Goal: Task Accomplishment & Management: Complete application form

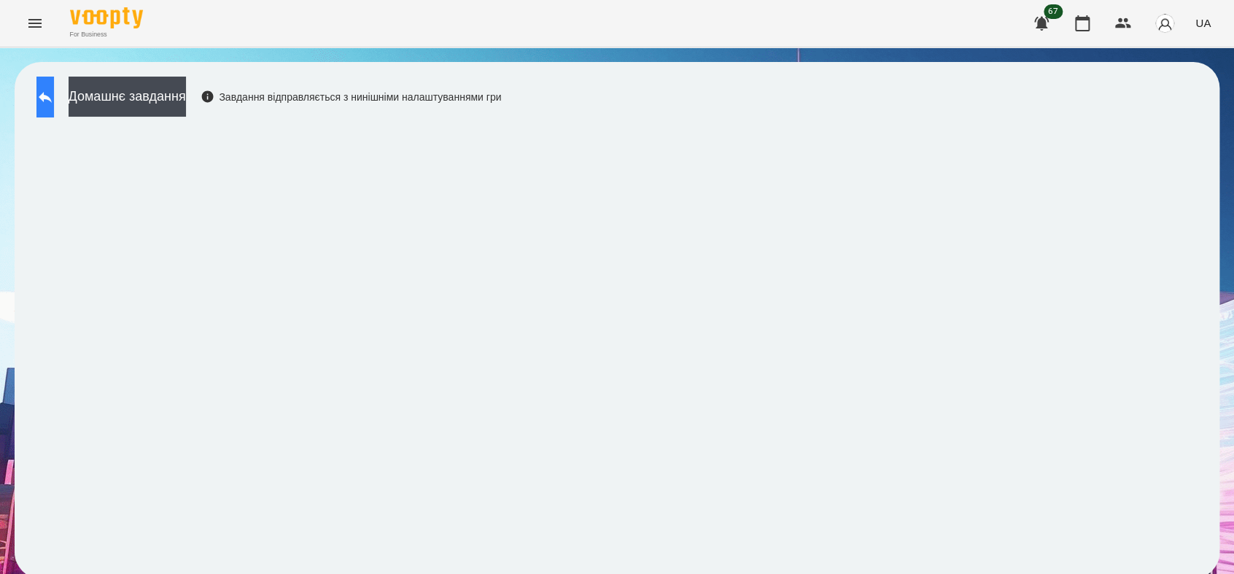
click at [54, 109] on button at bounding box center [45, 97] width 18 height 41
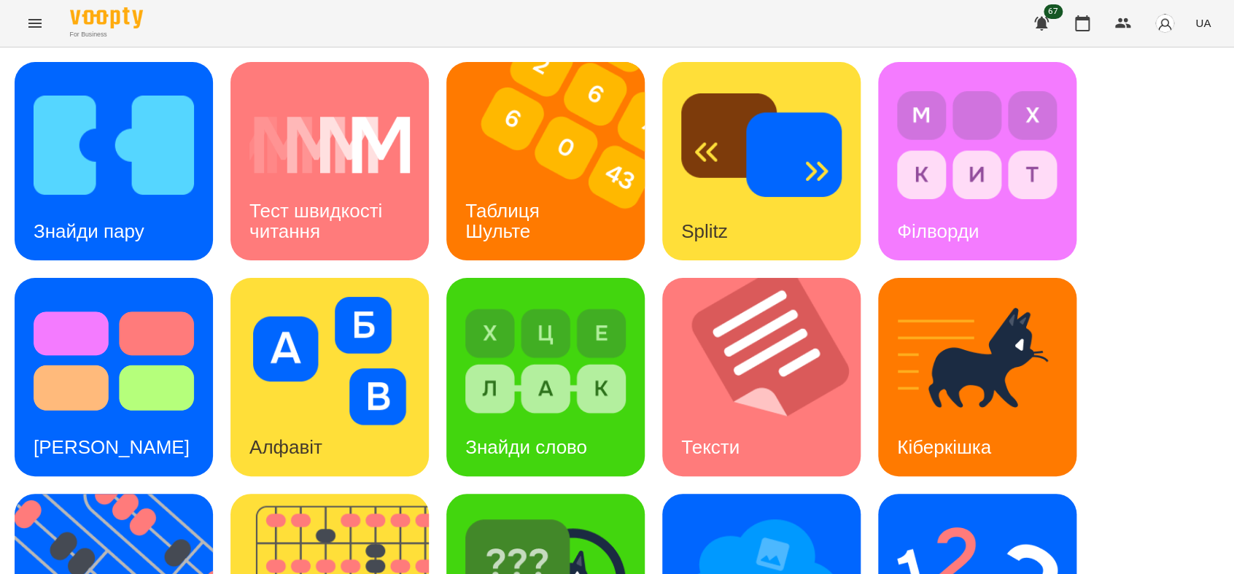
scroll to position [162, 0]
click at [761, 513] on img at bounding box center [761, 577] width 160 height 128
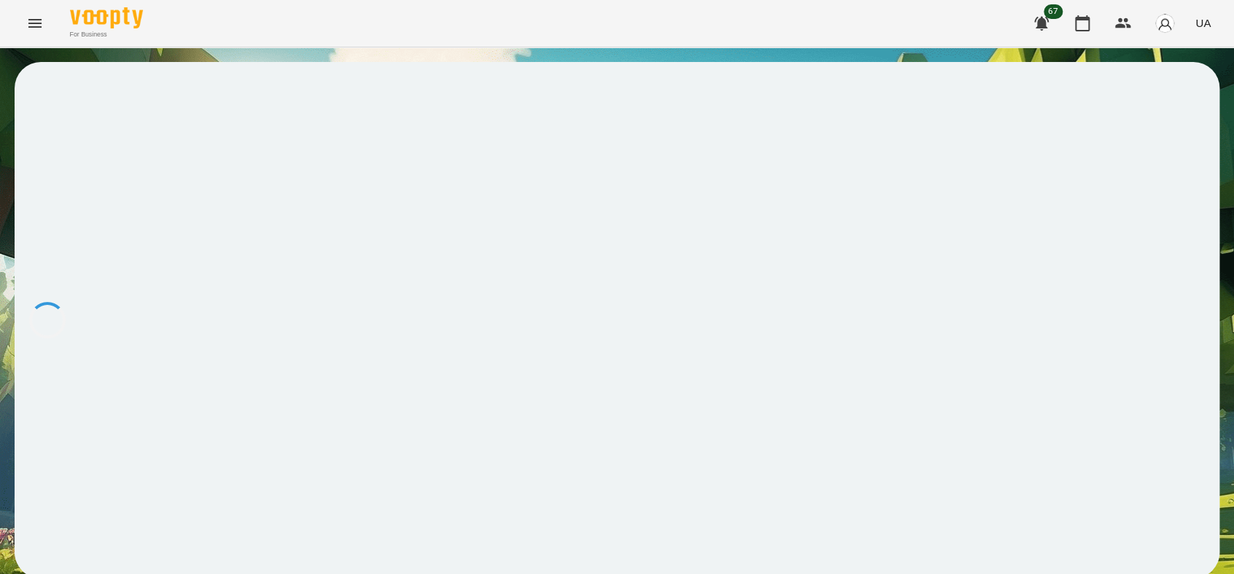
click at [28, 29] on icon "Menu" at bounding box center [35, 24] width 18 height 18
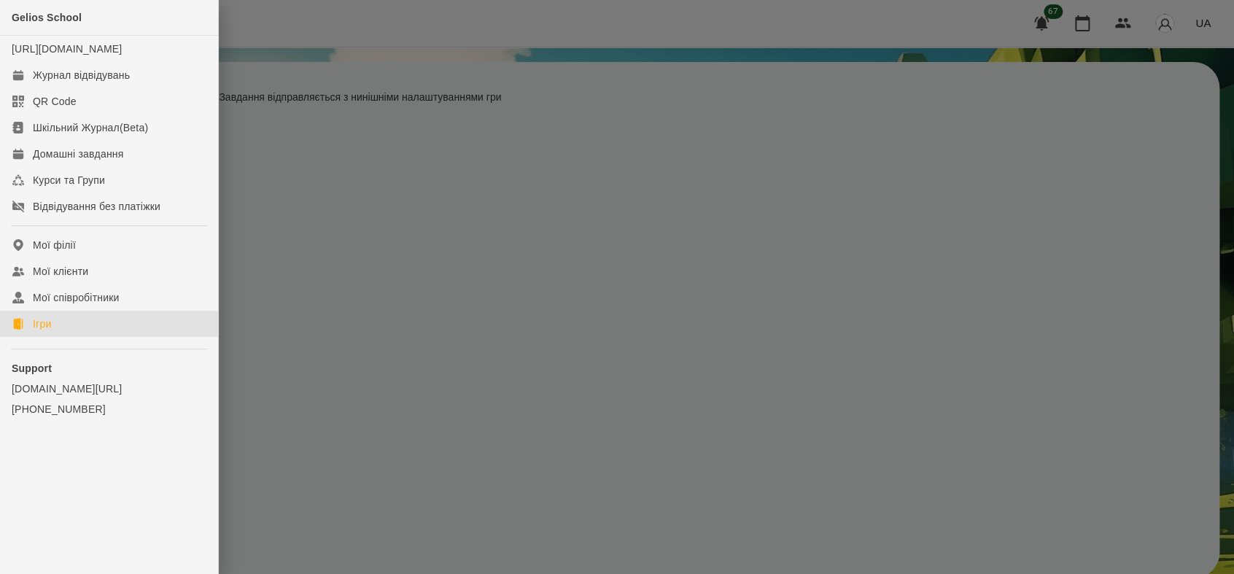
click at [44, 331] on div "Ігри" at bounding box center [42, 324] width 18 height 15
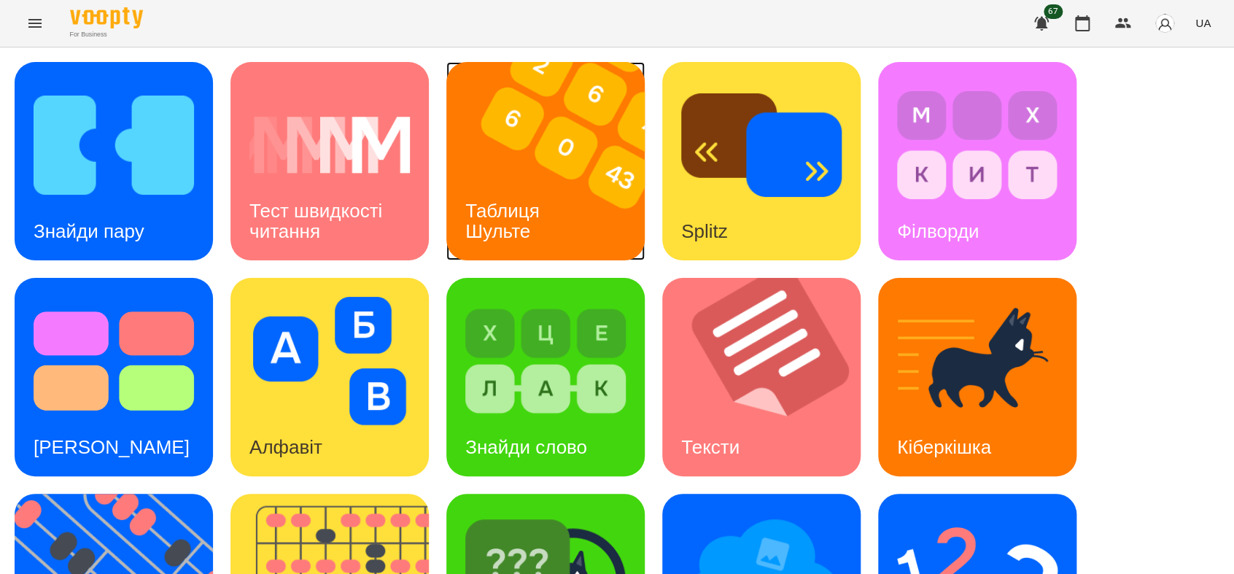
click at [552, 210] on div "Таблиця Шульте" at bounding box center [504, 221] width 117 height 78
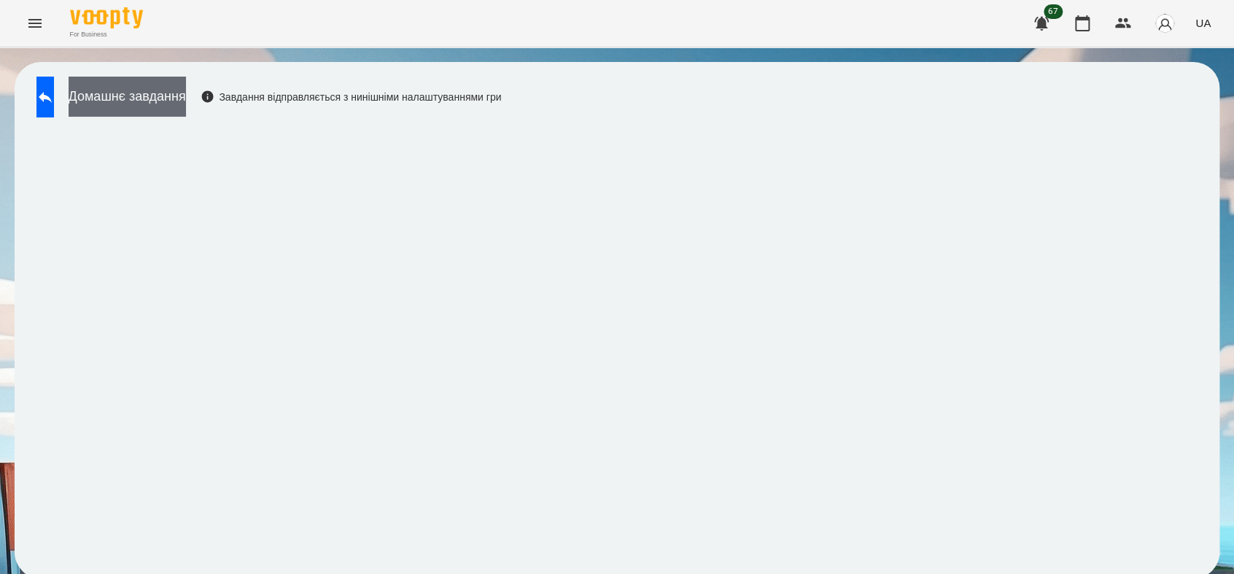
click at [123, 97] on button "Домашнє завдання" at bounding box center [127, 97] width 117 height 40
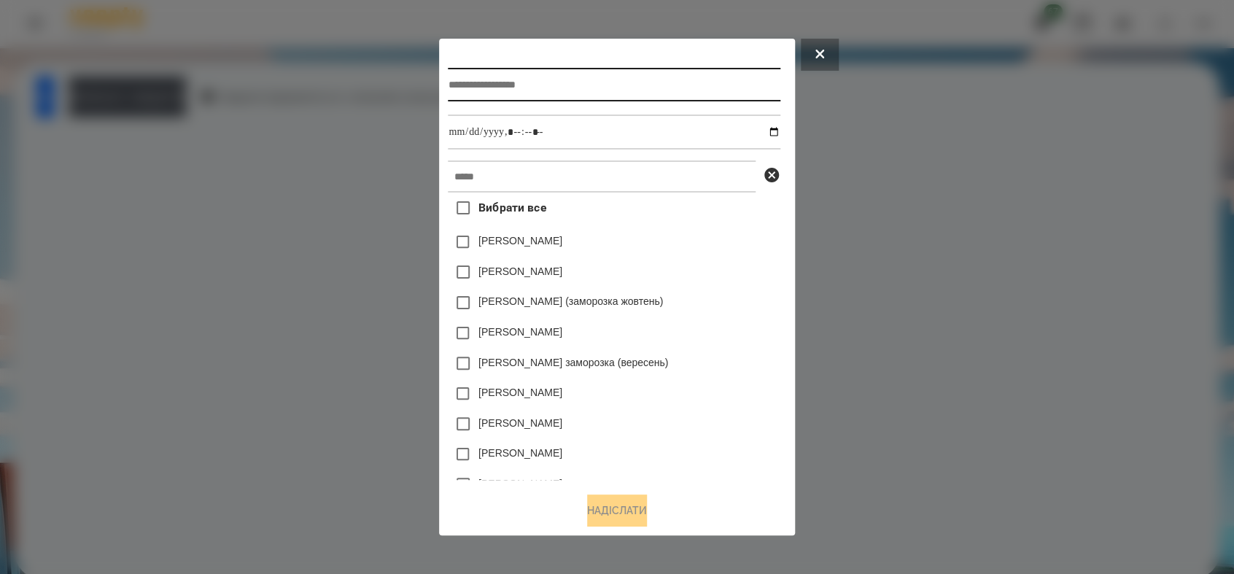
click at [490, 86] on input "text" at bounding box center [614, 85] width 332 height 34
type input "**********"
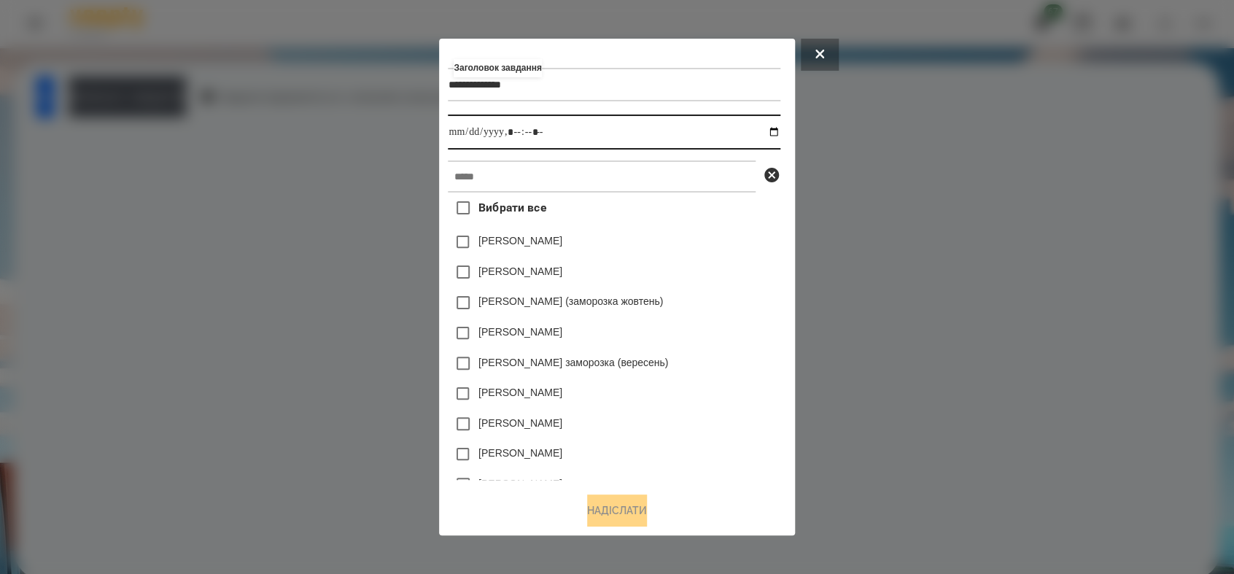
click at [780, 128] on input "datetime-local" at bounding box center [614, 132] width 332 height 35
click at [515, 133] on input "datetime-local" at bounding box center [614, 132] width 332 height 35
type input "**********"
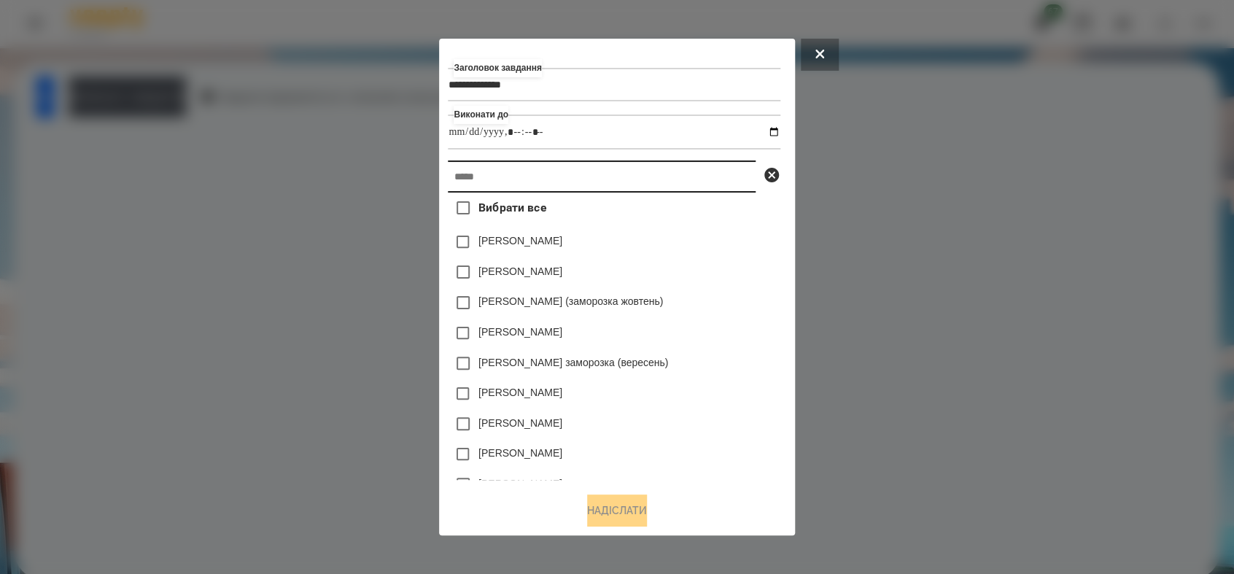
click at [493, 185] on input "text" at bounding box center [602, 176] width 308 height 32
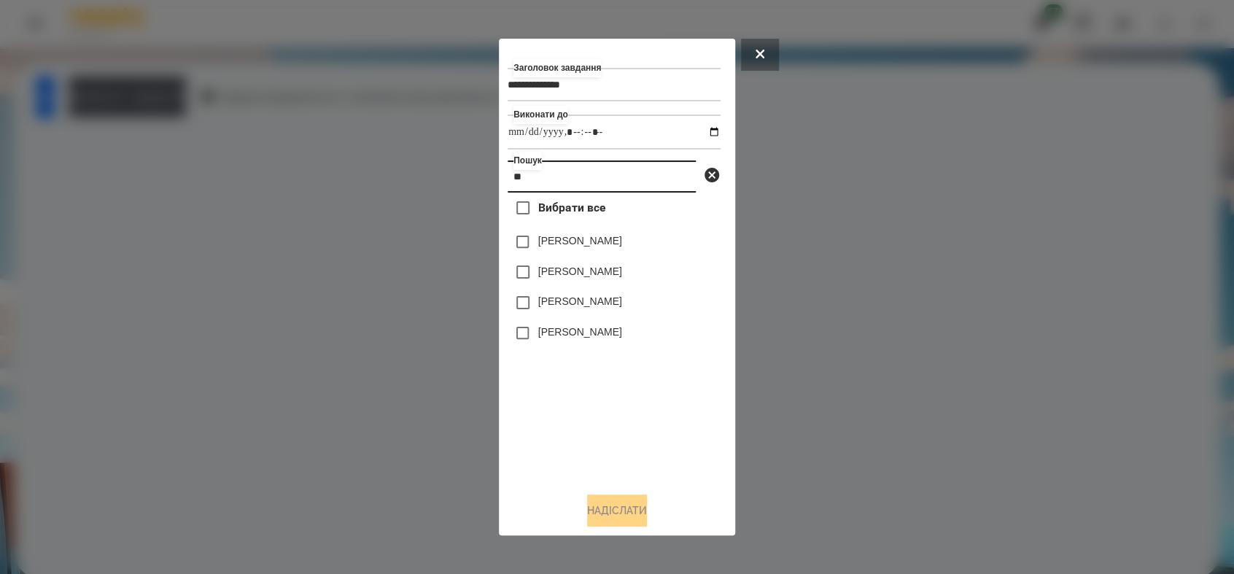
type input "*"
type input "*****"
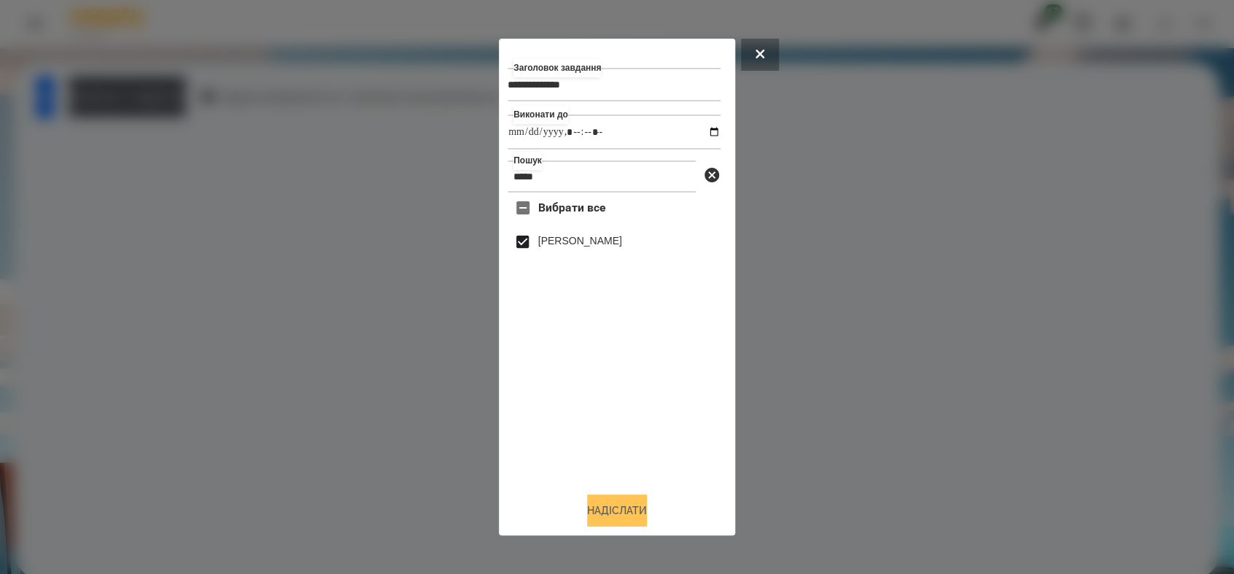
click at [636, 516] on button "Надіслати" at bounding box center [617, 511] width 60 height 32
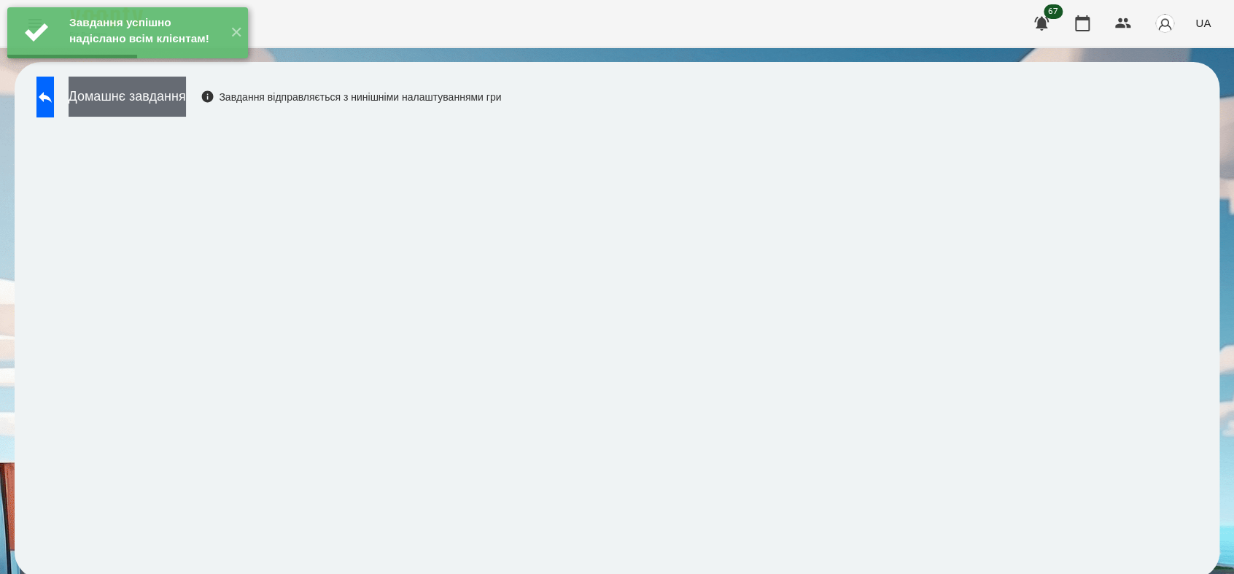
click at [186, 92] on button "Домашнє завдання" at bounding box center [127, 97] width 117 height 40
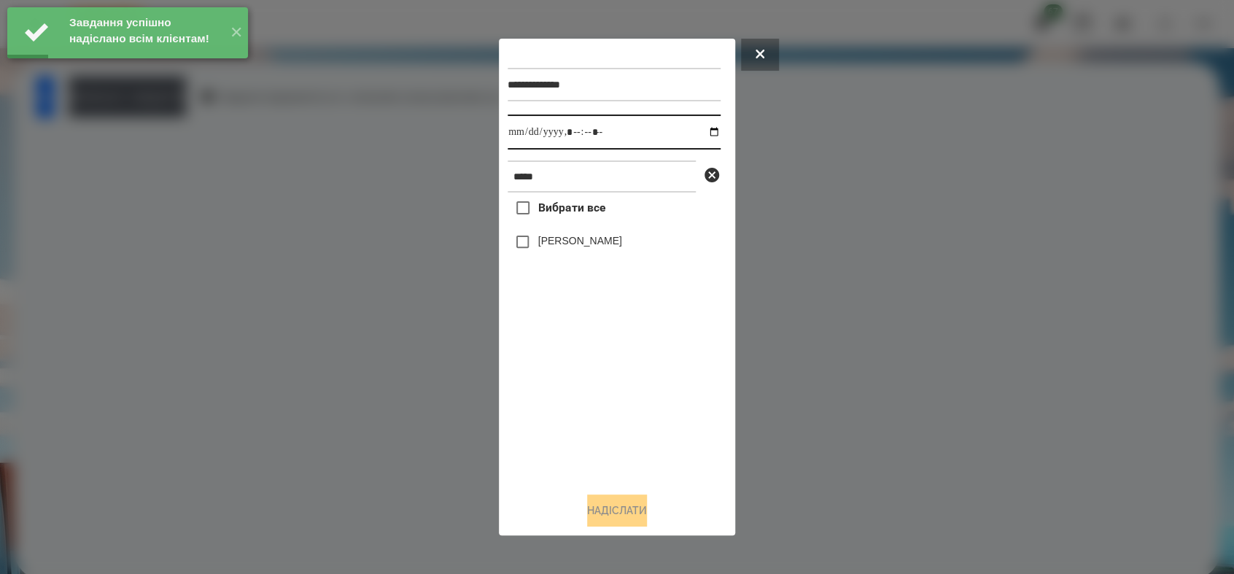
click at [702, 129] on input "datetime-local" at bounding box center [614, 132] width 213 height 35
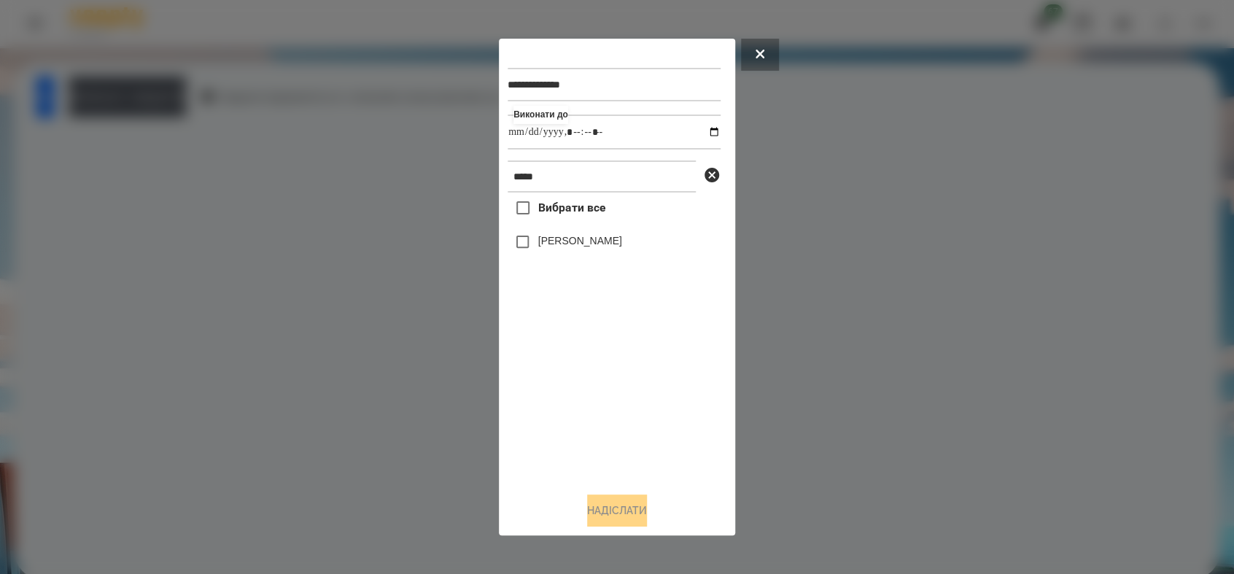
type input "**********"
drag, startPoint x: 516, startPoint y: 471, endPoint x: 519, endPoint y: 447, distance: 24.2
click at [516, 468] on div "Вибрати все [PERSON_NAME]" at bounding box center [614, 336] width 213 height 287
click at [595, 518] on button "Надіслати" at bounding box center [617, 511] width 60 height 32
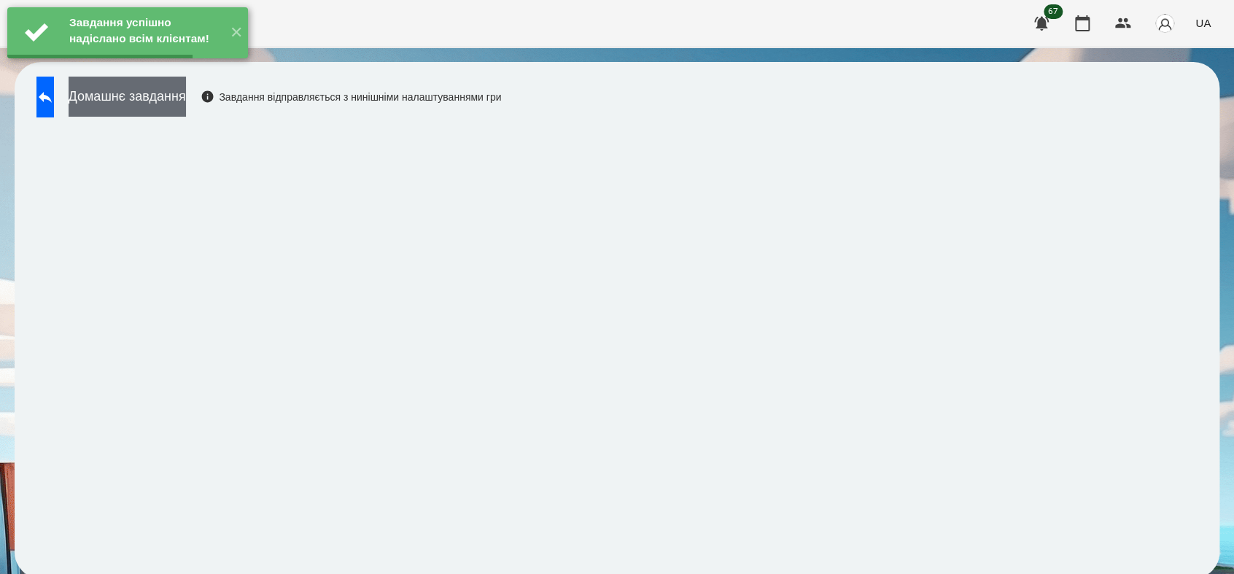
click at [186, 104] on button "Домашнє завдання" at bounding box center [127, 97] width 117 height 40
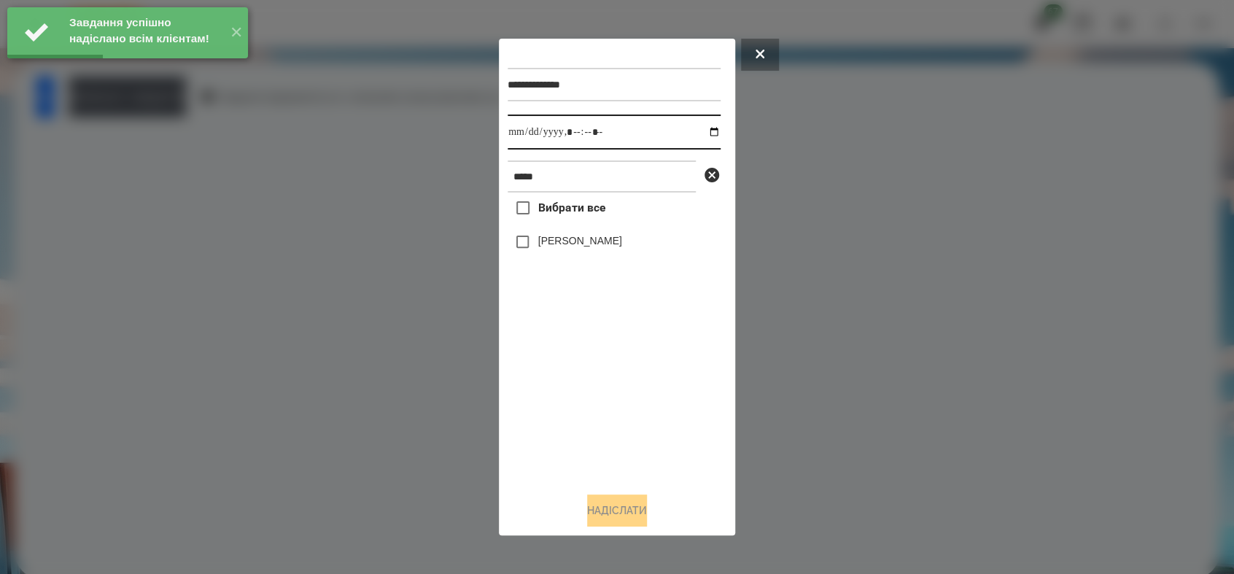
click at [706, 128] on input "datetime-local" at bounding box center [614, 132] width 213 height 35
type input "**********"
drag, startPoint x: 548, startPoint y: 438, endPoint x: 544, endPoint y: 387, distance: 51.2
click at [548, 432] on div "Вибрати все [PERSON_NAME]" at bounding box center [614, 336] width 213 height 287
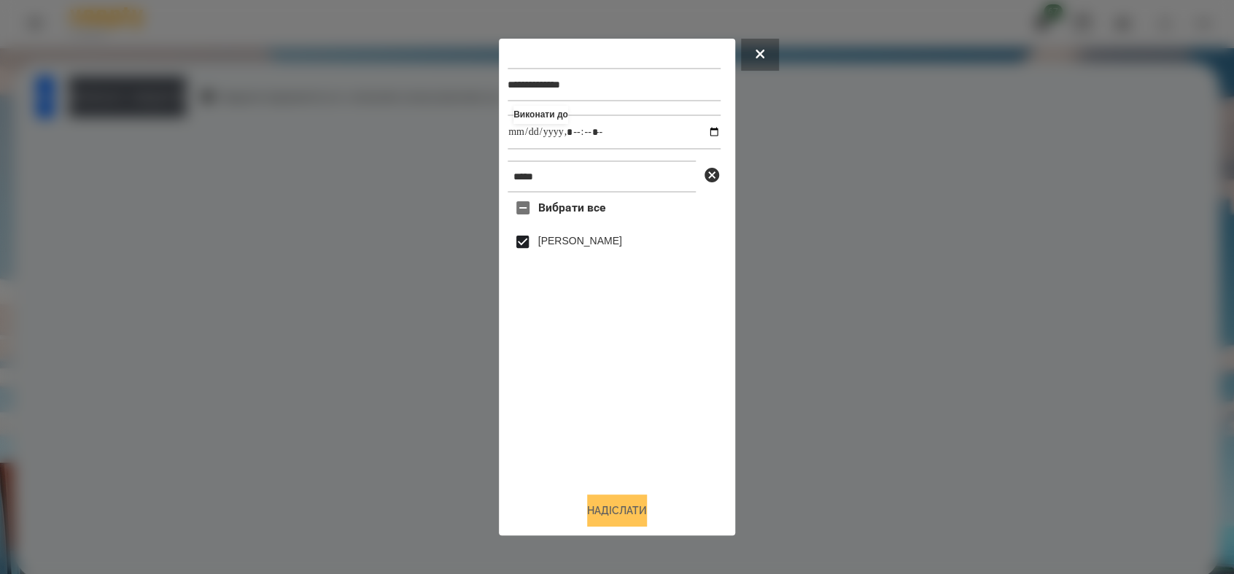
click at [612, 508] on button "Надіслати" at bounding box center [617, 511] width 60 height 32
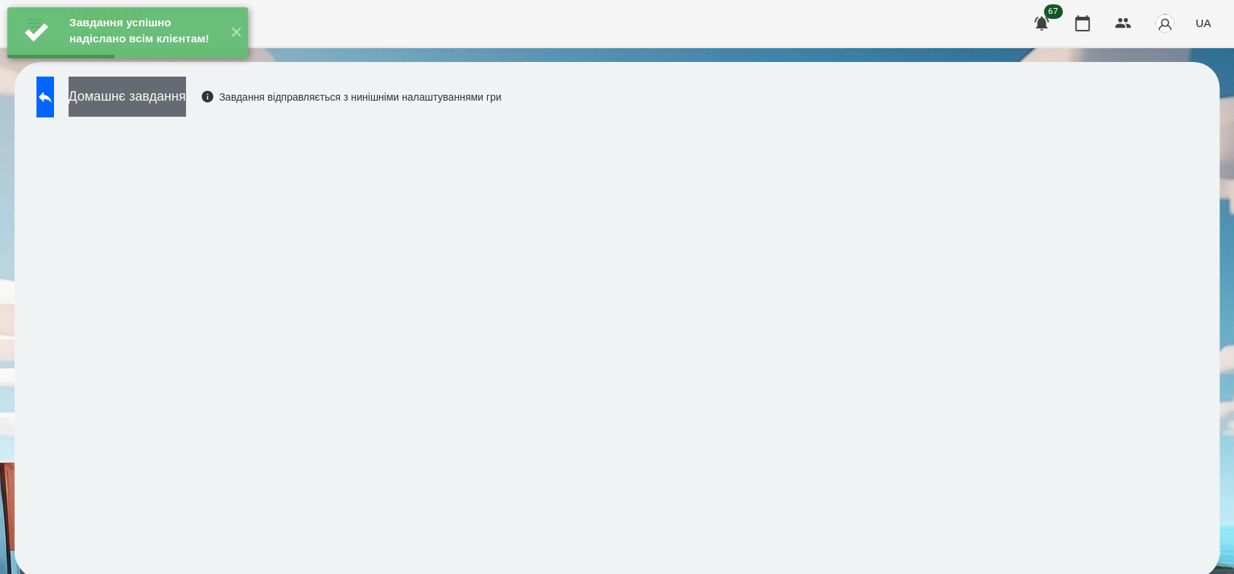
click at [186, 102] on button "Домашнє завдання" at bounding box center [127, 97] width 117 height 40
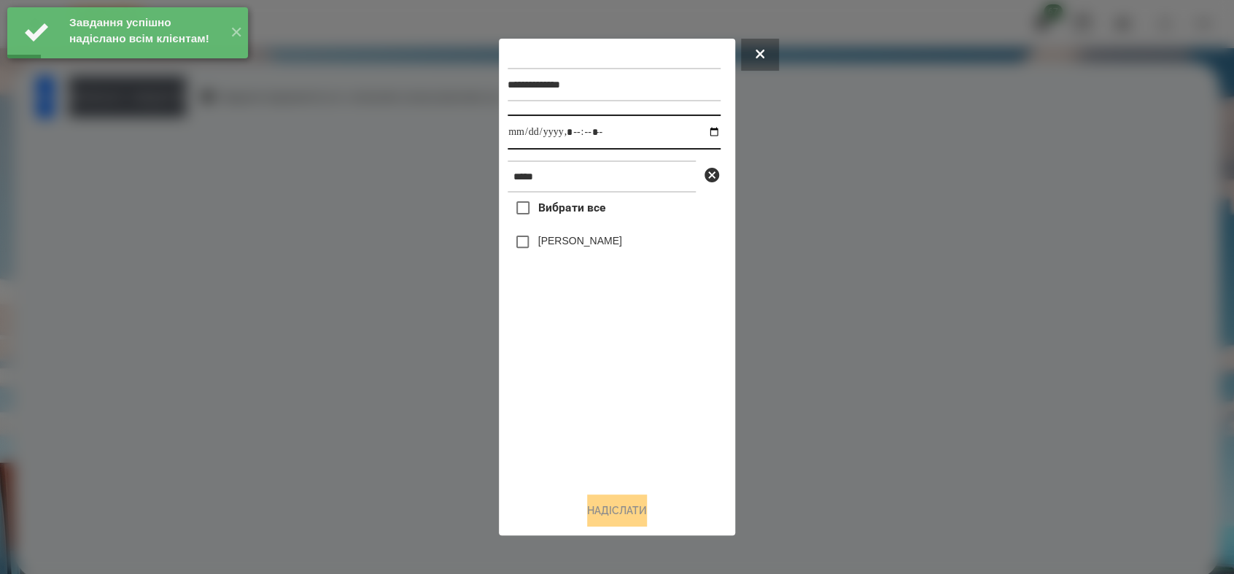
click at [706, 133] on input "datetime-local" at bounding box center [614, 132] width 213 height 35
type input "**********"
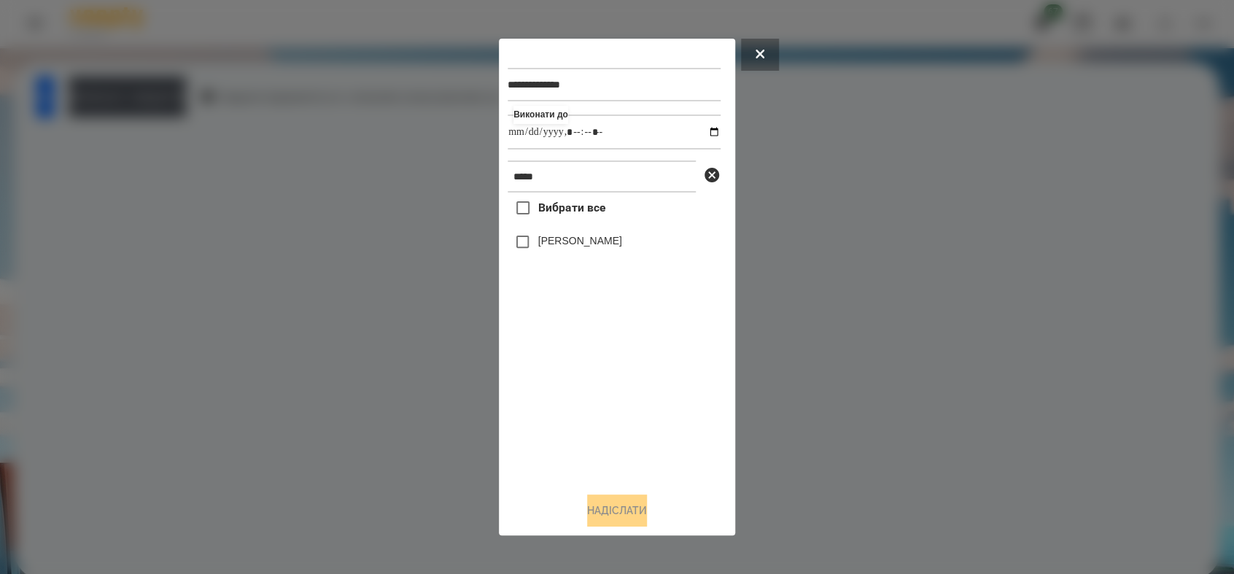
drag, startPoint x: 561, startPoint y: 400, endPoint x: 559, endPoint y: 384, distance: 16.2
click at [561, 398] on div "Вибрати все [PERSON_NAME]" at bounding box center [614, 336] width 213 height 287
click at [612, 505] on button "Надіслати" at bounding box center [617, 511] width 60 height 32
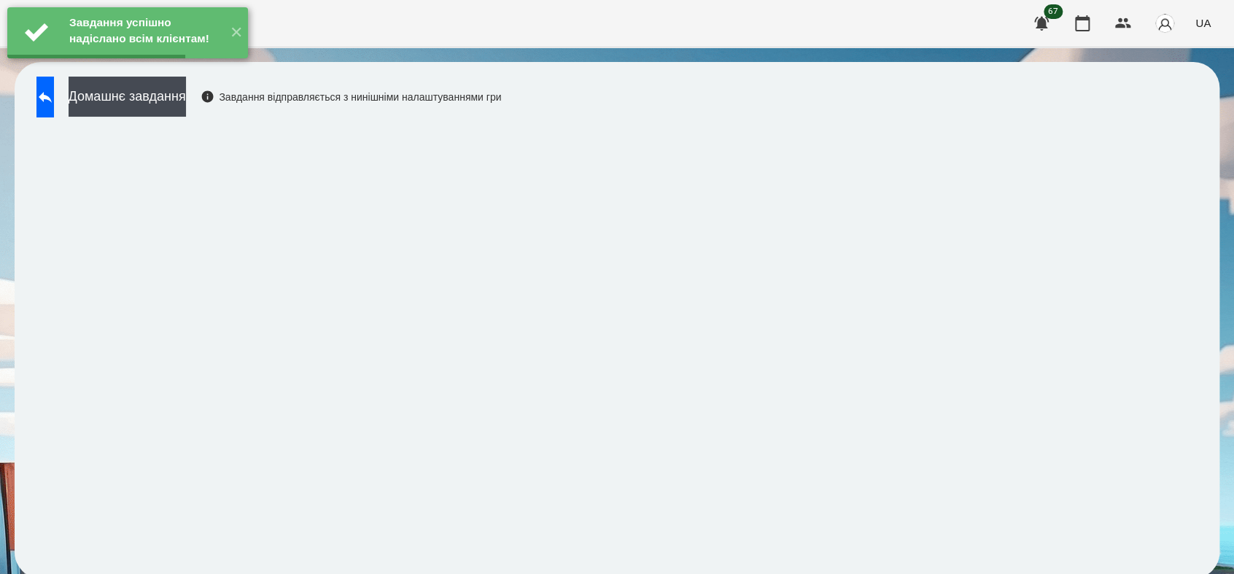
click at [186, 101] on button "Домашнє завдання" at bounding box center [127, 97] width 117 height 40
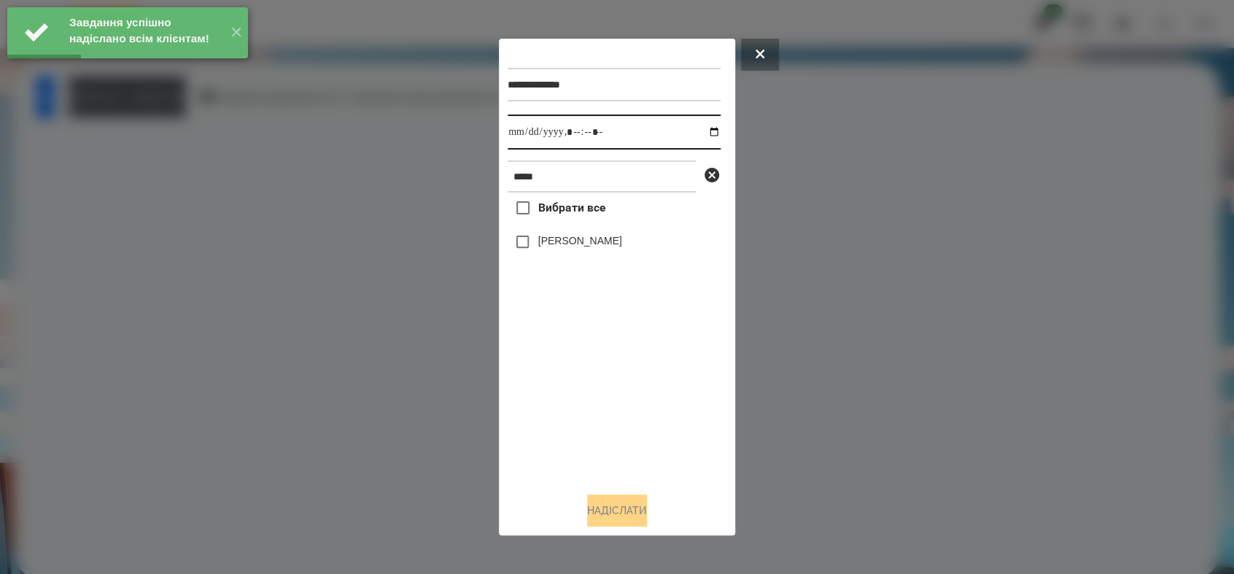
click at [702, 129] on input "datetime-local" at bounding box center [614, 132] width 213 height 35
type input "**********"
click at [590, 376] on div "Вибрати все [PERSON_NAME]" at bounding box center [614, 336] width 213 height 287
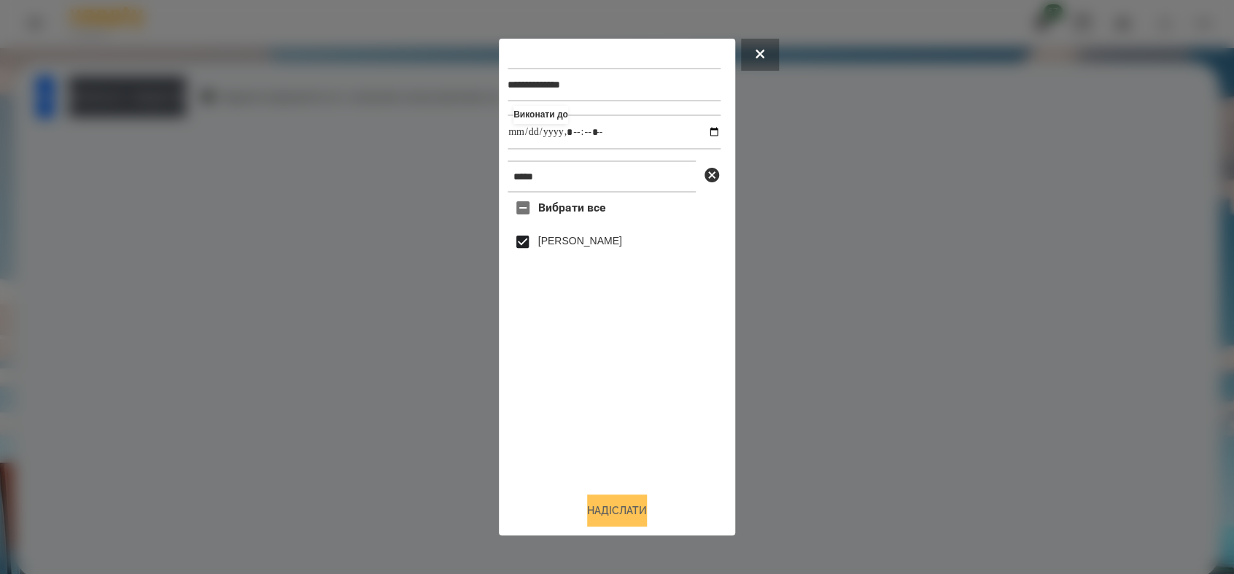
click at [622, 507] on button "Надіслати" at bounding box center [617, 511] width 60 height 32
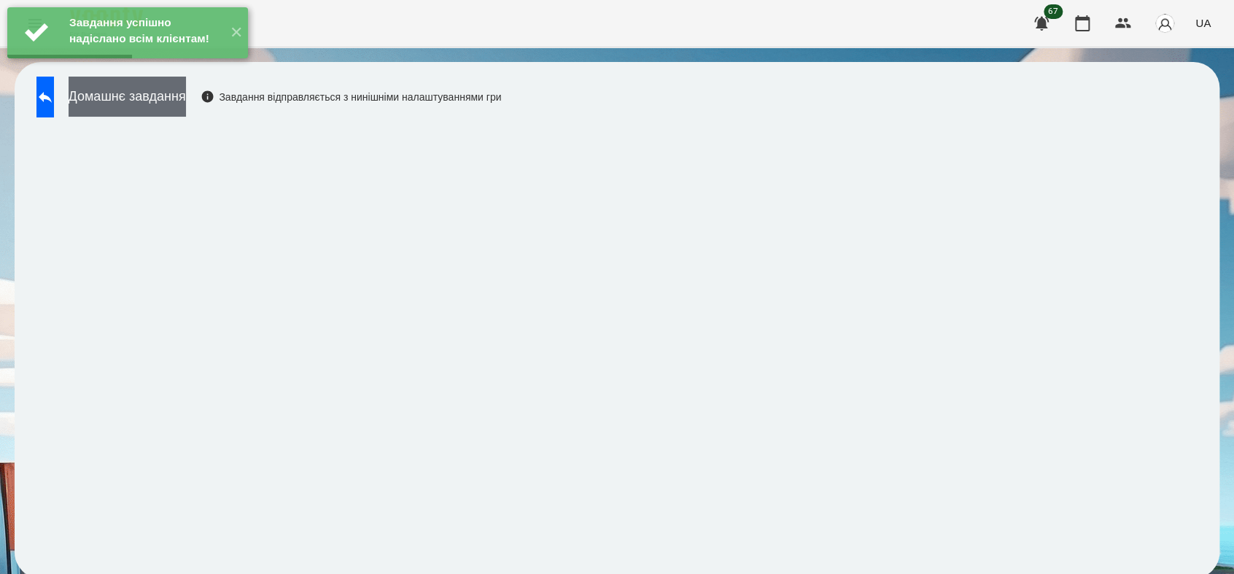
click at [185, 100] on button "Домашнє завдання" at bounding box center [127, 97] width 117 height 40
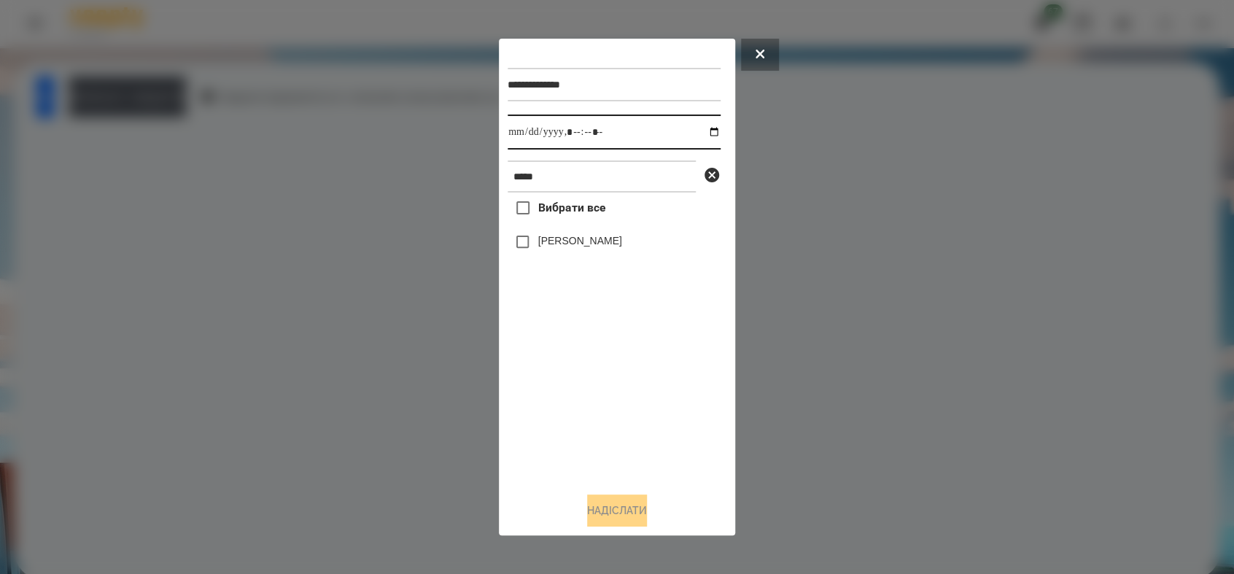
click at [703, 135] on input "datetime-local" at bounding box center [614, 132] width 213 height 35
type input "**********"
click at [602, 390] on div "Вибрати все [PERSON_NAME]" at bounding box center [614, 336] width 213 height 287
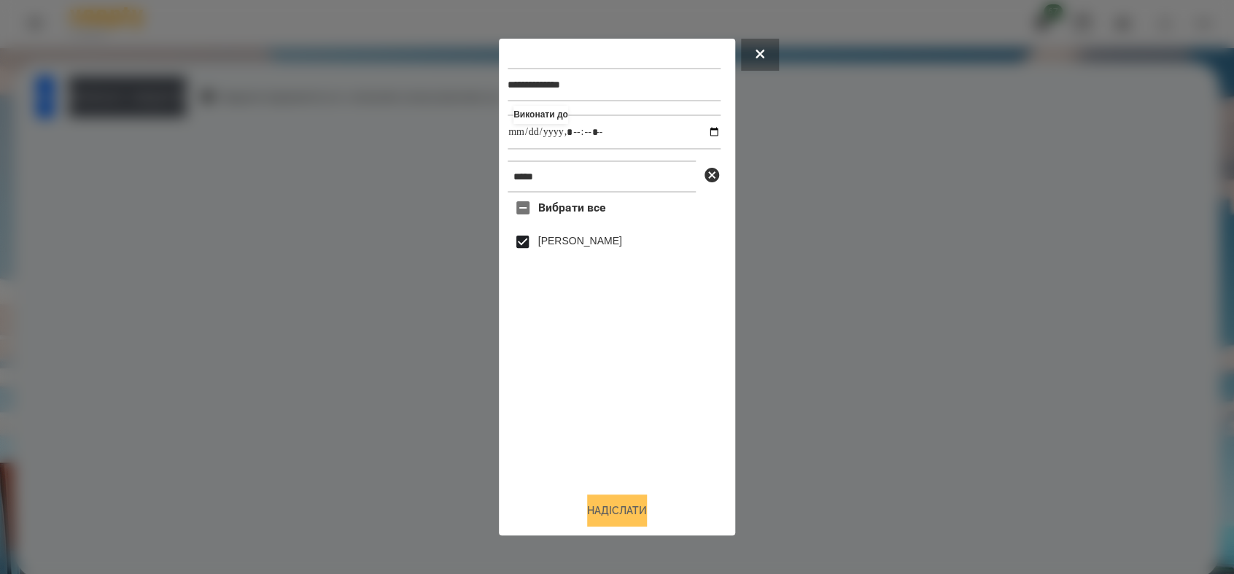
click at [632, 503] on button "Надіслати" at bounding box center [617, 511] width 60 height 32
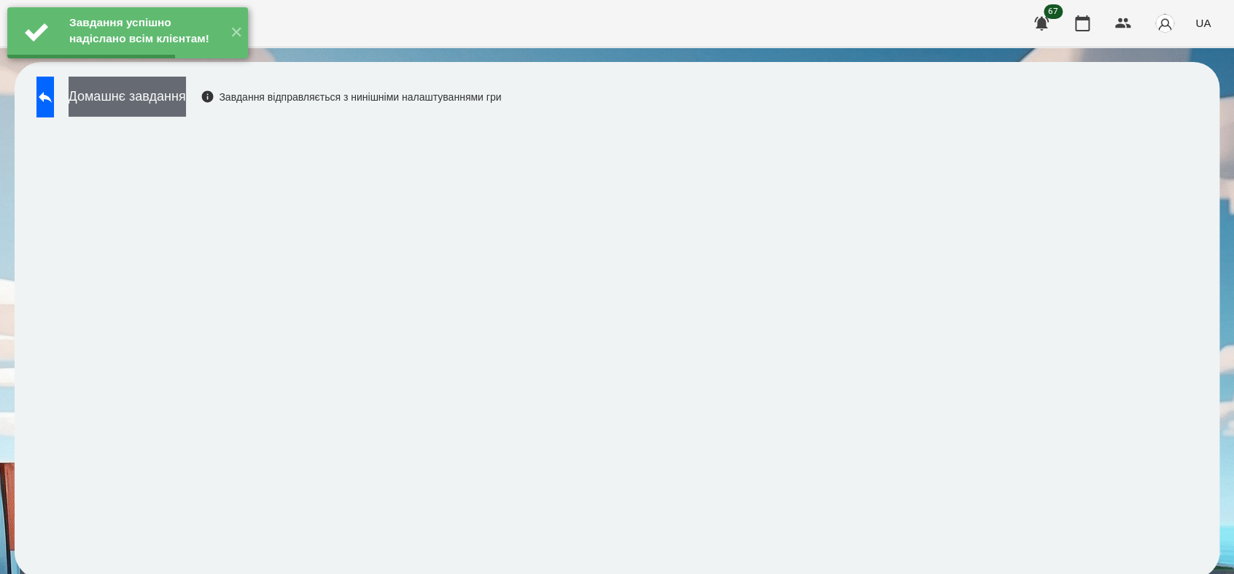
click at [186, 104] on button "Домашнє завдання" at bounding box center [127, 97] width 117 height 40
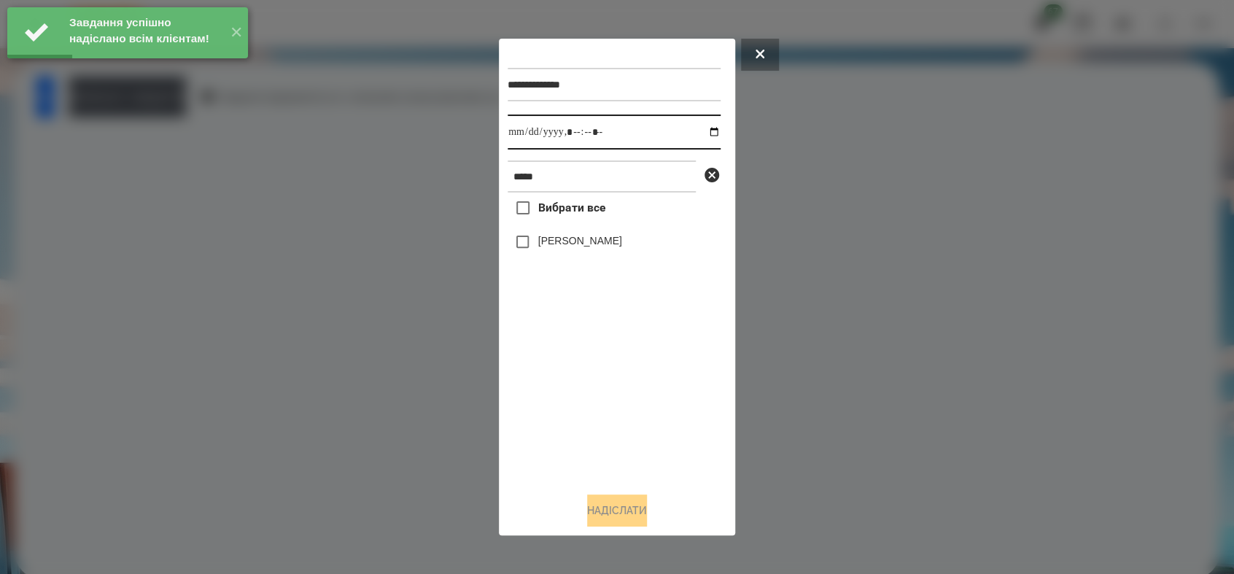
click at [706, 134] on input "datetime-local" at bounding box center [614, 132] width 213 height 35
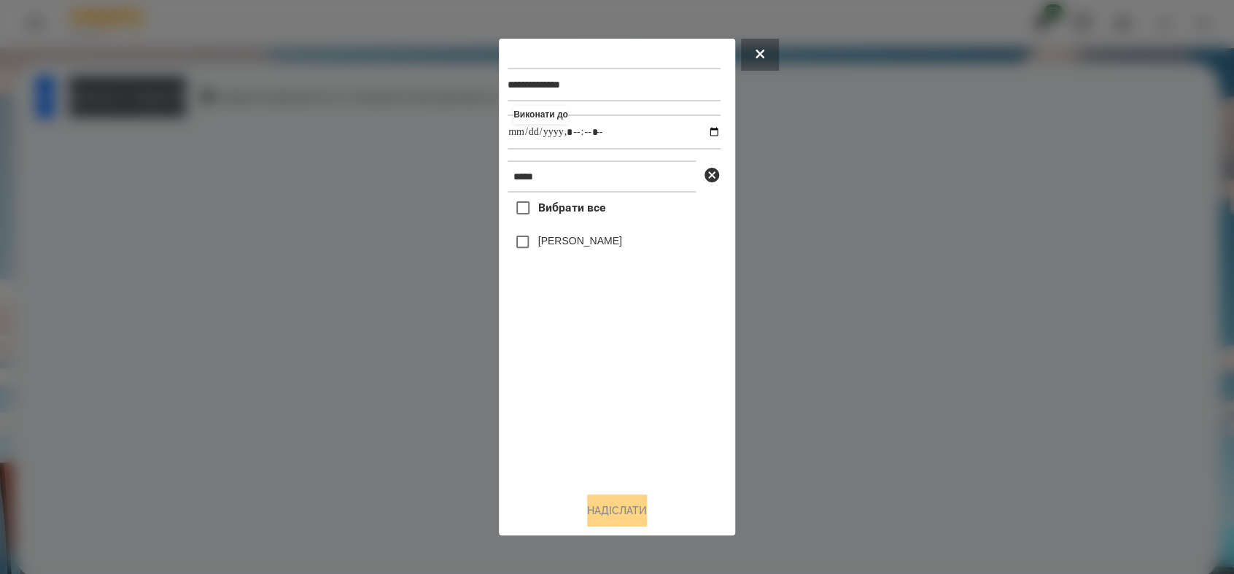
type input "**********"
drag, startPoint x: 598, startPoint y: 401, endPoint x: 584, endPoint y: 382, distance: 23.5
click at [597, 400] on div "Вибрати все [PERSON_NAME]" at bounding box center [614, 336] width 213 height 287
click at [635, 506] on button "Надіслати" at bounding box center [617, 511] width 60 height 32
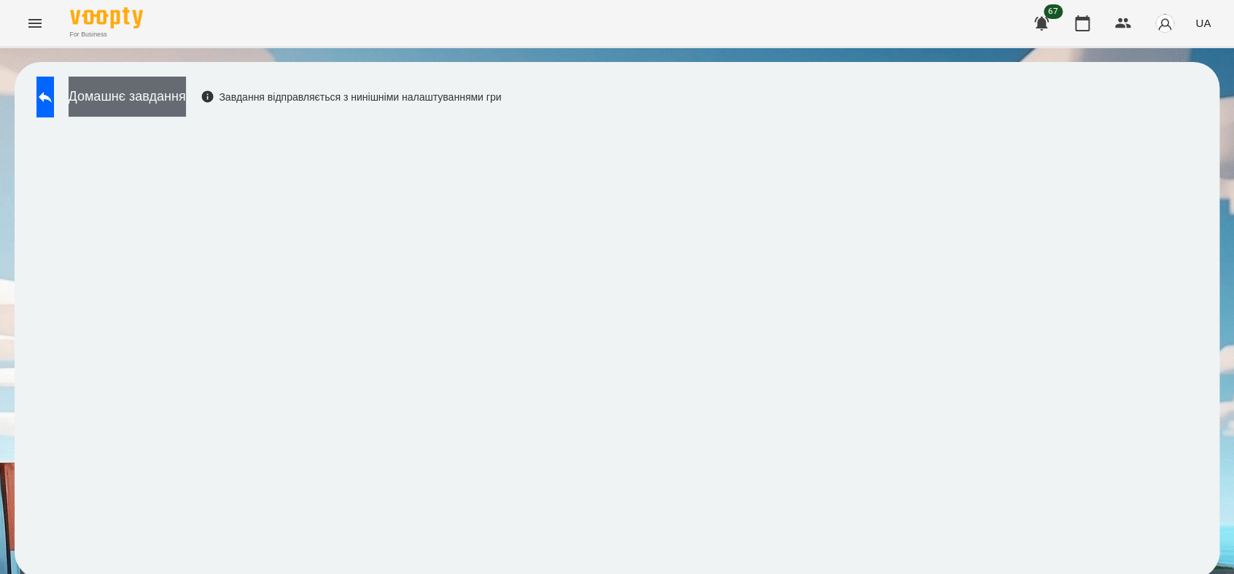
click at [123, 98] on button "Домашнє завдання" at bounding box center [127, 97] width 117 height 40
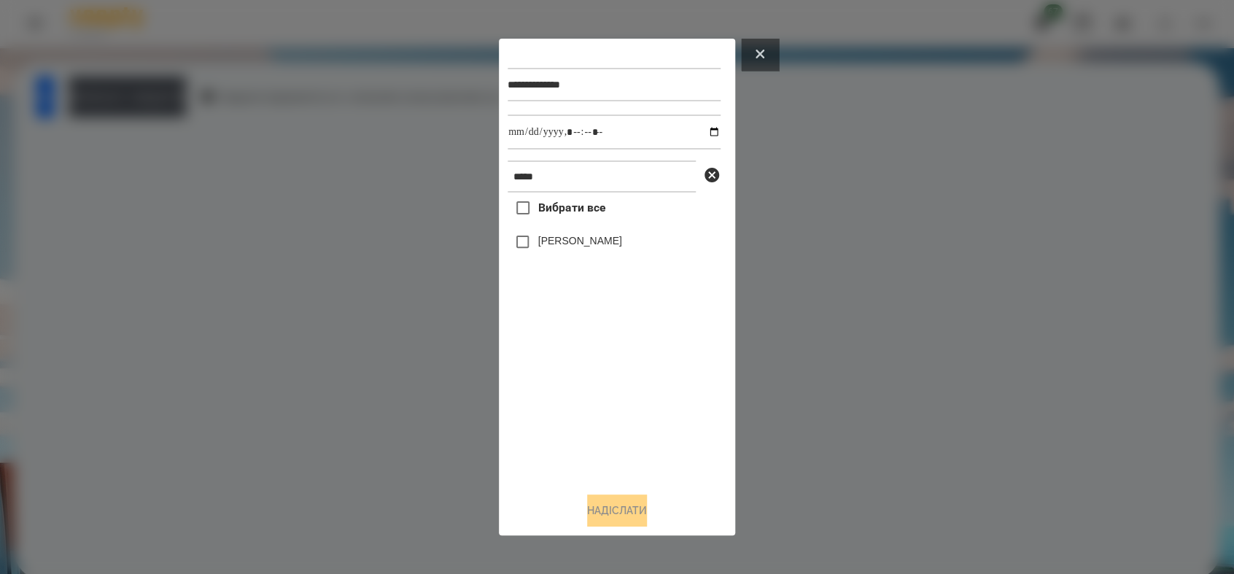
click at [761, 50] on icon at bounding box center [760, 54] width 9 height 9
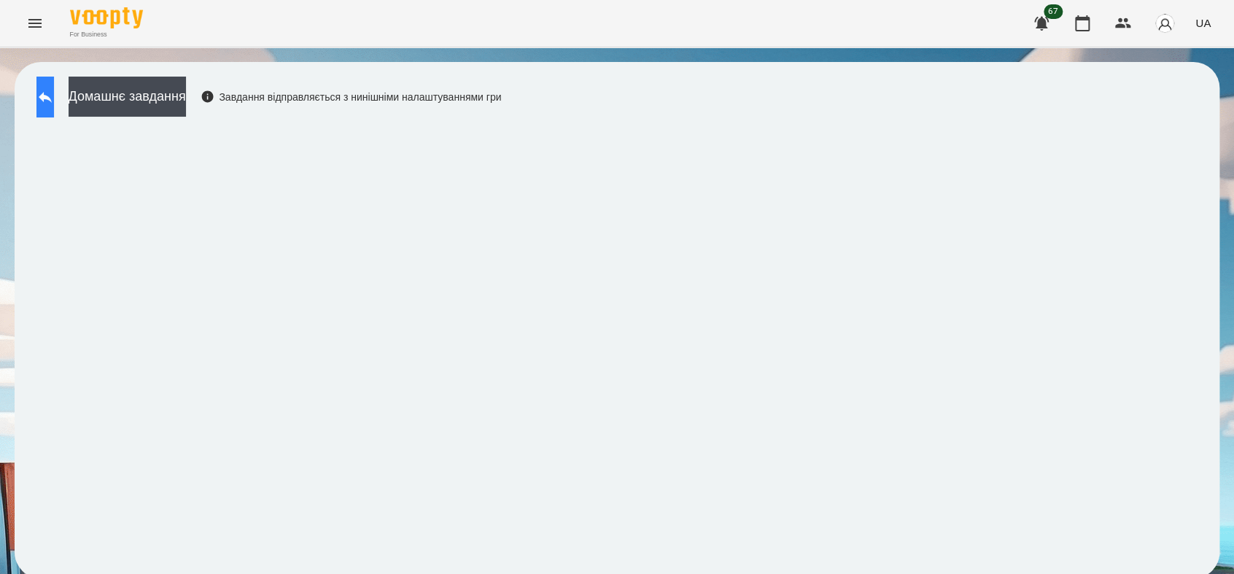
click at [52, 96] on icon at bounding box center [45, 97] width 13 height 11
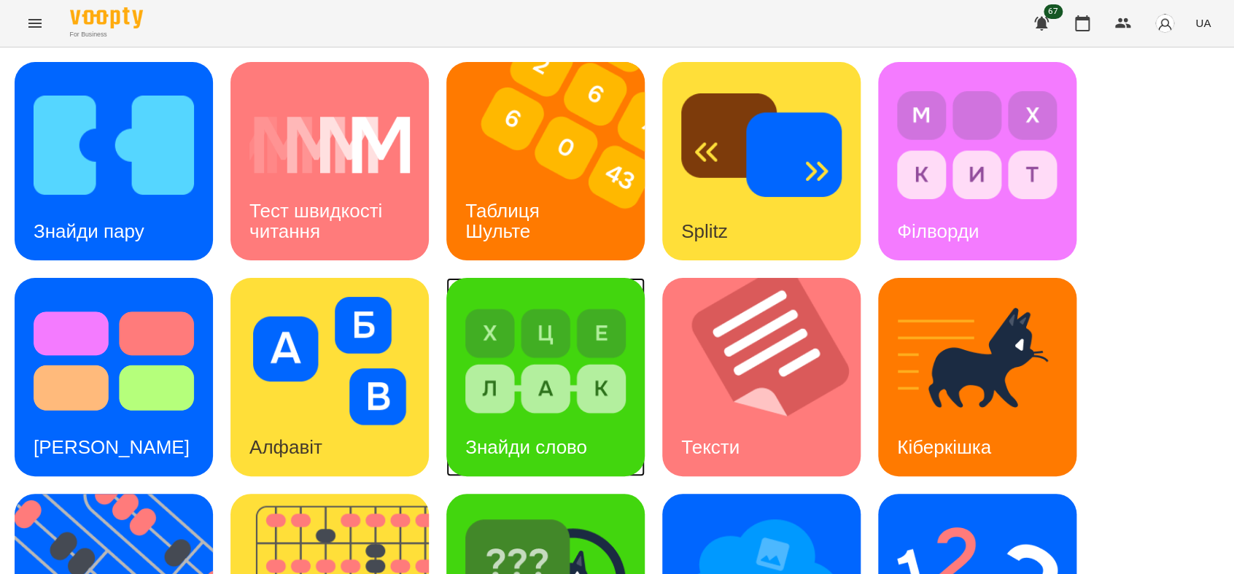
click at [565, 436] on h3 "Знайди слово" at bounding box center [526, 447] width 122 height 22
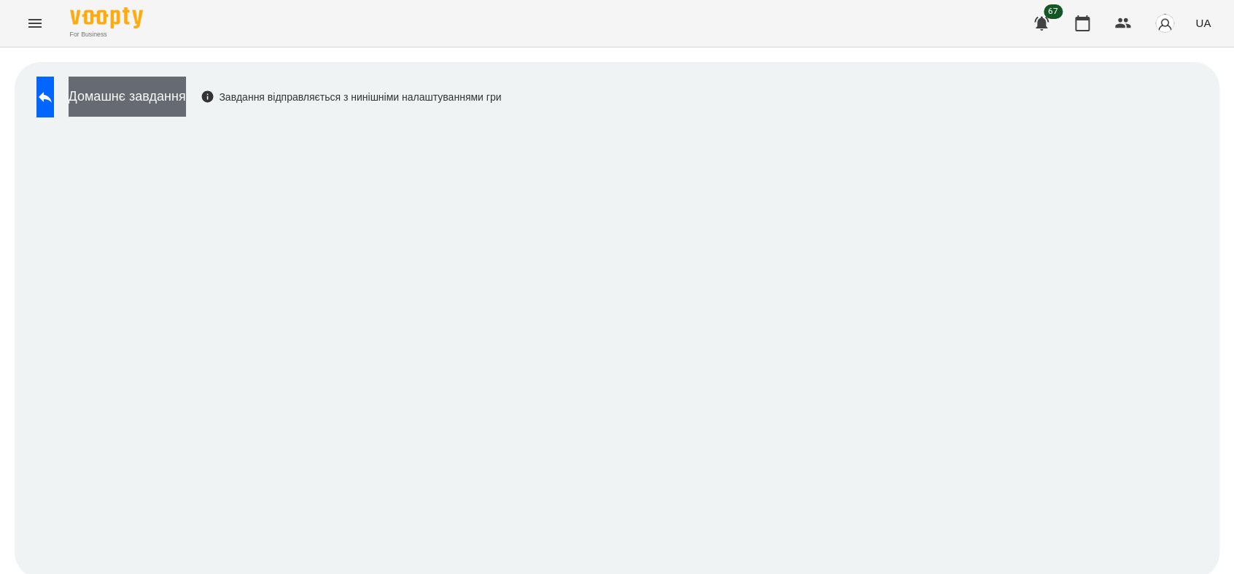
click at [186, 98] on button "Домашнє завдання" at bounding box center [127, 97] width 117 height 40
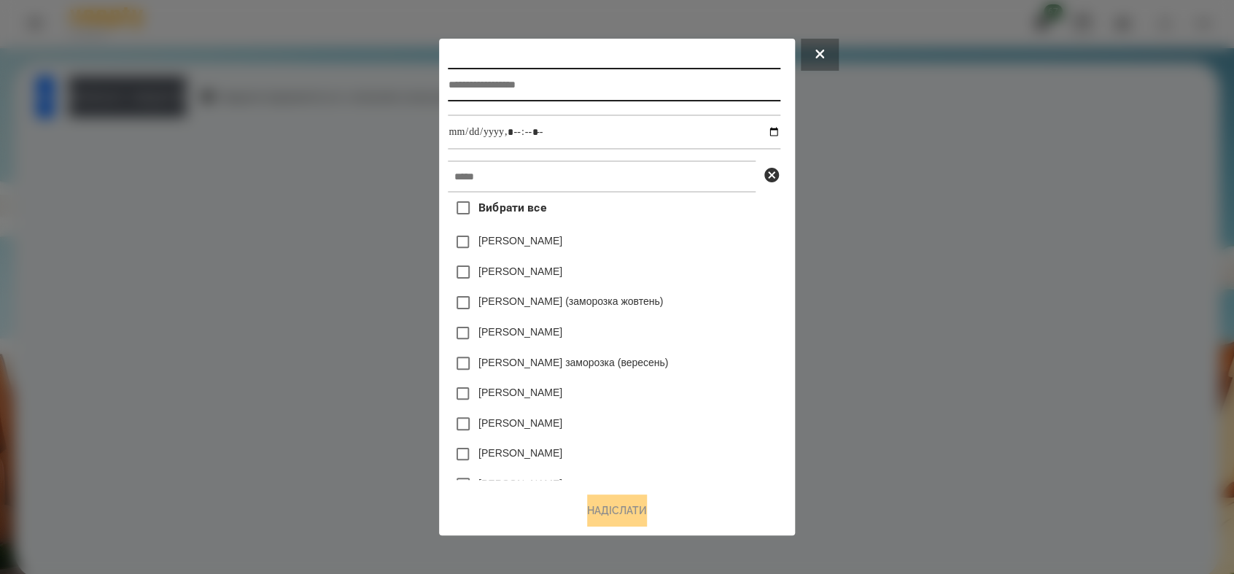
click at [481, 84] on input "text" at bounding box center [614, 85] width 332 height 34
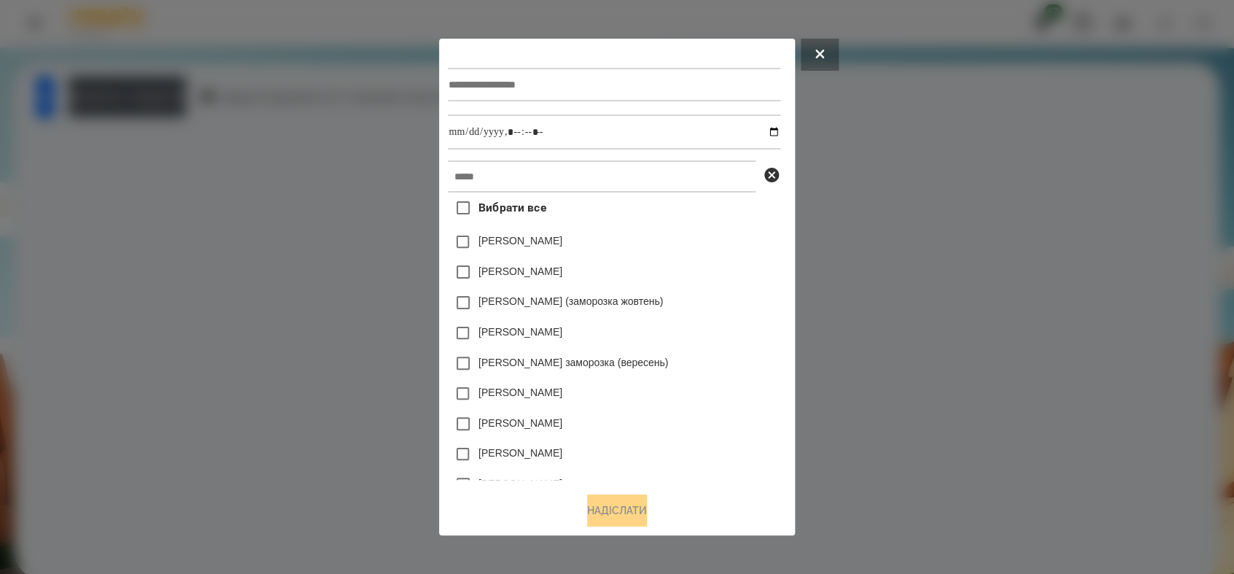
drag, startPoint x: 633, startPoint y: 217, endPoint x: 644, endPoint y: 224, distance: 12.8
click at [644, 224] on div "Вибрати все [PERSON_NAME] [PERSON_NAME] [PERSON_NAME] (заморозка жовтень) [PERS…" at bounding box center [614, 336] width 332 height 287
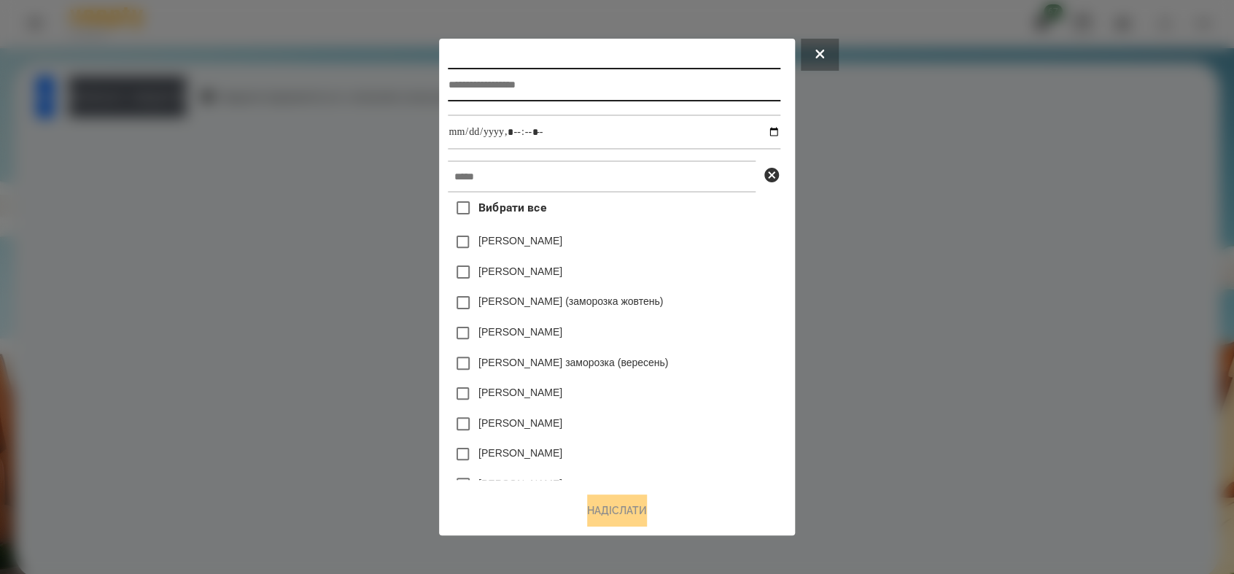
click at [601, 70] on input "text" at bounding box center [614, 85] width 332 height 34
type input "**********"
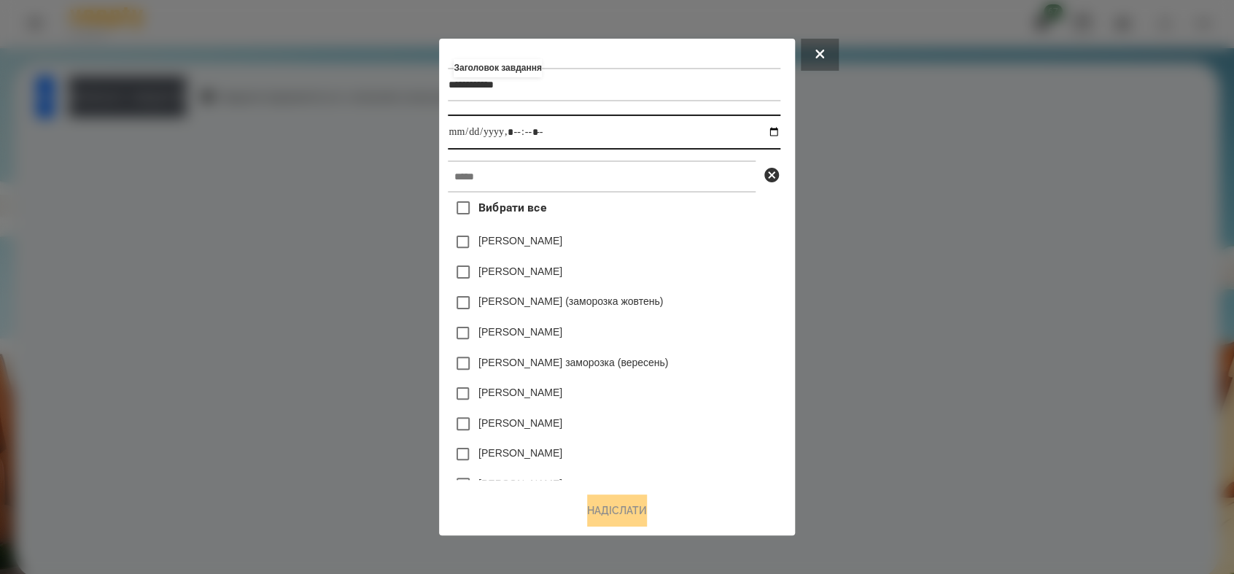
click at [780, 129] on input "datetime-local" at bounding box center [614, 132] width 332 height 35
click at [519, 131] on input "datetime-local" at bounding box center [614, 132] width 332 height 35
type input "**********"
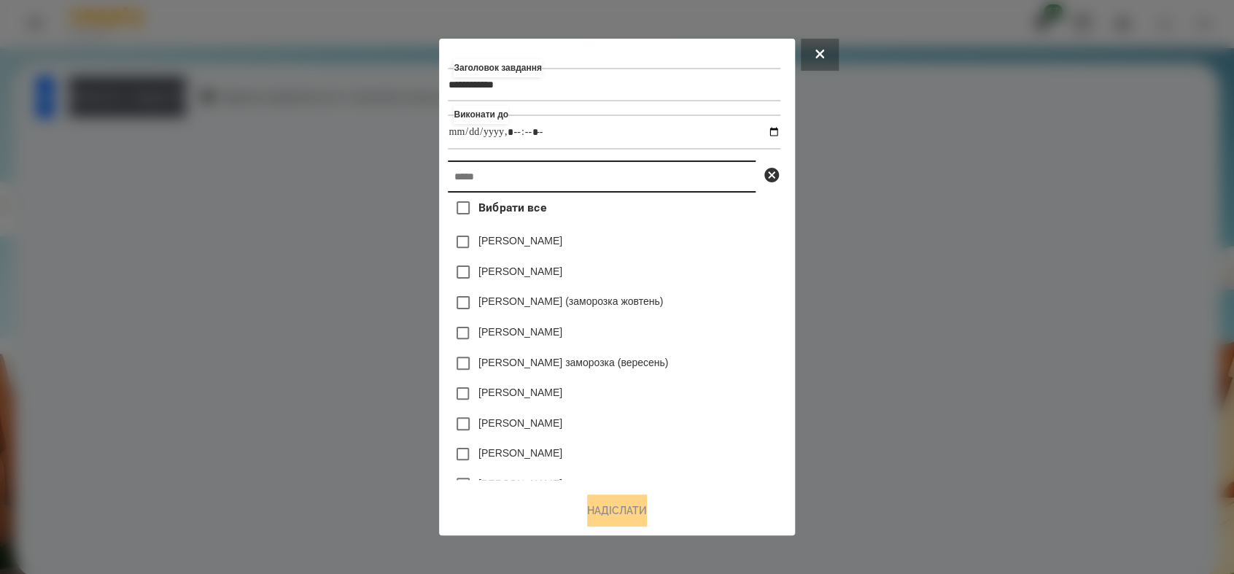
click at [508, 174] on input "text" at bounding box center [602, 176] width 308 height 32
type input "*"
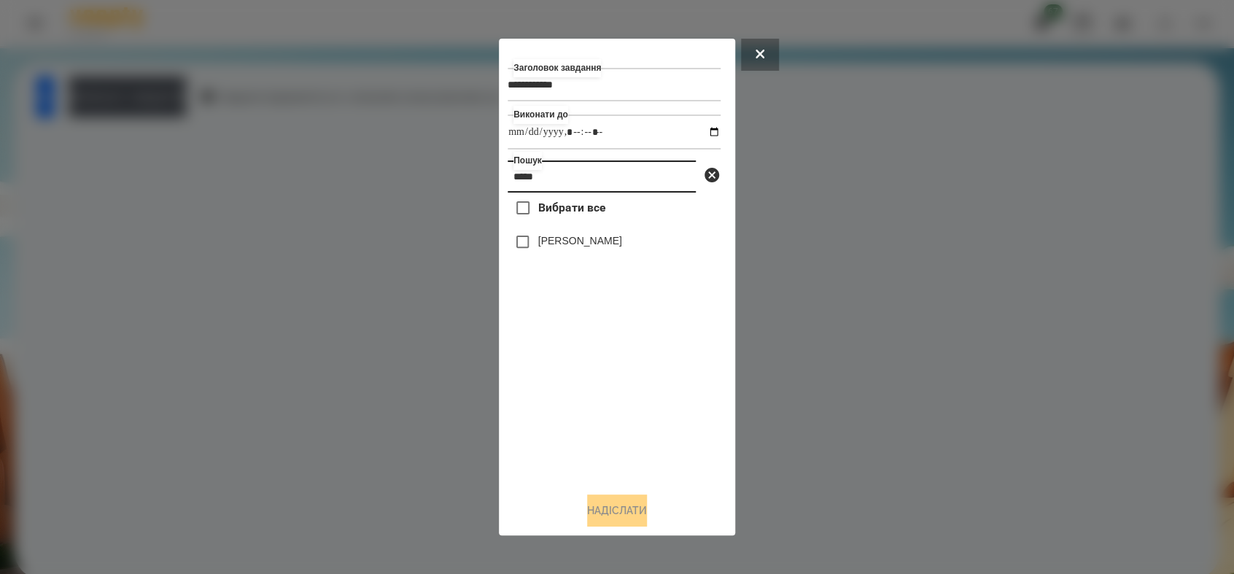
type input "*****"
click at [635, 511] on button "Надіслати" at bounding box center [617, 511] width 60 height 32
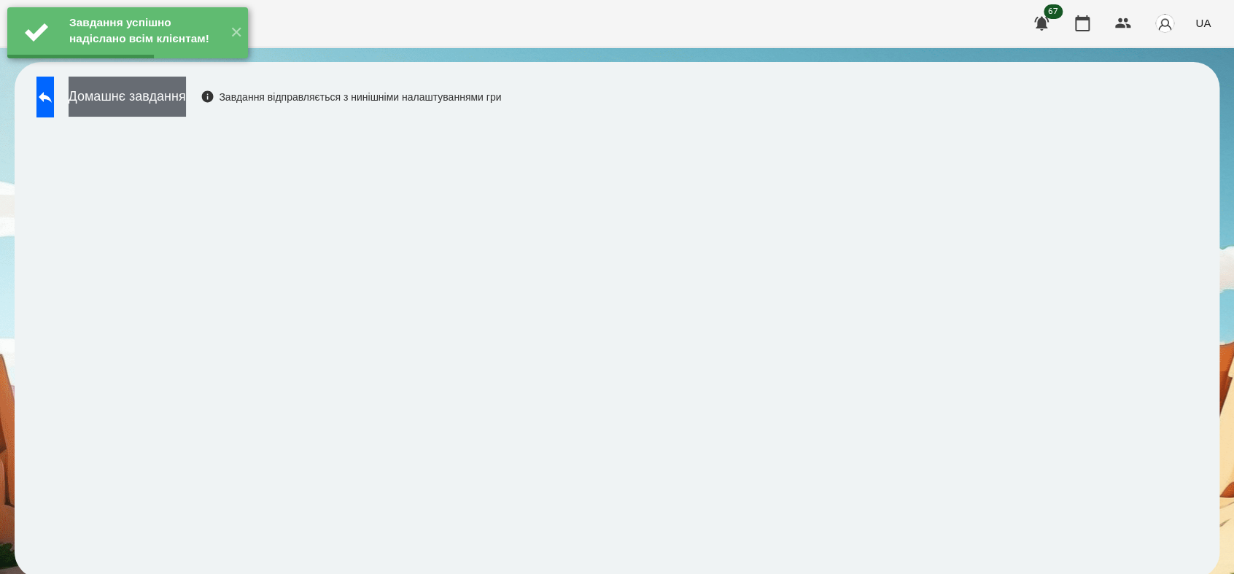
click at [186, 91] on button "Домашнє завдання" at bounding box center [127, 97] width 117 height 40
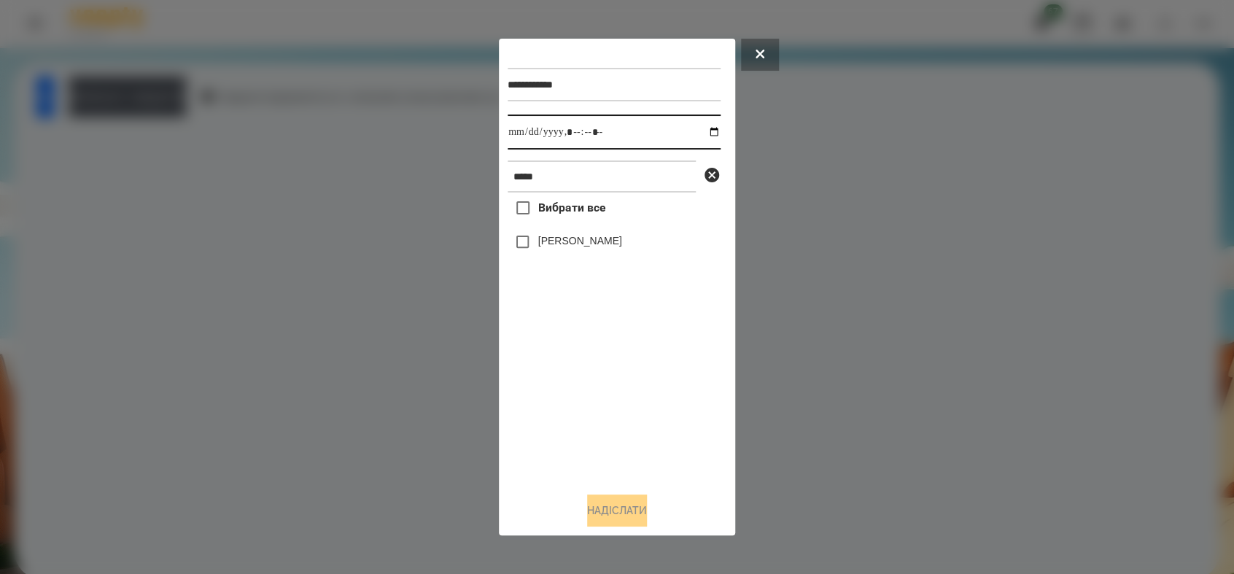
click at [700, 130] on input "datetime-local" at bounding box center [614, 132] width 213 height 35
type input "**********"
click at [527, 414] on div "Вибрати все [PERSON_NAME]" at bounding box center [614, 336] width 213 height 287
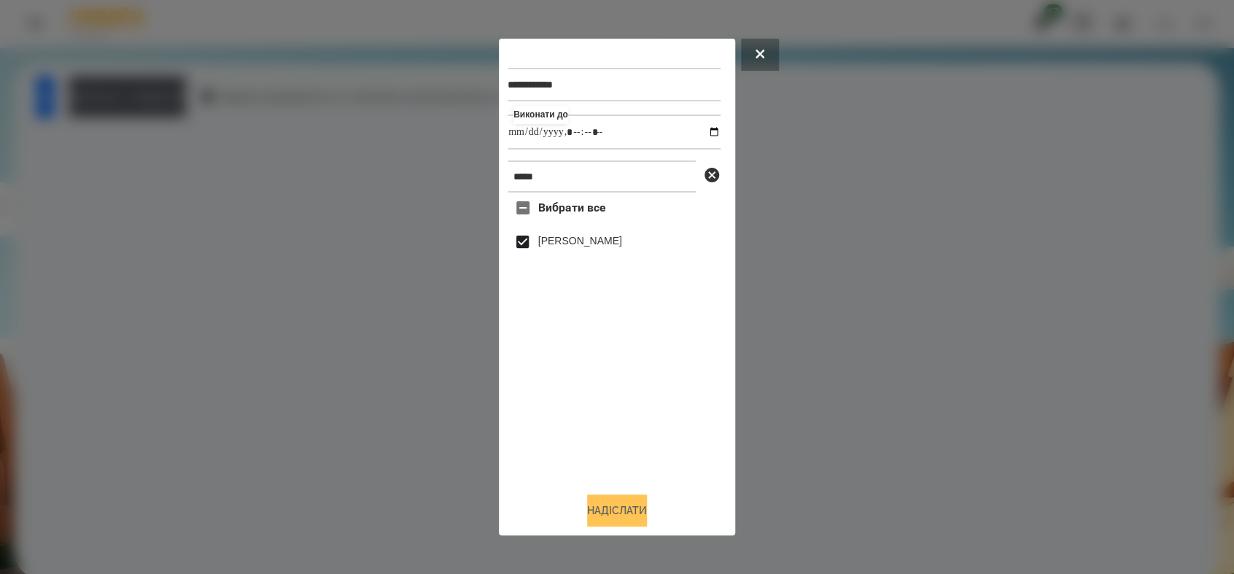
click at [623, 516] on button "Надіслати" at bounding box center [617, 511] width 60 height 32
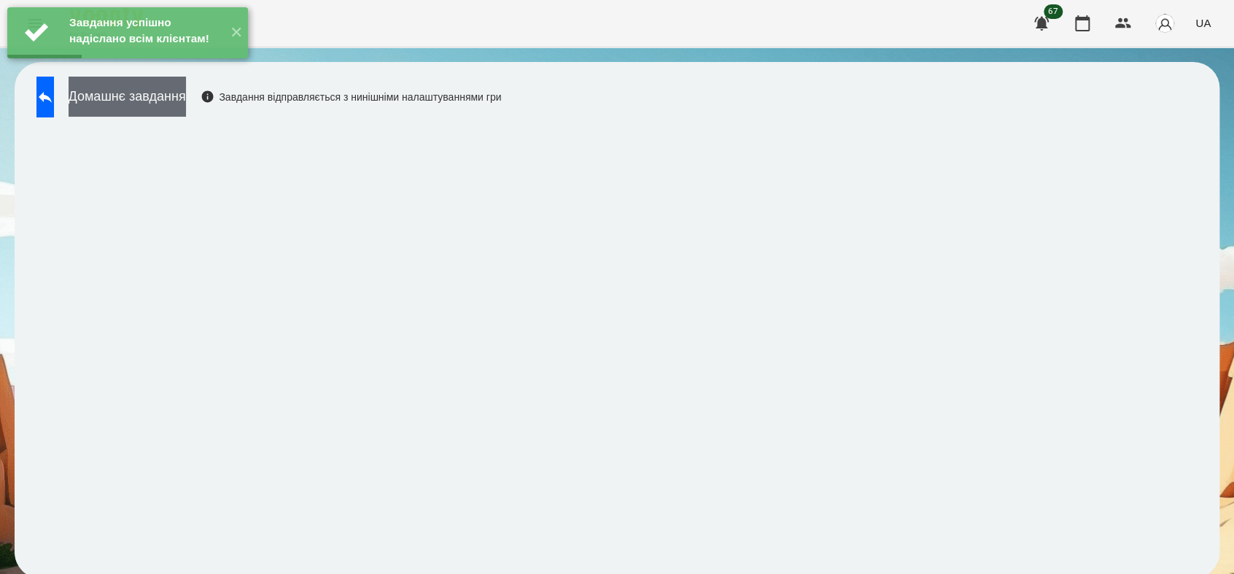
click at [143, 105] on button "Домашнє завдання" at bounding box center [127, 97] width 117 height 40
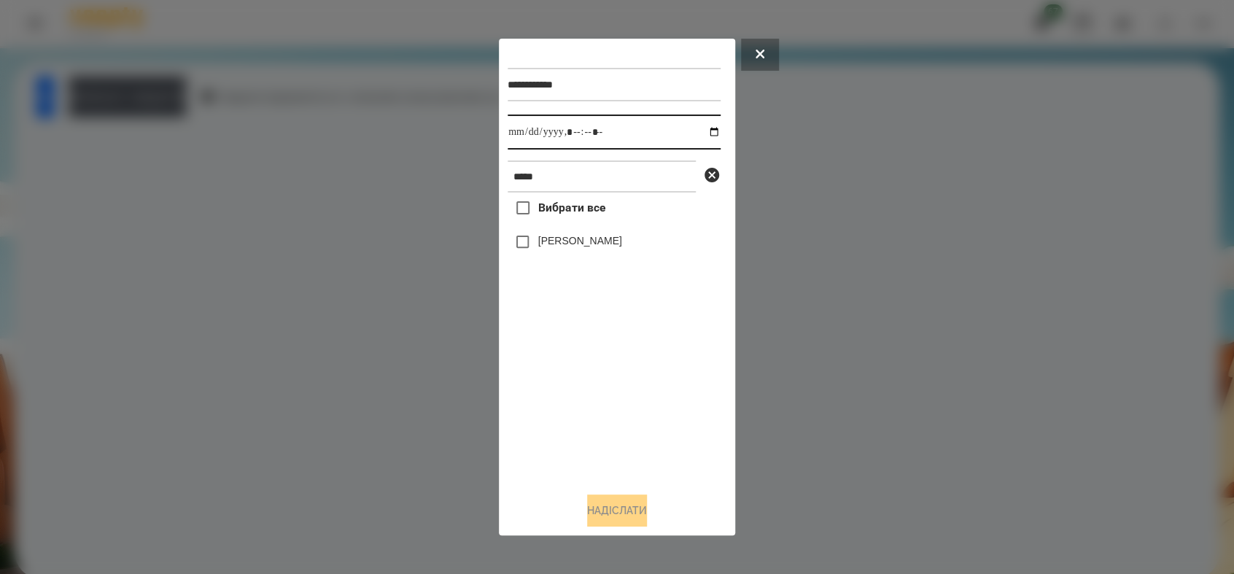
click at [706, 133] on input "datetime-local" at bounding box center [614, 132] width 213 height 35
type input "**********"
drag, startPoint x: 541, startPoint y: 392, endPoint x: 543, endPoint y: 380, distance: 12.6
click at [543, 380] on div "Вибрати все [PERSON_NAME]" at bounding box center [614, 336] width 213 height 287
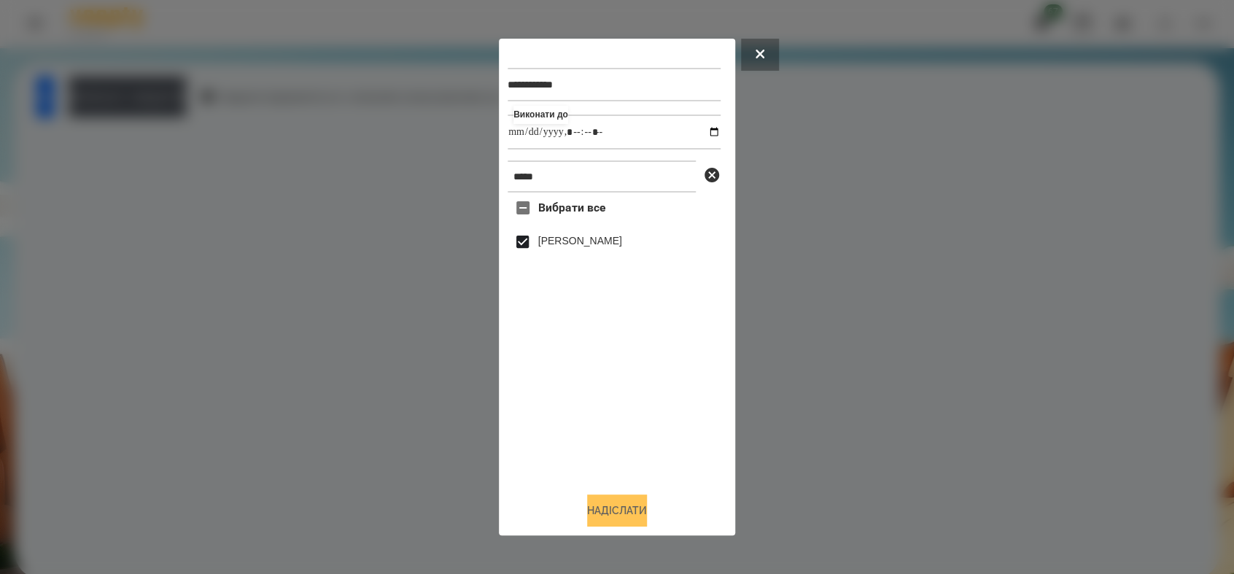
click at [616, 504] on button "Надіслати" at bounding box center [617, 511] width 60 height 32
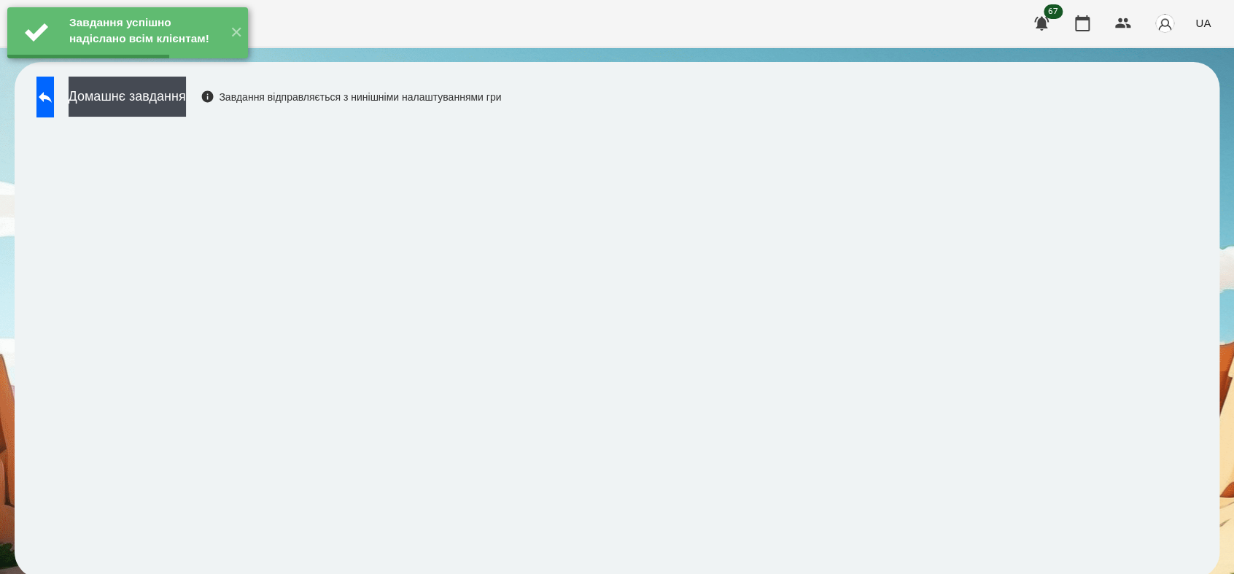
click at [186, 106] on button "Домашнє завдання" at bounding box center [127, 97] width 117 height 40
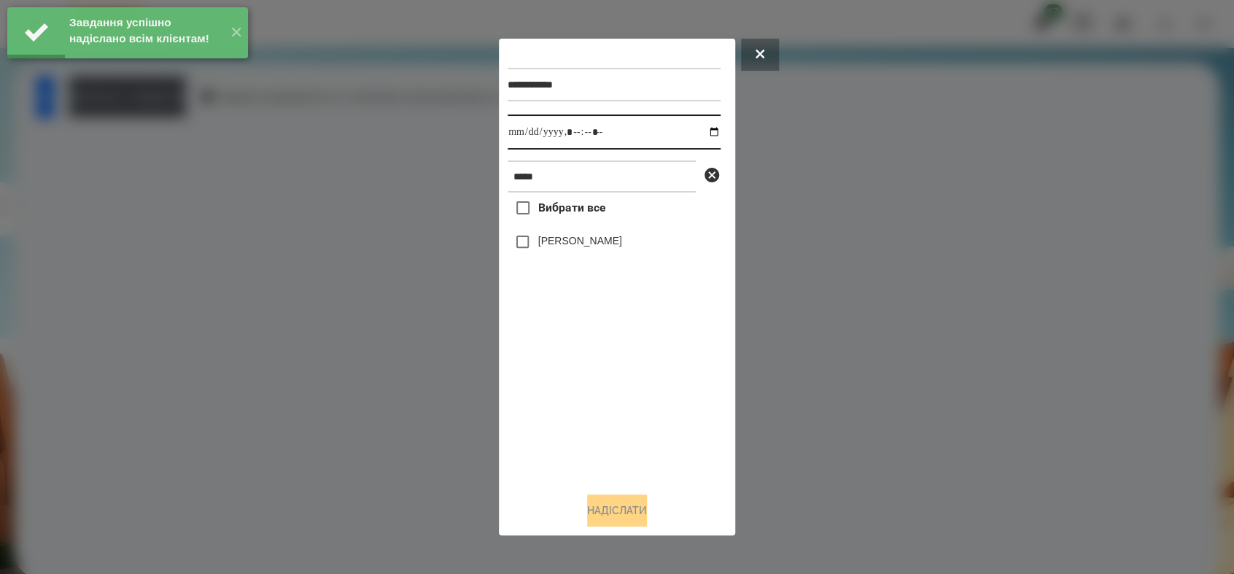
click at [700, 131] on input "datetime-local" at bounding box center [614, 132] width 213 height 35
type input "**********"
drag, startPoint x: 569, startPoint y: 419, endPoint x: 569, endPoint y: 377, distance: 41.6
click at [569, 416] on div "Вибрати все [PERSON_NAME]" at bounding box center [614, 336] width 213 height 287
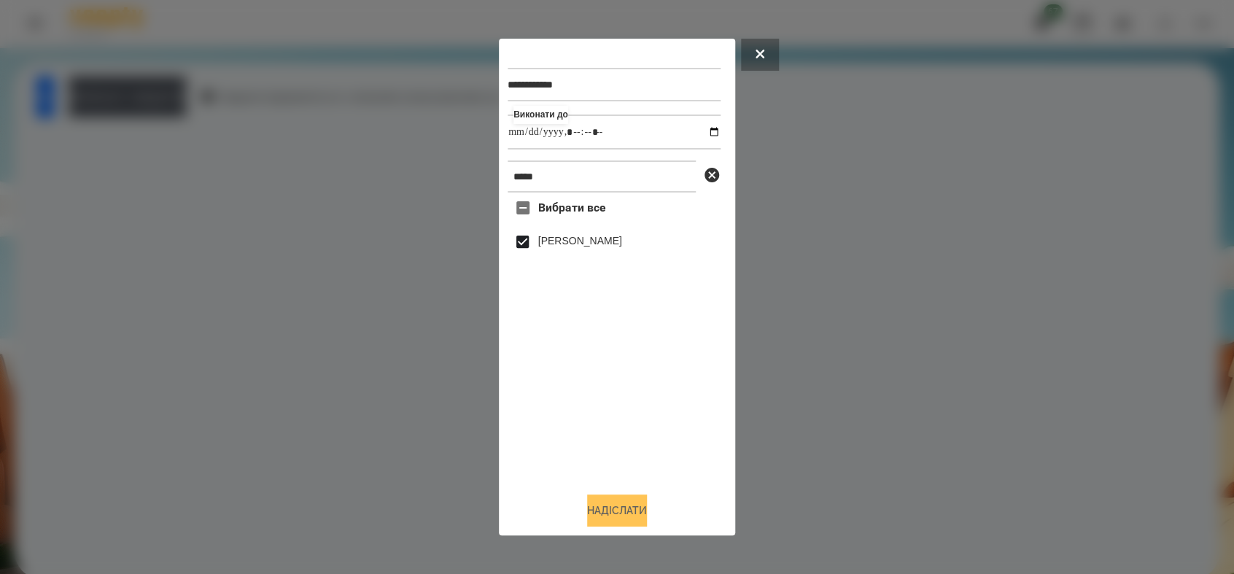
click at [619, 517] on button "Надіслати" at bounding box center [617, 511] width 60 height 32
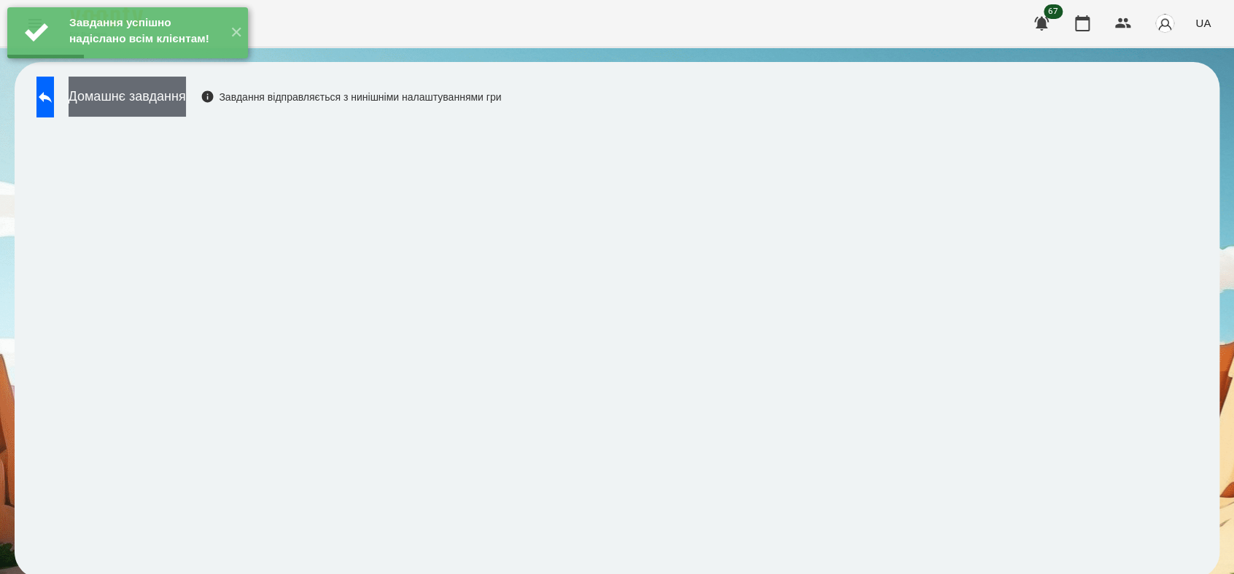
click at [186, 104] on button "Домашнє завдання" at bounding box center [127, 97] width 117 height 40
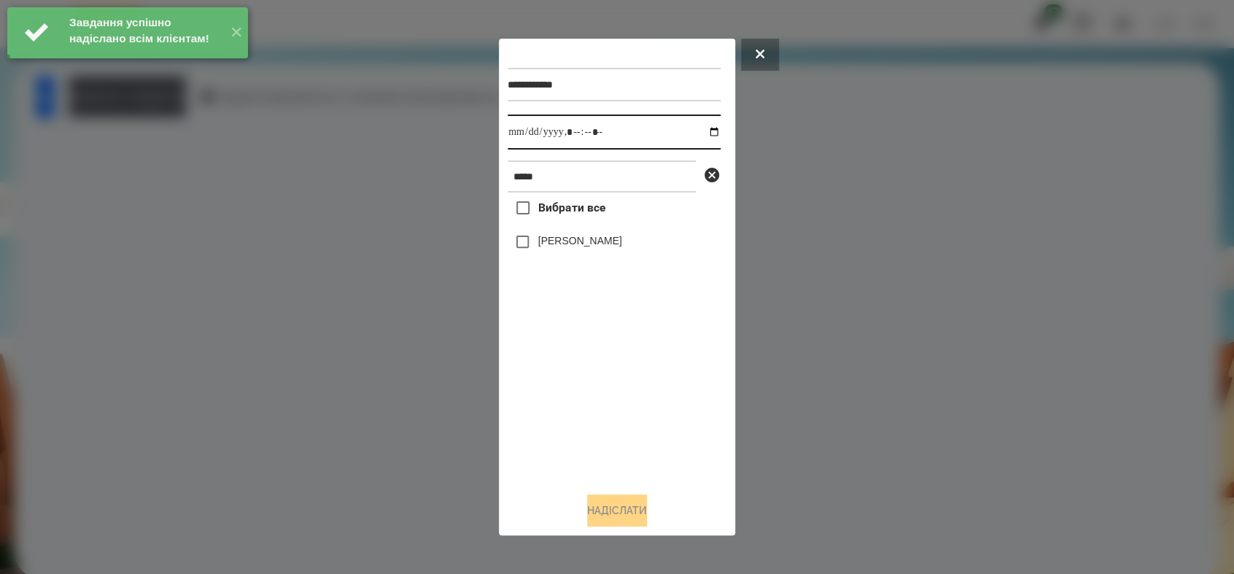
click at [705, 133] on input "datetime-local" at bounding box center [614, 132] width 213 height 35
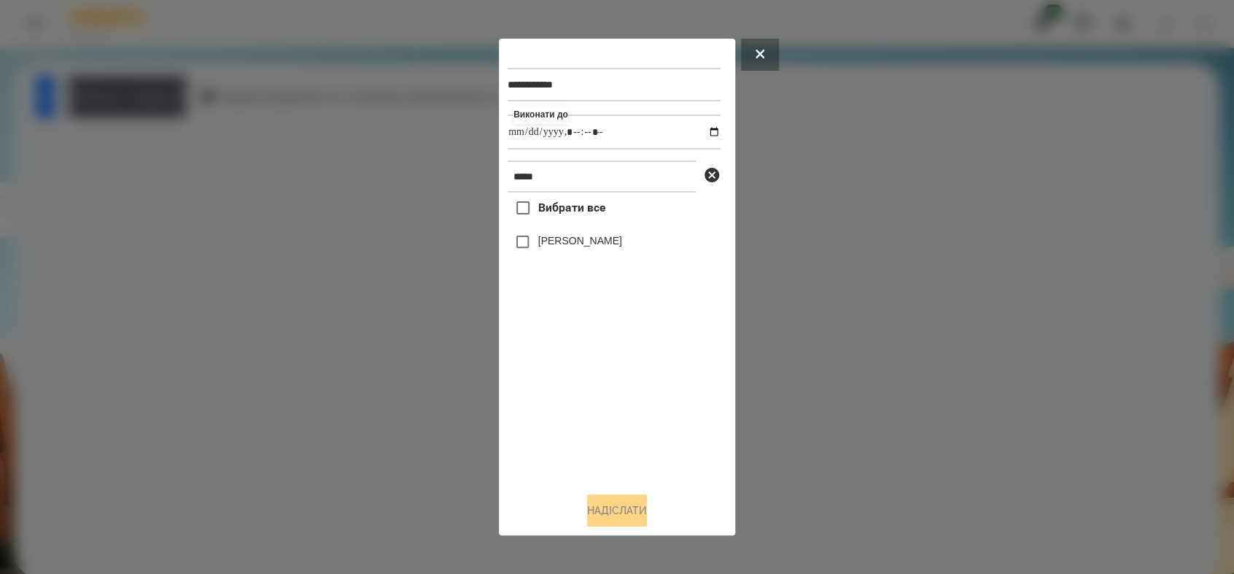
type input "**********"
drag, startPoint x: 565, startPoint y: 447, endPoint x: 533, endPoint y: 341, distance: 111.2
click at [565, 445] on div "Вибрати все [PERSON_NAME]" at bounding box center [614, 336] width 213 height 287
click at [617, 514] on button "Надіслати" at bounding box center [617, 511] width 60 height 32
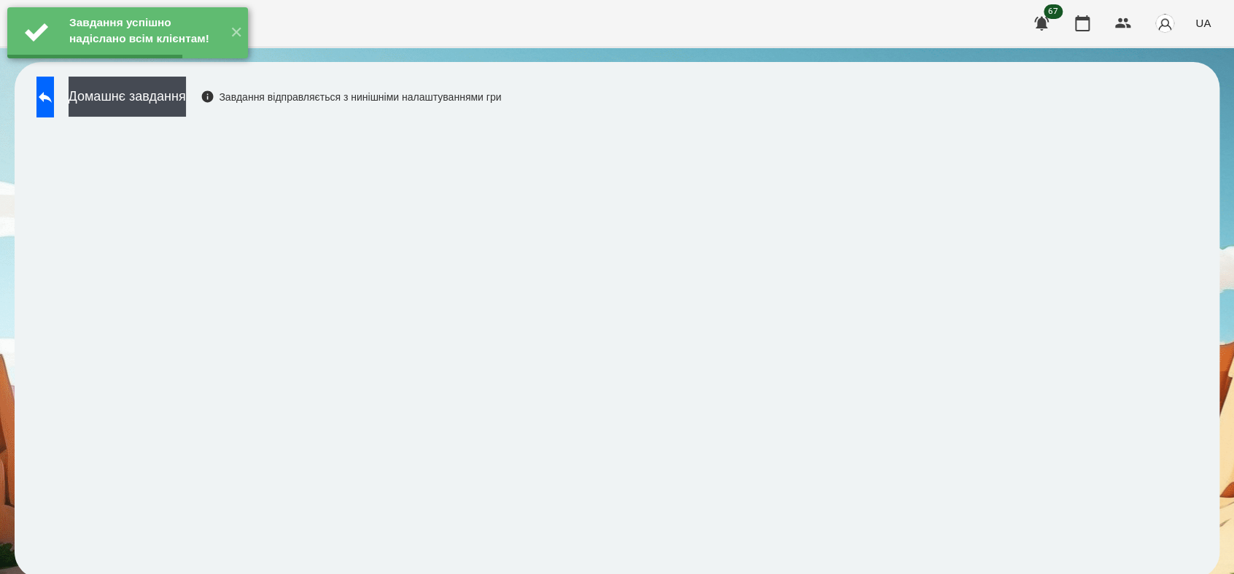
click at [186, 109] on button "Домашнє завдання" at bounding box center [127, 97] width 117 height 40
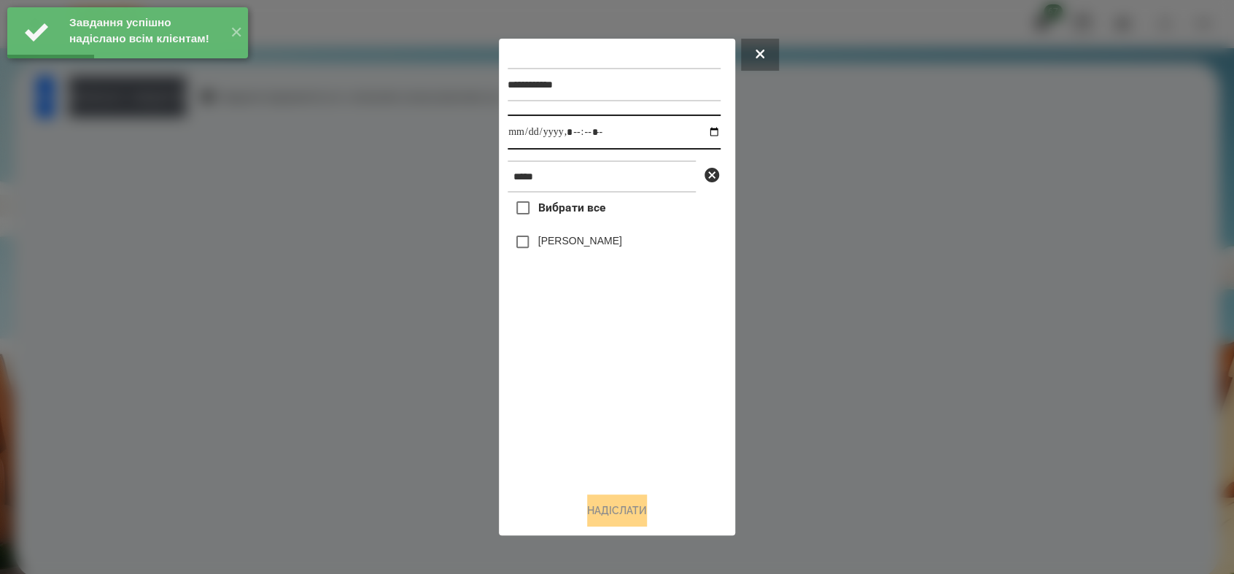
click at [703, 130] on input "datetime-local" at bounding box center [614, 132] width 213 height 35
type input "**********"
drag, startPoint x: 594, startPoint y: 408, endPoint x: 566, endPoint y: 339, distance: 74.0
click at [594, 407] on div "Вибрати все [PERSON_NAME]" at bounding box center [614, 336] width 213 height 287
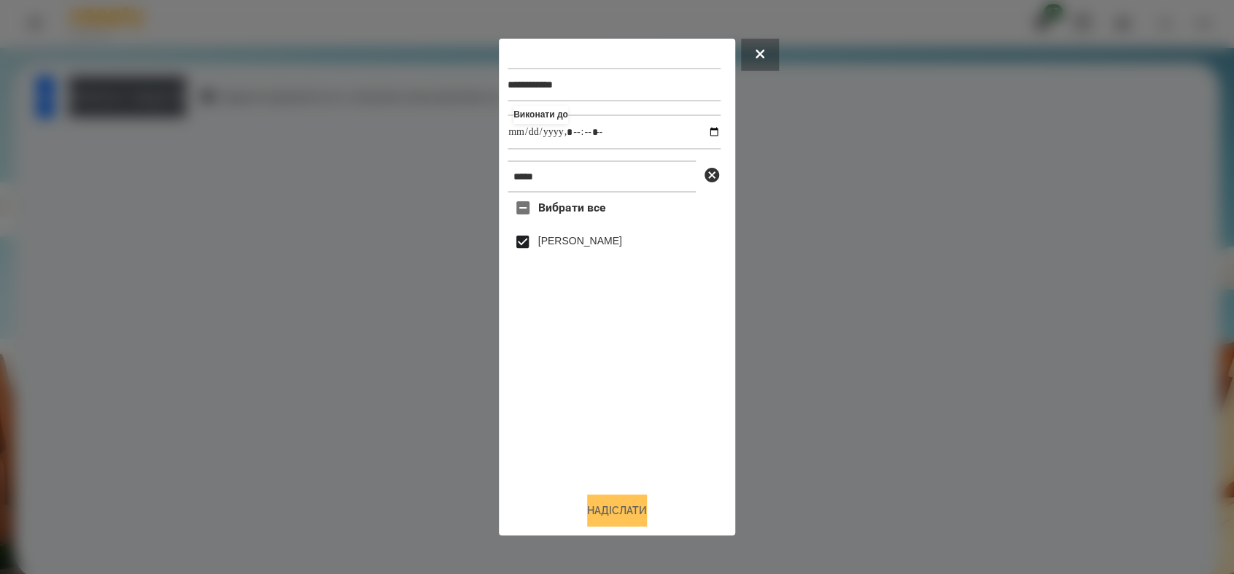
click at [633, 507] on button "Надіслати" at bounding box center [617, 511] width 60 height 32
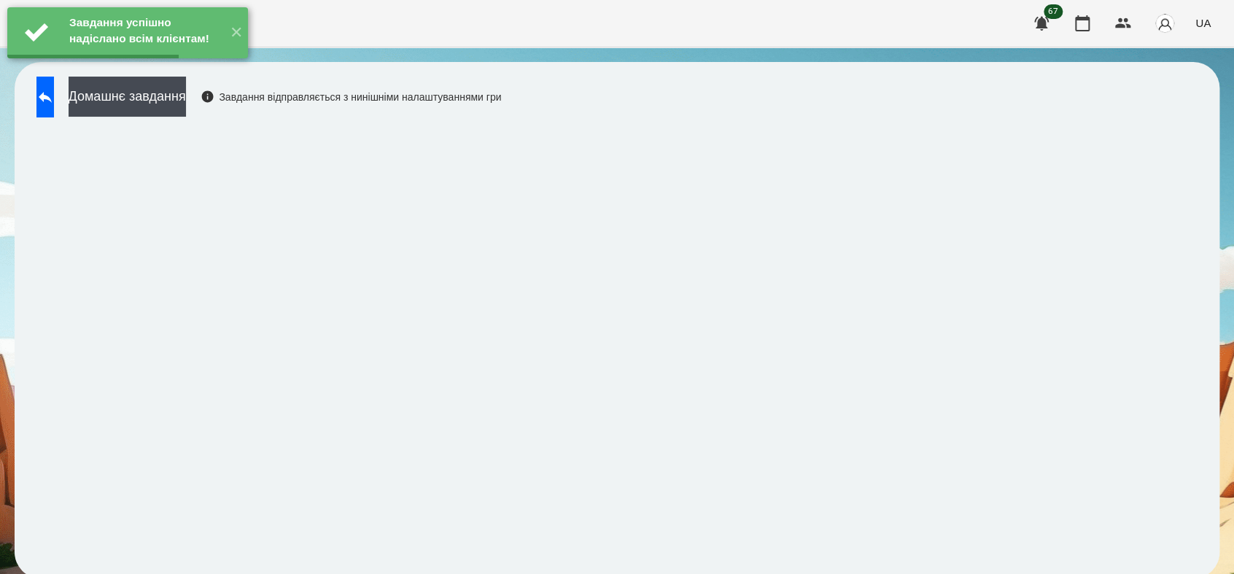
click at [186, 98] on button "Домашнє завдання" at bounding box center [127, 97] width 117 height 40
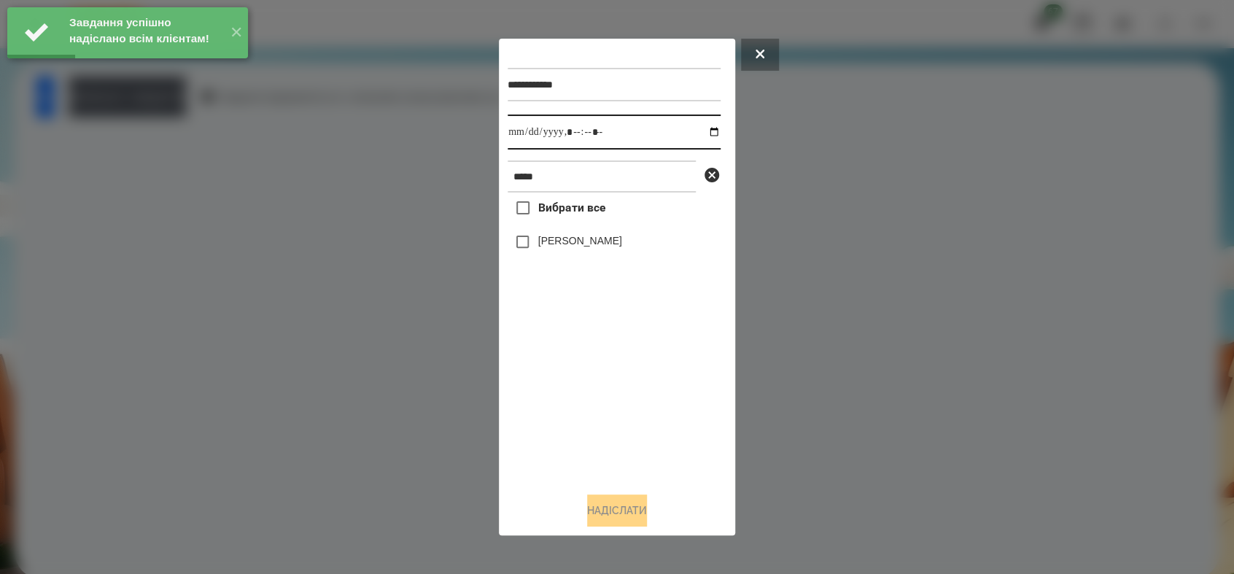
click at [702, 133] on input "datetime-local" at bounding box center [614, 132] width 213 height 35
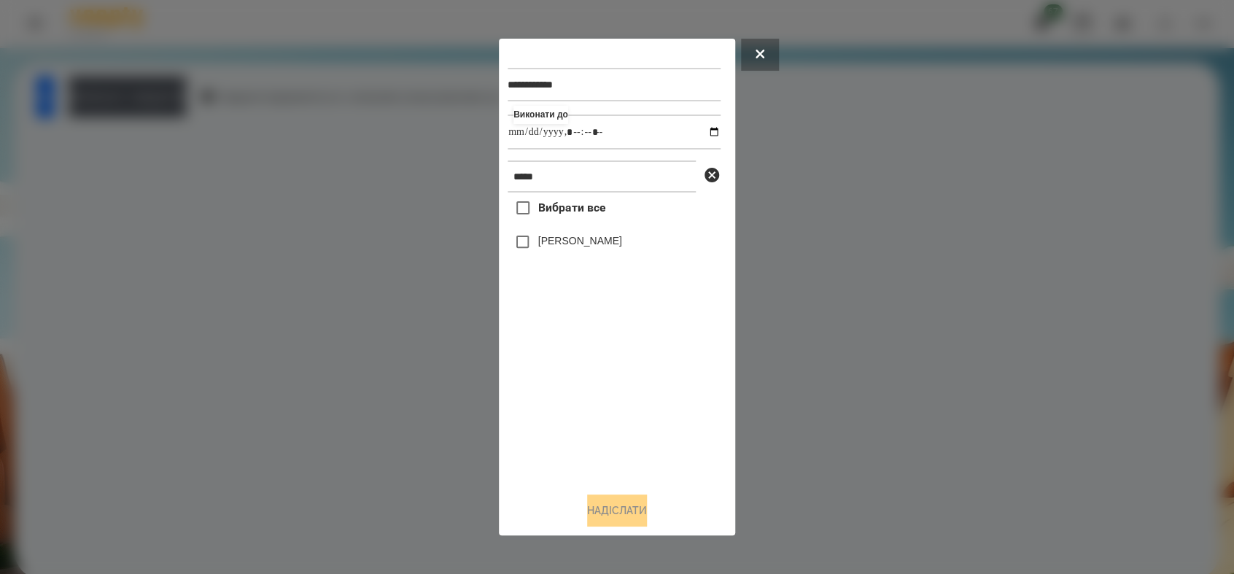
type input "**********"
drag, startPoint x: 622, startPoint y: 414, endPoint x: 549, endPoint y: 302, distance: 133.7
click at [619, 407] on div "Вибрати все [PERSON_NAME]" at bounding box center [614, 336] width 213 height 287
click at [632, 506] on button "Надіслати" at bounding box center [617, 511] width 60 height 32
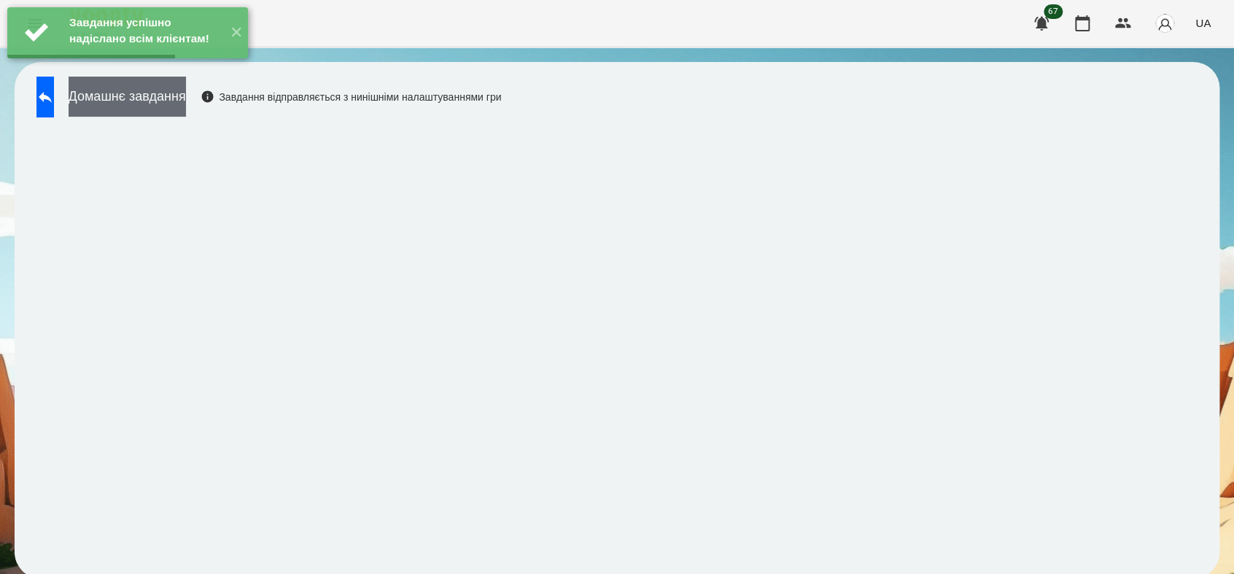
click at [186, 107] on button "Домашнє завдання" at bounding box center [127, 97] width 117 height 40
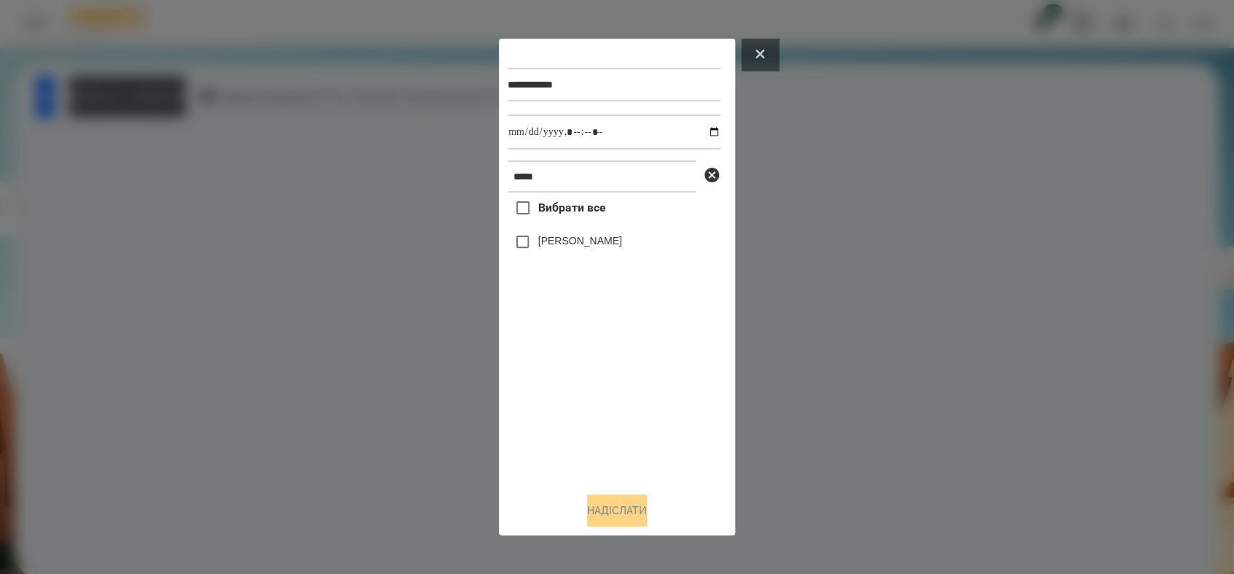
click at [756, 50] on icon at bounding box center [760, 54] width 9 height 9
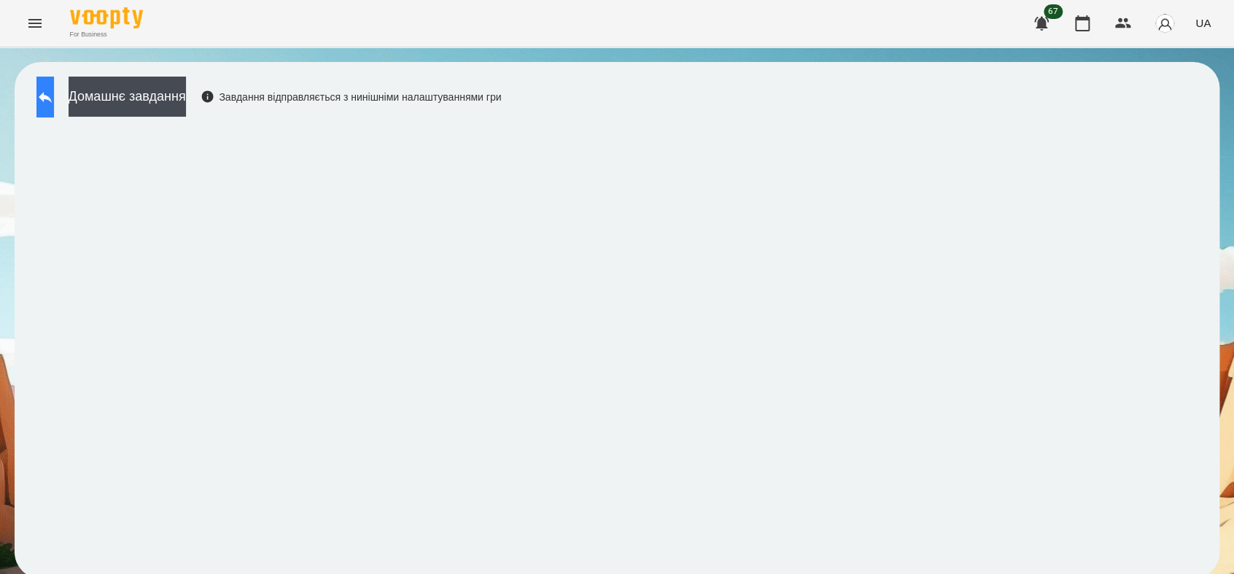
click at [54, 92] on icon at bounding box center [45, 97] width 18 height 18
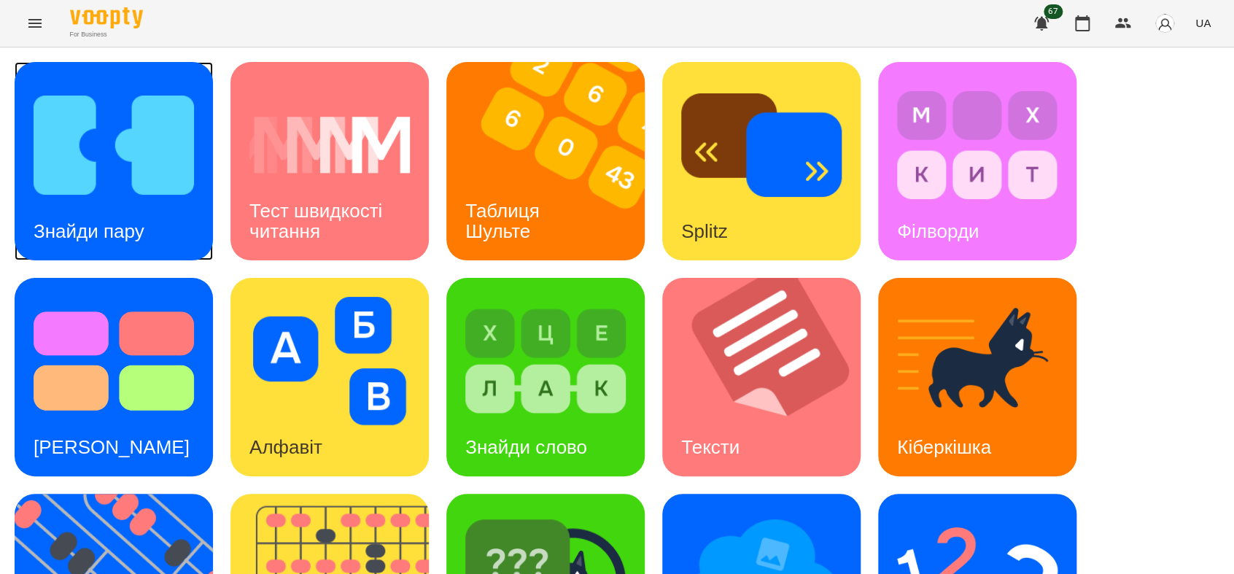
click at [125, 181] on img at bounding box center [114, 145] width 160 height 128
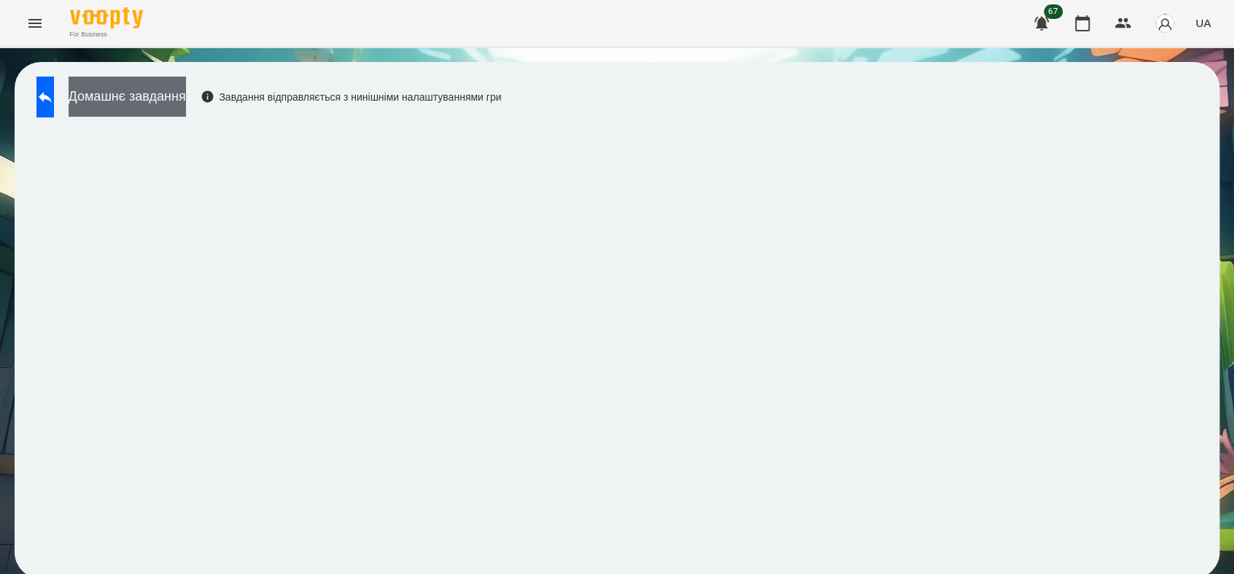
click at [186, 98] on button "Домашнє завдання" at bounding box center [127, 97] width 117 height 40
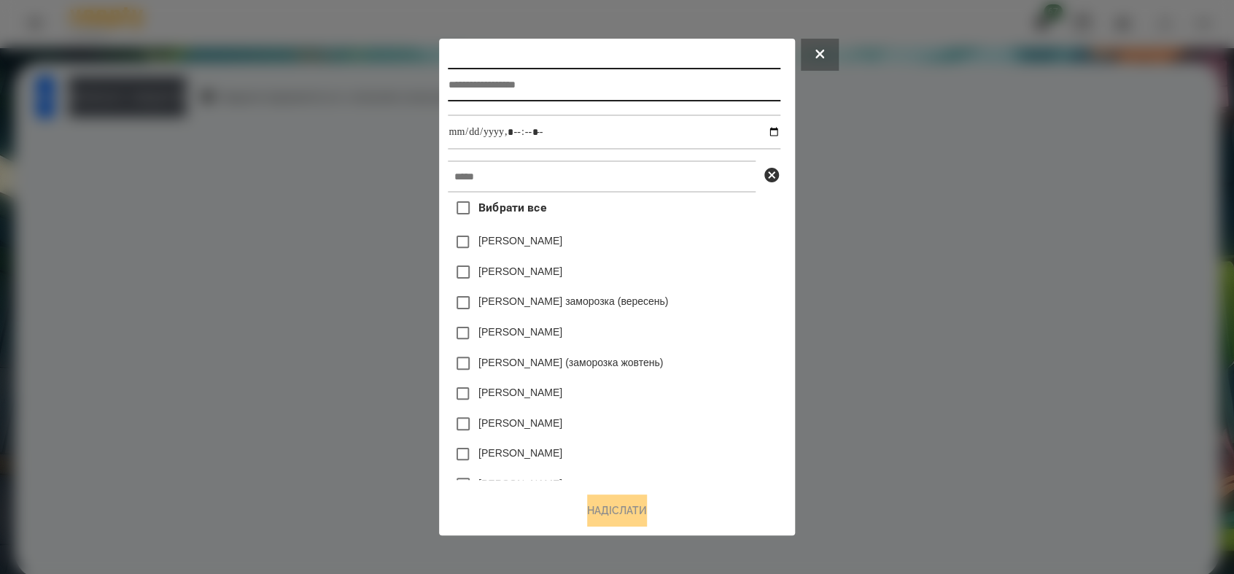
click at [517, 86] on input "text" at bounding box center [614, 85] width 332 height 34
click at [516, 89] on input "******" at bounding box center [614, 85] width 332 height 34
drag, startPoint x: 516, startPoint y: 89, endPoint x: 654, endPoint y: 147, distance: 149.0
click at [582, 112] on div "**********" at bounding box center [614, 85] width 332 height 60
type input "**********"
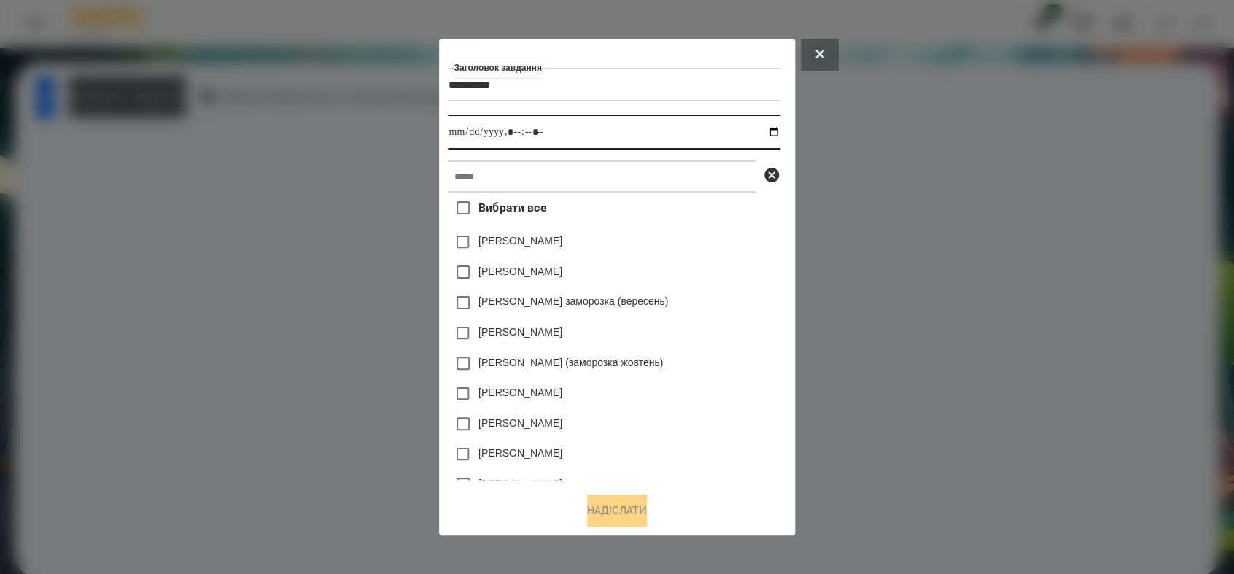
click at [780, 131] on input "datetime-local" at bounding box center [614, 132] width 332 height 35
click at [511, 133] on input "datetime-local" at bounding box center [614, 132] width 332 height 35
type input "**********"
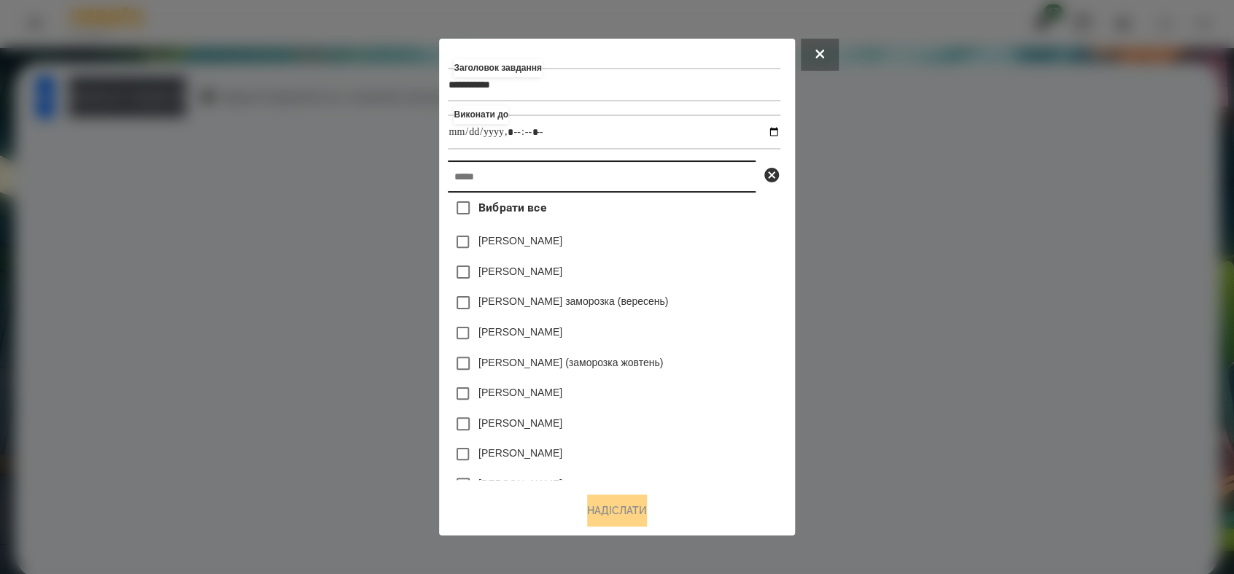
click at [488, 180] on input "text" at bounding box center [602, 176] width 308 height 32
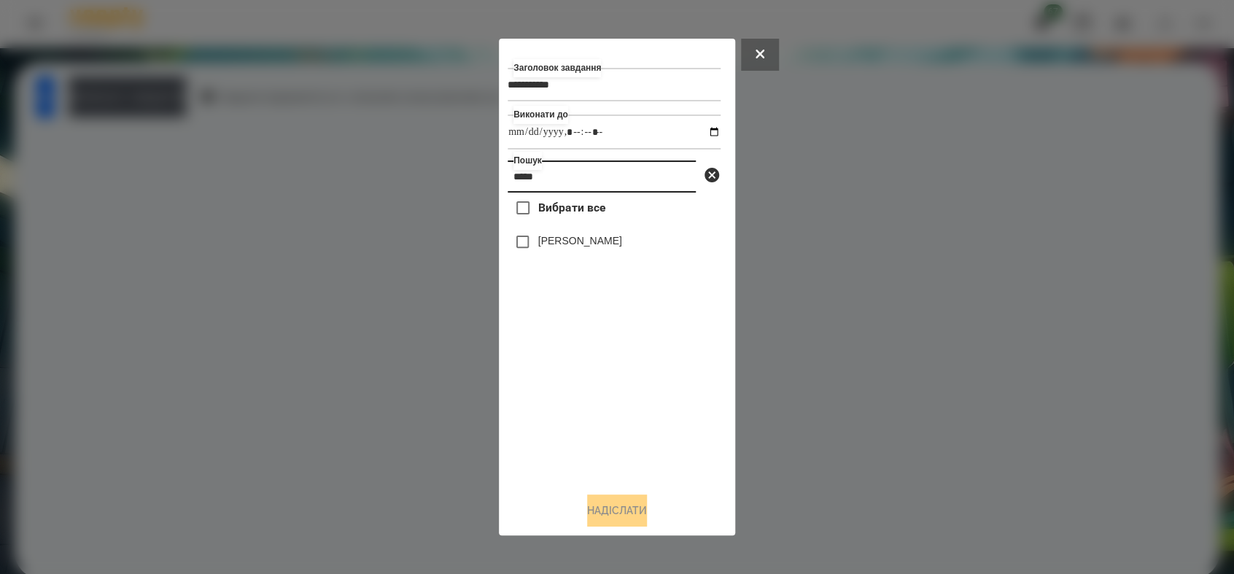
type input "*****"
click at [603, 516] on button "Надіслати" at bounding box center [617, 511] width 60 height 32
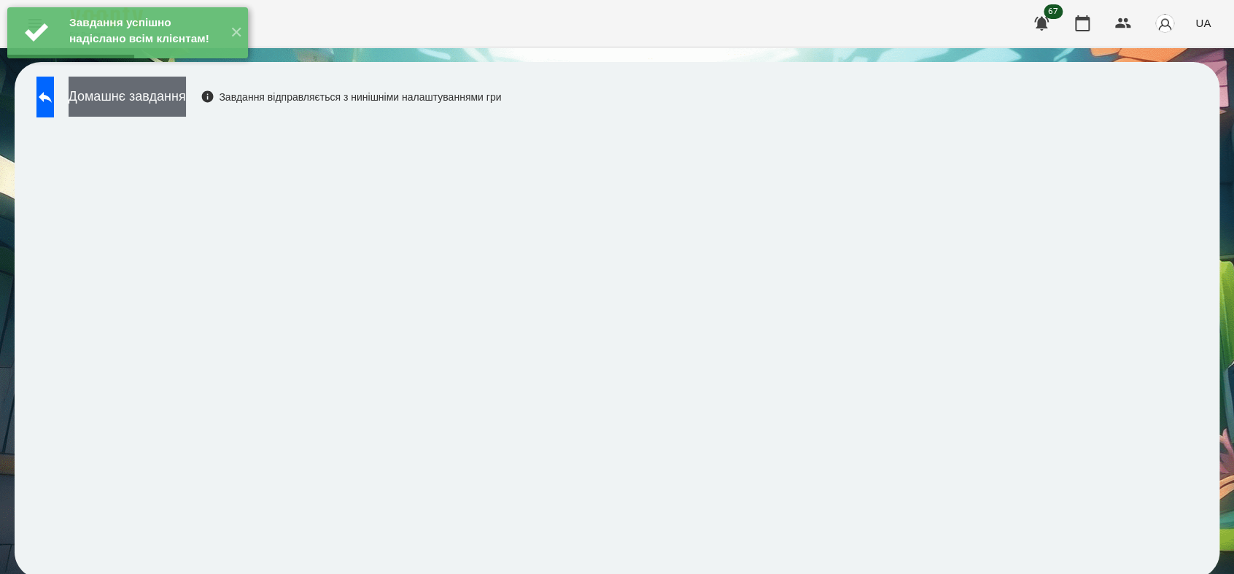
click at [186, 102] on button "Домашнє завдання" at bounding box center [127, 97] width 117 height 40
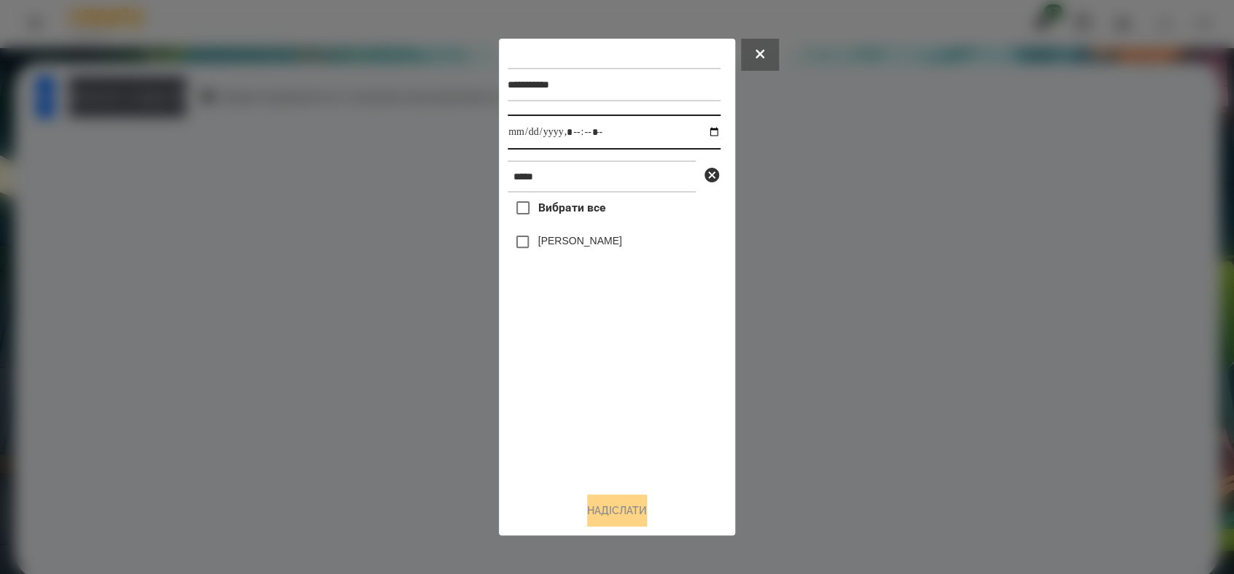
click at [700, 129] on input "datetime-local" at bounding box center [614, 132] width 213 height 35
type input "**********"
click at [546, 414] on div "Вибрати все [PERSON_NAME]" at bounding box center [614, 336] width 213 height 287
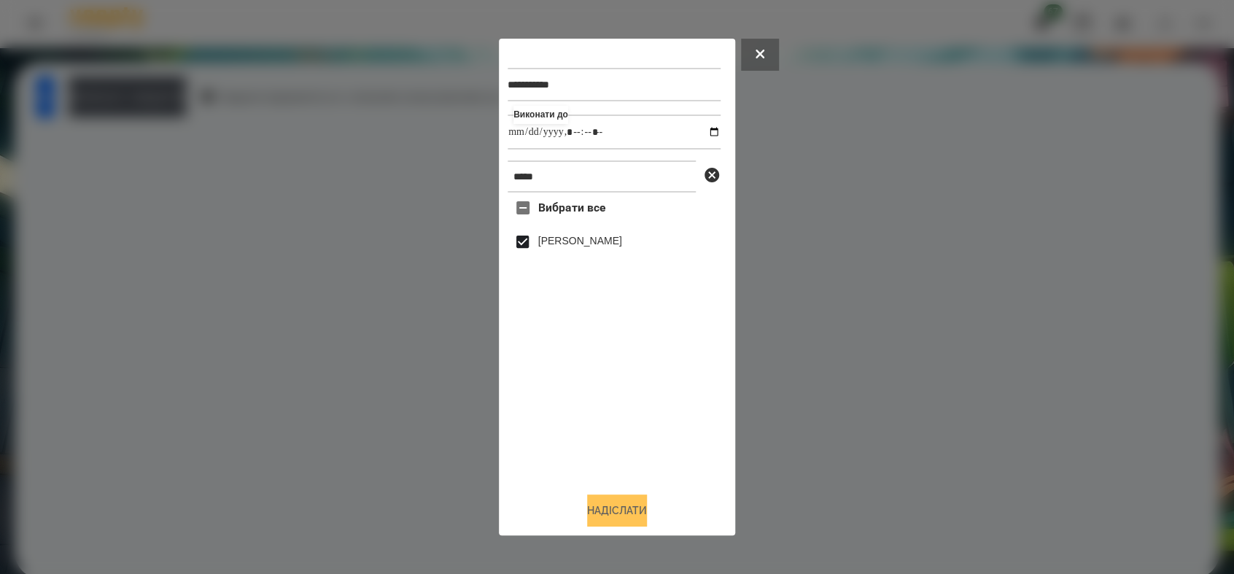
click at [597, 521] on button "Надіслати" at bounding box center [617, 511] width 60 height 32
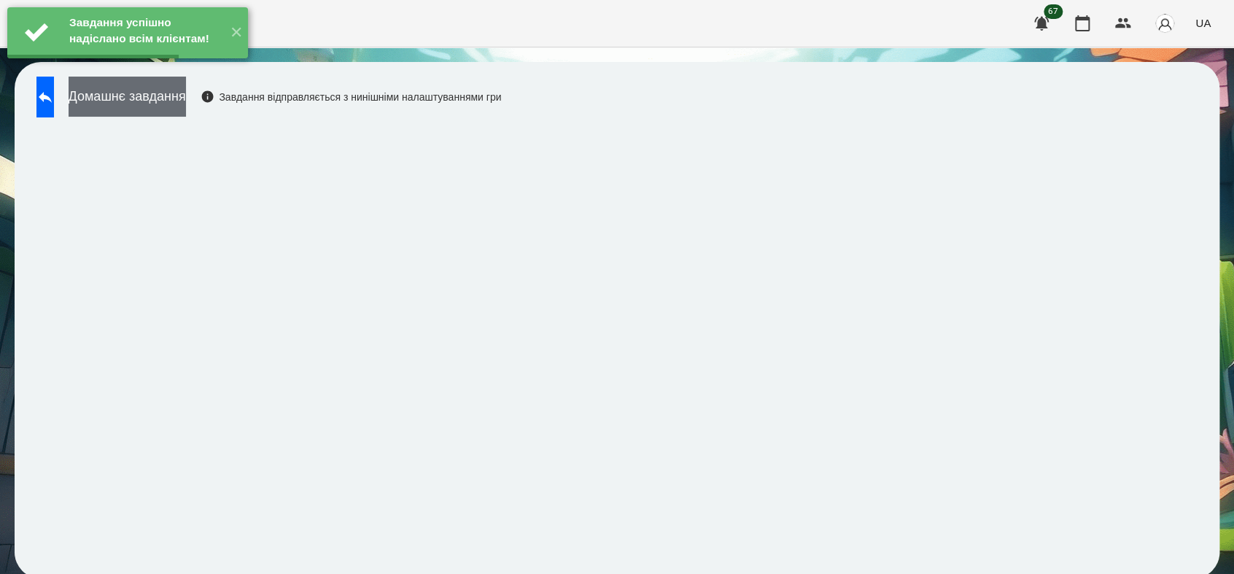
click at [186, 98] on button "Домашнє завдання" at bounding box center [127, 97] width 117 height 40
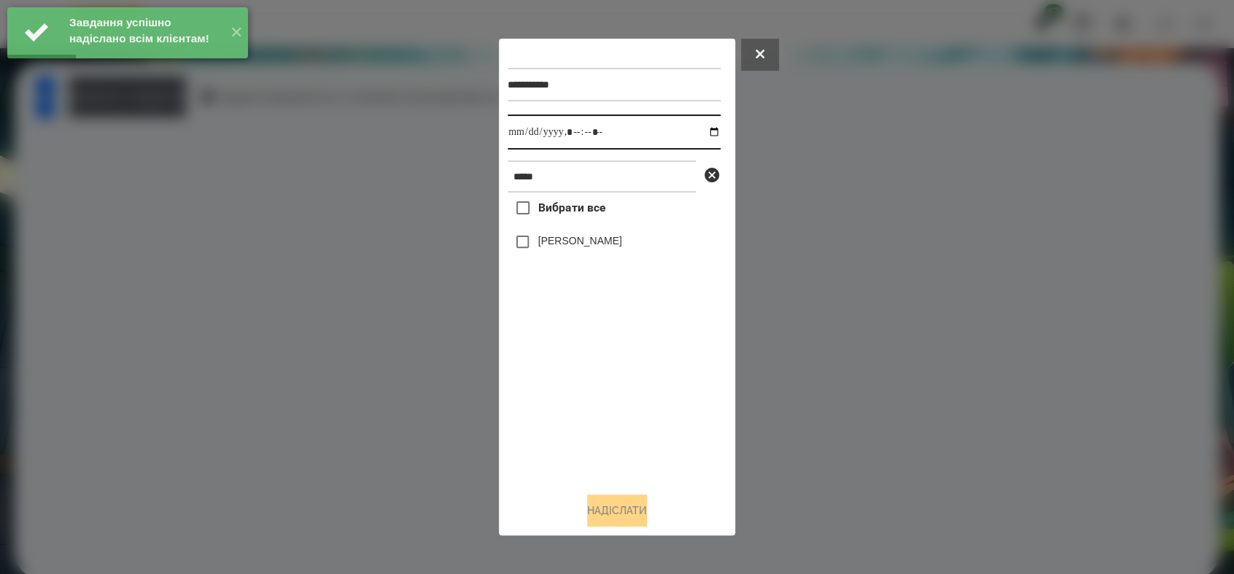
click at [706, 133] on input "datetime-local" at bounding box center [614, 132] width 213 height 35
type input "**********"
drag, startPoint x: 549, startPoint y: 424, endPoint x: 538, endPoint y: 357, distance: 67.9
click at [549, 417] on div "Вибрати все [PERSON_NAME]" at bounding box center [614, 336] width 213 height 287
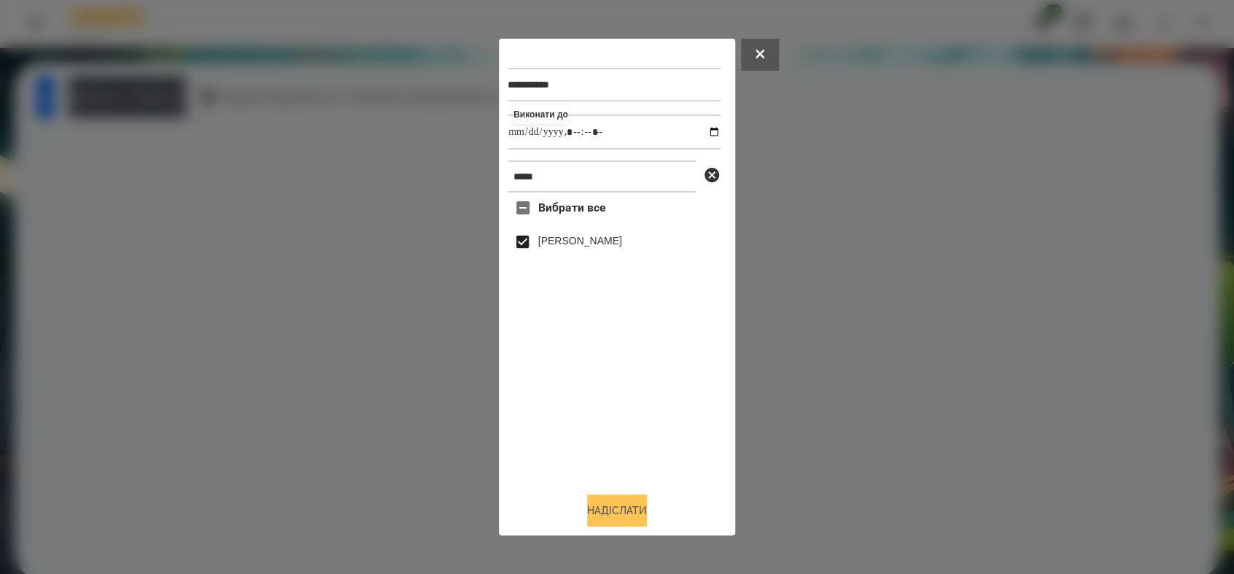
click at [619, 520] on button "Надіслати" at bounding box center [617, 511] width 60 height 32
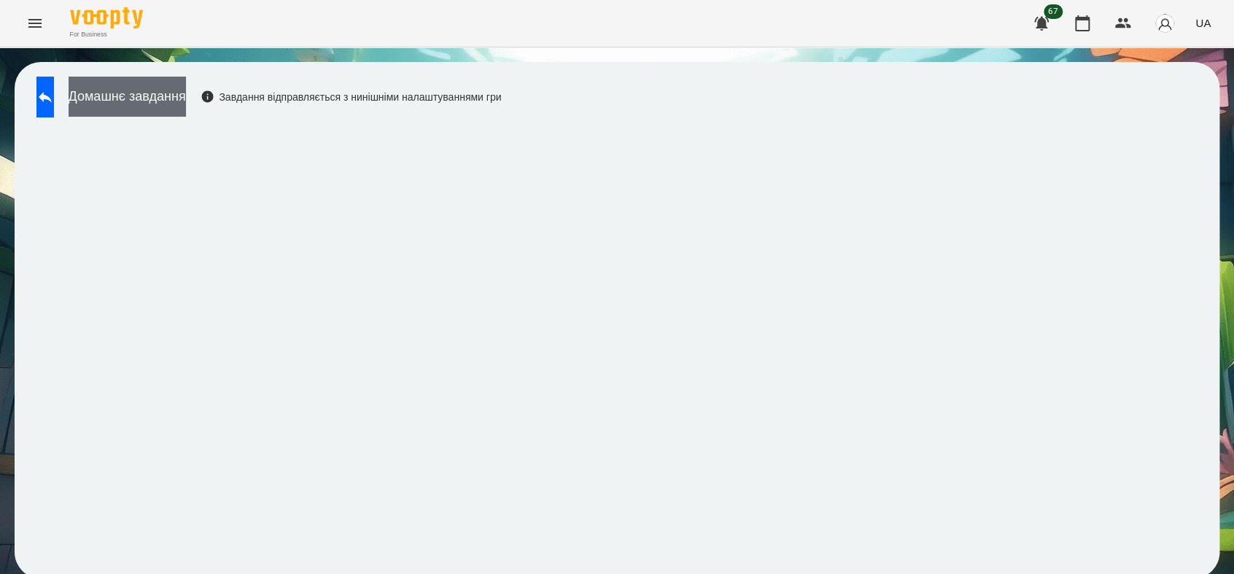
click at [146, 95] on button "Домашнє завдання" at bounding box center [127, 97] width 117 height 40
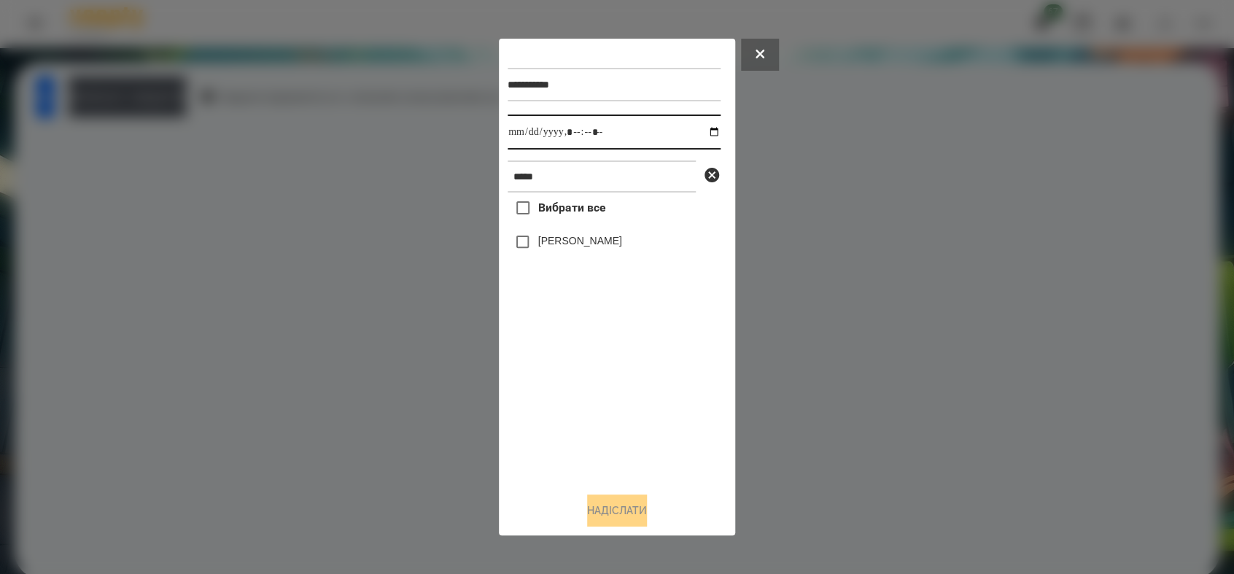
click at [703, 129] on input "datetime-local" at bounding box center [614, 132] width 213 height 35
type input "**********"
drag, startPoint x: 557, startPoint y: 425, endPoint x: 553, endPoint y: 383, distance: 41.8
click at [557, 424] on div "Вибрати все [PERSON_NAME]" at bounding box center [614, 336] width 213 height 287
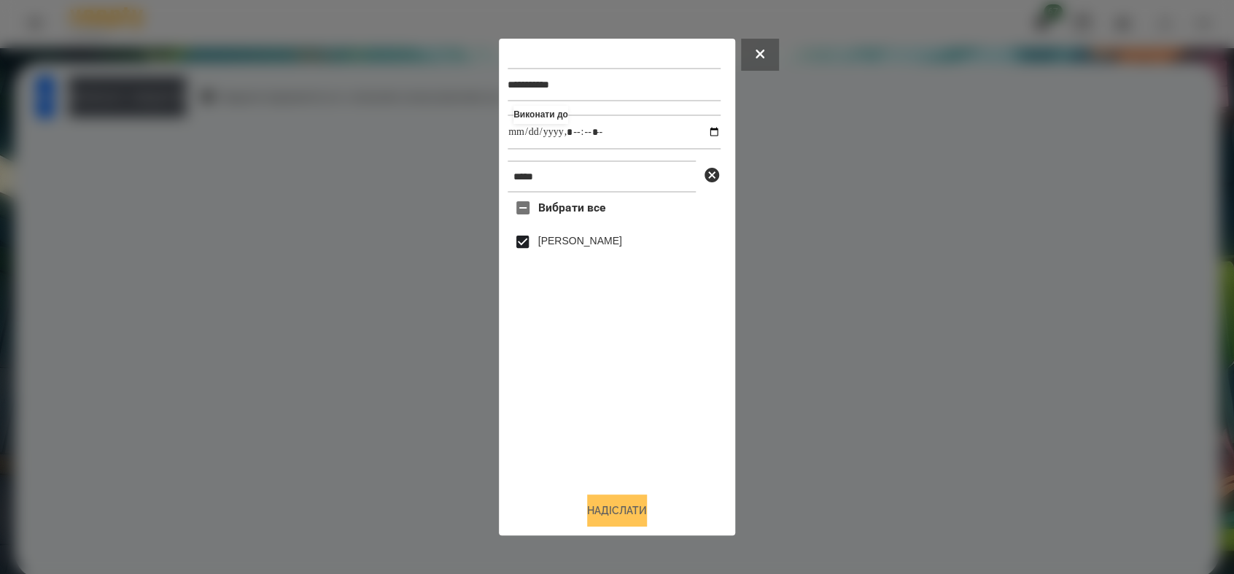
click at [603, 513] on button "Надіслати" at bounding box center [617, 511] width 60 height 32
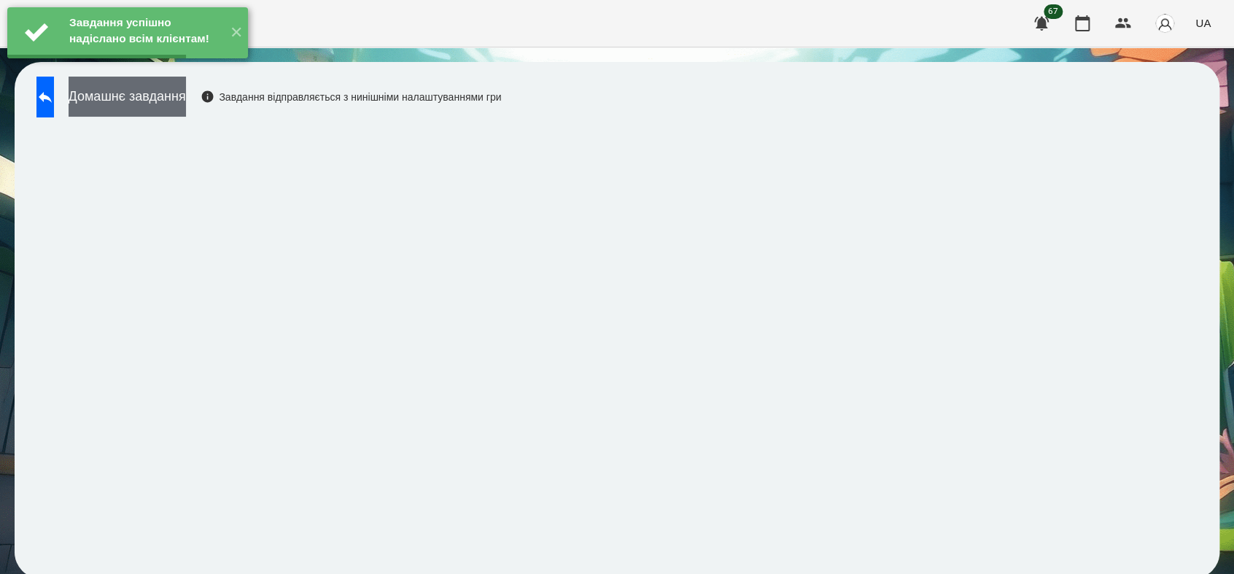
click at [186, 94] on button "Домашнє завдання" at bounding box center [127, 97] width 117 height 40
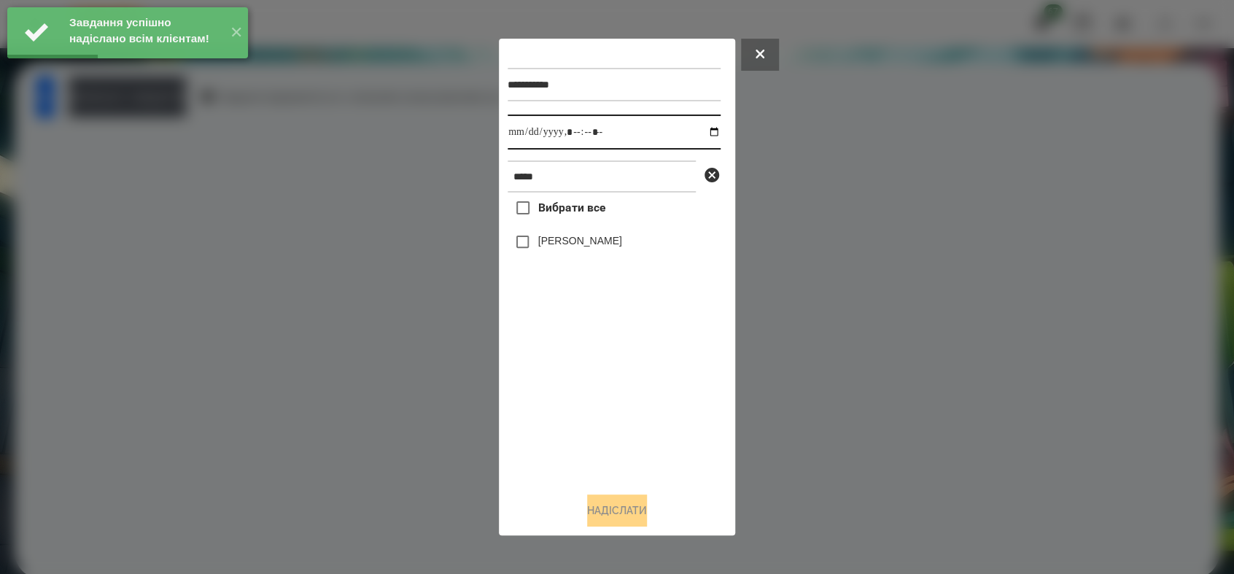
click at [701, 133] on input "datetime-local" at bounding box center [614, 132] width 213 height 35
type input "**********"
click at [607, 374] on div "Вибрати все [PERSON_NAME]" at bounding box center [614, 336] width 213 height 287
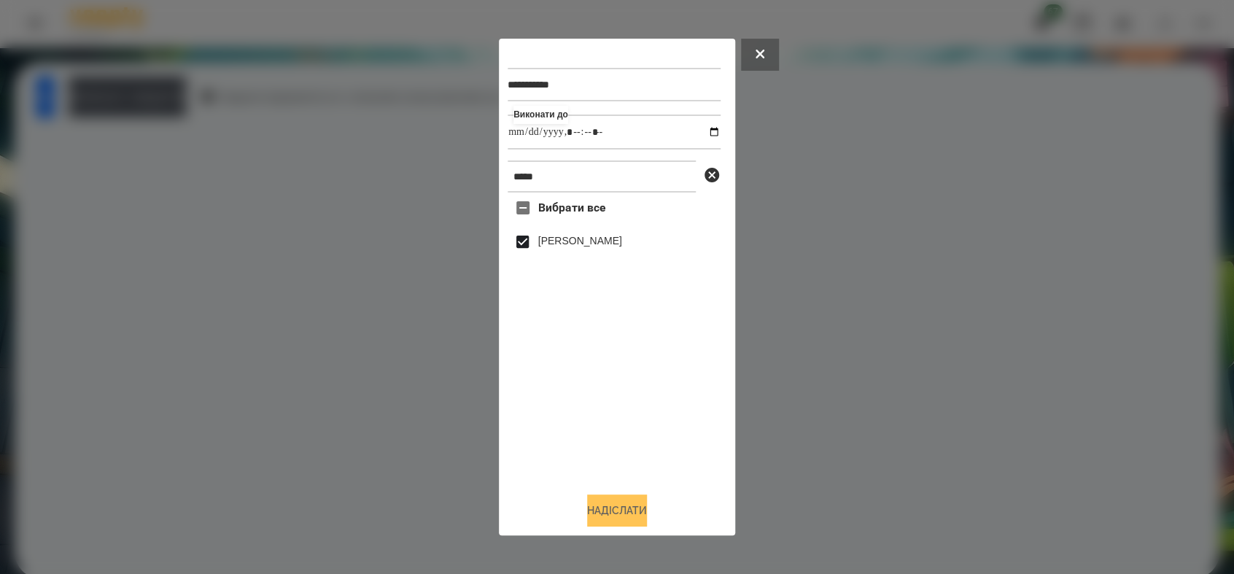
click at [596, 512] on button "Надіслати" at bounding box center [617, 511] width 60 height 32
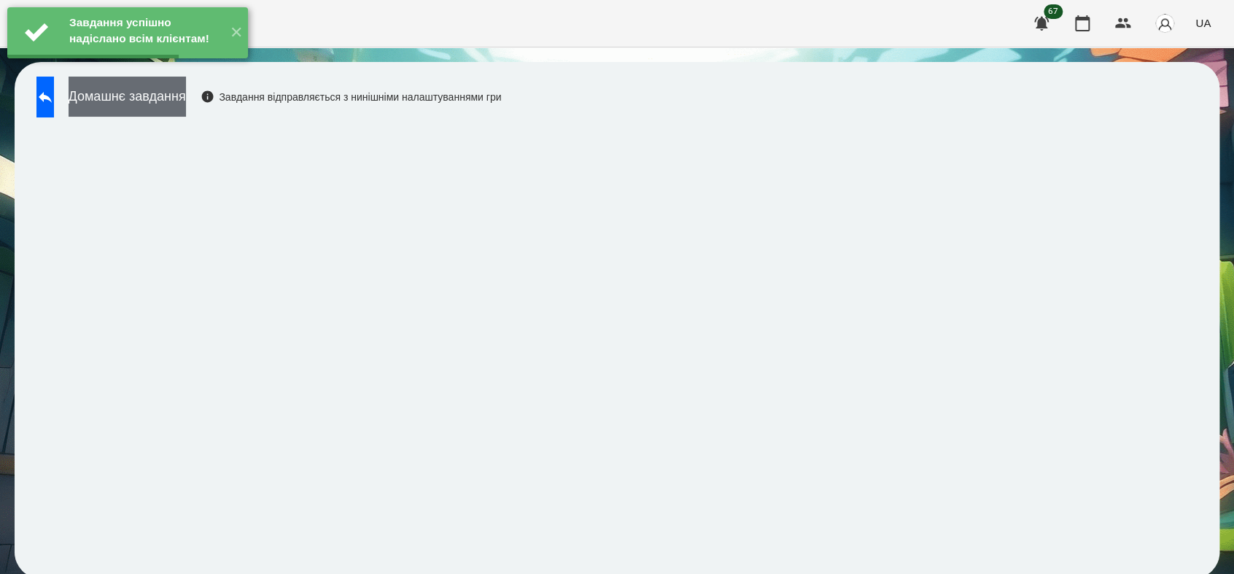
click at [179, 105] on button "Домашнє завдання" at bounding box center [127, 97] width 117 height 40
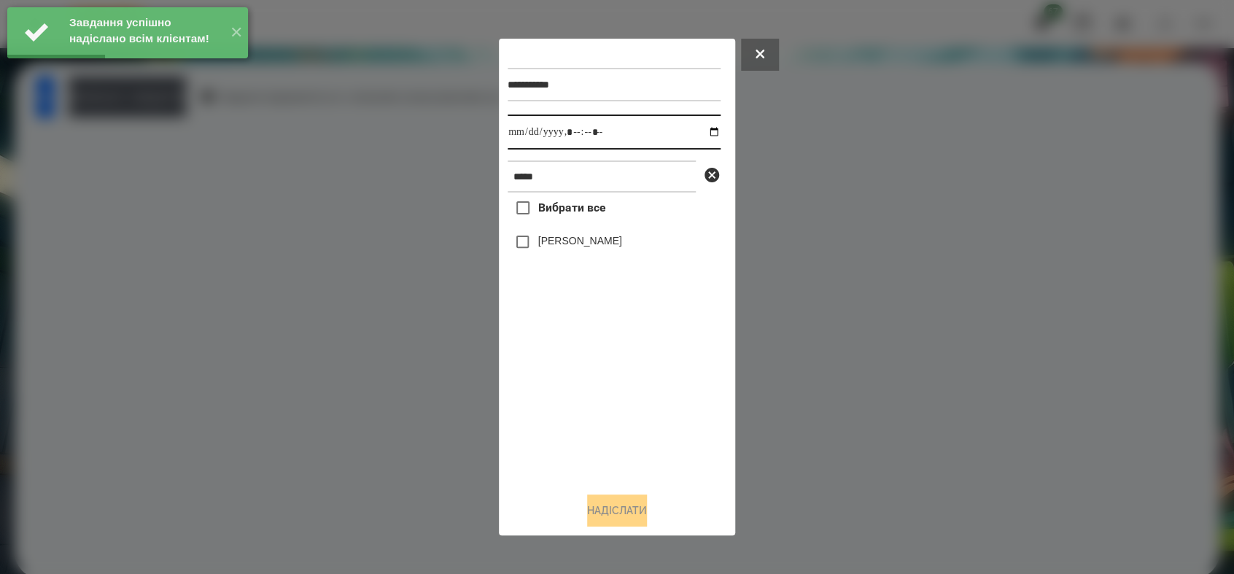
click at [703, 131] on input "datetime-local" at bounding box center [614, 132] width 213 height 35
type input "**********"
click at [598, 422] on div "Вибрати все [PERSON_NAME]" at bounding box center [614, 336] width 213 height 287
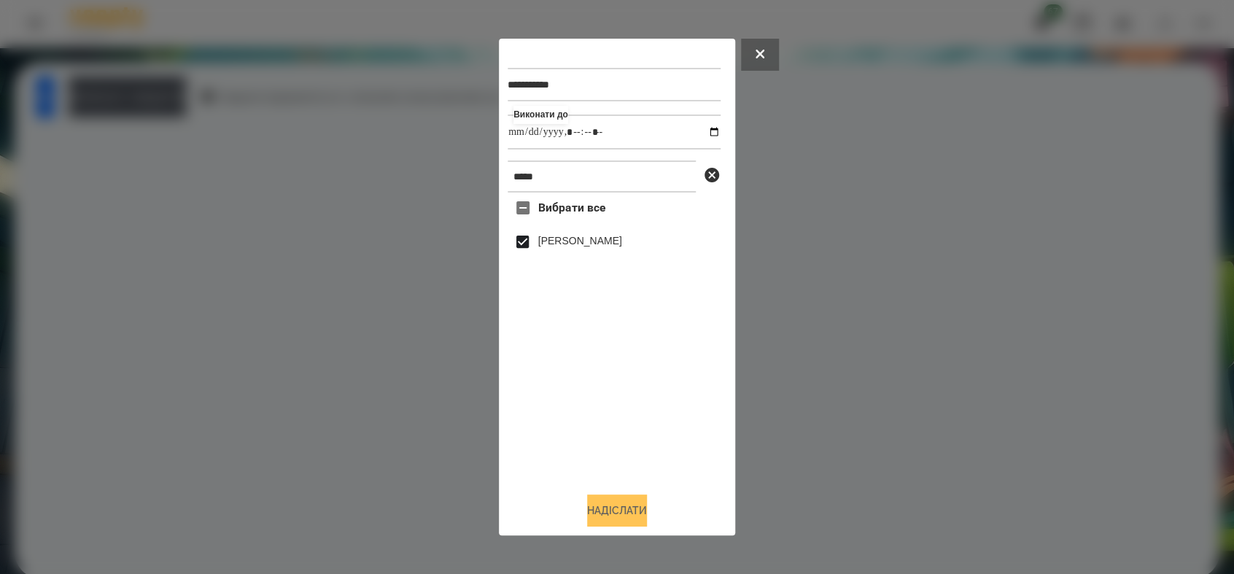
click at [636, 508] on button "Надіслати" at bounding box center [617, 511] width 60 height 32
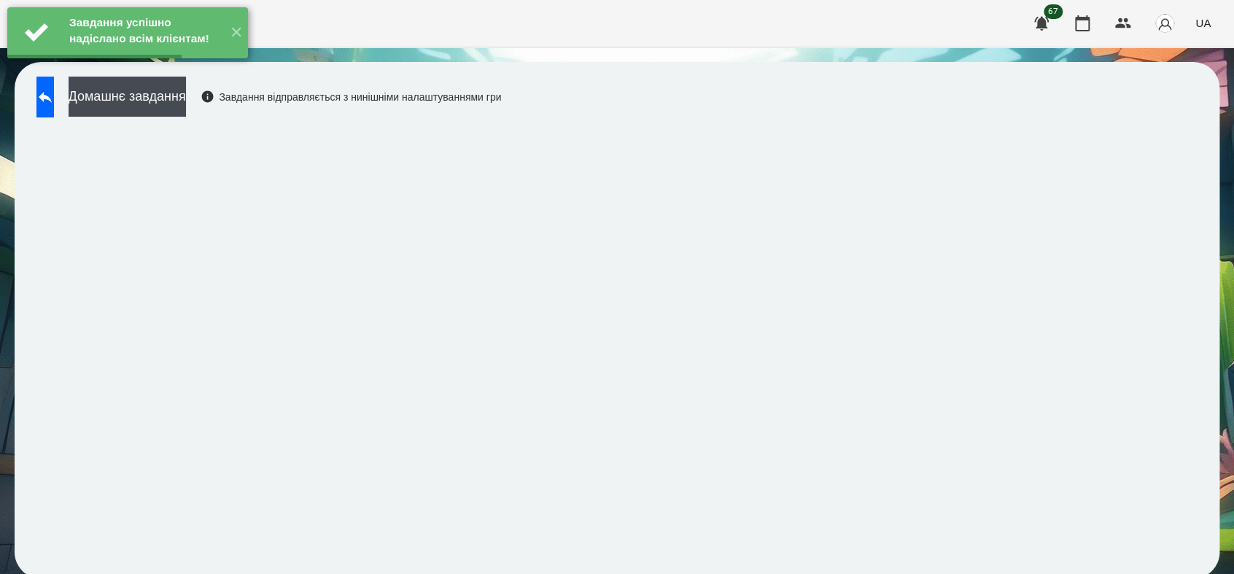
click at [186, 96] on button "Домашнє завдання" at bounding box center [127, 97] width 117 height 40
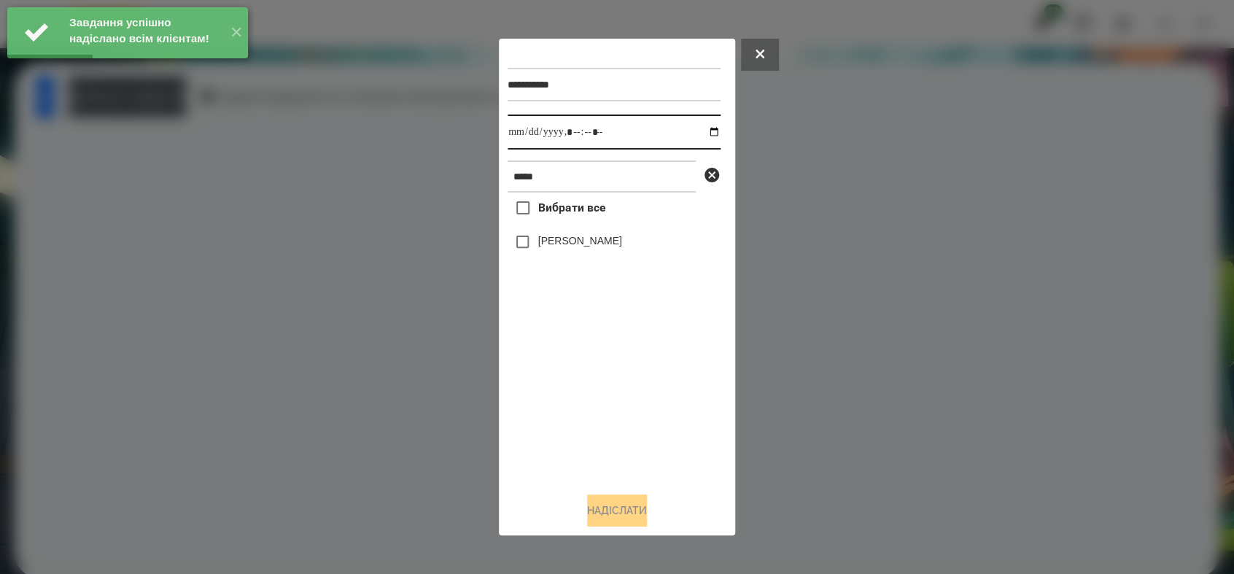
click at [700, 130] on input "datetime-local" at bounding box center [614, 132] width 213 height 35
type input "**********"
click at [611, 406] on div "Вибрати все [PERSON_NAME]" at bounding box center [614, 336] width 213 height 287
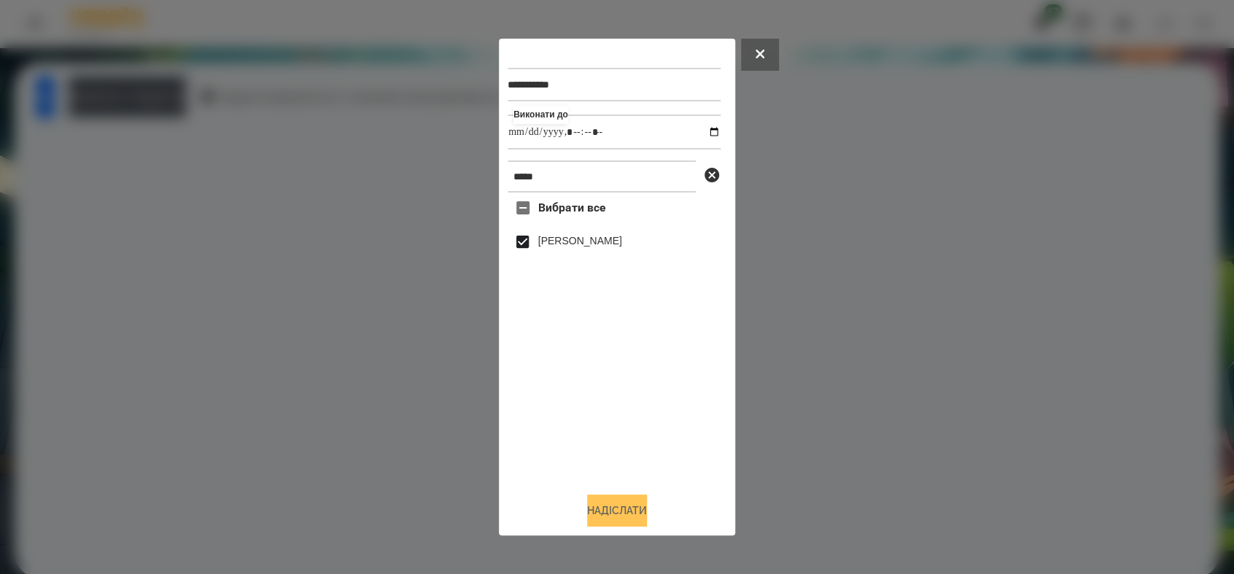
click at [630, 512] on button "Надіслати" at bounding box center [617, 511] width 60 height 32
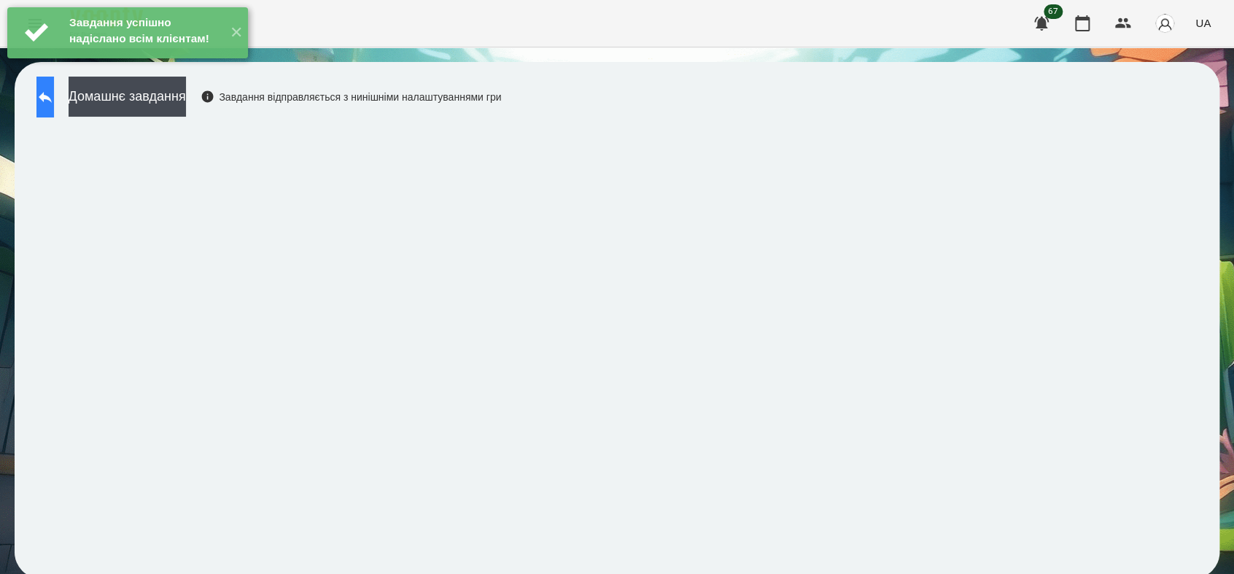
click at [54, 107] on button at bounding box center [45, 97] width 18 height 41
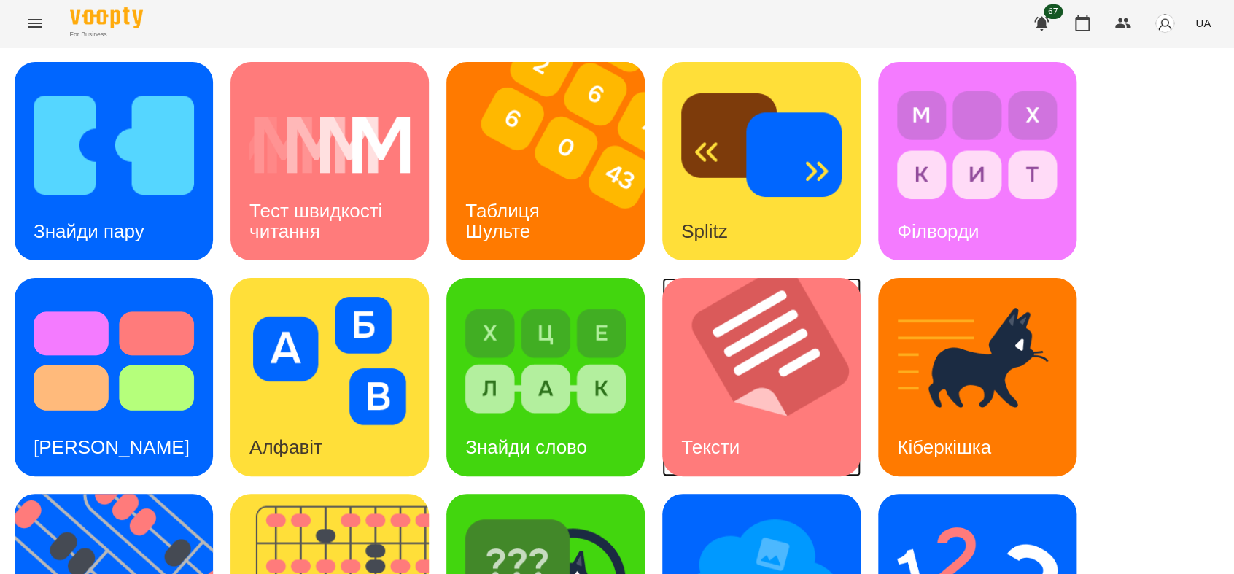
click at [752, 419] on div "Тексти" at bounding box center [710, 448] width 96 height 58
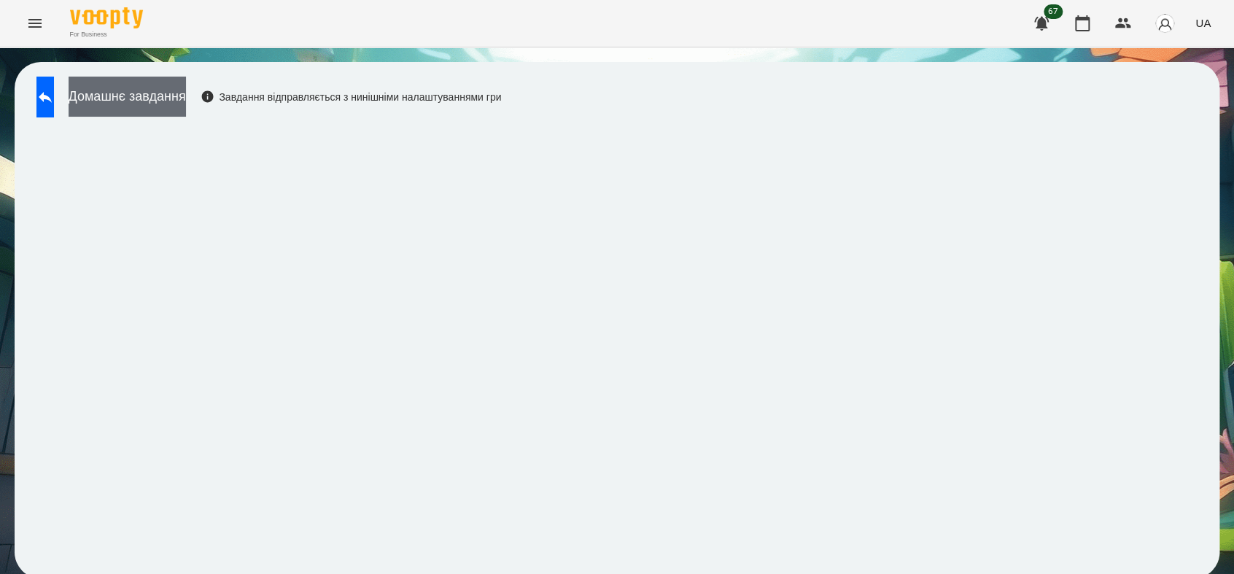
click at [186, 93] on button "Домашнє завдання" at bounding box center [127, 97] width 117 height 40
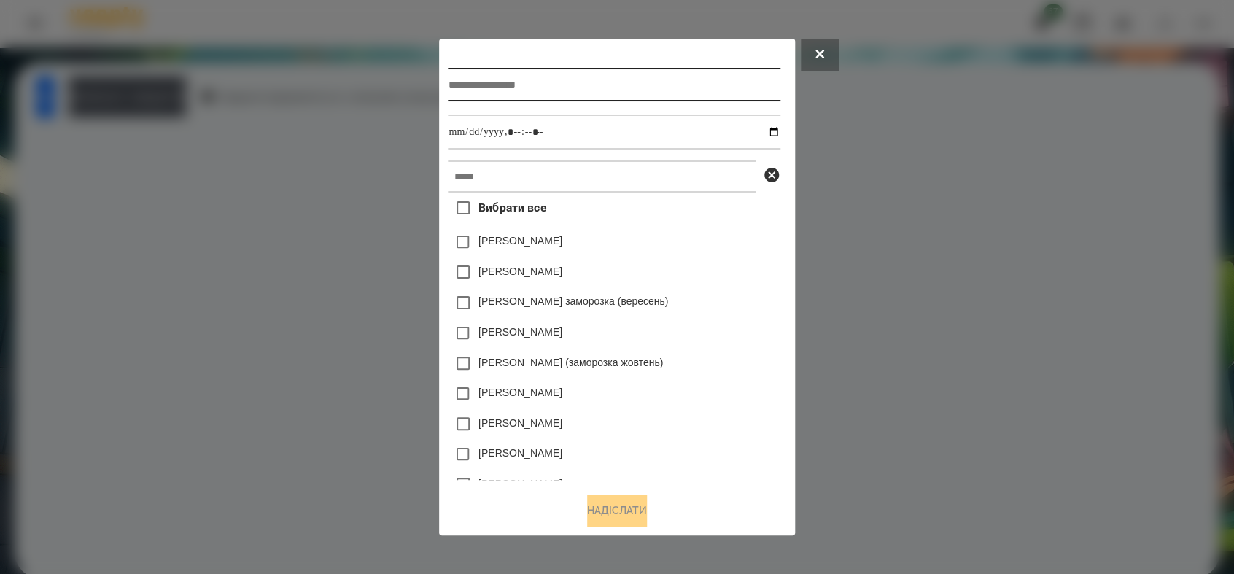
click at [566, 77] on input "text" at bounding box center [614, 85] width 332 height 34
type input "******"
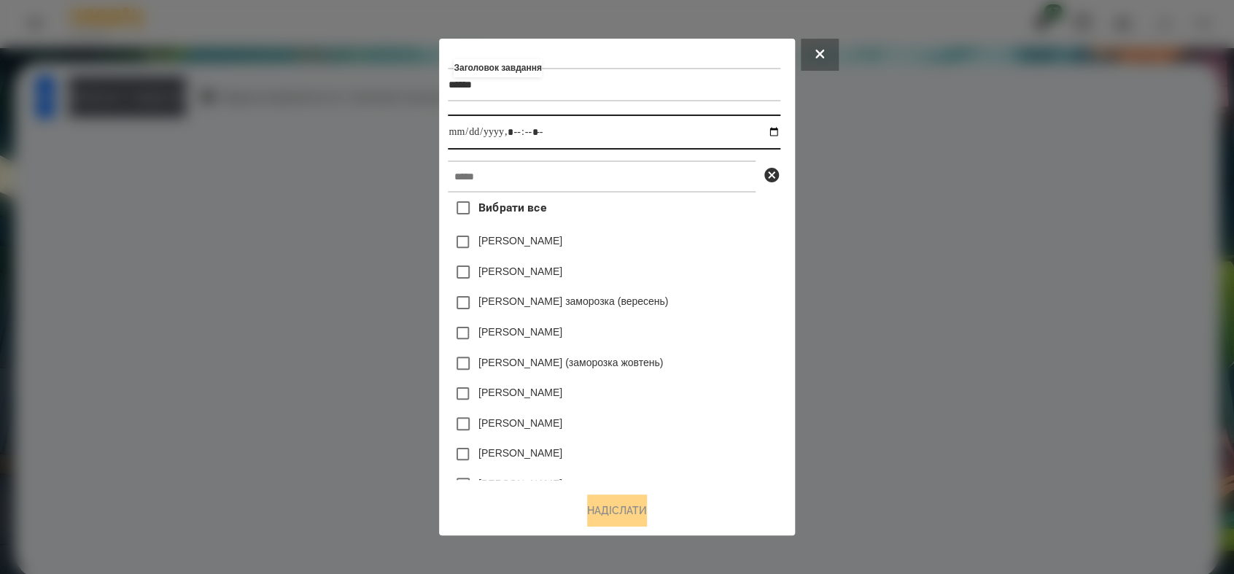
click at [780, 132] on input "datetime-local" at bounding box center [614, 132] width 332 height 35
click at [516, 133] on input "datetime-local" at bounding box center [614, 132] width 332 height 35
type input "**********"
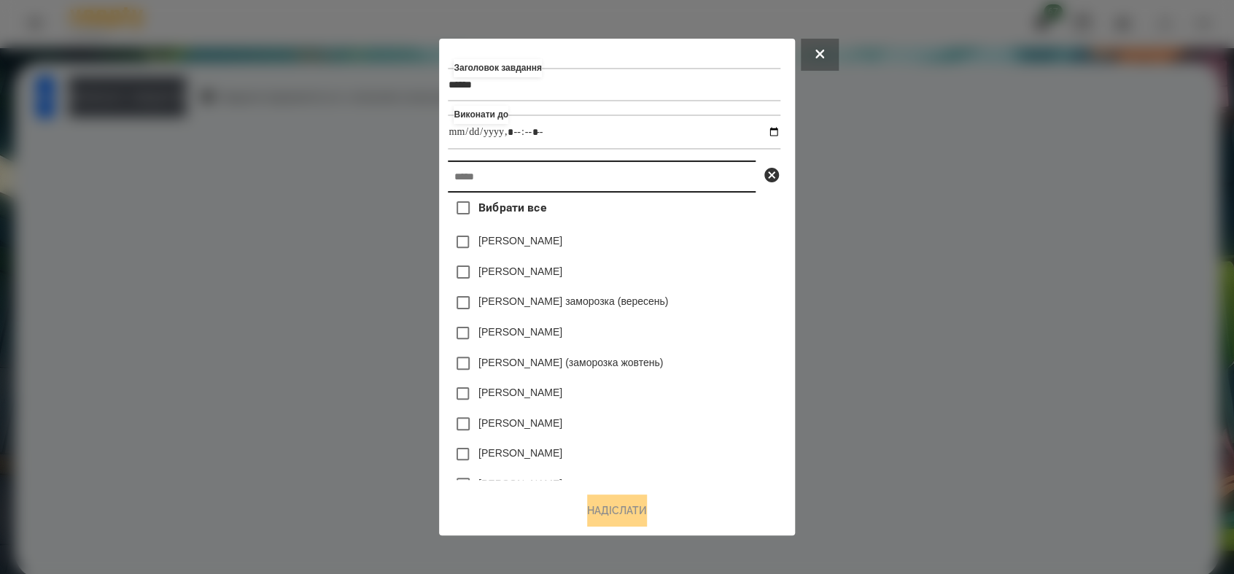
click at [479, 189] on input "text" at bounding box center [602, 176] width 308 height 32
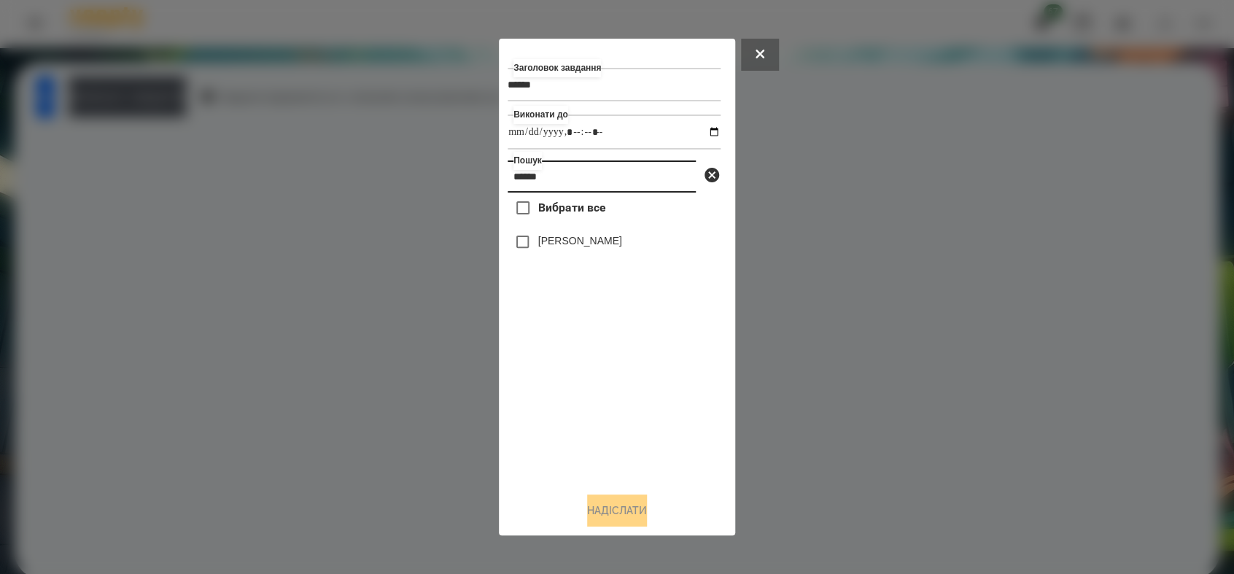
type input "*****"
click at [622, 507] on button "Надіслати" at bounding box center [617, 511] width 60 height 32
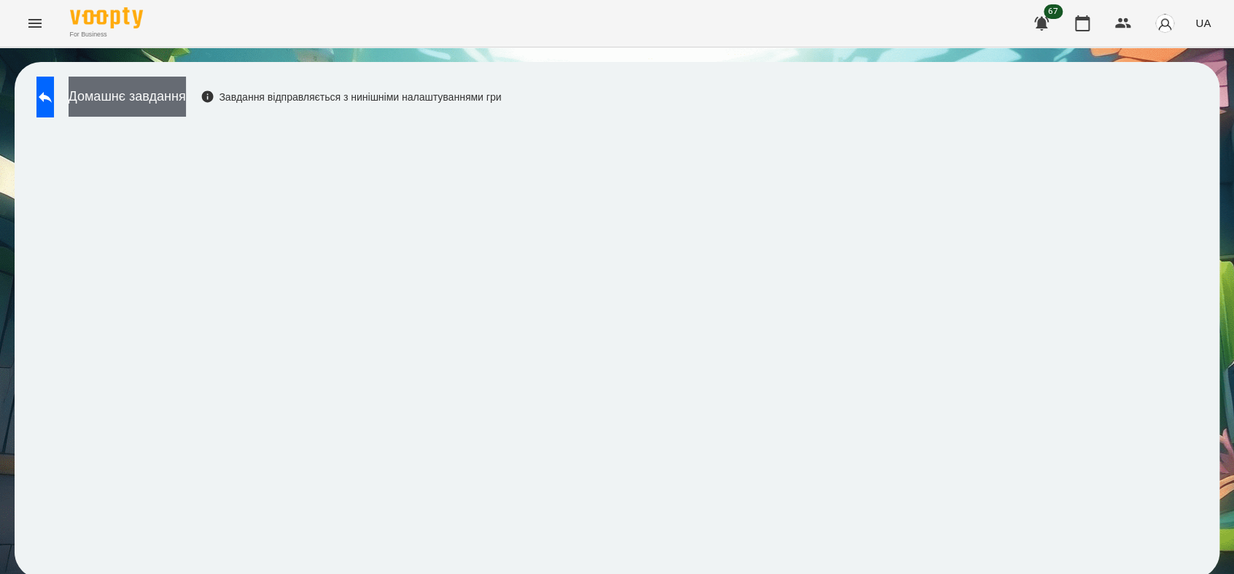
click at [186, 96] on button "Домашнє завдання" at bounding box center [127, 97] width 117 height 40
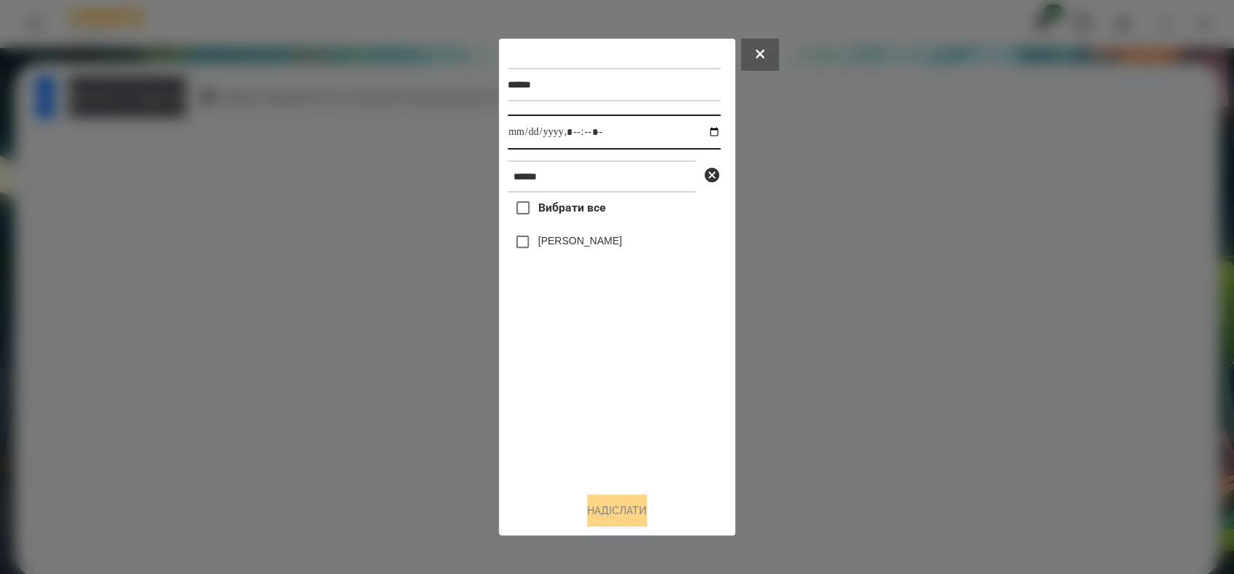
click at [700, 133] on input "datetime-local" at bounding box center [614, 132] width 213 height 35
type input "**********"
drag, startPoint x: 537, startPoint y: 403, endPoint x: 535, endPoint y: 355, distance: 48.9
click at [537, 400] on div "Вибрати все [PERSON_NAME]" at bounding box center [614, 336] width 213 height 287
click at [527, 231] on span at bounding box center [523, 242] width 31 height 31
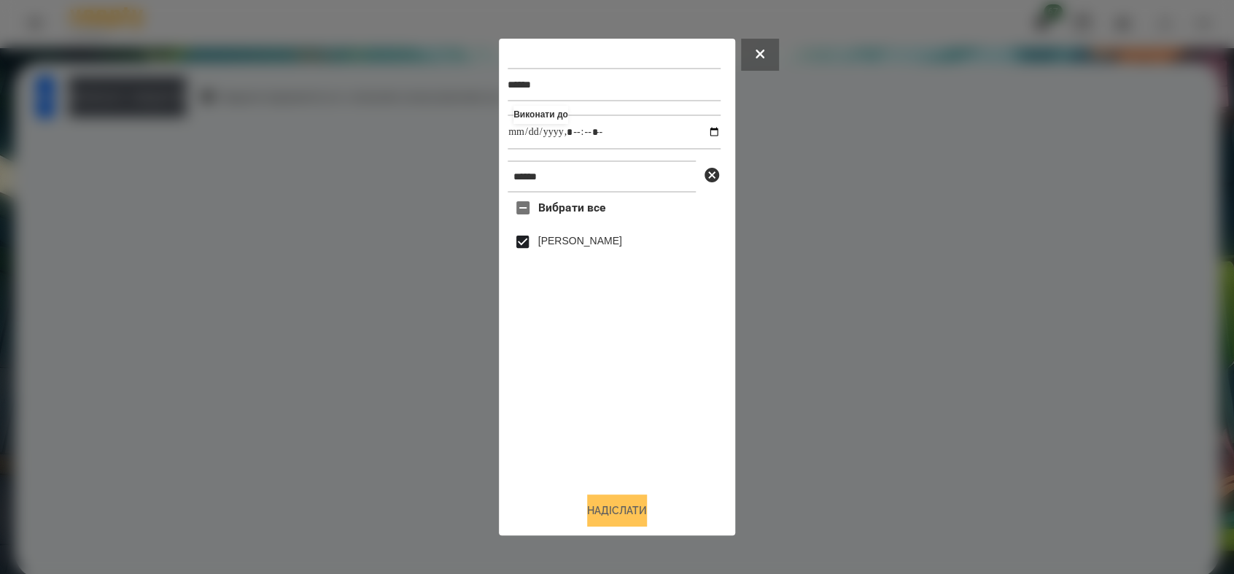
click at [609, 504] on button "Надіслати" at bounding box center [617, 511] width 60 height 32
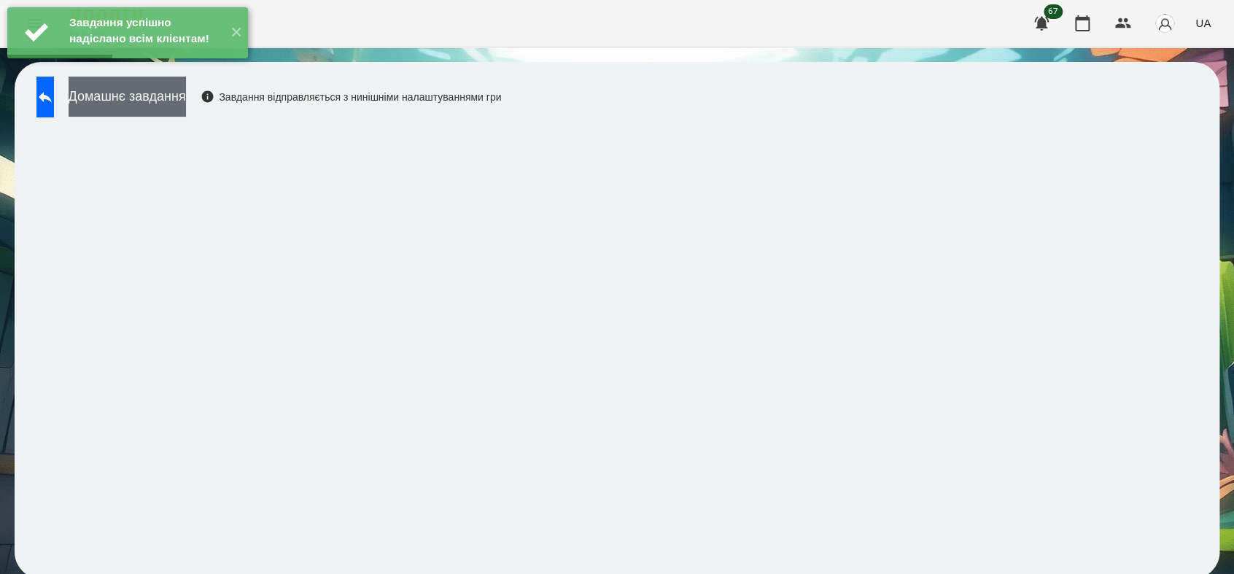
click at [186, 92] on button "Домашнє завдання" at bounding box center [127, 97] width 117 height 40
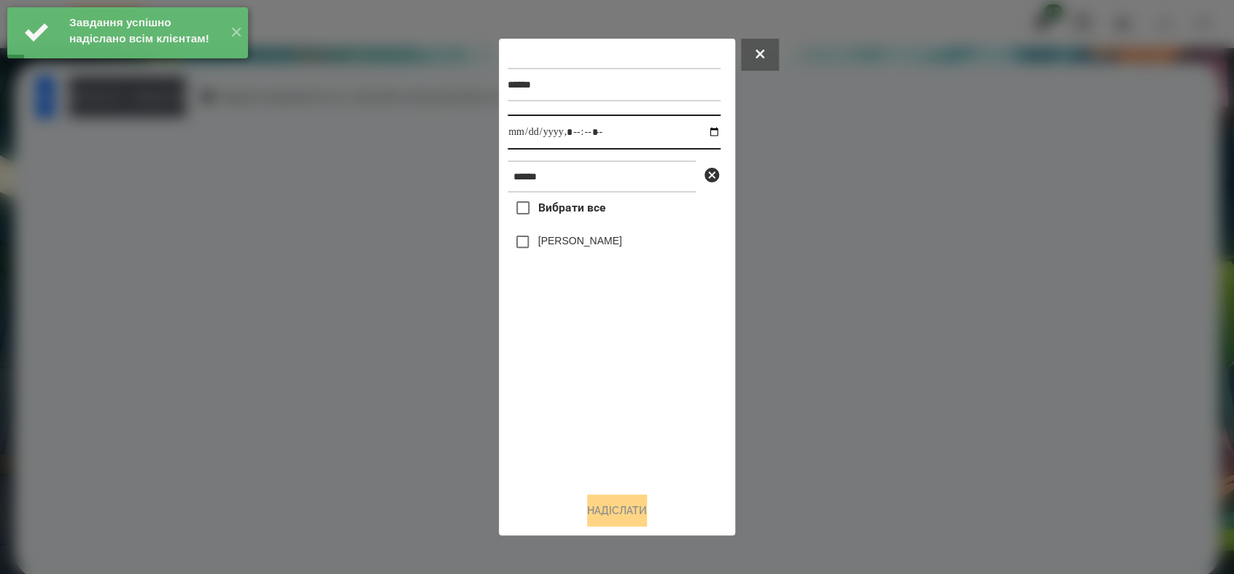
click at [700, 130] on input "datetime-local" at bounding box center [614, 132] width 213 height 35
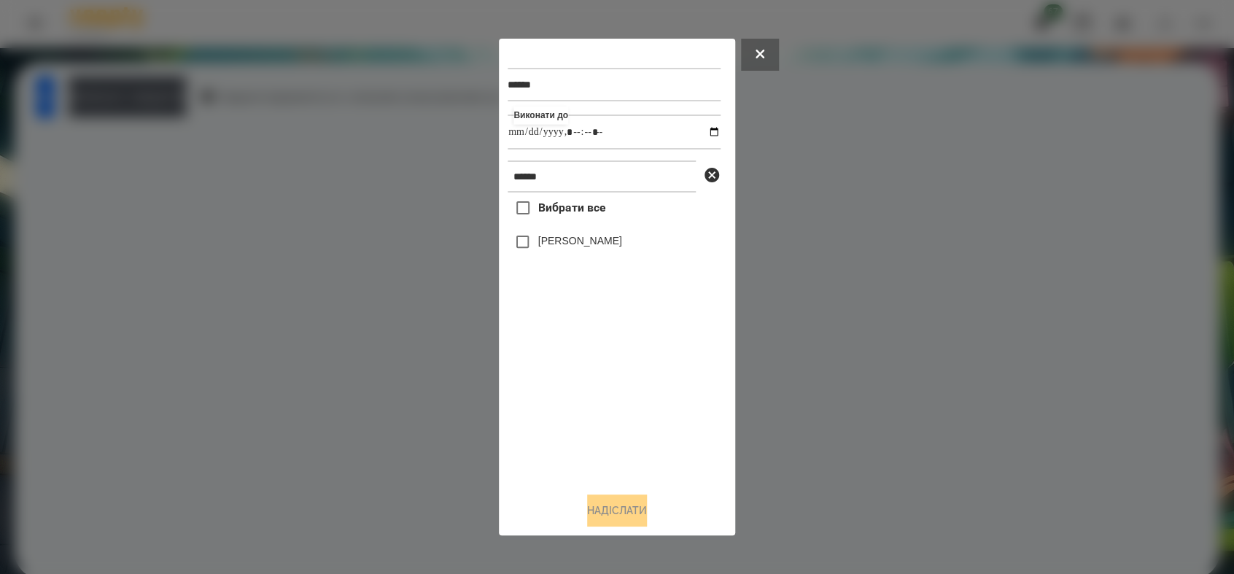
type input "**********"
drag, startPoint x: 566, startPoint y: 406, endPoint x: 552, endPoint y: 353, distance: 55.0
click at [565, 401] on div "Вибрати все [PERSON_NAME]" at bounding box center [614, 336] width 213 height 287
click at [632, 501] on button "Надіслати" at bounding box center [617, 511] width 60 height 32
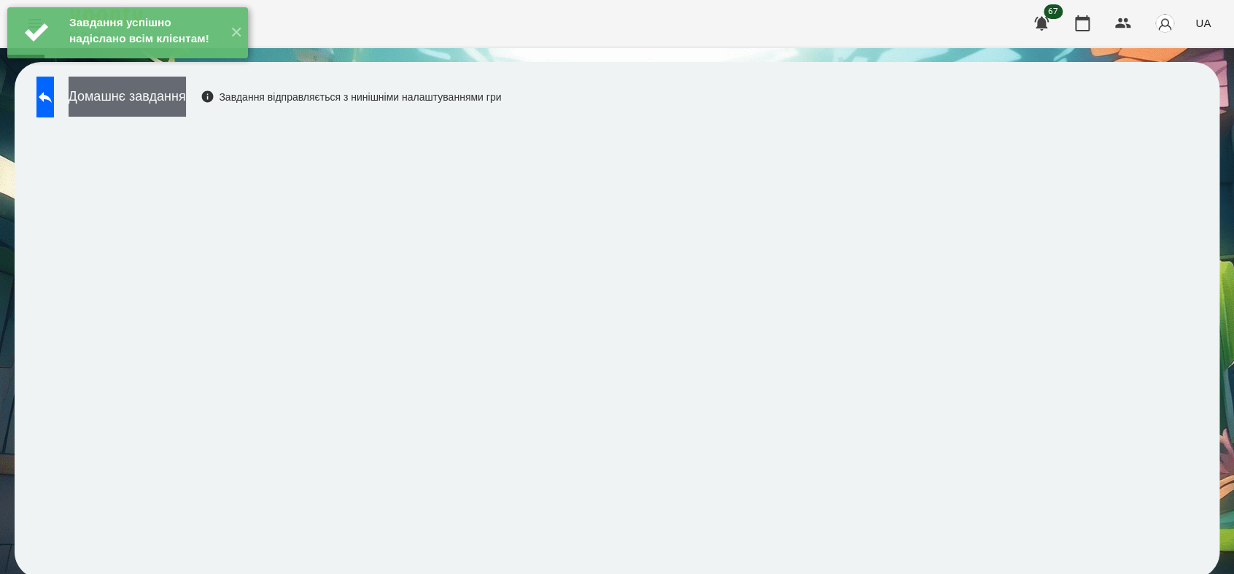
click at [186, 109] on button "Домашнє завдання" at bounding box center [127, 97] width 117 height 40
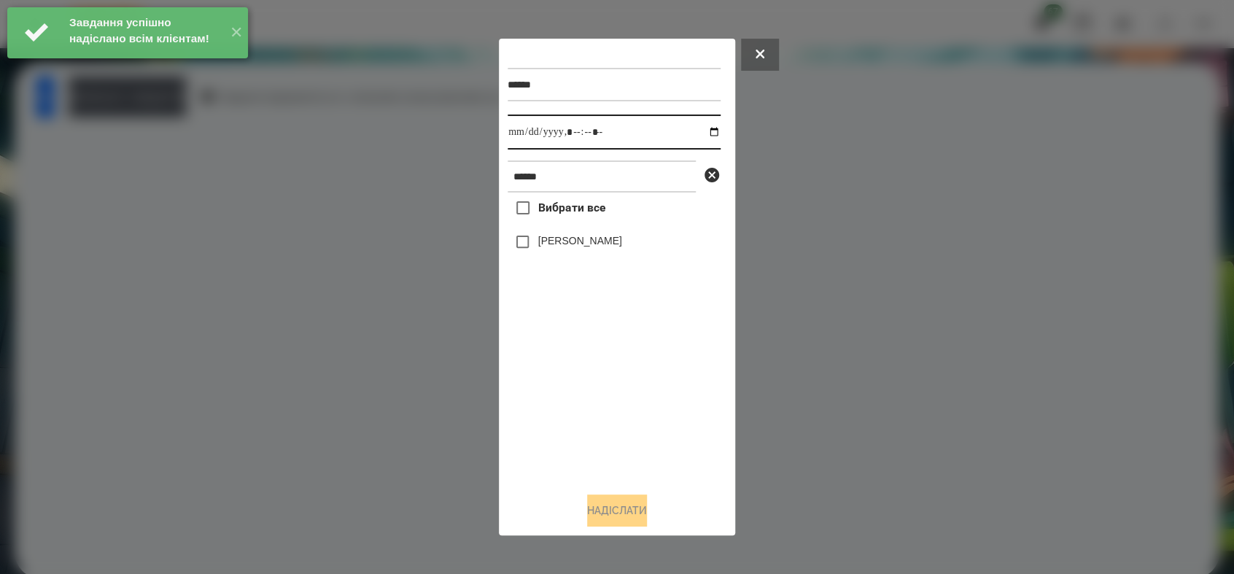
click at [708, 134] on input "datetime-local" at bounding box center [614, 132] width 213 height 35
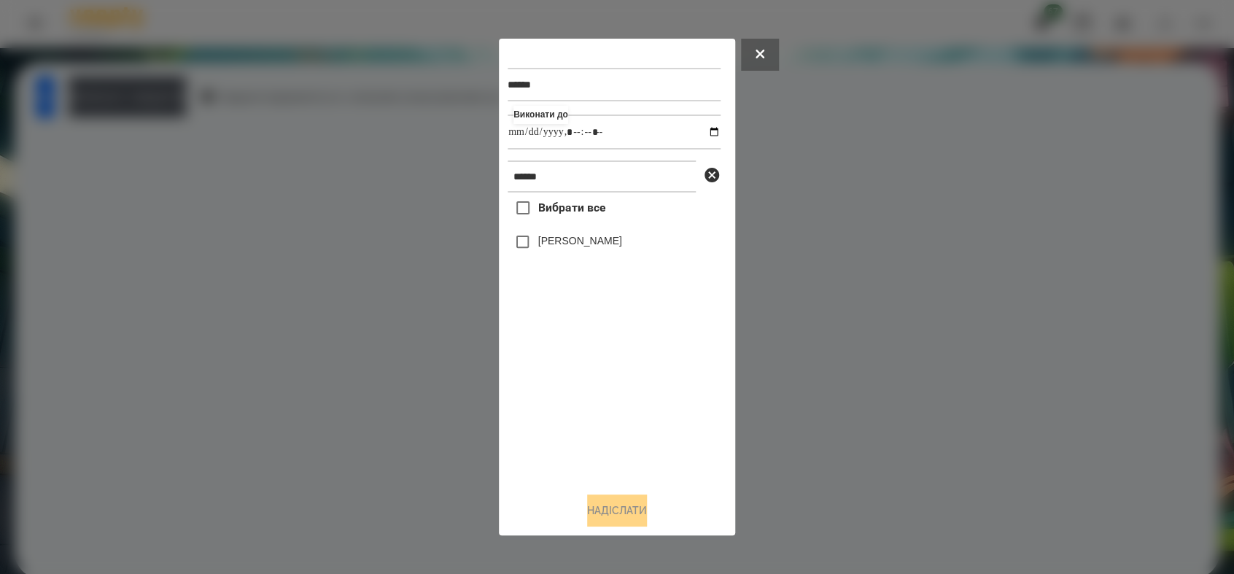
type input "**********"
drag, startPoint x: 574, startPoint y: 422, endPoint x: 562, endPoint y: 374, distance: 49.0
click at [572, 397] on div "Вибрати все [PERSON_NAME]" at bounding box center [614, 336] width 213 height 287
click at [619, 510] on button "Надіслати" at bounding box center [617, 511] width 60 height 32
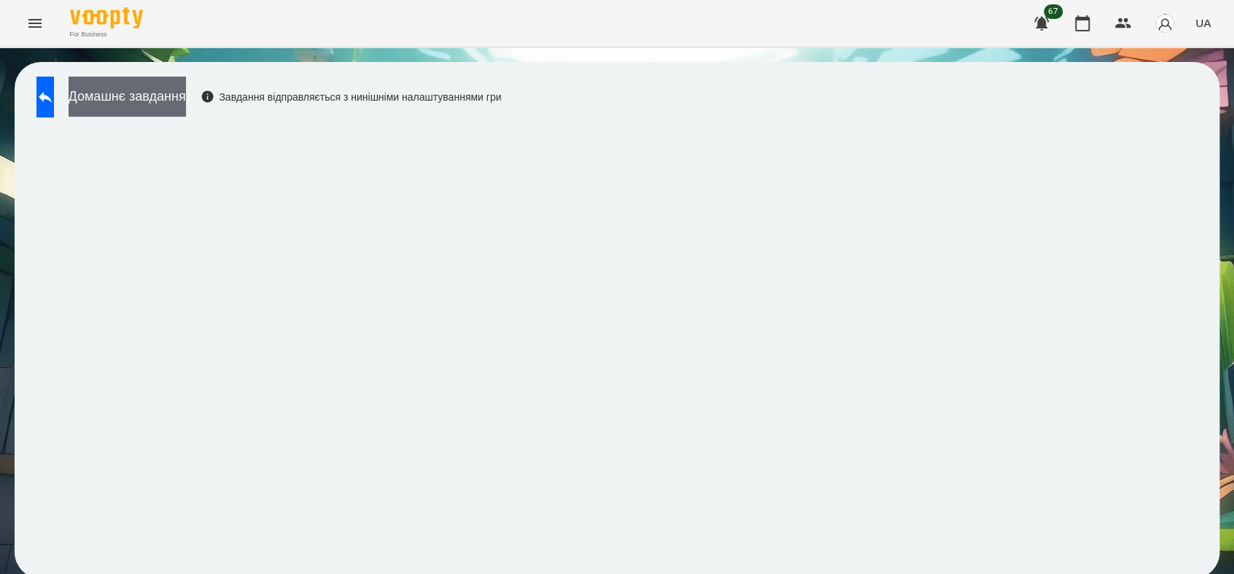
click at [173, 92] on button "Домашнє завдання" at bounding box center [127, 97] width 117 height 40
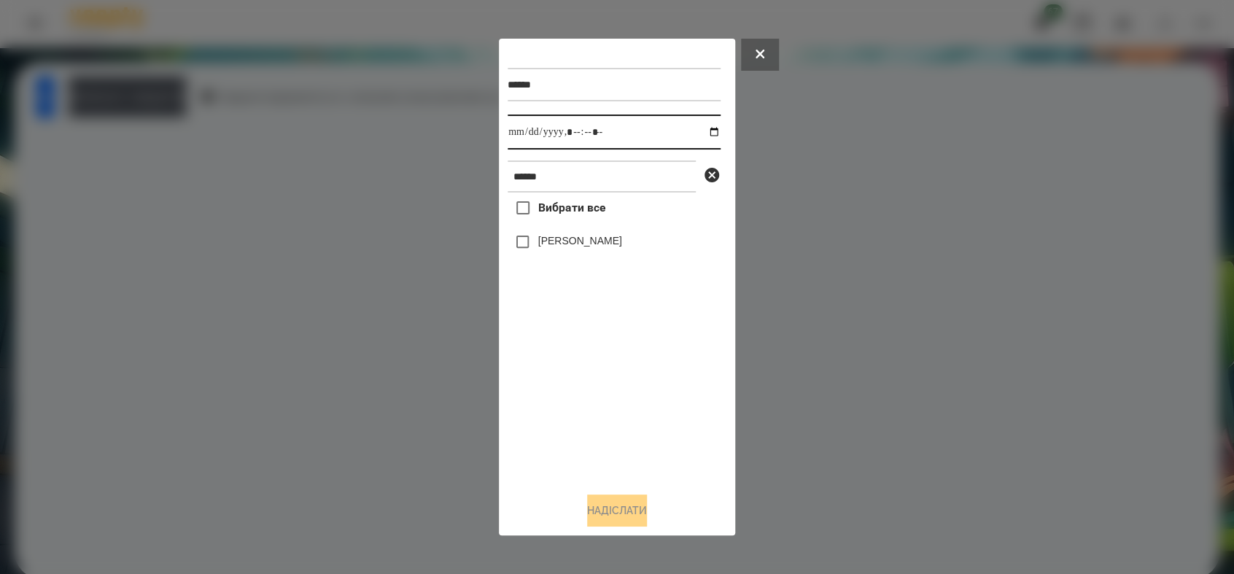
click at [703, 133] on input "datetime-local" at bounding box center [614, 132] width 213 height 35
type input "**********"
drag, startPoint x: 541, startPoint y: 446, endPoint x: 552, endPoint y: 365, distance: 82.4
click at [542, 443] on div "Вибрати все [PERSON_NAME]" at bounding box center [614, 336] width 213 height 287
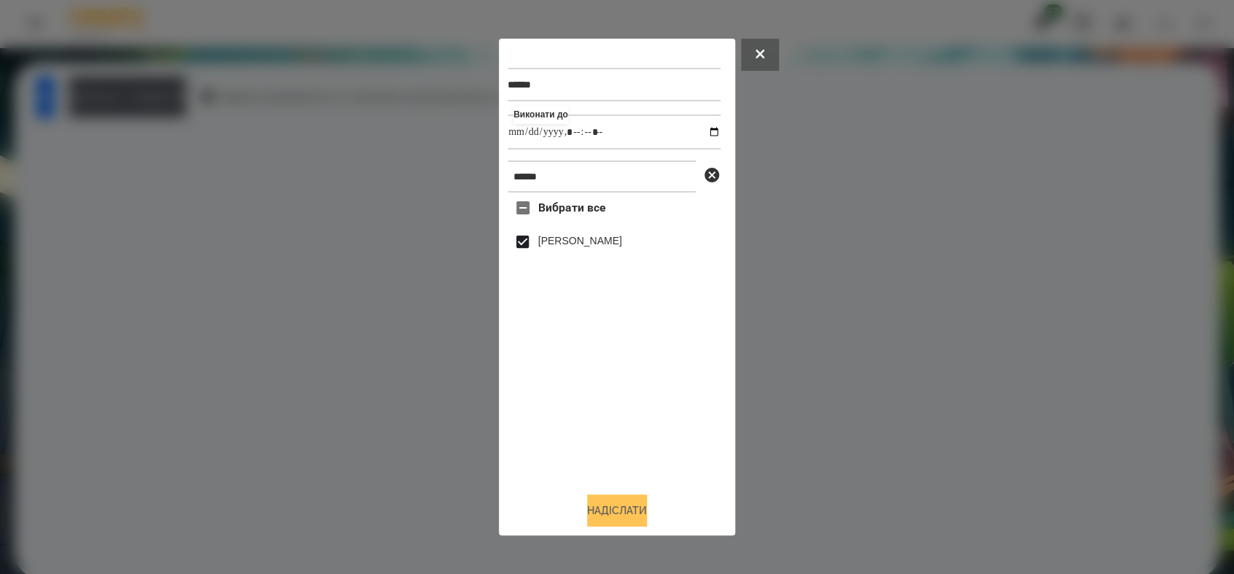
click at [608, 508] on button "Надіслати" at bounding box center [617, 511] width 60 height 32
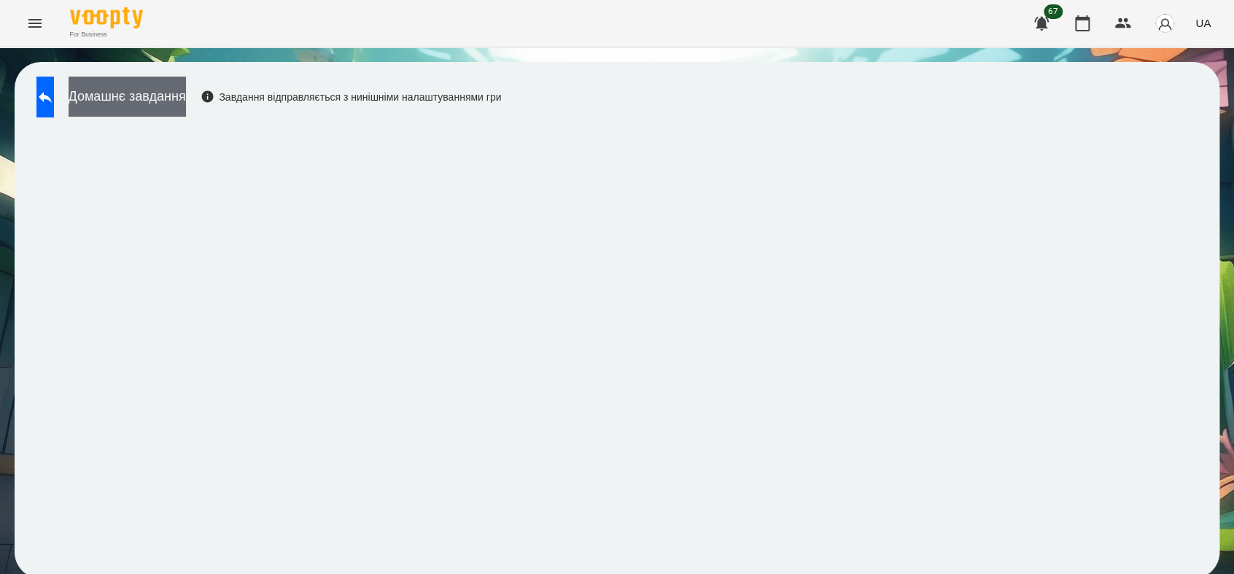
click at [184, 104] on button "Домашнє завдання" at bounding box center [127, 97] width 117 height 40
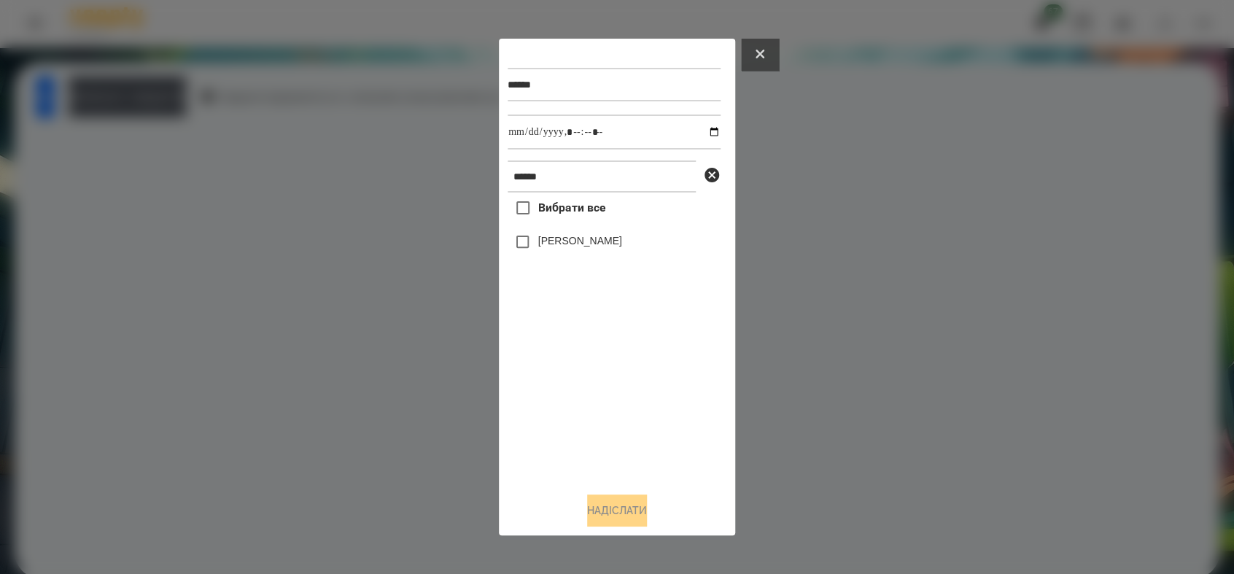
click at [763, 44] on button at bounding box center [760, 55] width 38 height 32
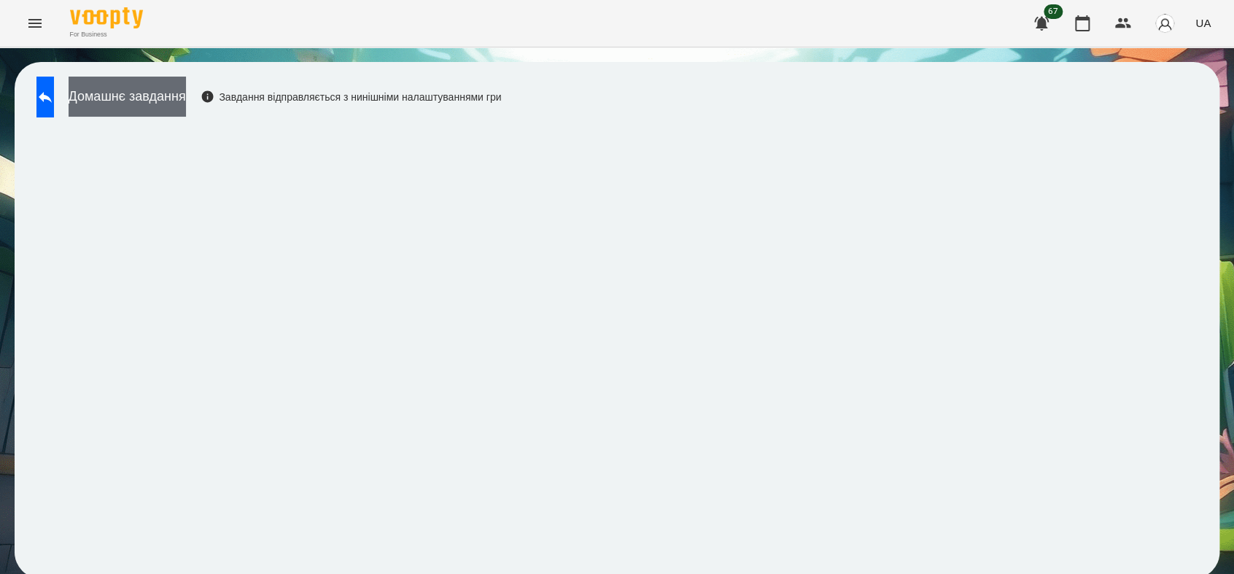
click at [186, 98] on button "Домашнє завдання" at bounding box center [127, 97] width 117 height 40
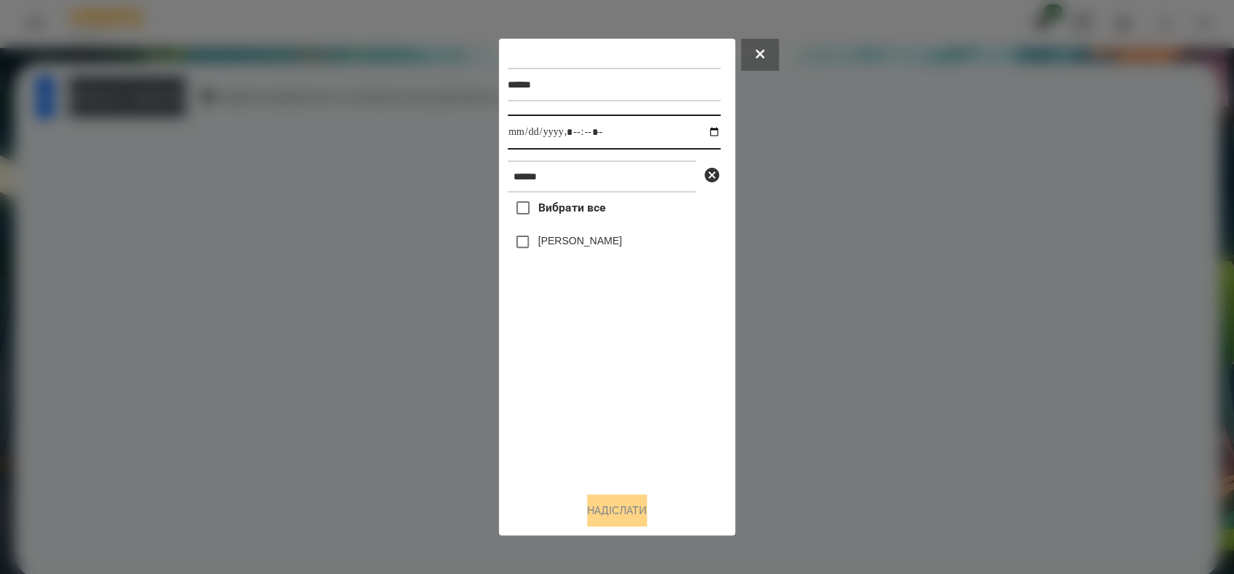
click at [707, 132] on input "datetime-local" at bounding box center [614, 132] width 213 height 35
type input "**********"
click at [560, 423] on div "Вибрати все [PERSON_NAME]" at bounding box center [614, 336] width 213 height 287
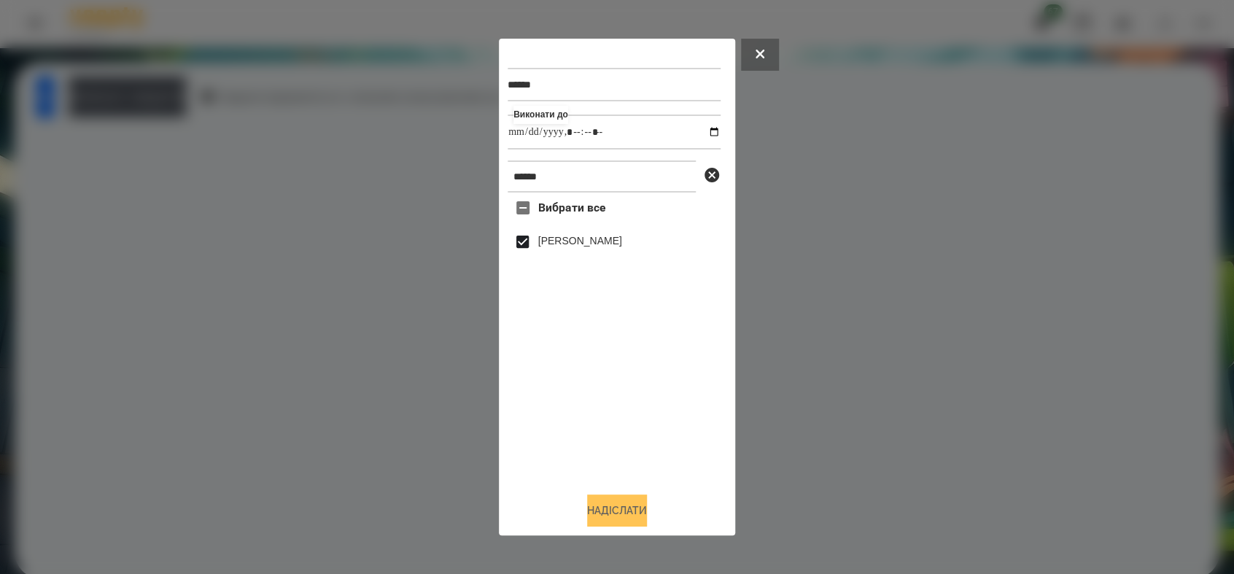
click at [613, 520] on button "Надіслати" at bounding box center [617, 511] width 60 height 32
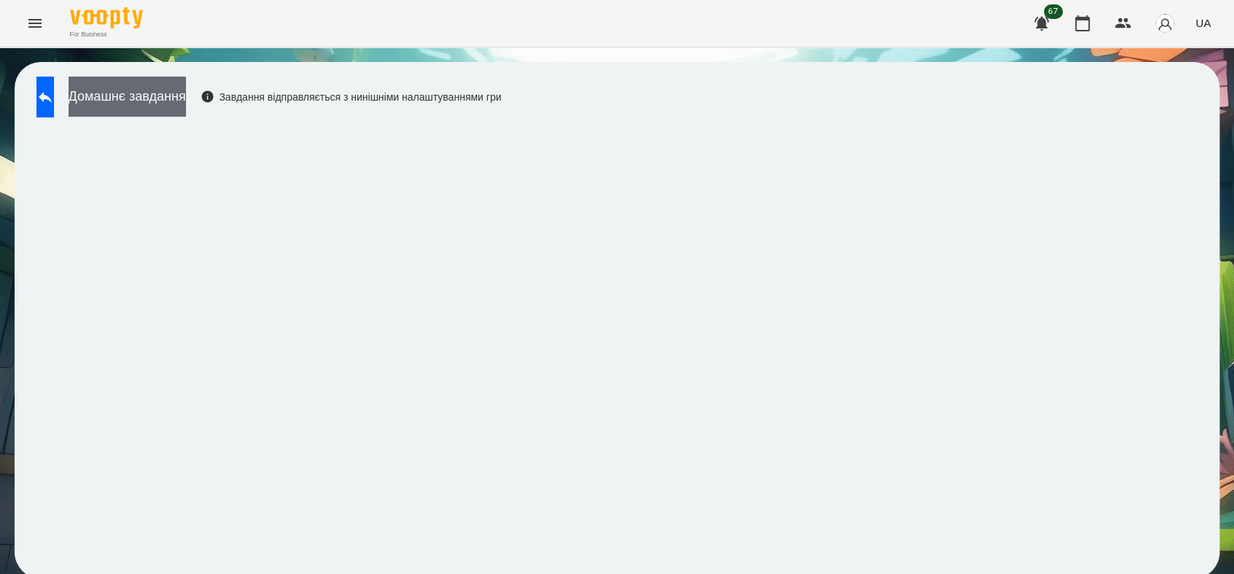
click at [186, 94] on button "Домашнє завдання" at bounding box center [127, 97] width 117 height 40
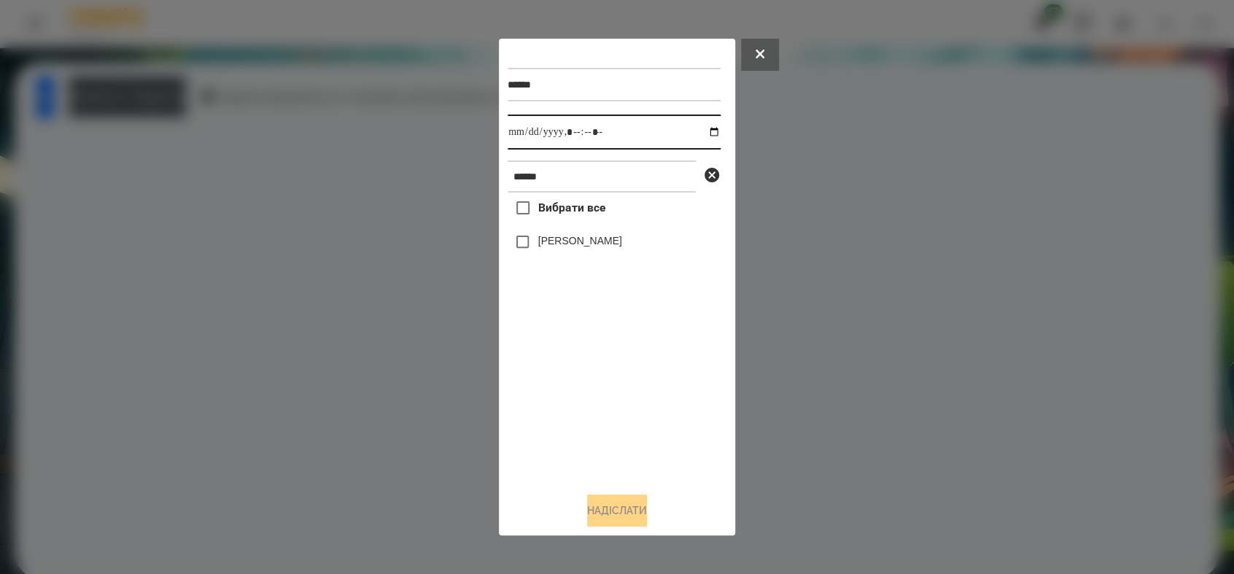
click at [705, 132] on input "datetime-local" at bounding box center [614, 132] width 213 height 35
type input "**********"
drag, startPoint x: 578, startPoint y: 407, endPoint x: 553, endPoint y: 357, distance: 56.1
click at [578, 399] on div "Вибрати все [PERSON_NAME]" at bounding box center [614, 336] width 213 height 287
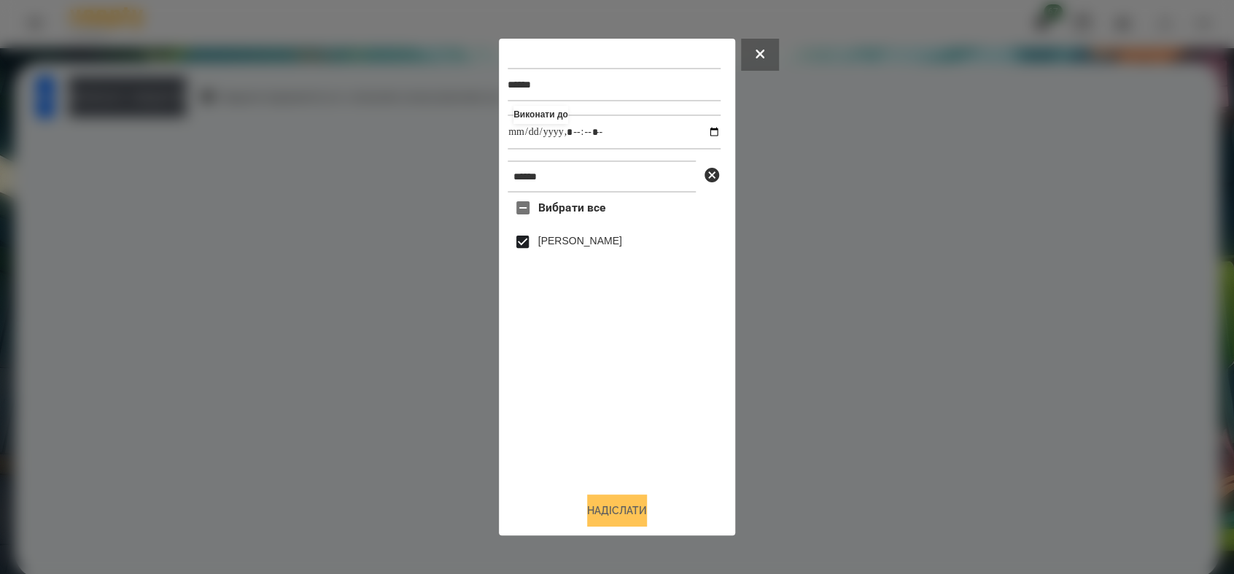
click at [620, 514] on button "Надіслати" at bounding box center [617, 511] width 60 height 32
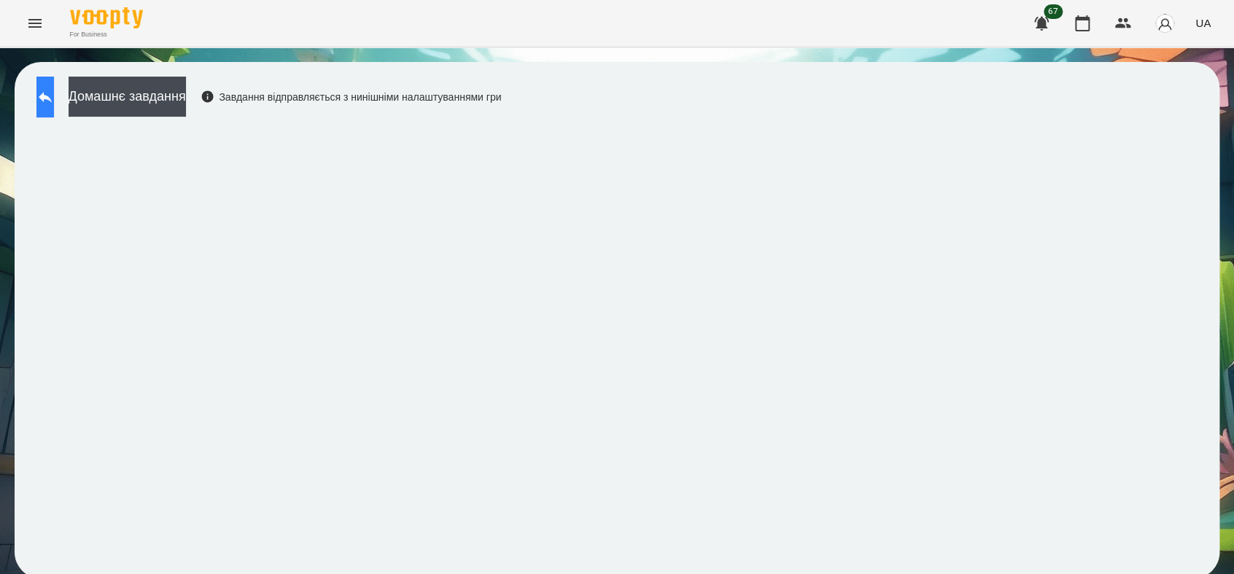
click at [54, 93] on icon at bounding box center [45, 97] width 18 height 18
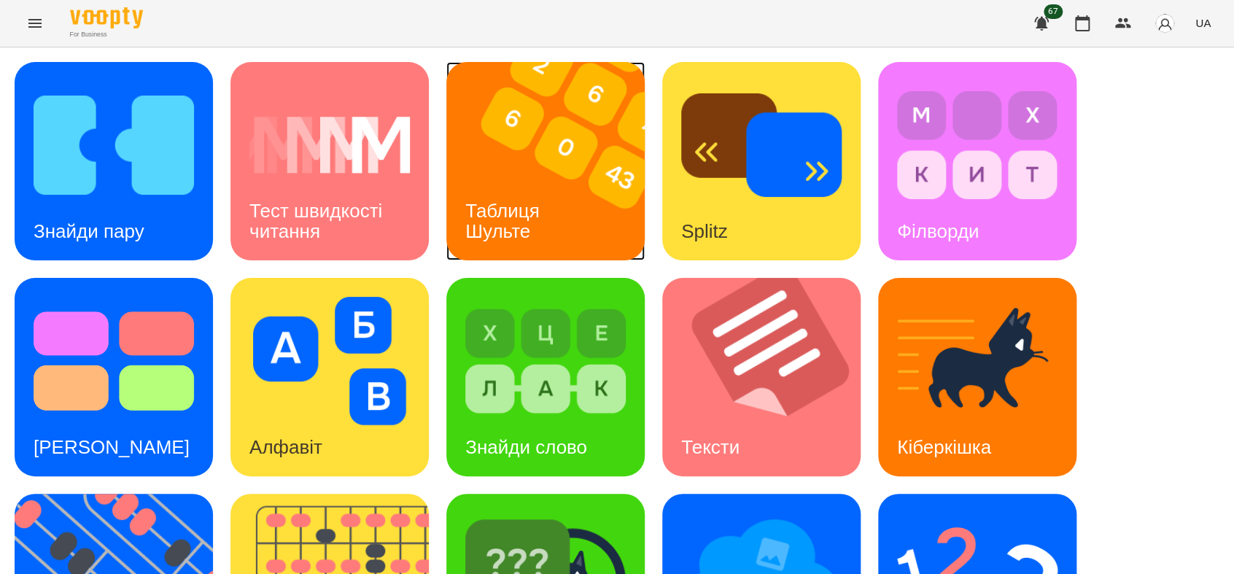
click at [479, 187] on div "Таблиця Шульте" at bounding box center [504, 221] width 117 height 78
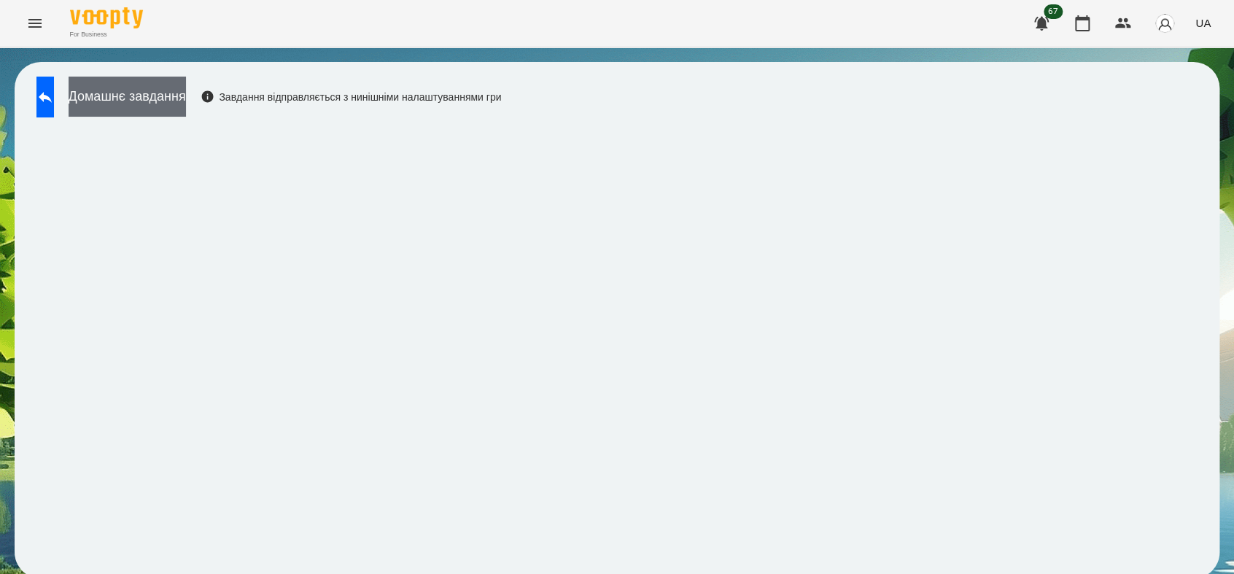
click at [169, 104] on button "Домашнє завдання" at bounding box center [127, 97] width 117 height 40
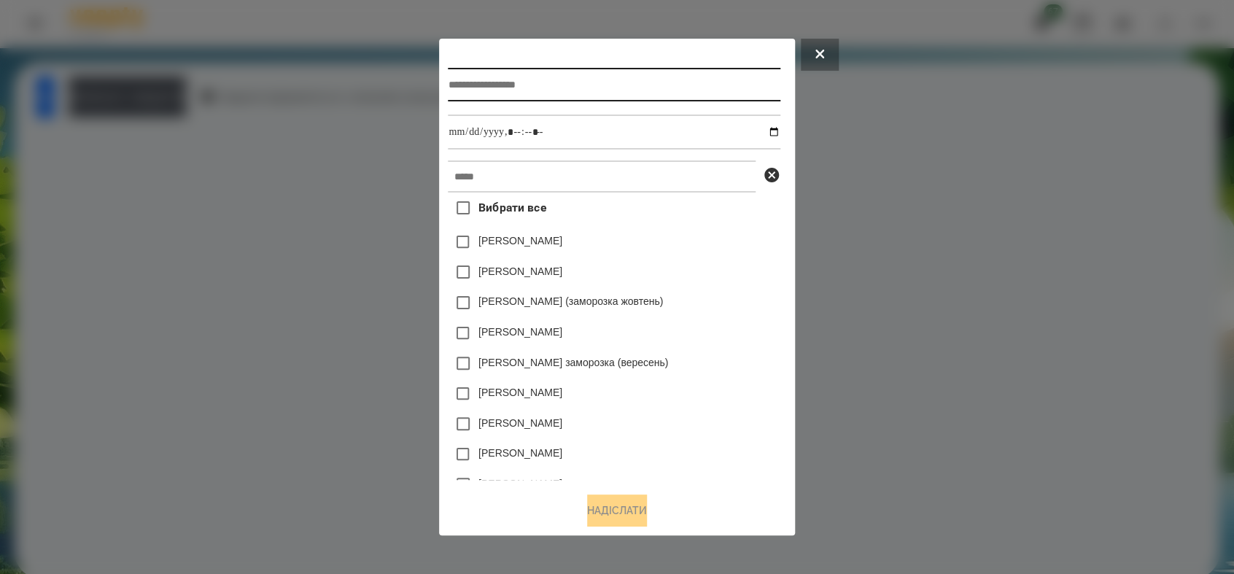
click at [473, 80] on input "text" at bounding box center [614, 85] width 332 height 34
drag, startPoint x: 500, startPoint y: 117, endPoint x: 541, endPoint y: 81, distance: 54.3
click at [541, 81] on input "*******" at bounding box center [614, 85] width 332 height 34
type input "**********"
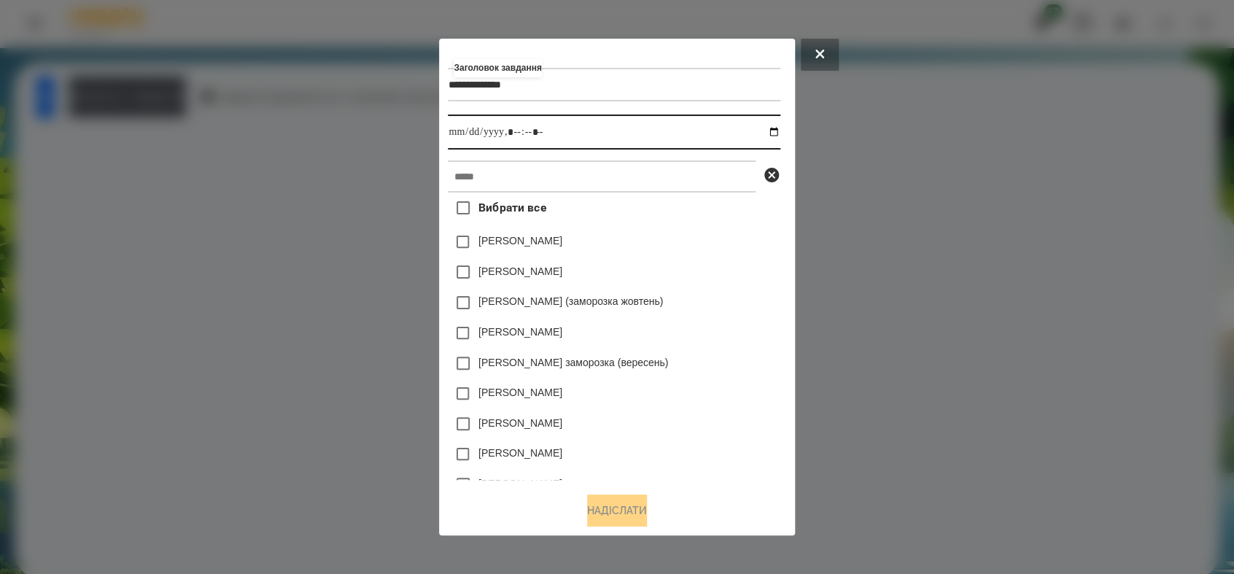
click at [775, 131] on input "datetime-local" at bounding box center [614, 132] width 332 height 35
click at [516, 128] on input "datetime-local" at bounding box center [614, 132] width 332 height 35
type input "**********"
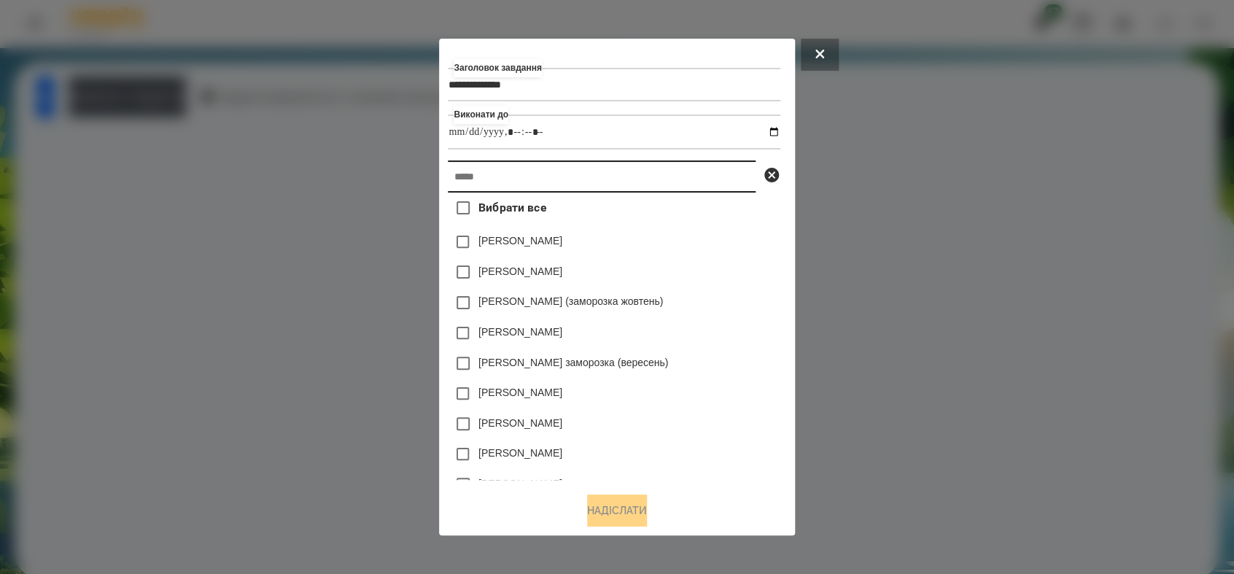
click at [506, 172] on input "text" at bounding box center [602, 176] width 308 height 32
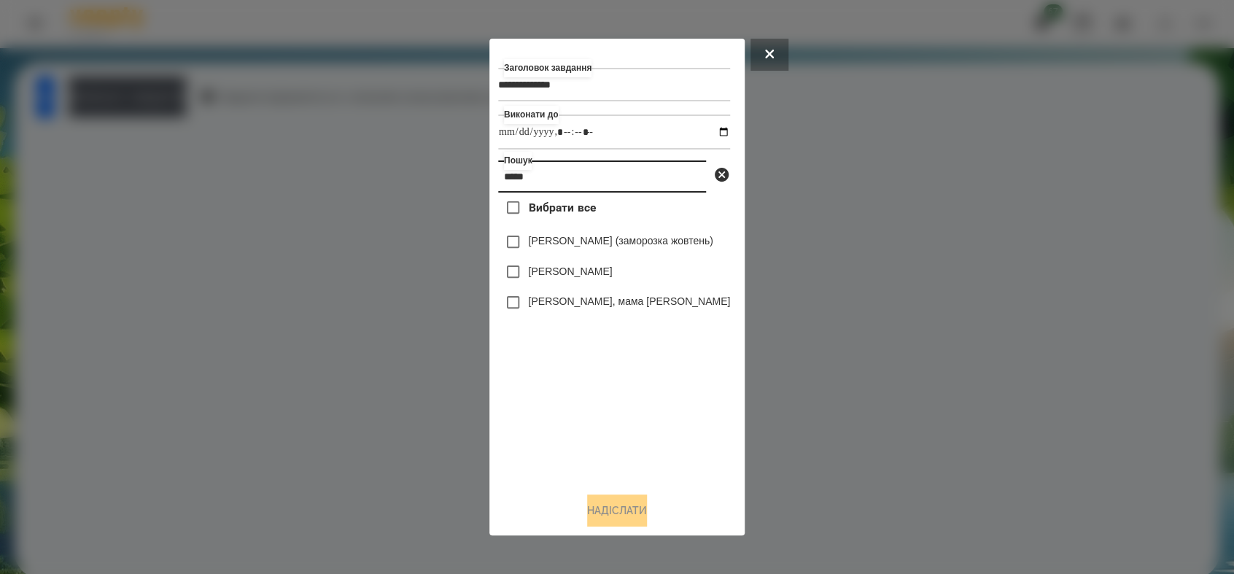
type input "*****"
click at [629, 517] on button "Надіслати" at bounding box center [617, 511] width 60 height 32
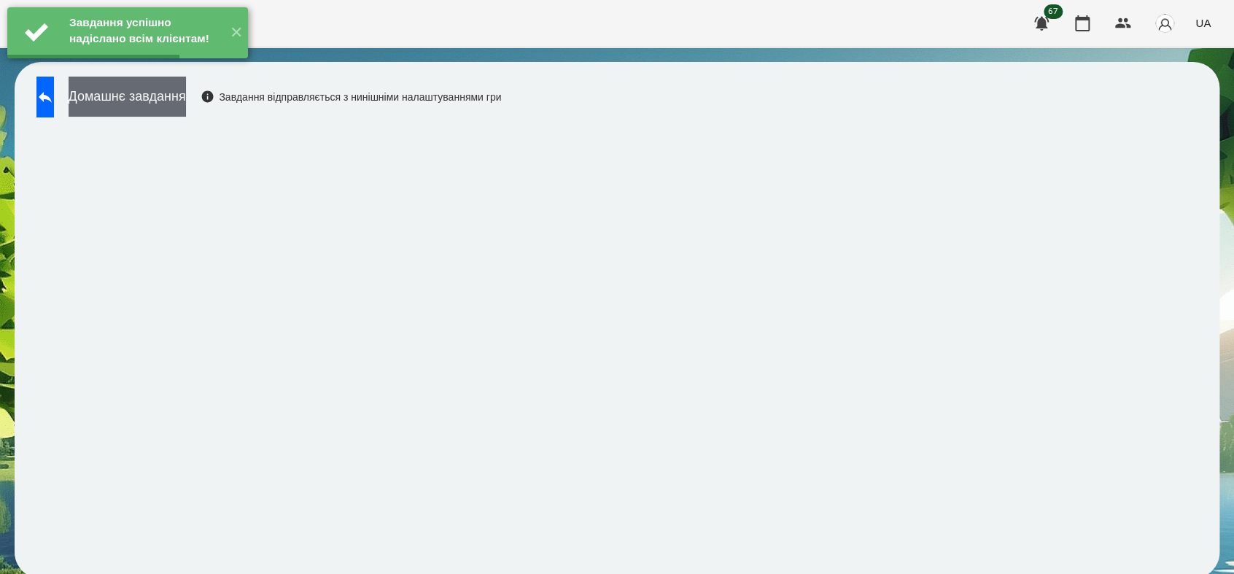
click at [186, 98] on button "Домашнє завдання" at bounding box center [127, 97] width 117 height 40
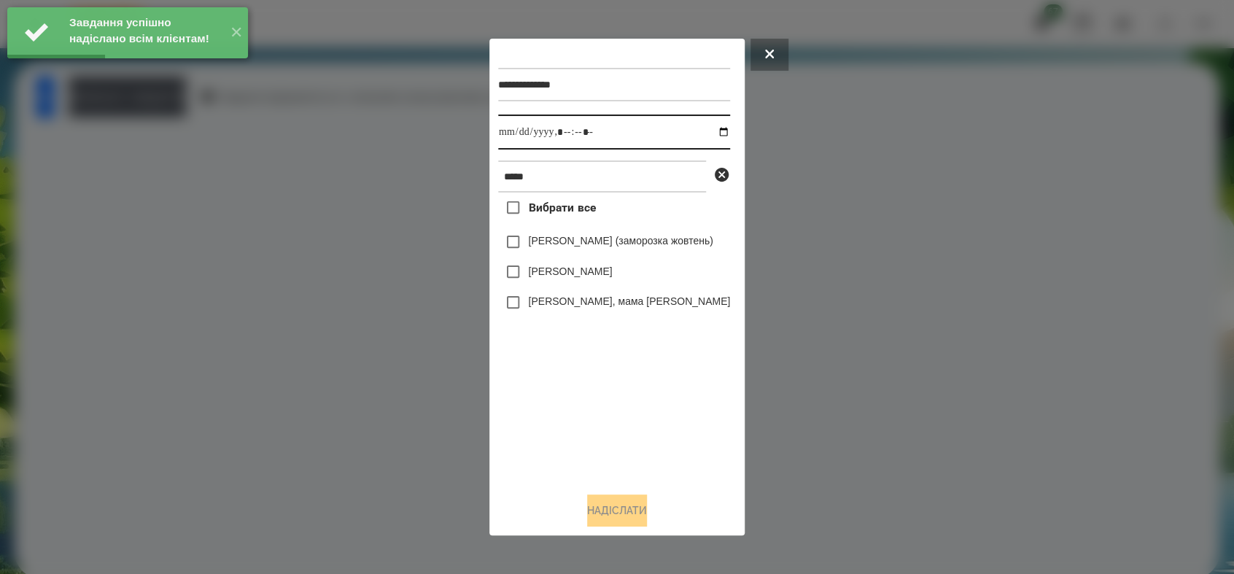
click at [712, 133] on input "datetime-local" at bounding box center [614, 132] width 232 height 35
type input "**********"
drag, startPoint x: 557, startPoint y: 436, endPoint x: 525, endPoint y: 343, distance: 98.7
click at [557, 430] on div "Вибрати все [PERSON_NAME] (заморозка жовтень) [PERSON_NAME] [PERSON_NAME] Уджі,…" at bounding box center [614, 336] width 232 height 287
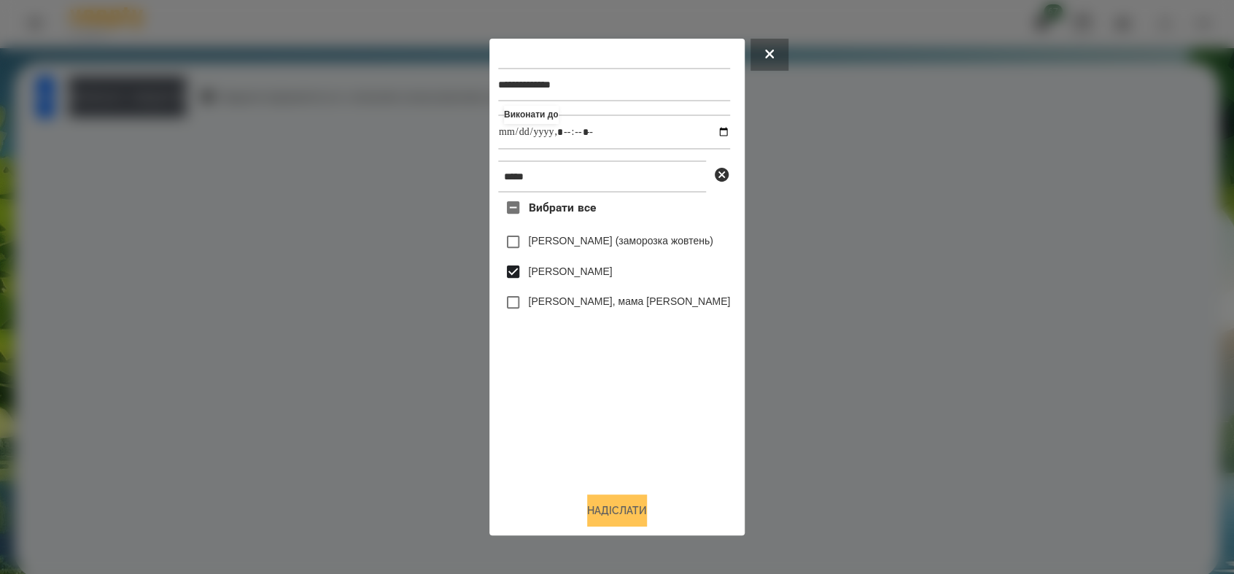
click at [613, 506] on button "Надіслати" at bounding box center [617, 511] width 60 height 32
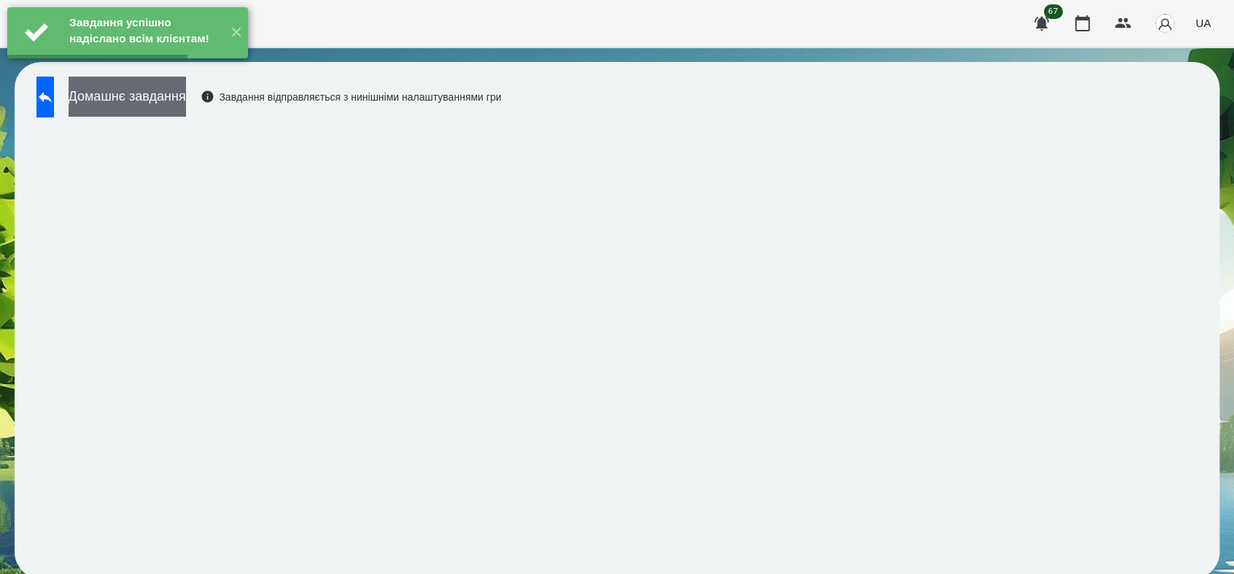
click at [179, 98] on button "Домашнє завдання" at bounding box center [127, 97] width 117 height 40
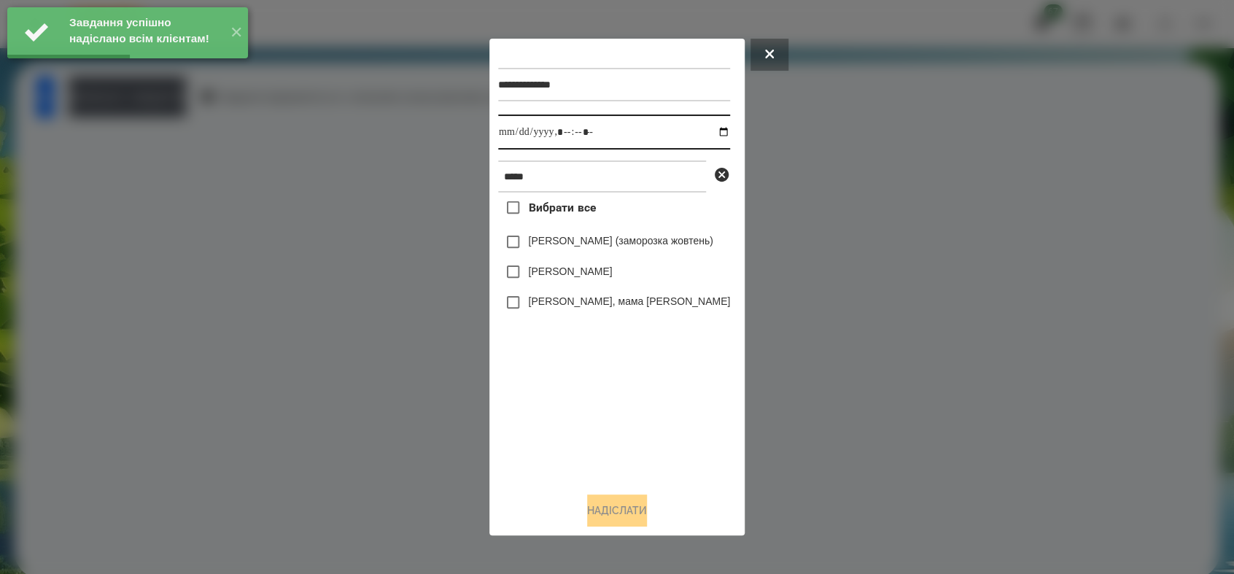
click at [711, 133] on input "datetime-local" at bounding box center [614, 132] width 232 height 35
type input "**********"
drag, startPoint x: 545, startPoint y: 434, endPoint x: 534, endPoint y: 379, distance: 56.5
click at [544, 429] on div "Вибрати все [PERSON_NAME] (заморозка жовтень) [PERSON_NAME] [PERSON_NAME] Уджі,…" at bounding box center [614, 336] width 232 height 287
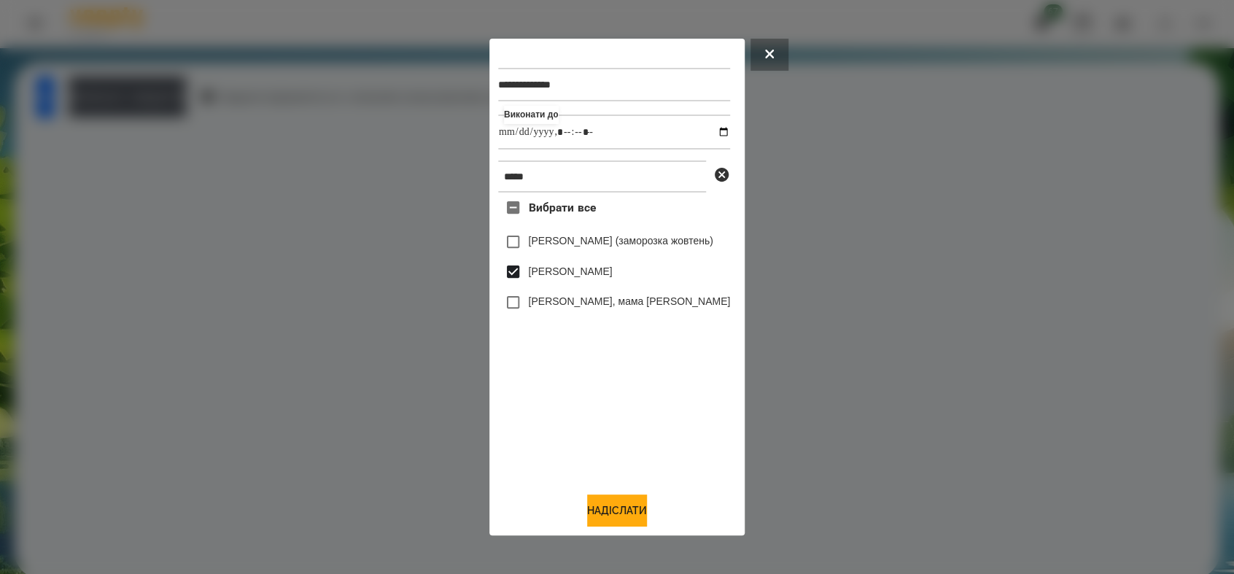
drag, startPoint x: 614, startPoint y: 516, endPoint x: 601, endPoint y: 489, distance: 29.7
click at [614, 516] on button "Надіслати" at bounding box center [617, 511] width 60 height 32
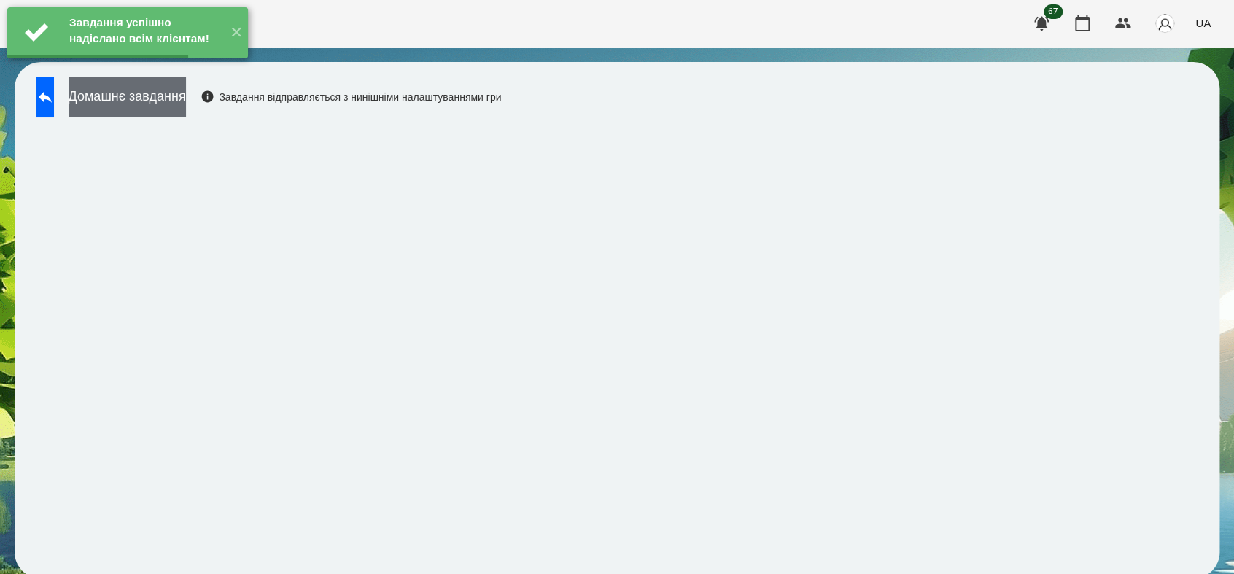
click at [186, 104] on button "Домашнє завдання" at bounding box center [127, 97] width 117 height 40
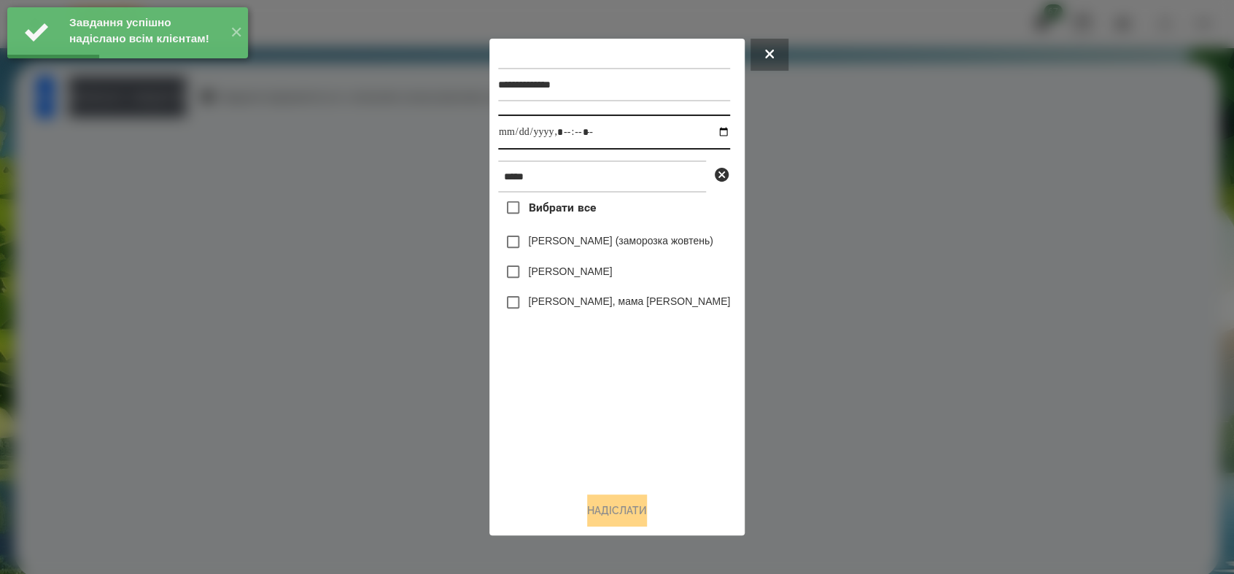
click at [709, 133] on input "datetime-local" at bounding box center [614, 132] width 232 height 35
type input "**********"
drag, startPoint x: 554, startPoint y: 416, endPoint x: 533, endPoint y: 291, distance: 126.4
click at [554, 411] on div "Вибрати все [PERSON_NAME] (заморозка жовтень) [PERSON_NAME] [PERSON_NAME] Уджі,…" at bounding box center [614, 336] width 232 height 287
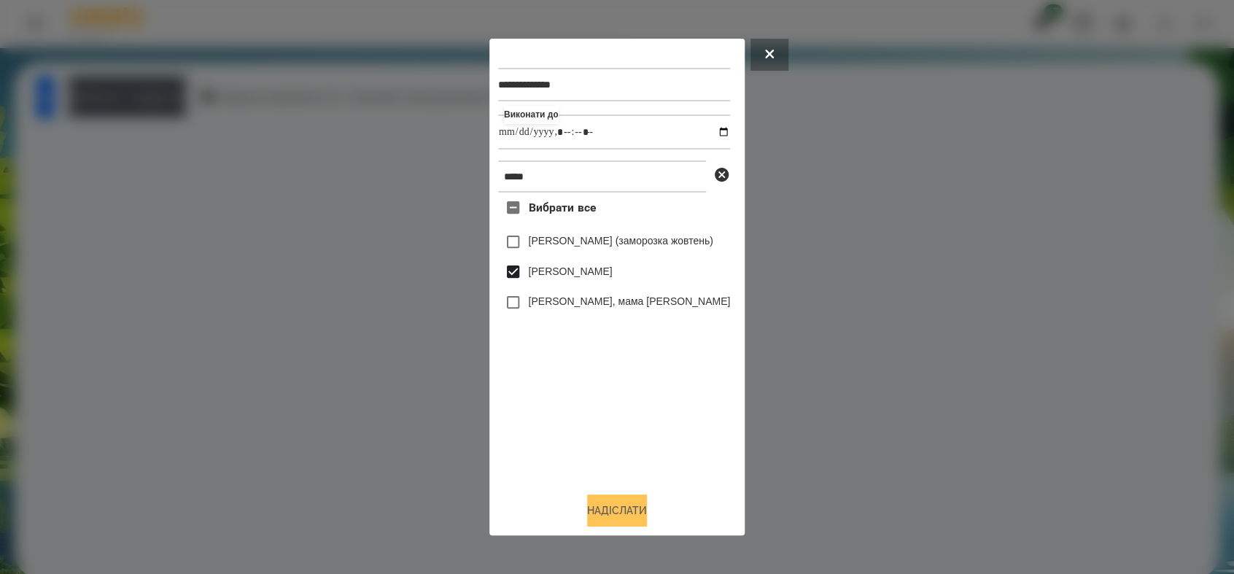
click at [619, 506] on button "Надіслати" at bounding box center [617, 511] width 60 height 32
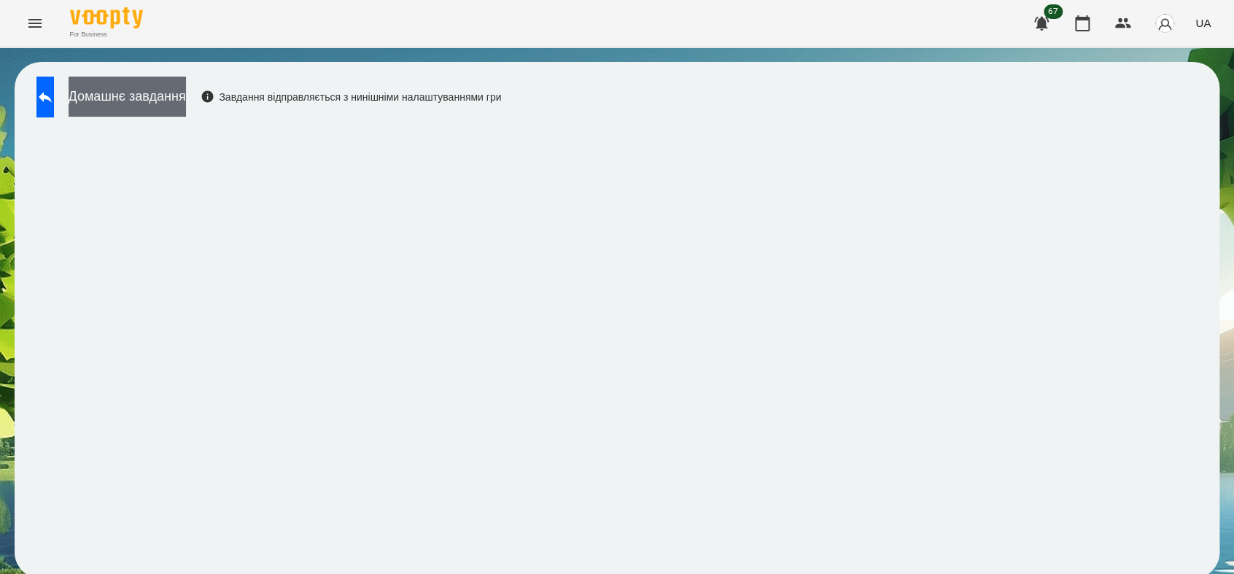
click at [186, 86] on button "Домашнє завдання" at bounding box center [127, 97] width 117 height 40
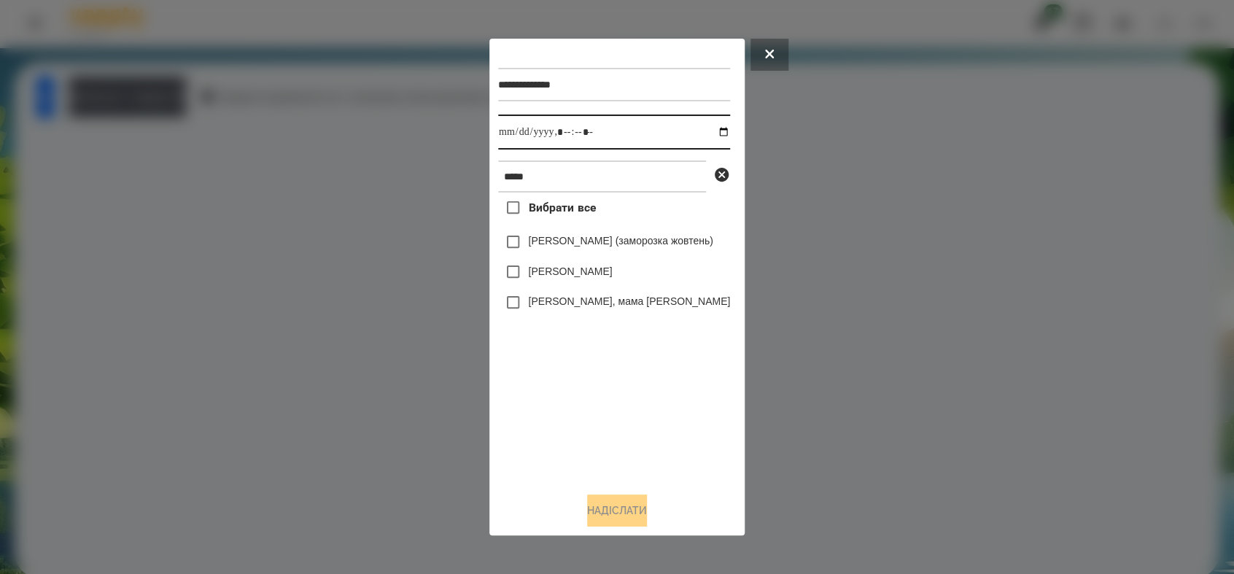
click at [710, 133] on input "datetime-local" at bounding box center [614, 132] width 232 height 35
type input "**********"
drag, startPoint x: 613, startPoint y: 429, endPoint x: 602, endPoint y: 394, distance: 36.7
click at [613, 423] on div "Вибрати все [PERSON_NAME] (заморозка жовтень) [PERSON_NAME] [PERSON_NAME] Уджі,…" at bounding box center [614, 336] width 232 height 287
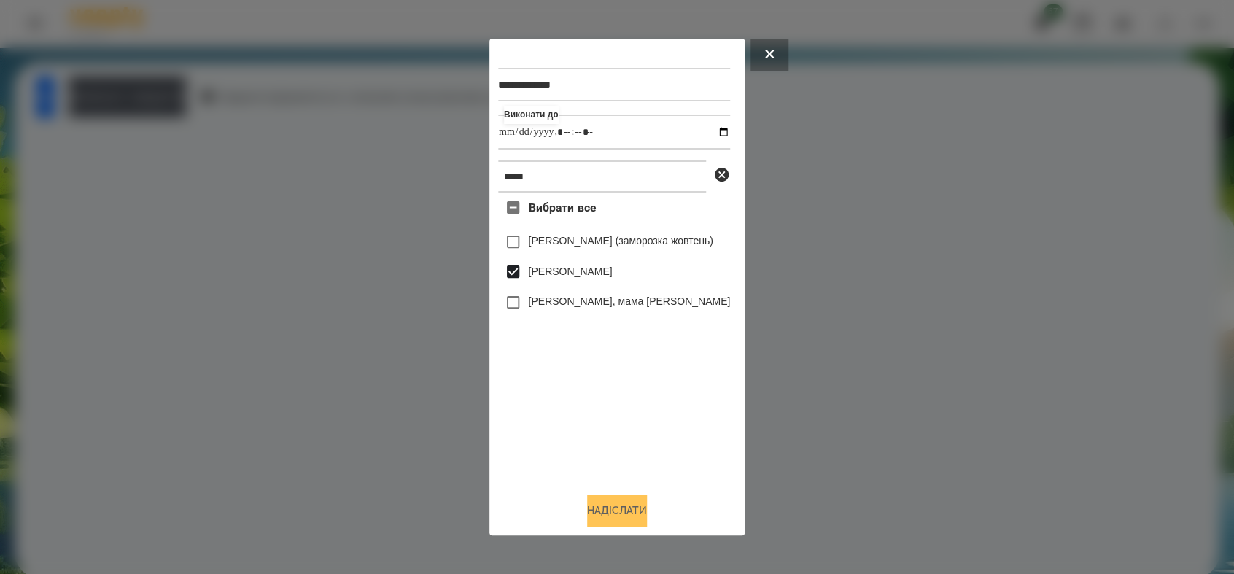
click at [616, 508] on button "Надіслати" at bounding box center [617, 511] width 60 height 32
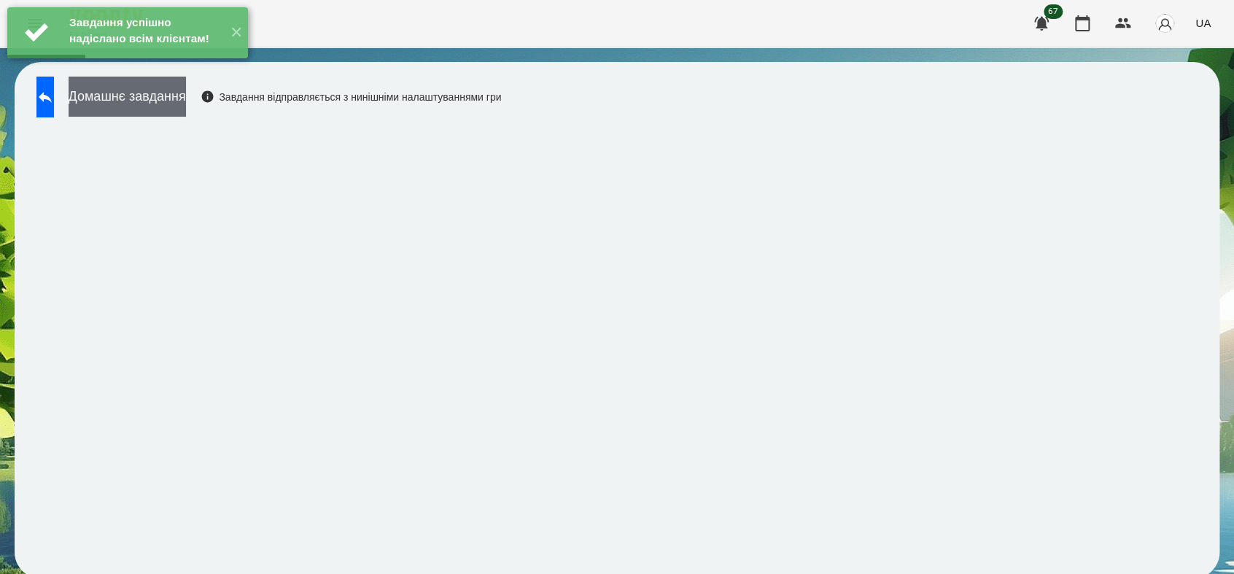
click at [186, 104] on button "Домашнє завдання" at bounding box center [127, 97] width 117 height 40
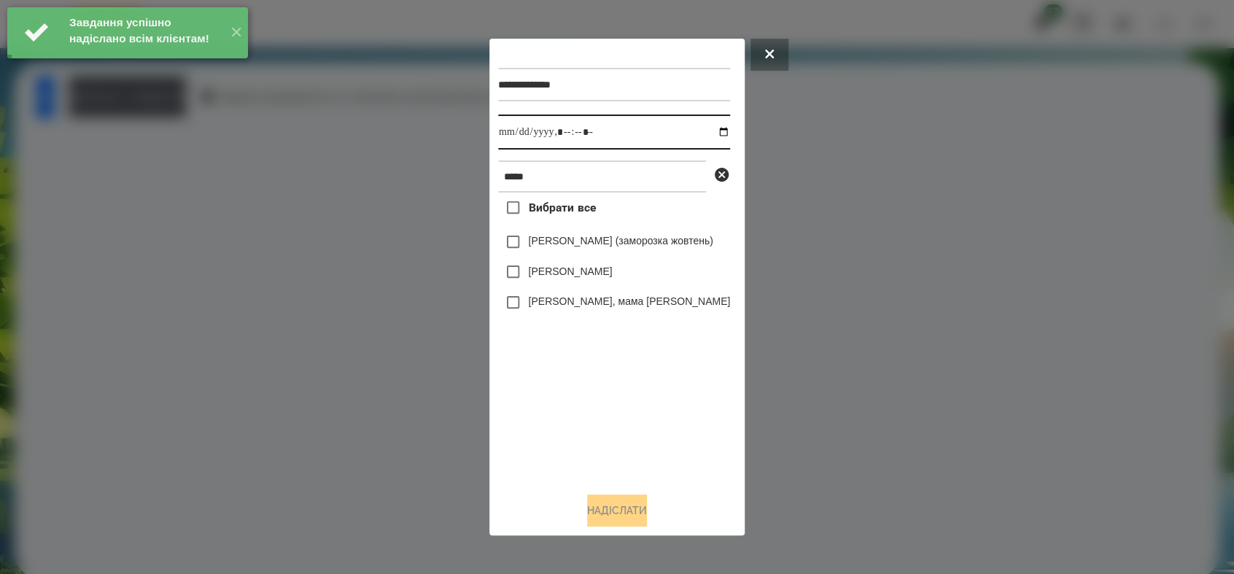
click at [716, 133] on input "datetime-local" at bounding box center [614, 132] width 232 height 35
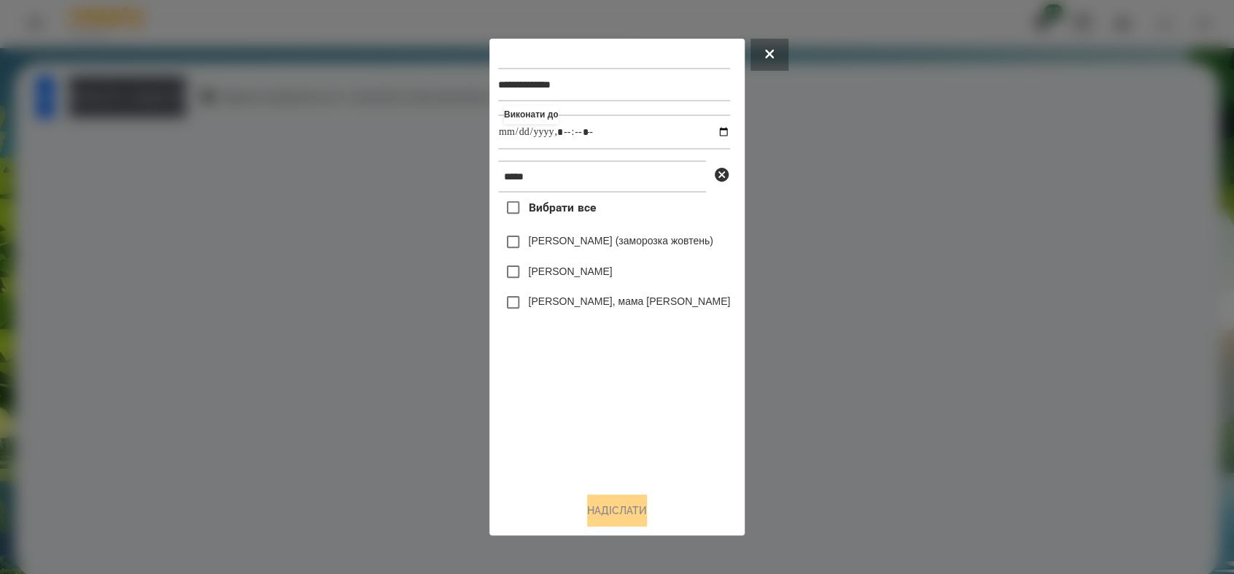
type input "**********"
click at [524, 415] on div "Вибрати все [PERSON_NAME] (заморозка жовтень) [PERSON_NAME] [PERSON_NAME] Уджі,…" at bounding box center [614, 336] width 232 height 287
click at [609, 495] on div "**********" at bounding box center [617, 286] width 238 height 479
click at [602, 512] on button "Надіслати" at bounding box center [617, 511] width 60 height 32
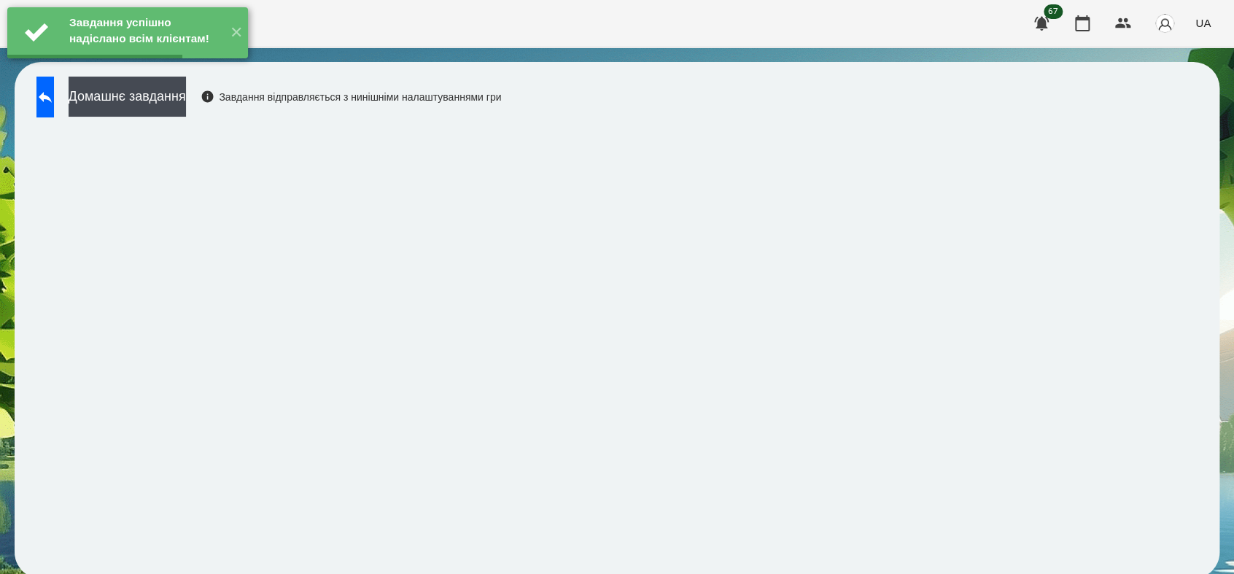
click at [172, 104] on button "Домашнє завдання" at bounding box center [127, 97] width 117 height 40
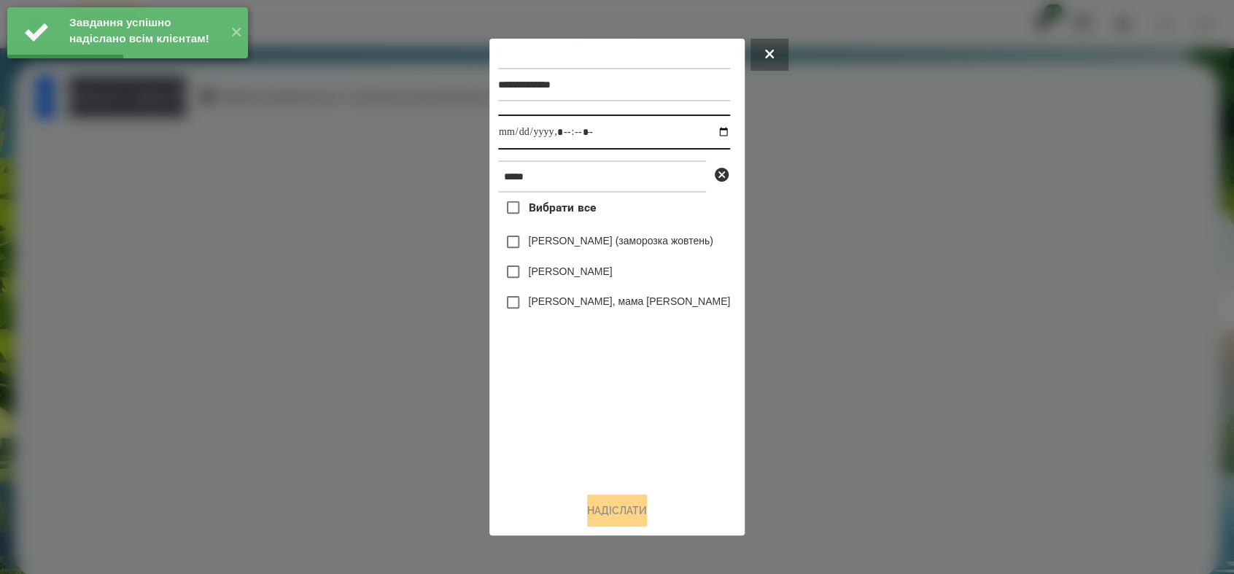
click at [708, 133] on input "datetime-local" at bounding box center [614, 132] width 232 height 35
type input "**********"
drag, startPoint x: 592, startPoint y: 407, endPoint x: 535, endPoint y: 316, distance: 107.5
click at [590, 407] on div "Вибрати все [PERSON_NAME] (заморозка жовтень) [PERSON_NAME] [PERSON_NAME] Уджі,…" at bounding box center [614, 336] width 232 height 287
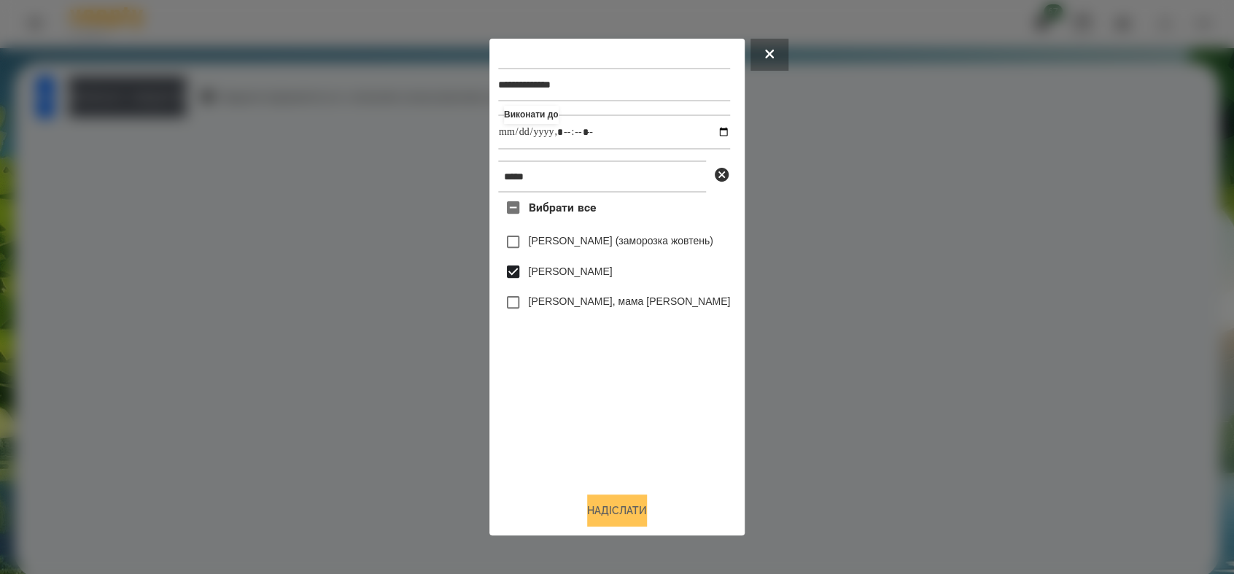
click at [628, 514] on button "Надіслати" at bounding box center [617, 511] width 60 height 32
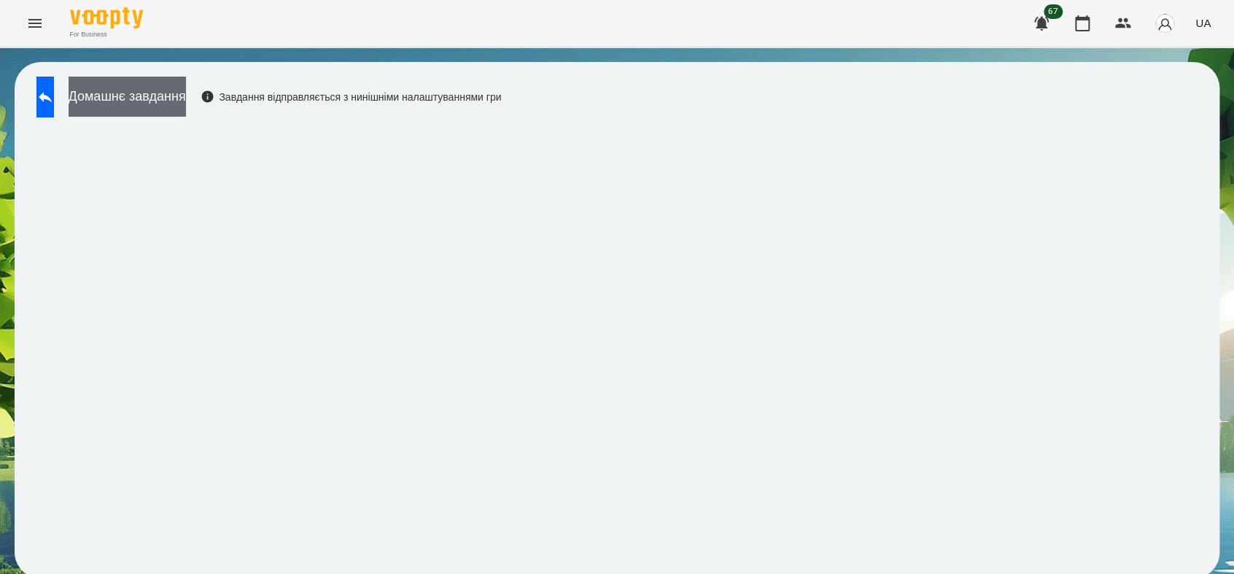
click at [186, 100] on button "Домашнє завдання" at bounding box center [127, 97] width 117 height 40
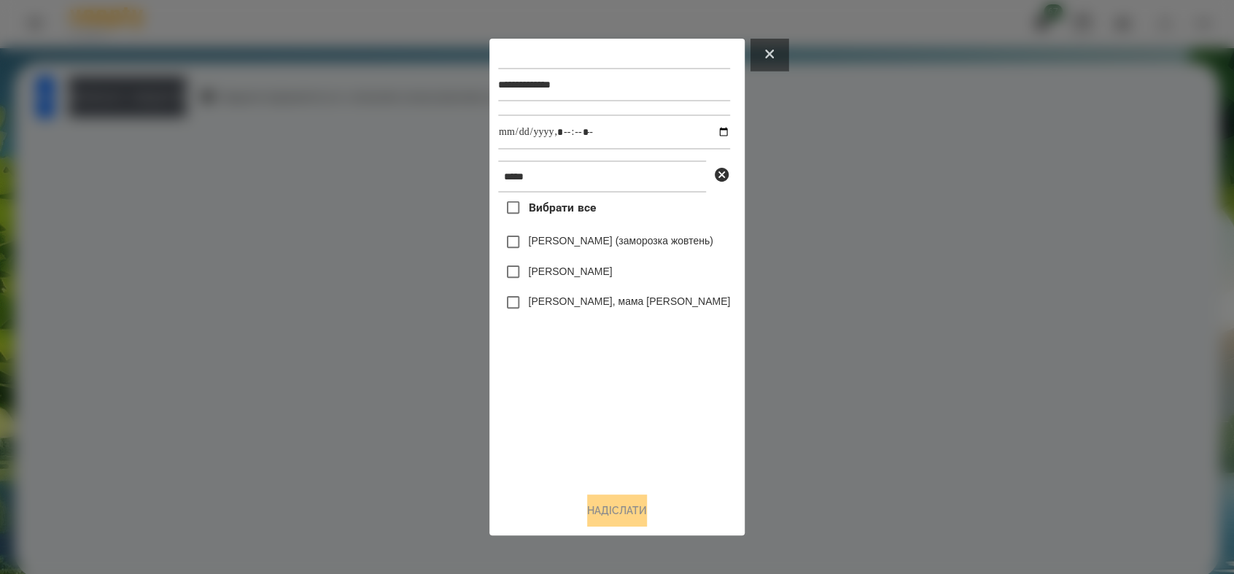
click at [773, 57] on button at bounding box center [770, 55] width 38 height 32
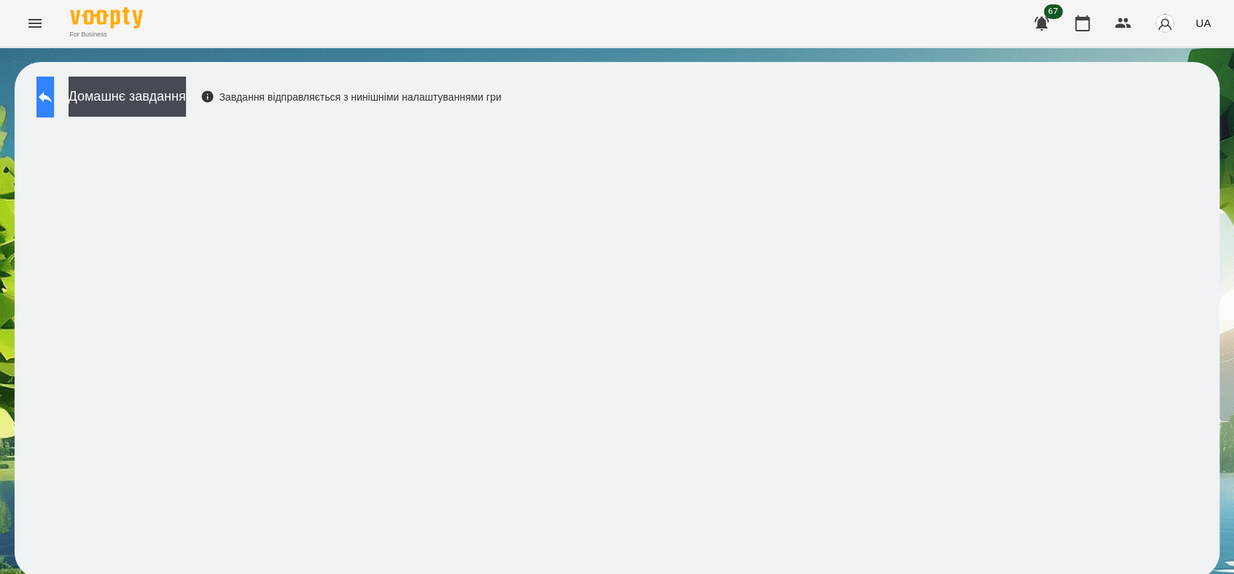
click at [41, 89] on button at bounding box center [45, 97] width 18 height 41
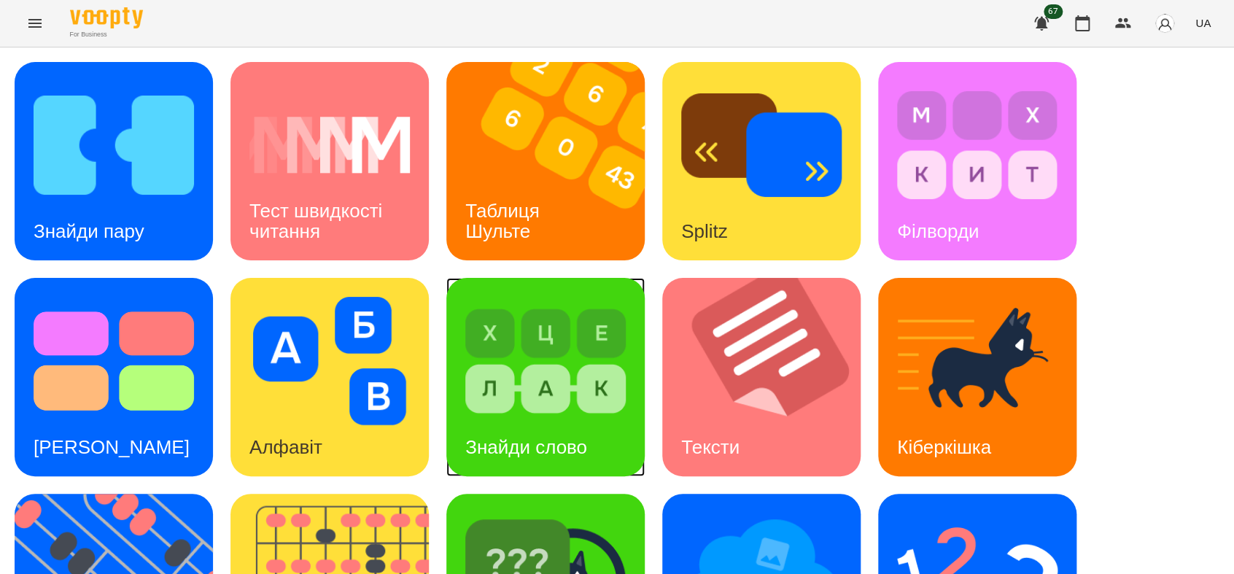
click at [535, 401] on img at bounding box center [545, 361] width 160 height 128
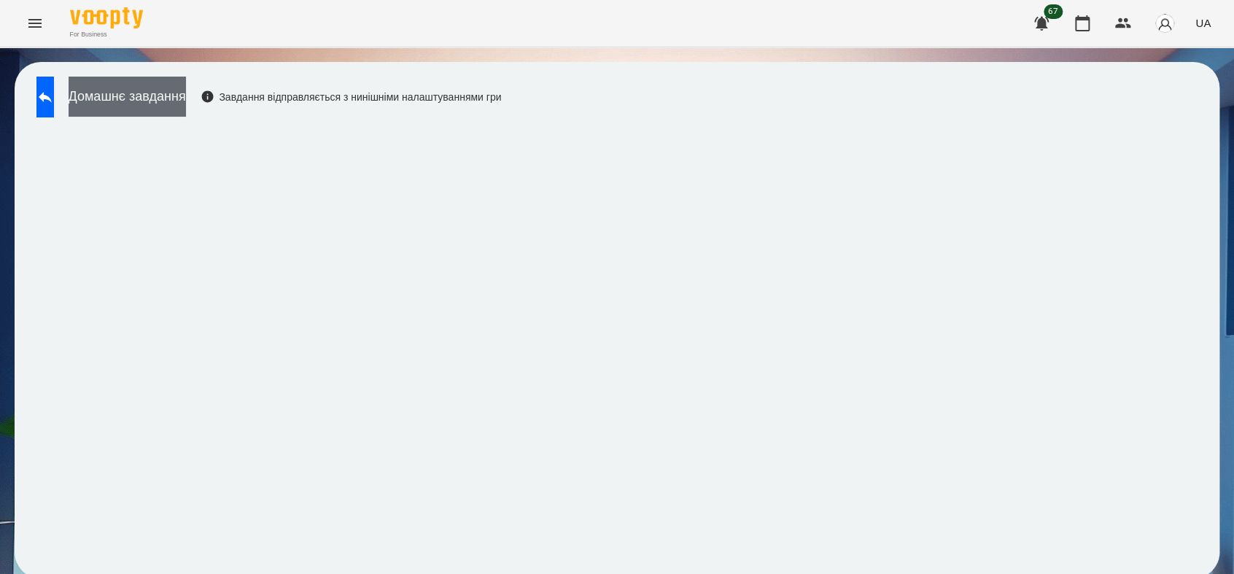
click at [140, 96] on button "Домашнє завдання" at bounding box center [127, 97] width 117 height 40
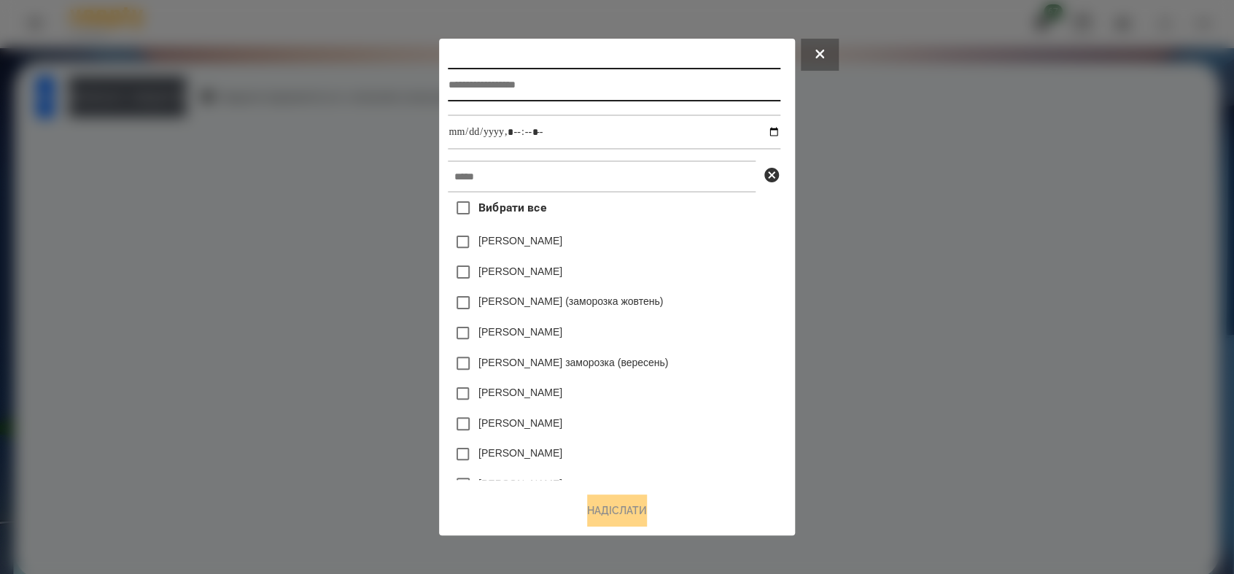
click at [494, 84] on input "text" at bounding box center [614, 85] width 332 height 34
type input "**********"
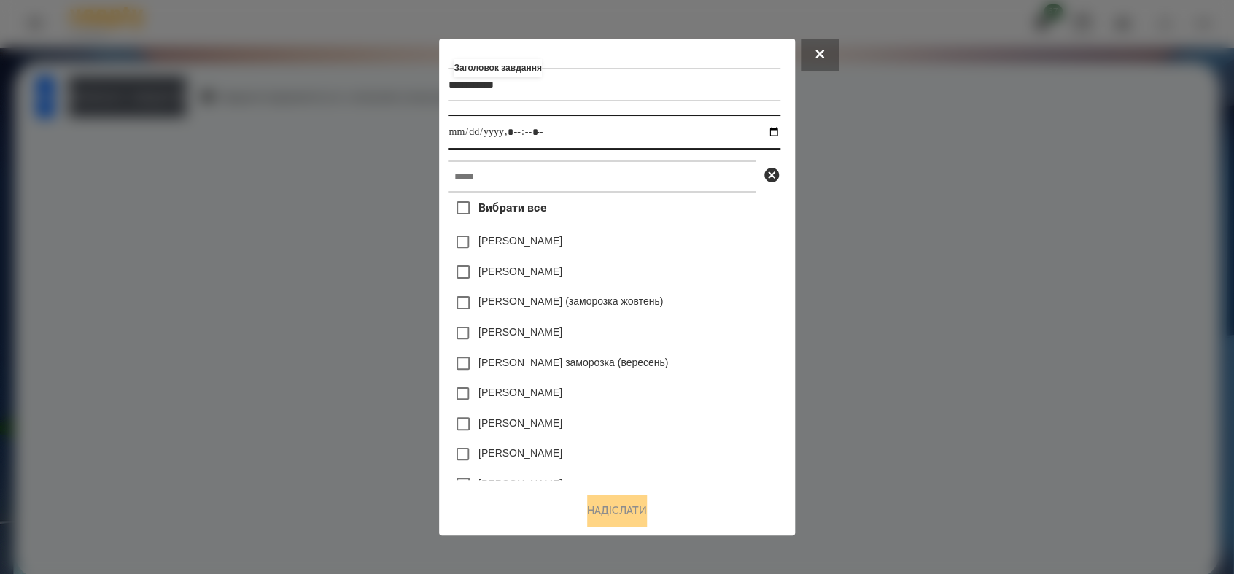
click at [780, 133] on input "datetime-local" at bounding box center [614, 132] width 332 height 35
click at [514, 131] on input "datetime-local" at bounding box center [614, 132] width 332 height 35
type input "**********"
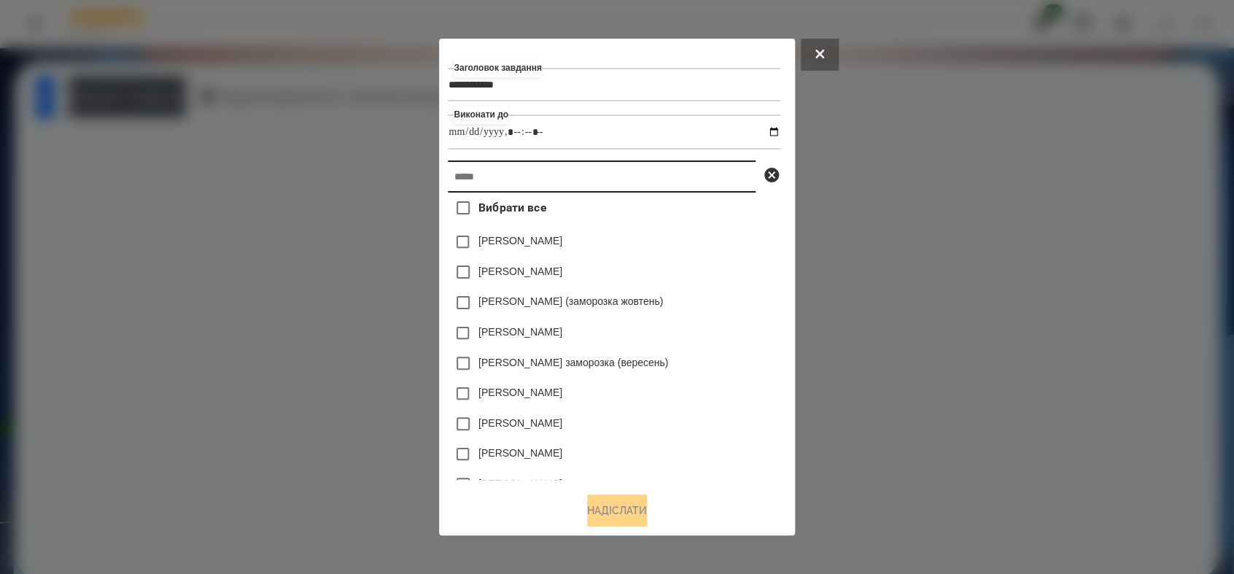
click at [506, 185] on input "text" at bounding box center [602, 176] width 308 height 32
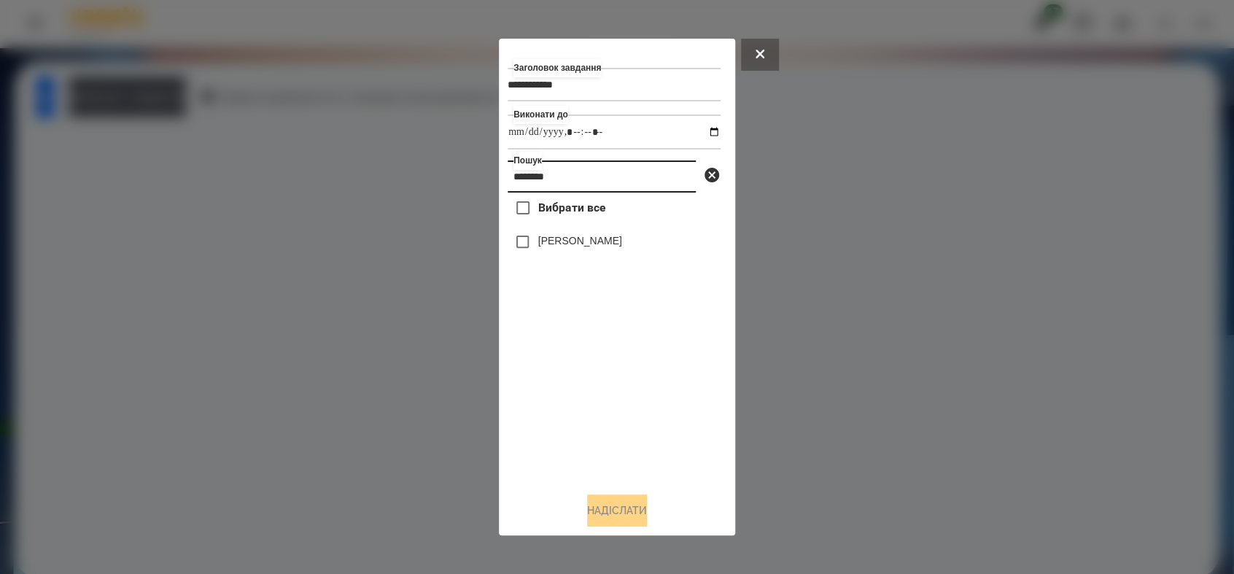
type input "********"
click at [632, 516] on button "Надіслати" at bounding box center [617, 511] width 60 height 32
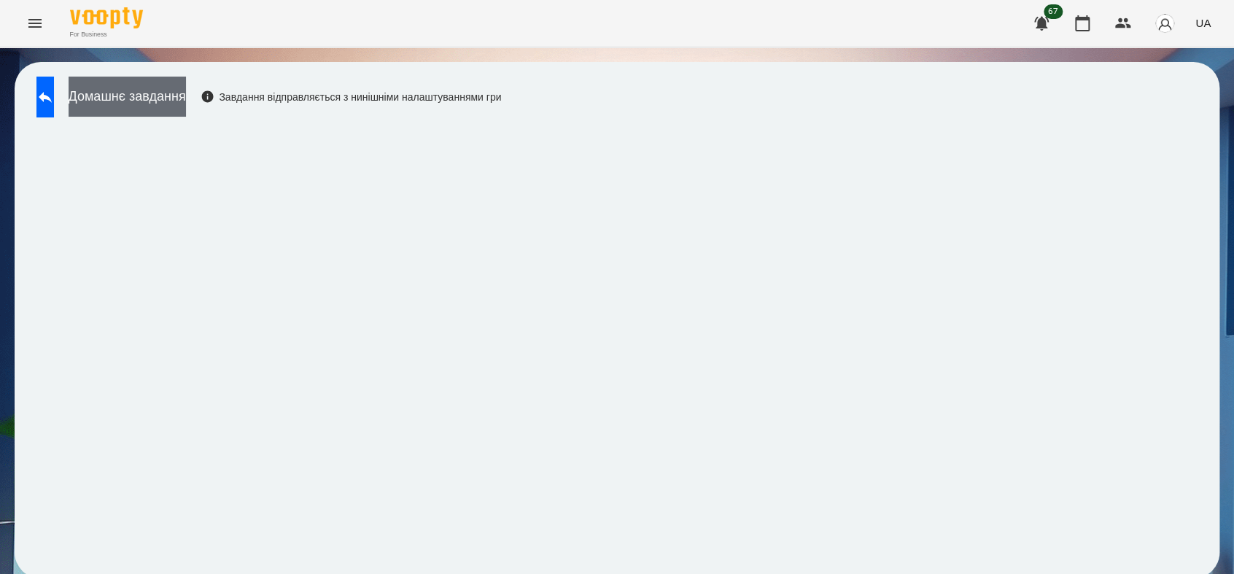
click at [174, 94] on button "Домашнє завдання" at bounding box center [127, 97] width 117 height 40
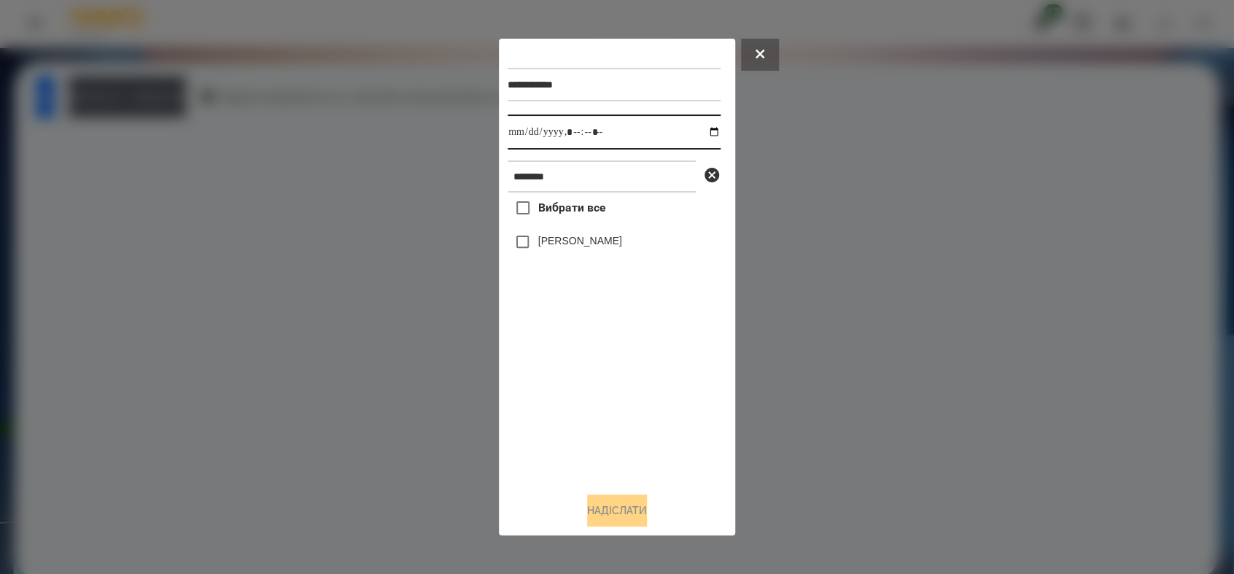
click at [700, 132] on input "datetime-local" at bounding box center [614, 132] width 213 height 35
type input "**********"
drag, startPoint x: 549, startPoint y: 421, endPoint x: 531, endPoint y: 393, distance: 32.8
click at [547, 415] on div "Вибрати все [PERSON_NAME]" at bounding box center [614, 336] width 213 height 287
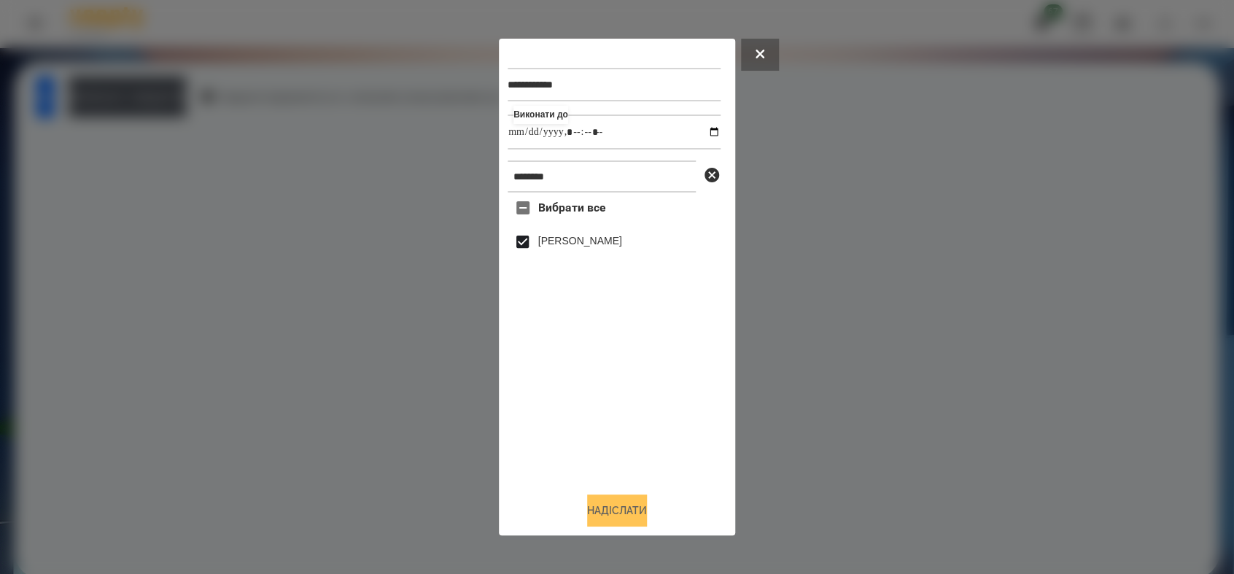
drag, startPoint x: 632, startPoint y: 516, endPoint x: 628, endPoint y: 506, distance: 10.8
click at [632, 515] on button "Надіслати" at bounding box center [617, 511] width 60 height 32
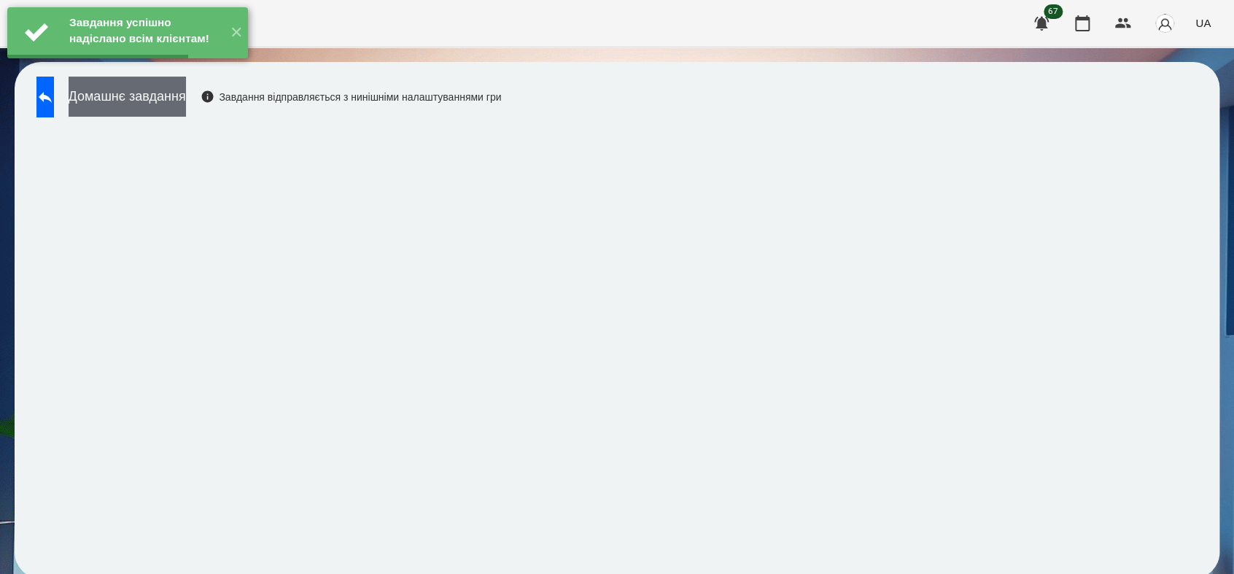
click at [186, 94] on button "Домашнє завдання" at bounding box center [127, 97] width 117 height 40
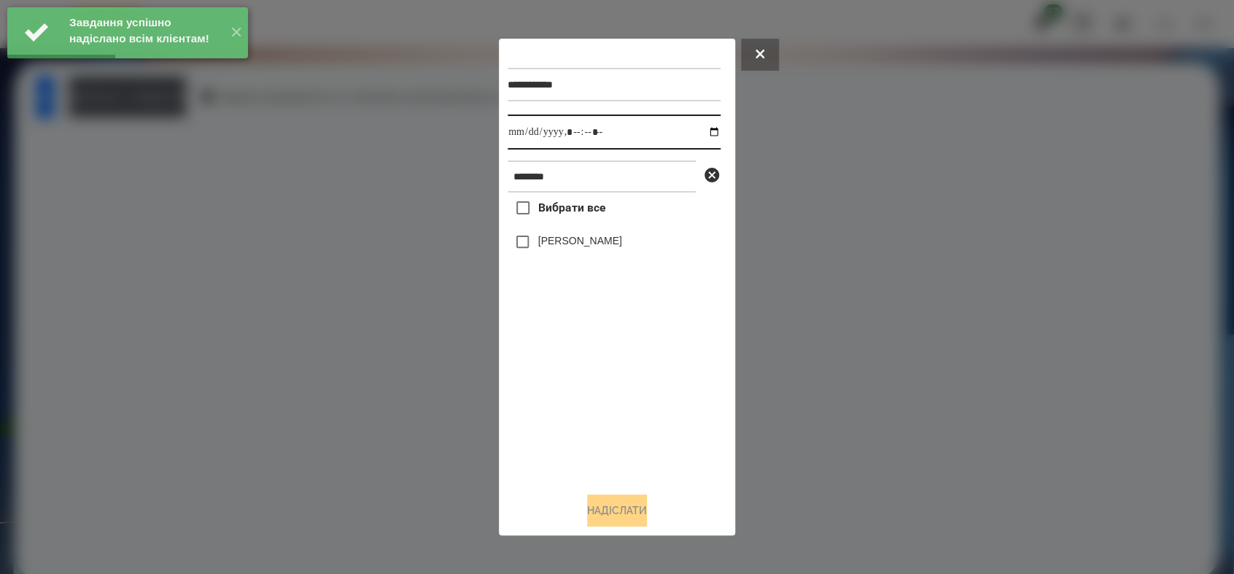
click at [703, 130] on input "datetime-local" at bounding box center [614, 132] width 213 height 35
type input "**********"
drag, startPoint x: 554, startPoint y: 404, endPoint x: 550, endPoint y: 379, distance: 25.2
click at [554, 396] on div "Вибрати все [PERSON_NAME]" at bounding box center [614, 336] width 213 height 287
click at [525, 263] on div "Вибрати все [PERSON_NAME]" at bounding box center [614, 336] width 213 height 287
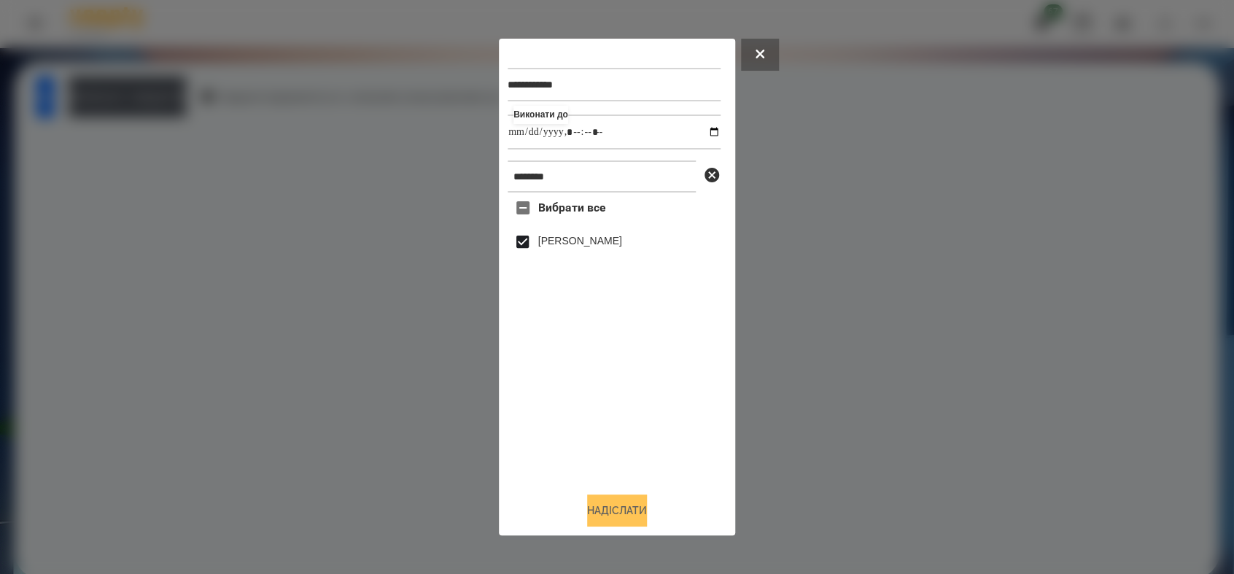
click at [613, 505] on button "Надіслати" at bounding box center [617, 511] width 60 height 32
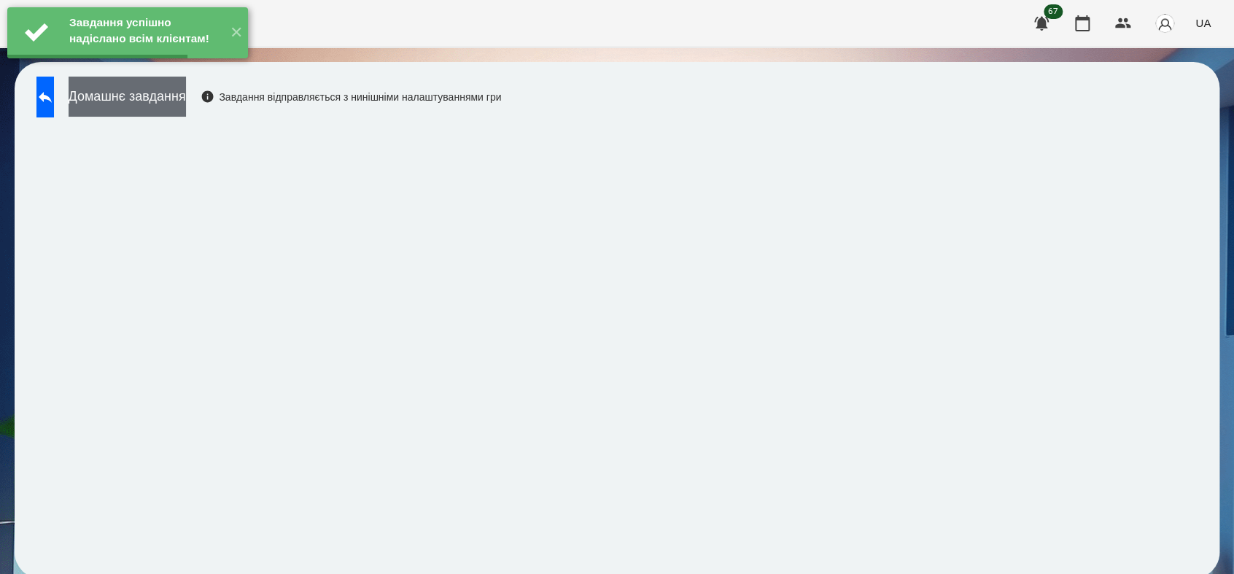
click at [186, 101] on button "Домашнє завдання" at bounding box center [127, 97] width 117 height 40
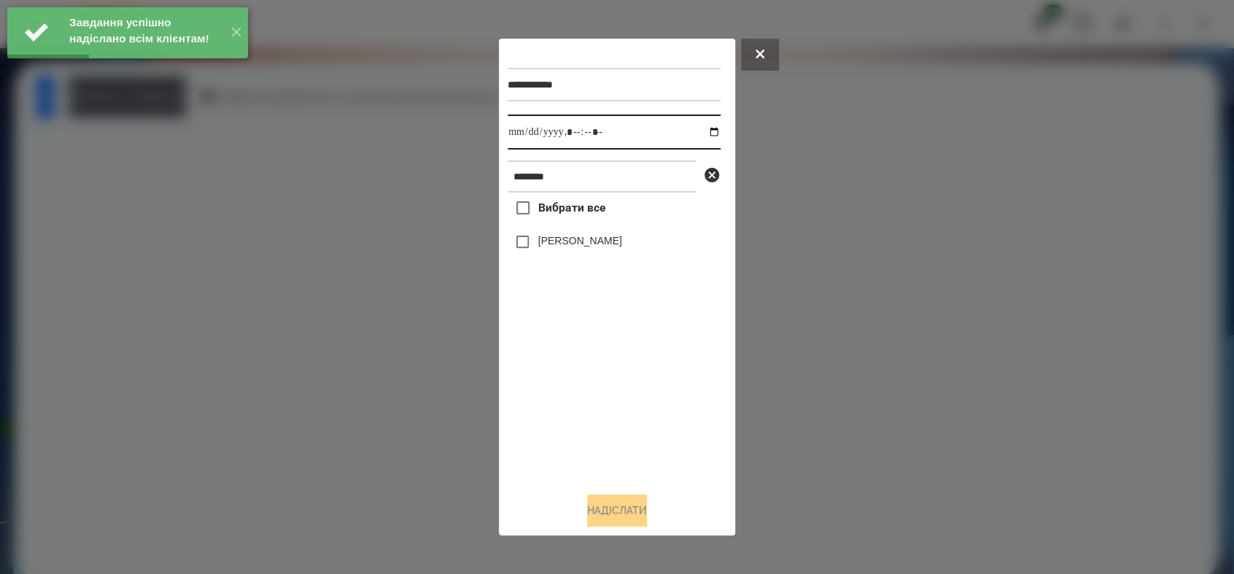
click at [704, 131] on input "datetime-local" at bounding box center [614, 132] width 213 height 35
type input "**********"
drag, startPoint x: 605, startPoint y: 429, endPoint x: 583, endPoint y: 372, distance: 61.2
click at [605, 422] on div "Вибрати все [PERSON_NAME]" at bounding box center [614, 336] width 213 height 287
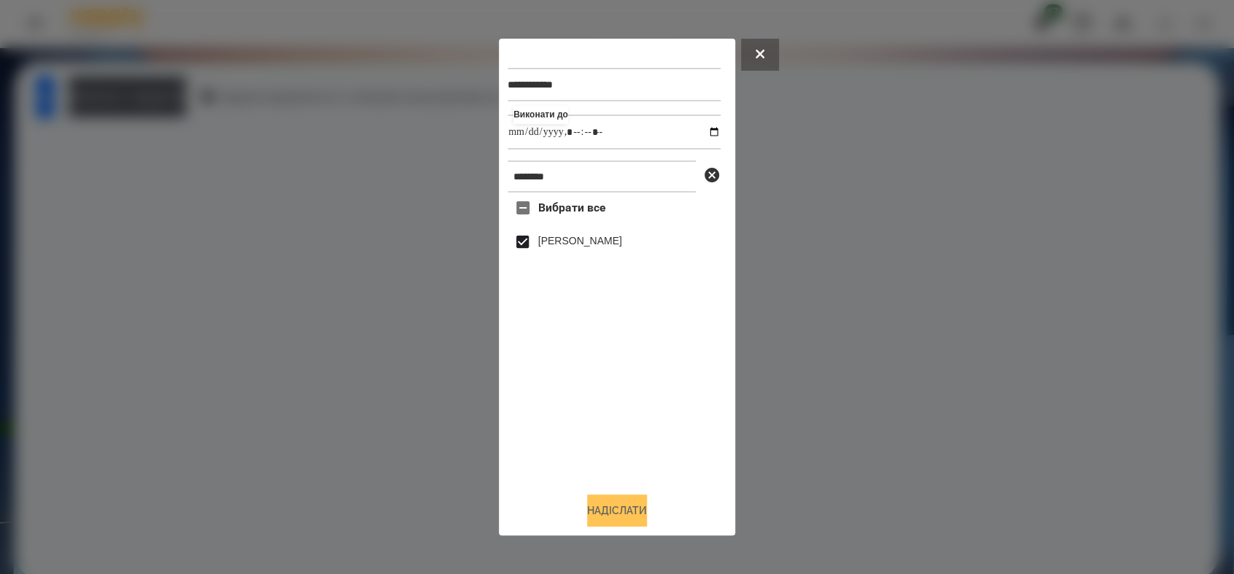
click at [611, 519] on button "Надіслати" at bounding box center [617, 511] width 60 height 32
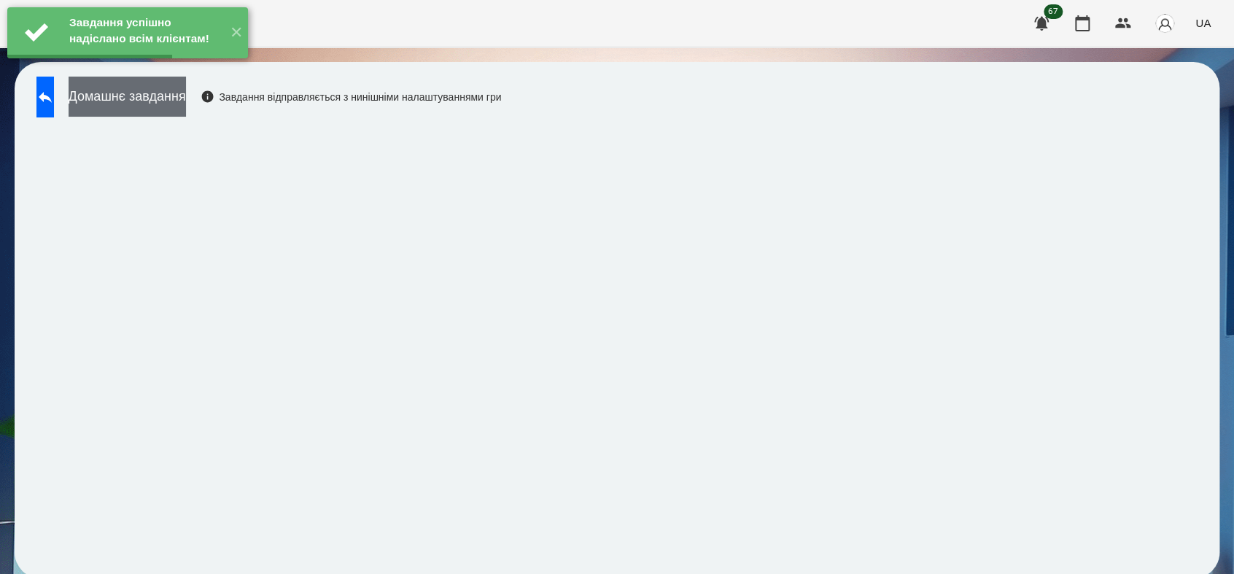
click at [185, 107] on button "Домашнє завдання" at bounding box center [127, 97] width 117 height 40
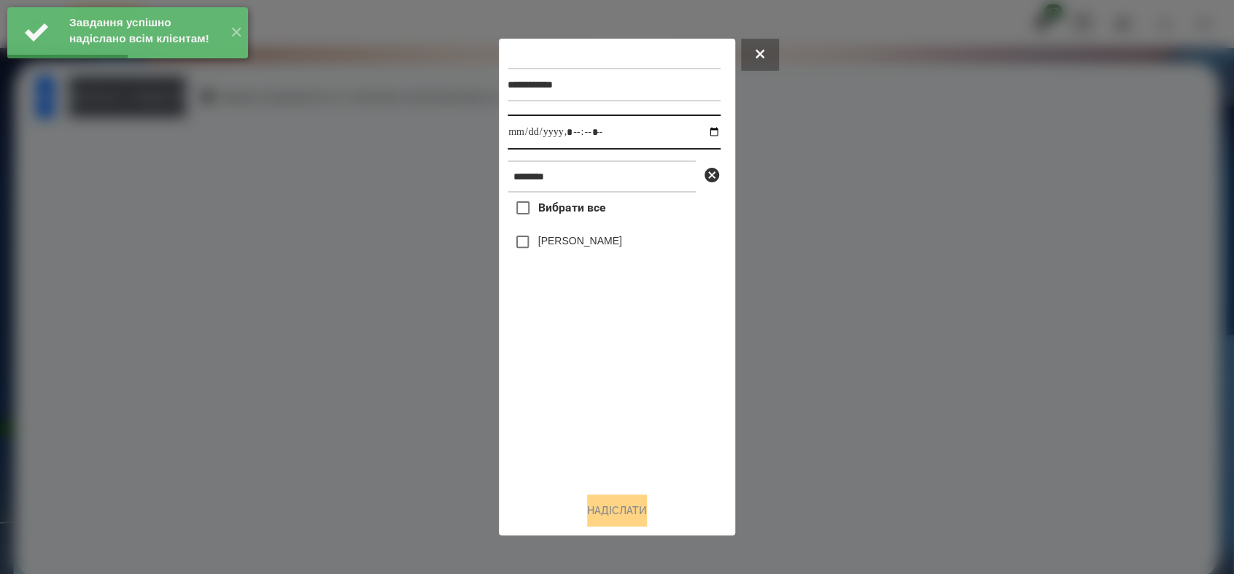
click at [700, 128] on input "datetime-local" at bounding box center [614, 132] width 213 height 35
type input "**********"
drag, startPoint x: 587, startPoint y: 380, endPoint x: 584, endPoint y: 359, distance: 21.5
click at [587, 379] on div "Вибрати все [PERSON_NAME]" at bounding box center [614, 336] width 213 height 287
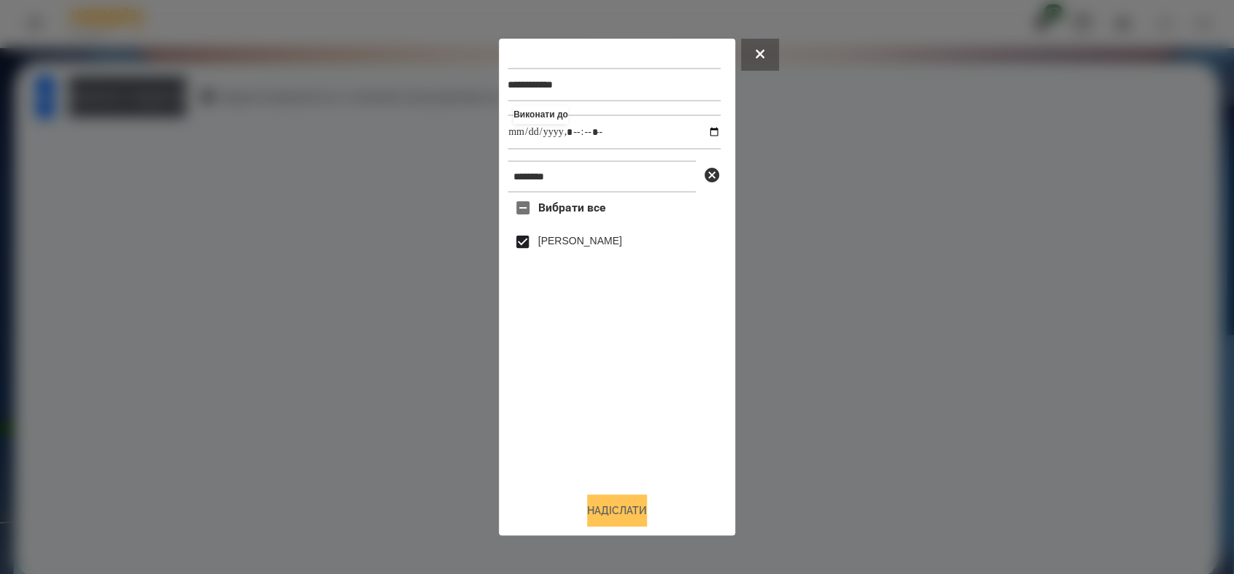
click at [623, 512] on button "Надіслати" at bounding box center [617, 511] width 60 height 32
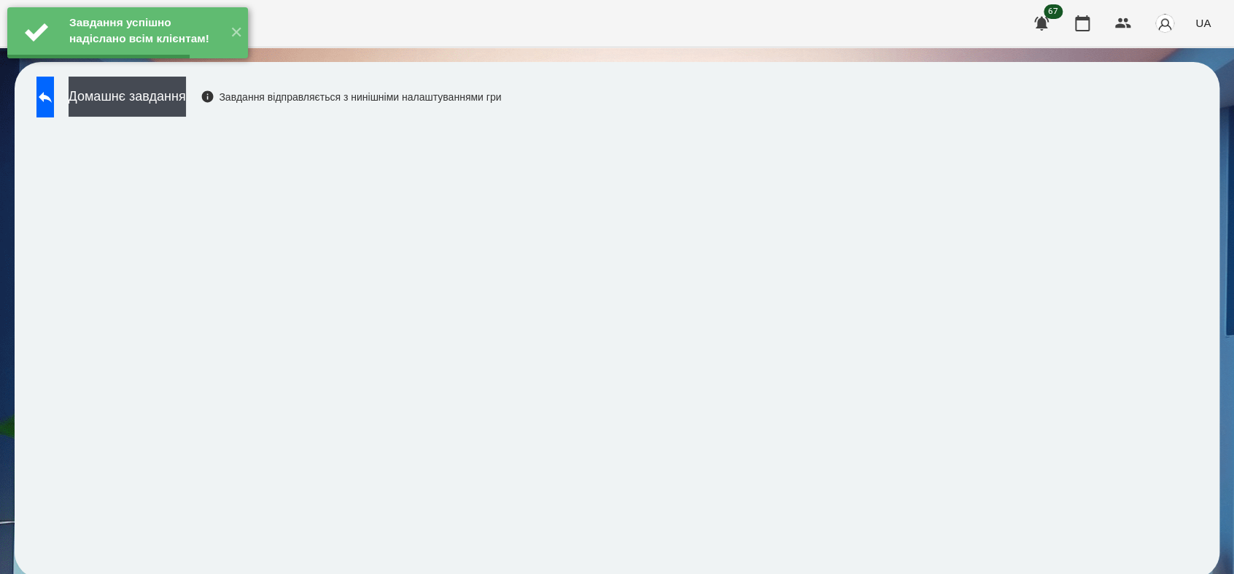
click at [186, 100] on button "Домашнє завдання" at bounding box center [127, 97] width 117 height 40
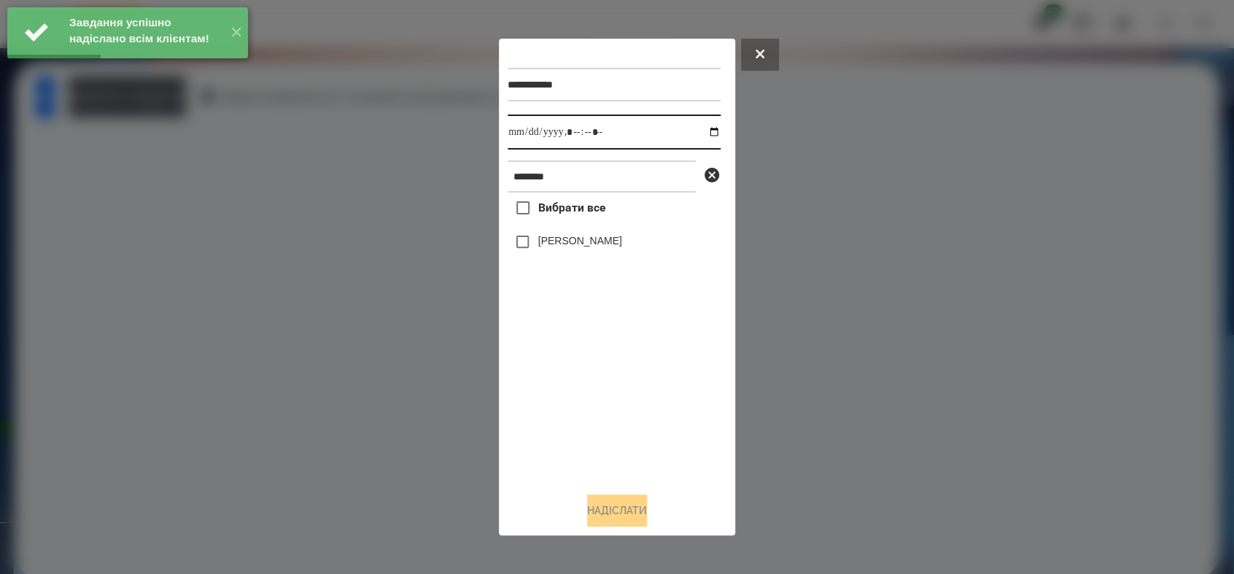
click at [703, 127] on input "datetime-local" at bounding box center [614, 132] width 213 height 35
type input "**********"
click at [632, 465] on div "Вибрати все [PERSON_NAME]" at bounding box center [614, 336] width 213 height 287
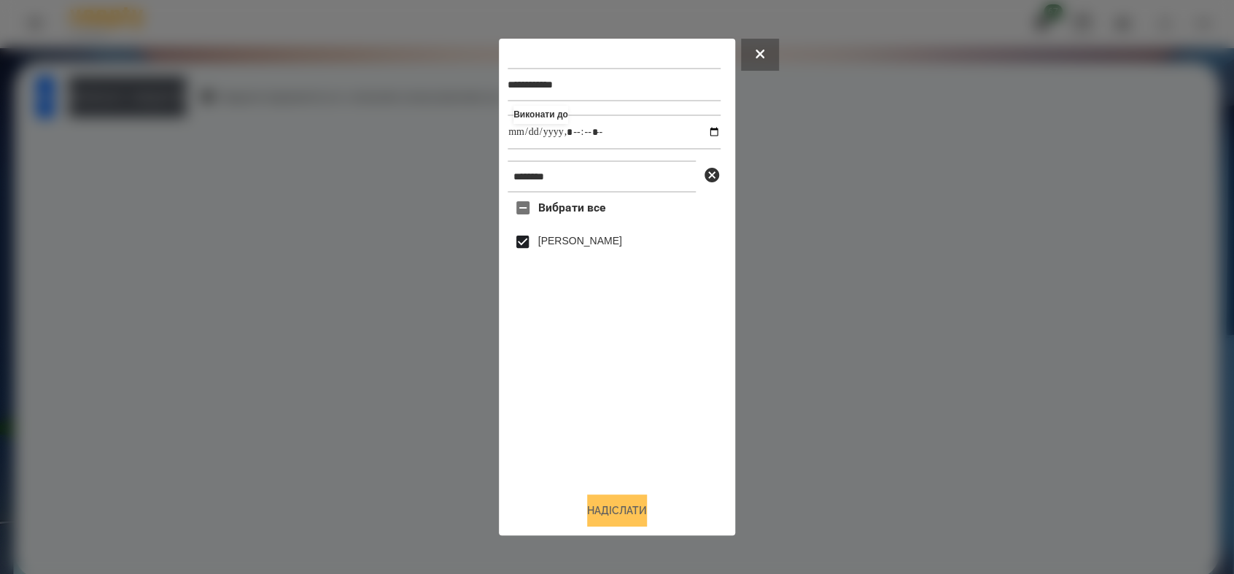
drag, startPoint x: 616, startPoint y: 515, endPoint x: 613, endPoint y: 500, distance: 15.0
click at [617, 514] on button "Надіслати" at bounding box center [617, 511] width 60 height 32
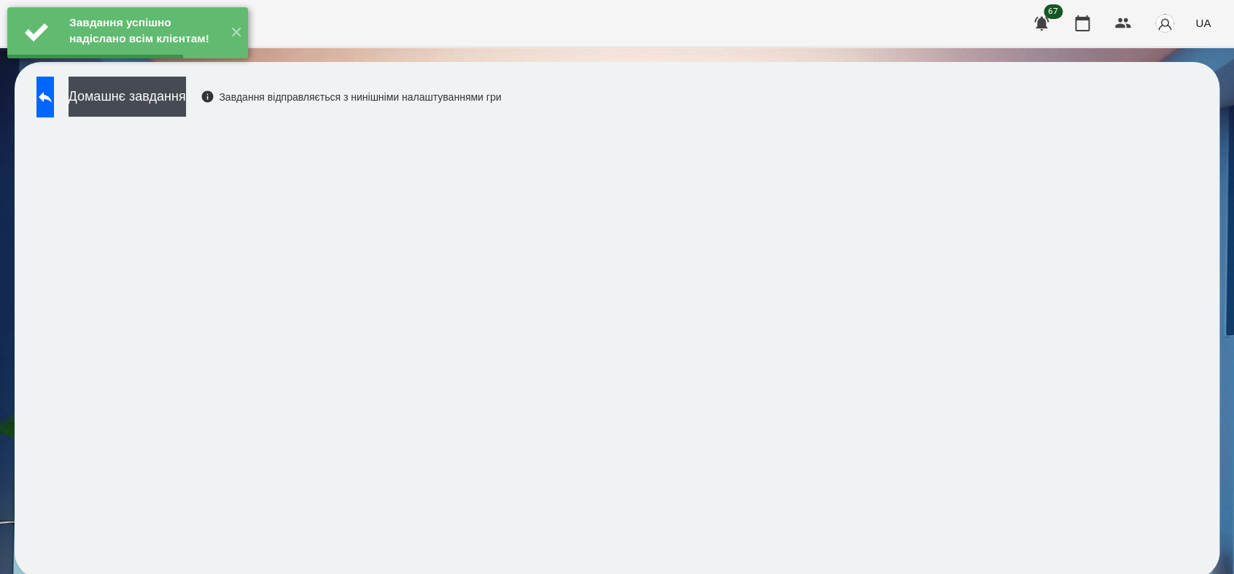
click at [186, 91] on button "Домашнє завдання" at bounding box center [127, 97] width 117 height 40
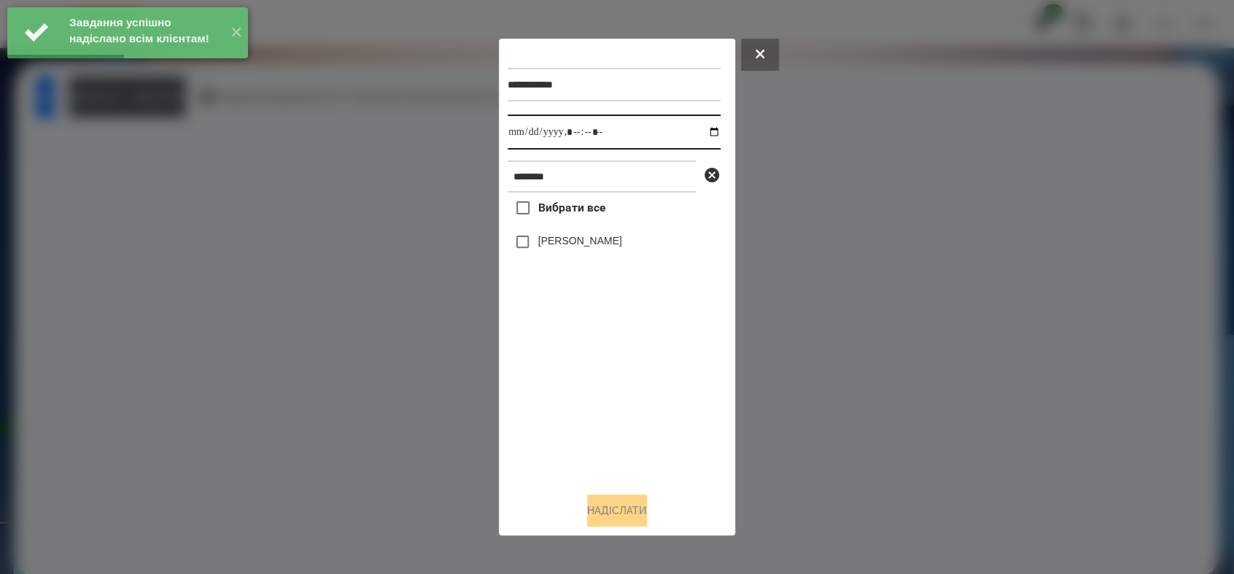
click at [702, 131] on input "datetime-local" at bounding box center [614, 132] width 213 height 35
type input "**********"
drag, startPoint x: 586, startPoint y: 412, endPoint x: 550, endPoint y: 365, distance: 59.4
click at [581, 402] on div "Вибрати все [PERSON_NAME]" at bounding box center [614, 336] width 213 height 287
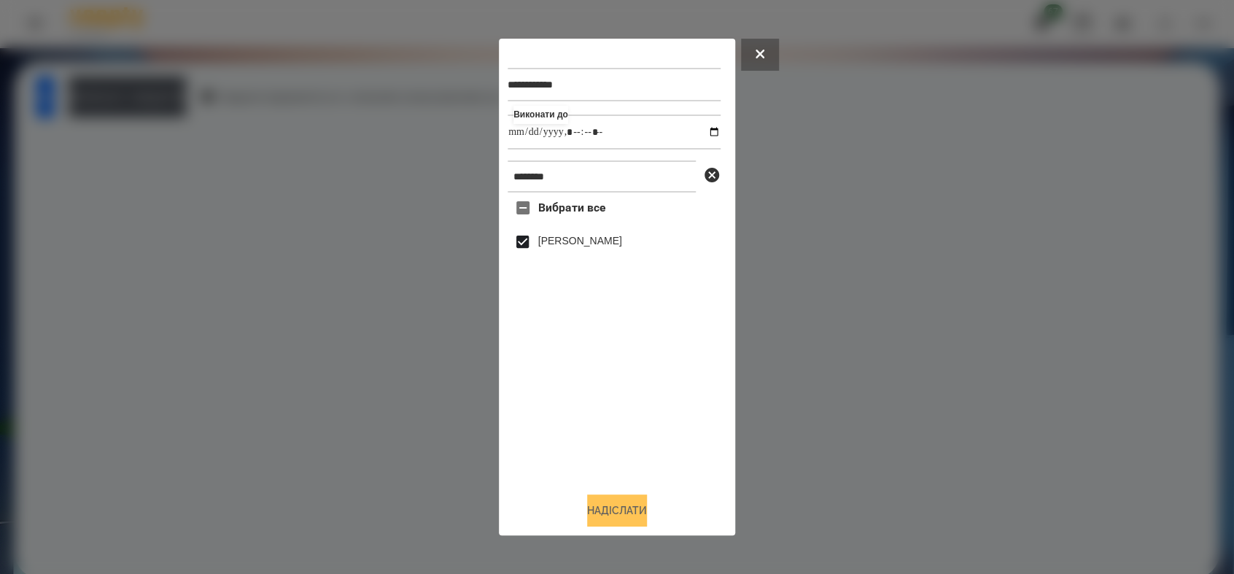
click at [627, 510] on button "Надіслати" at bounding box center [617, 511] width 60 height 32
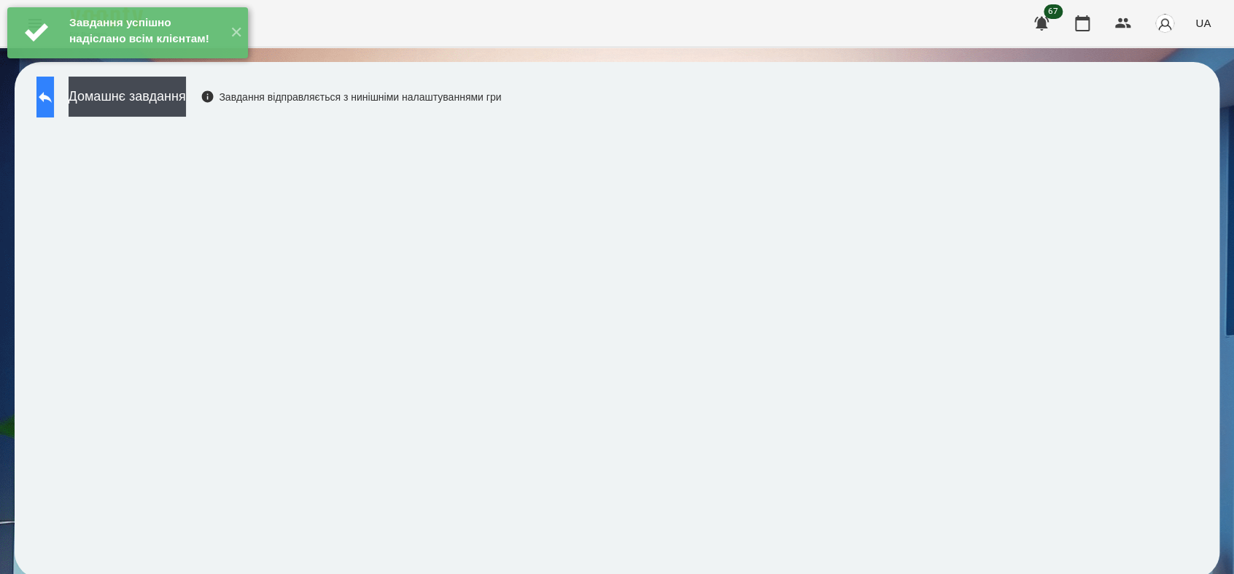
click at [44, 99] on button at bounding box center [45, 97] width 18 height 41
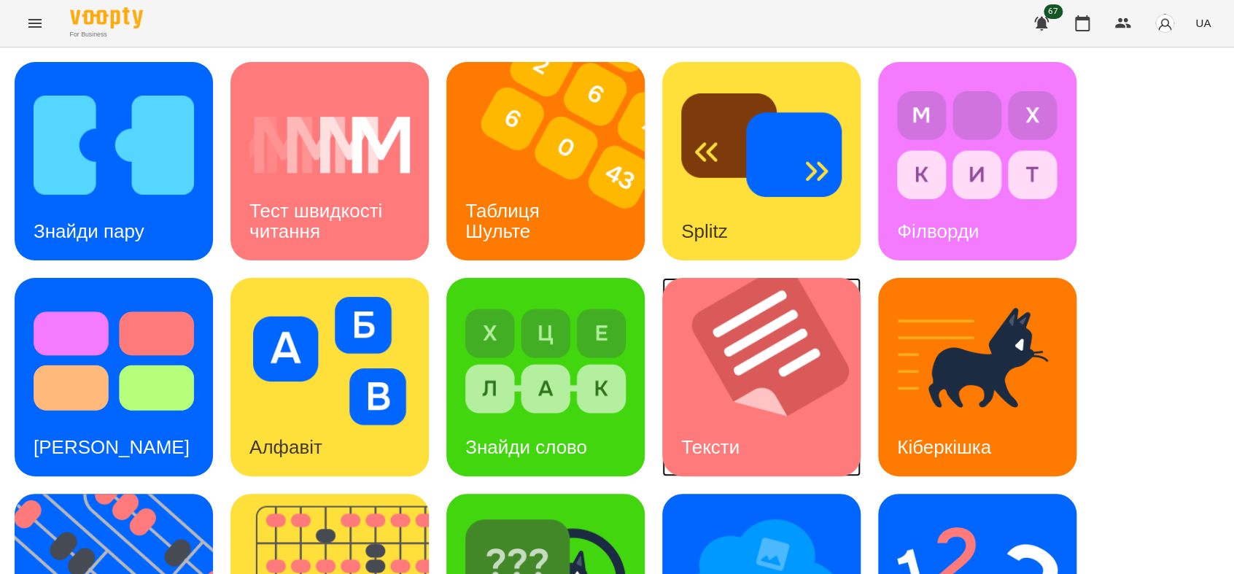
click at [749, 380] on img at bounding box center [770, 377] width 217 height 198
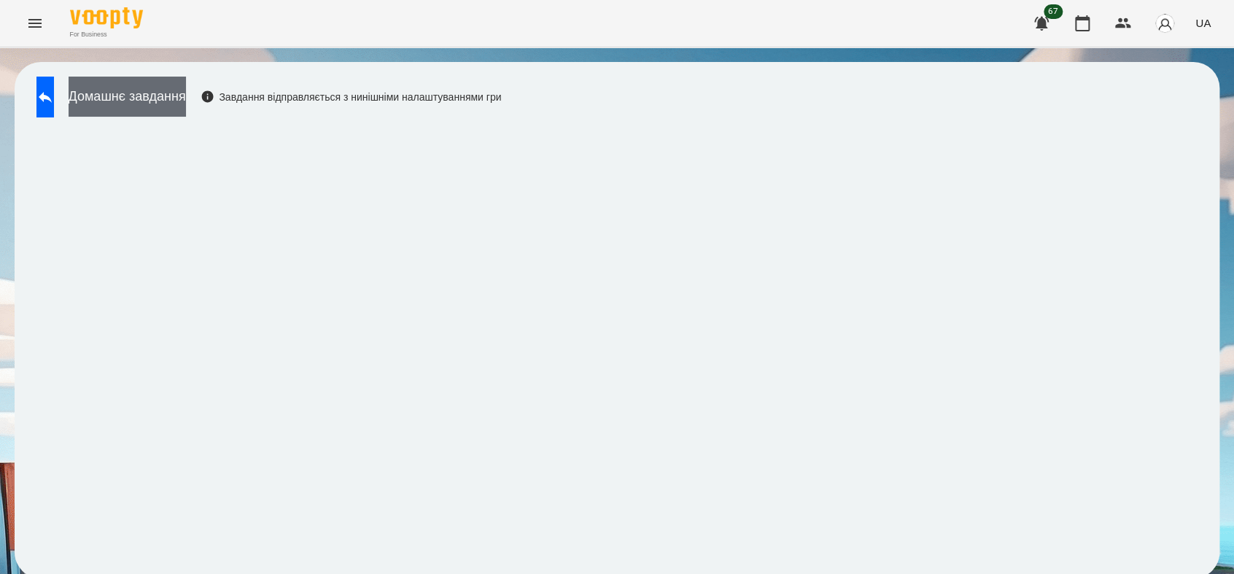
click at [185, 104] on button "Домашнє завдання" at bounding box center [127, 97] width 117 height 40
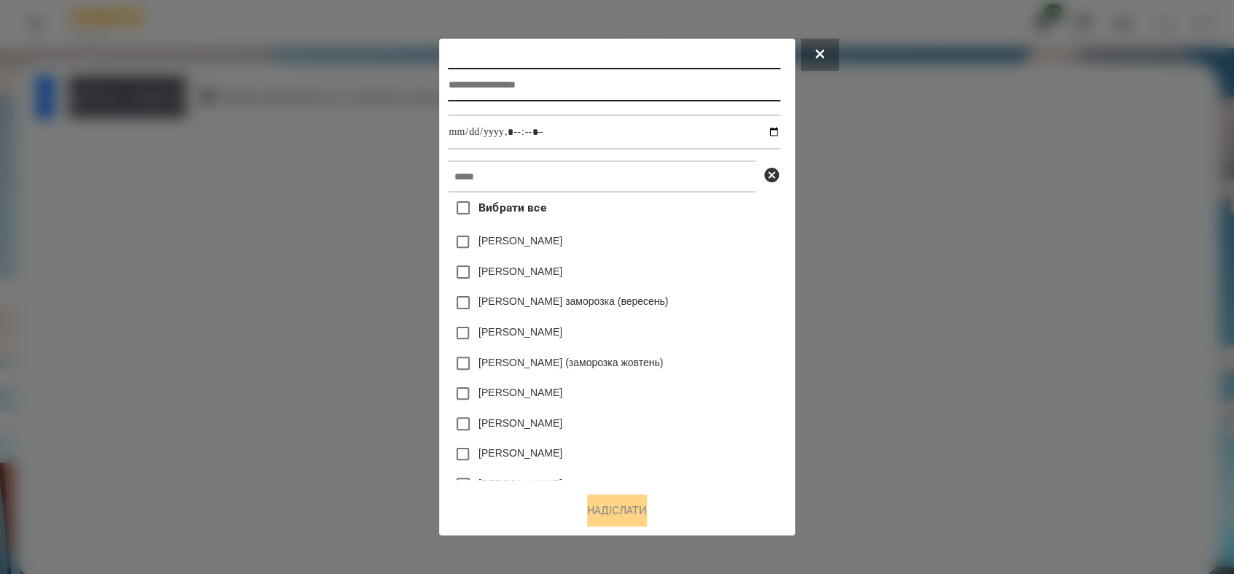
click at [583, 92] on input "text" at bounding box center [614, 85] width 332 height 34
type input "******"
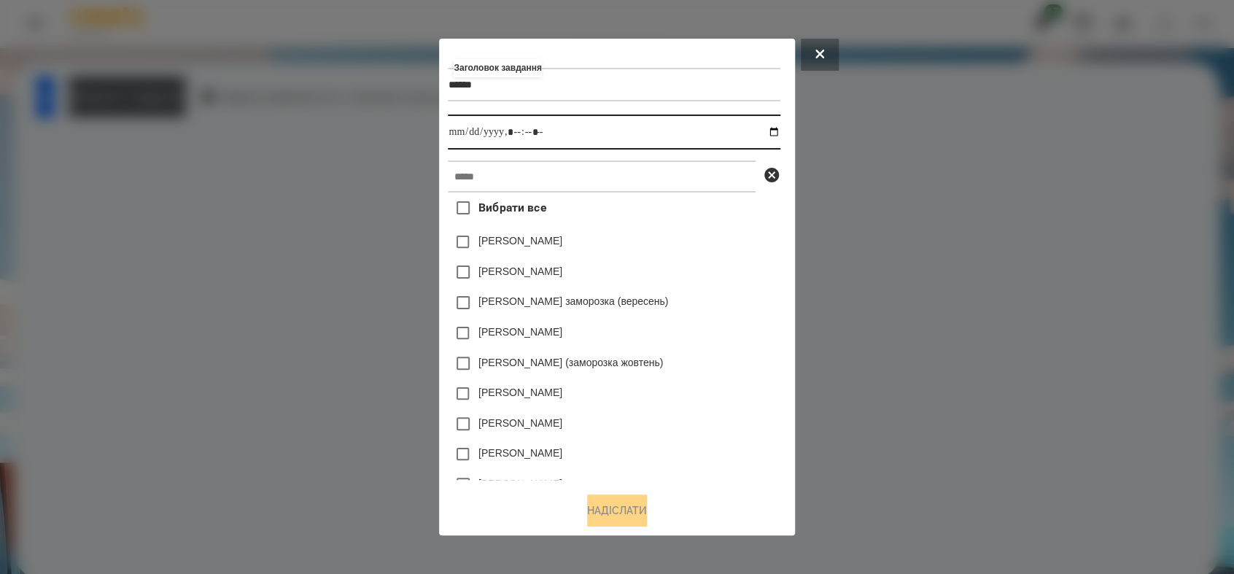
click at [780, 129] on input "datetime-local" at bounding box center [614, 132] width 332 height 35
click at [514, 133] on input "datetime-local" at bounding box center [614, 132] width 332 height 35
type input "**********"
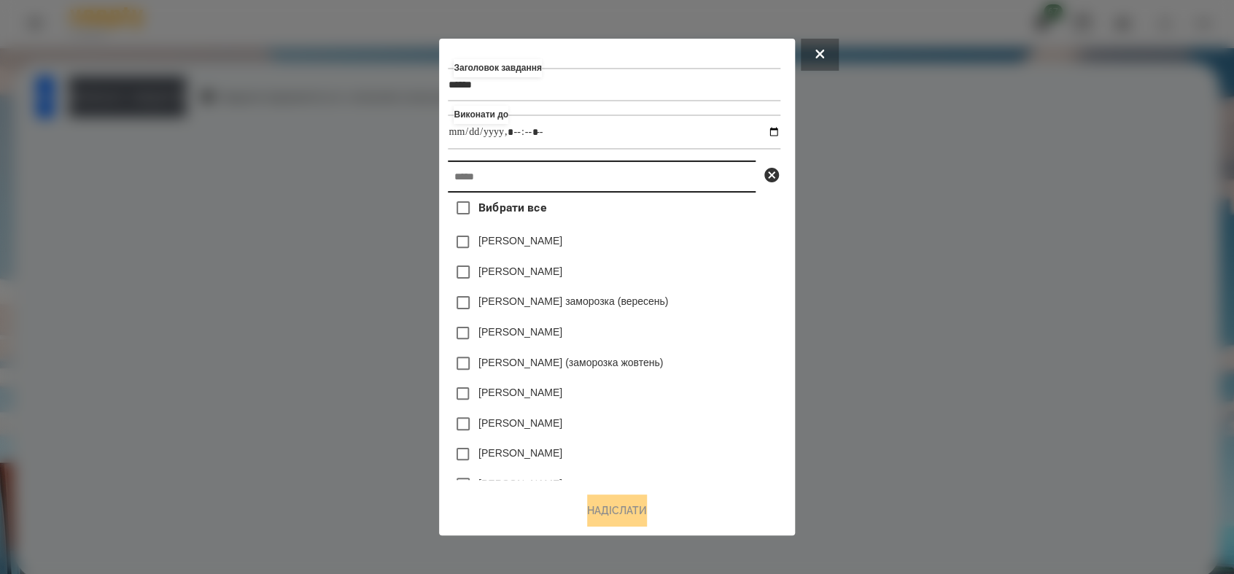
click at [514, 166] on input "text" at bounding box center [602, 176] width 308 height 32
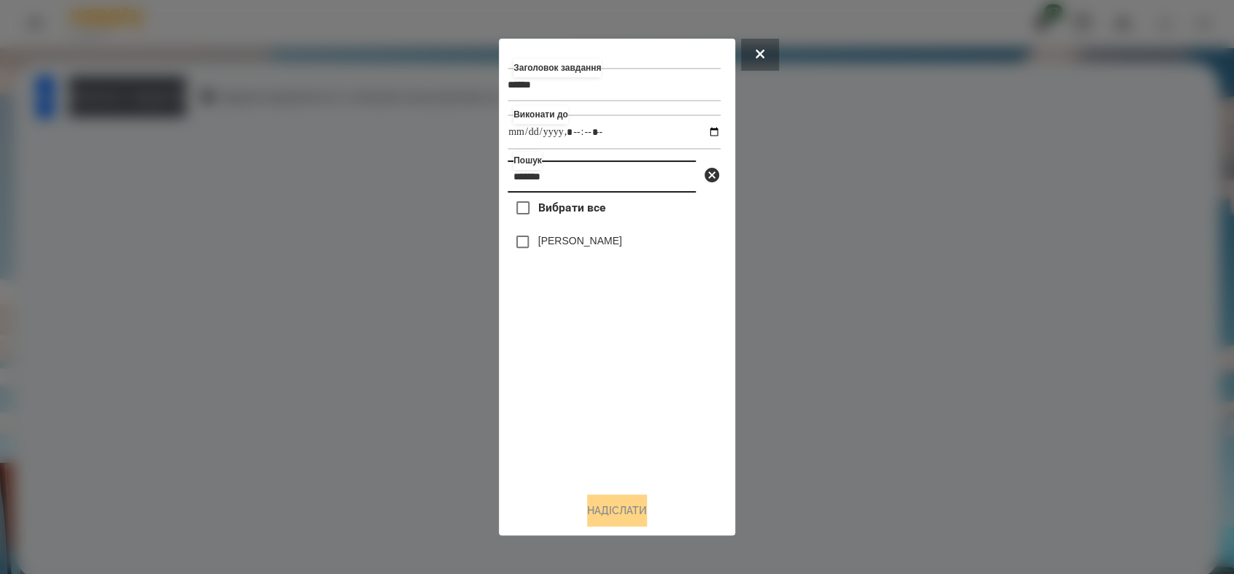
type input "*******"
click at [604, 509] on button "Надіслати" at bounding box center [617, 511] width 60 height 32
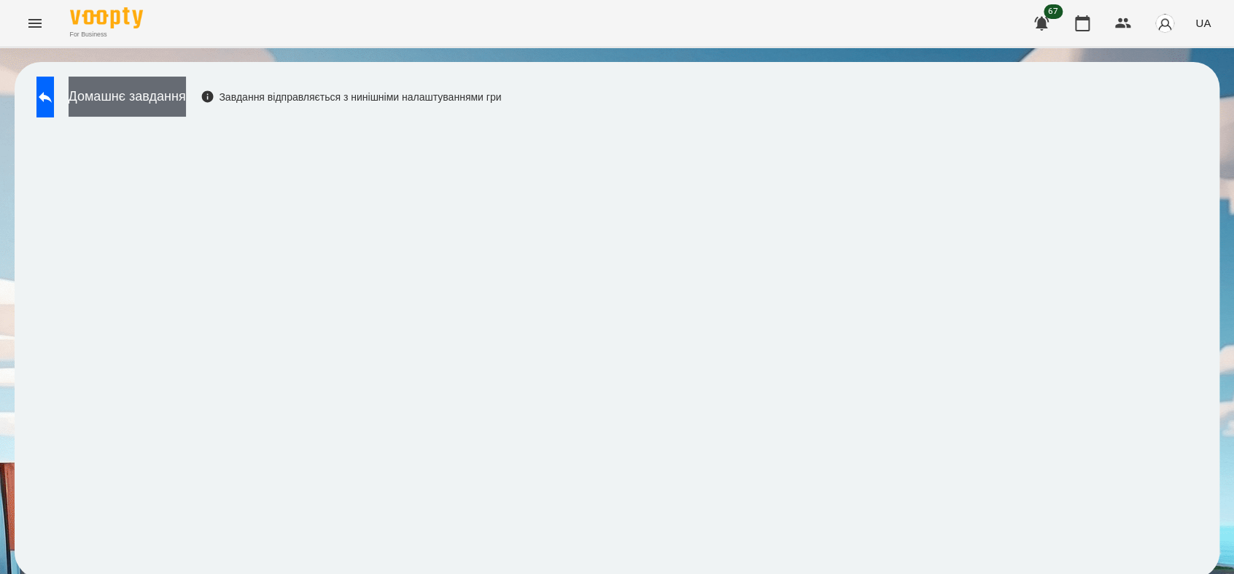
click at [186, 99] on button "Домашнє завдання" at bounding box center [127, 97] width 117 height 40
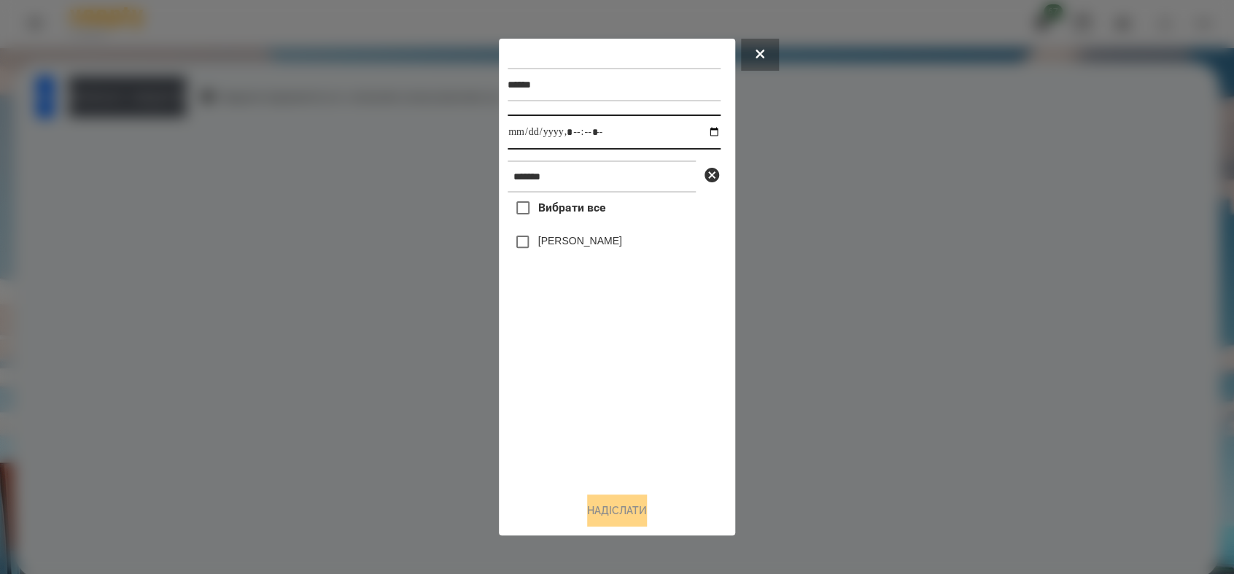
click at [700, 133] on input "datetime-local" at bounding box center [614, 132] width 213 height 35
type input "**********"
drag, startPoint x: 553, startPoint y: 403, endPoint x: 552, endPoint y: 285, distance: 118.2
click at [553, 395] on div "Вибрати все [PERSON_NAME]" at bounding box center [614, 336] width 213 height 287
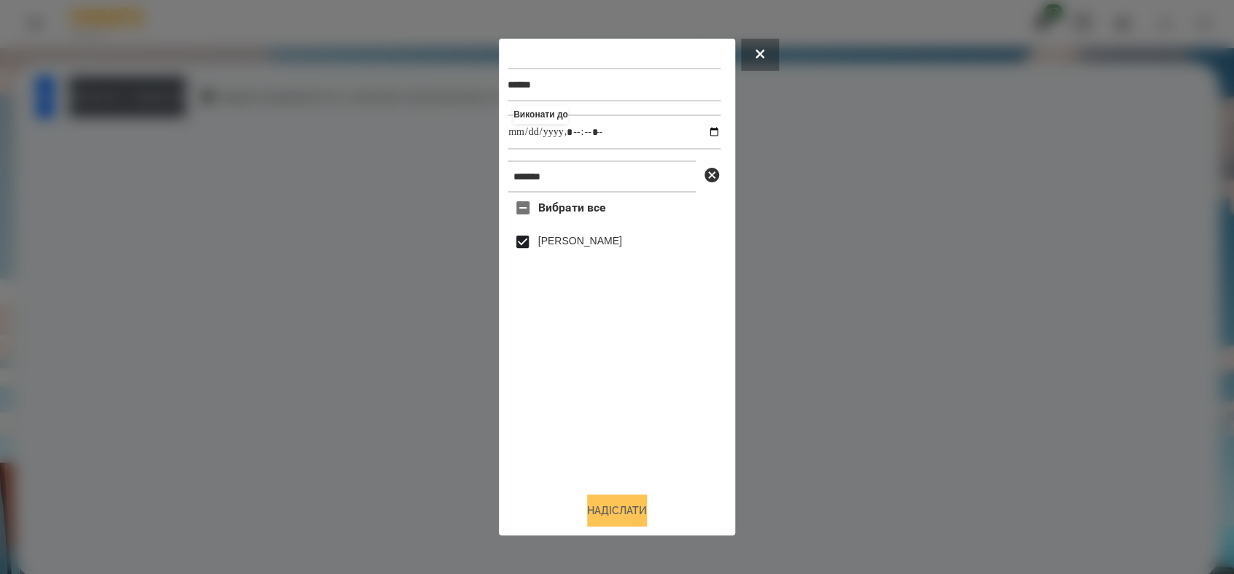
click at [614, 516] on button "Надіслати" at bounding box center [617, 511] width 60 height 32
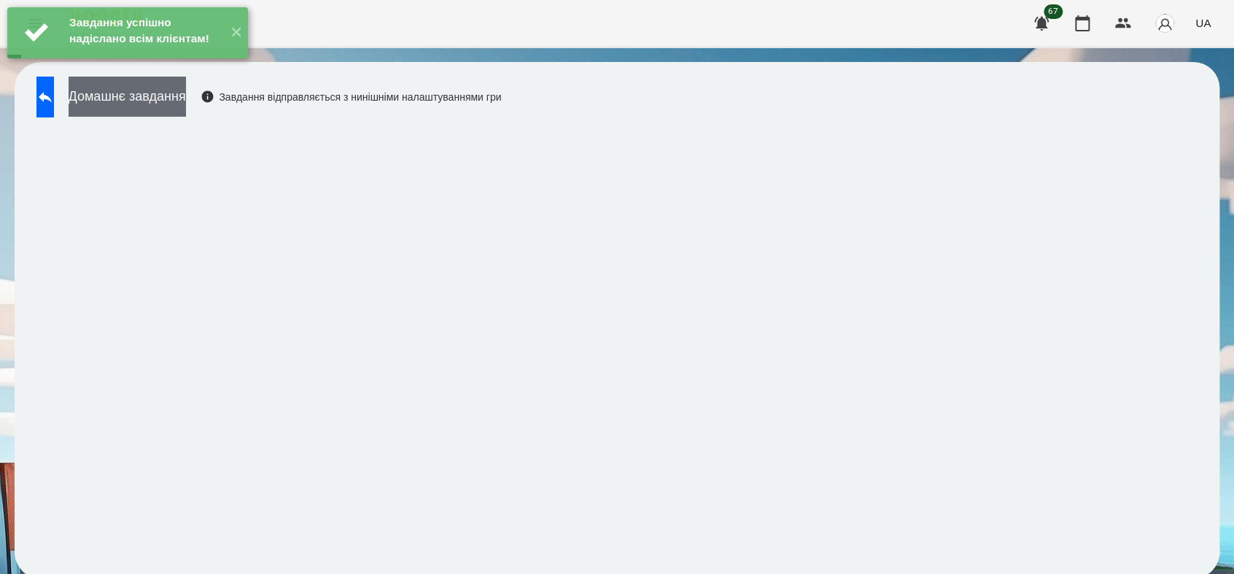
click at [186, 104] on button "Домашнє завдання" at bounding box center [127, 97] width 117 height 40
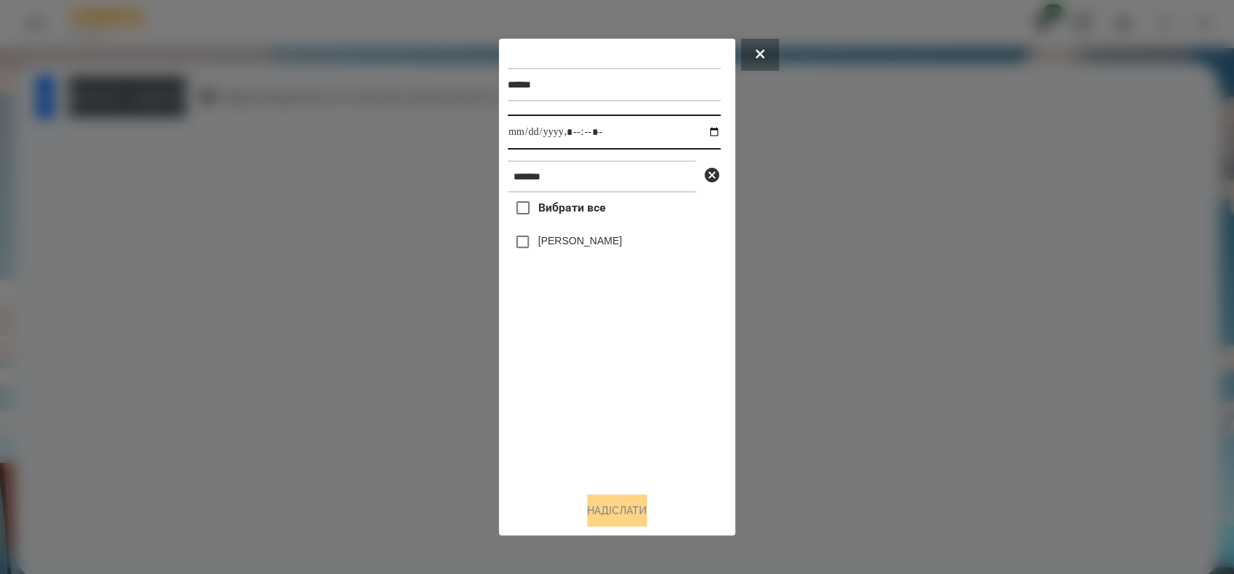
click at [702, 130] on input "datetime-local" at bounding box center [614, 132] width 213 height 35
type input "**********"
drag, startPoint x: 561, startPoint y: 444, endPoint x: 545, endPoint y: 374, distance: 71.8
click at [560, 436] on div "Вибрати все [PERSON_NAME]" at bounding box center [614, 336] width 213 height 287
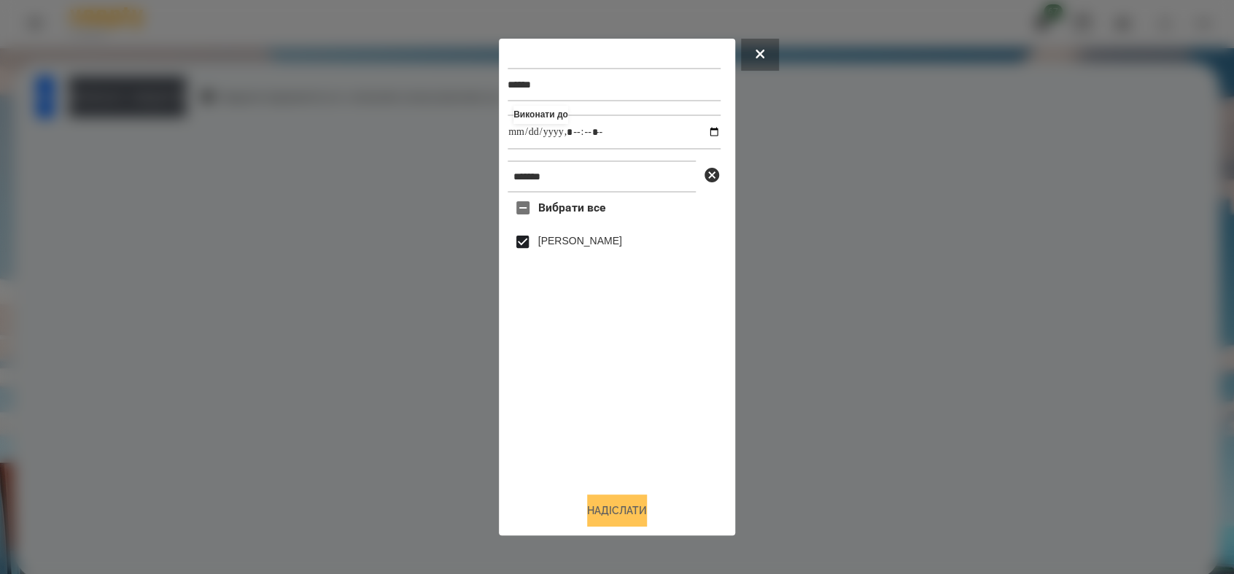
click at [600, 501] on button "Надіслати" at bounding box center [617, 511] width 60 height 32
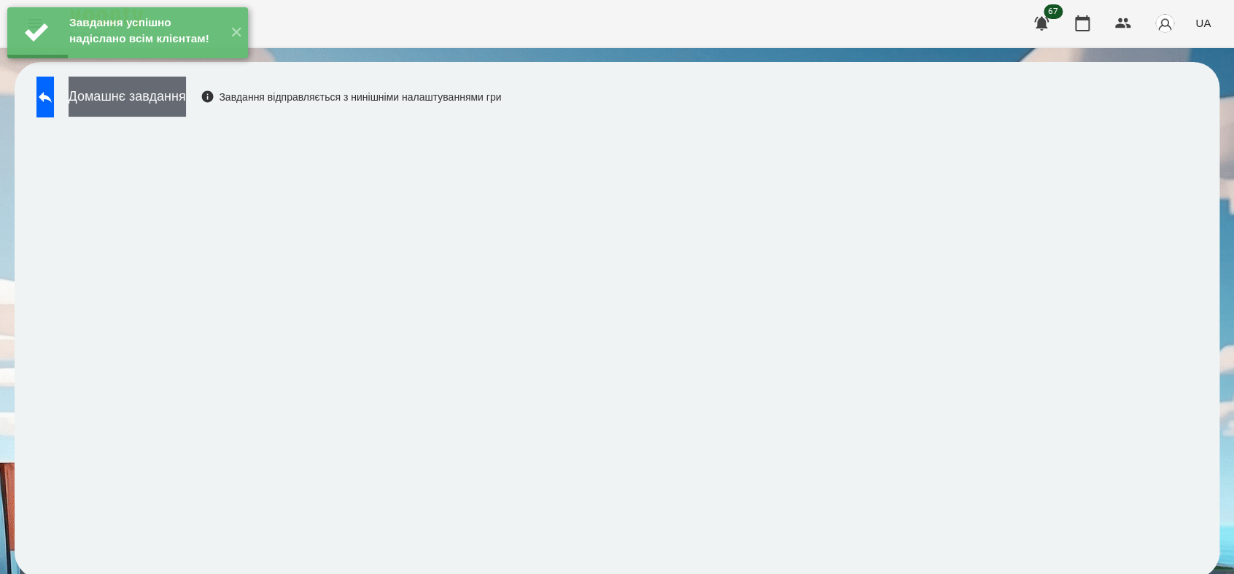
click at [186, 104] on button "Домашнє завдання" at bounding box center [127, 97] width 117 height 40
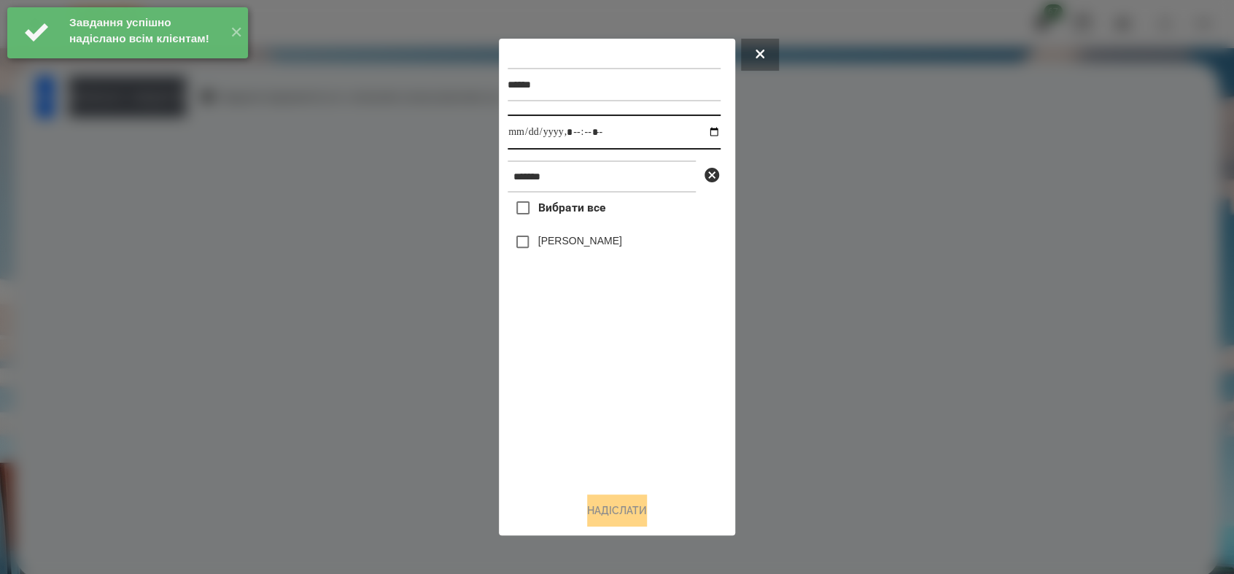
click at [702, 131] on input "datetime-local" at bounding box center [614, 132] width 213 height 35
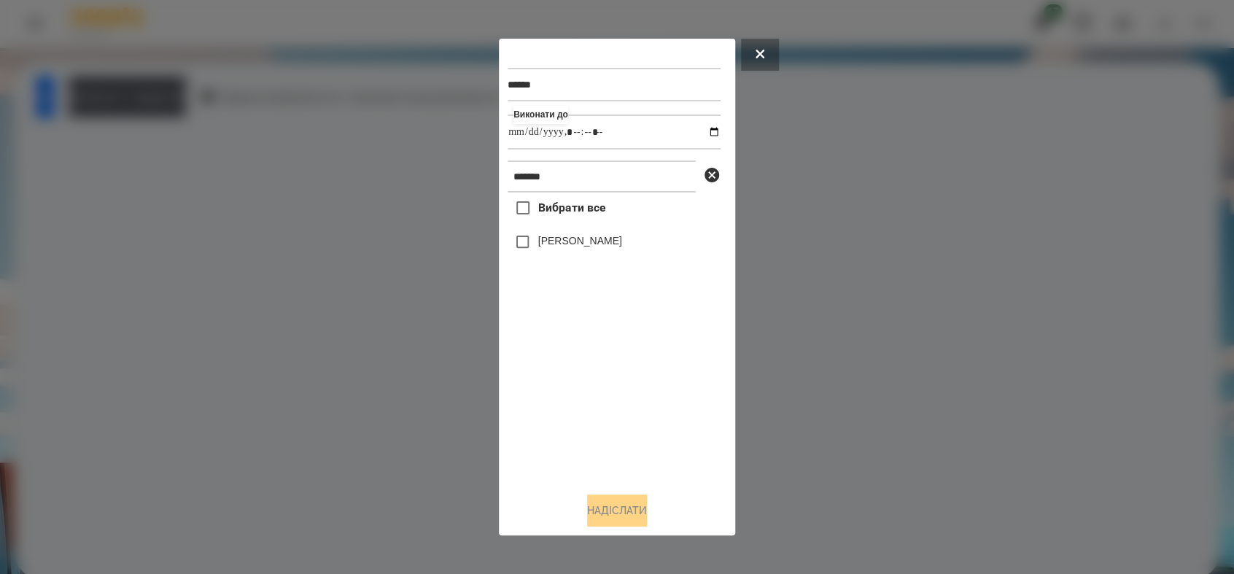
type input "**********"
click at [586, 390] on div "Вибрати все [PERSON_NAME]" at bounding box center [614, 336] width 213 height 287
click at [610, 506] on button "Надіслати" at bounding box center [617, 511] width 60 height 32
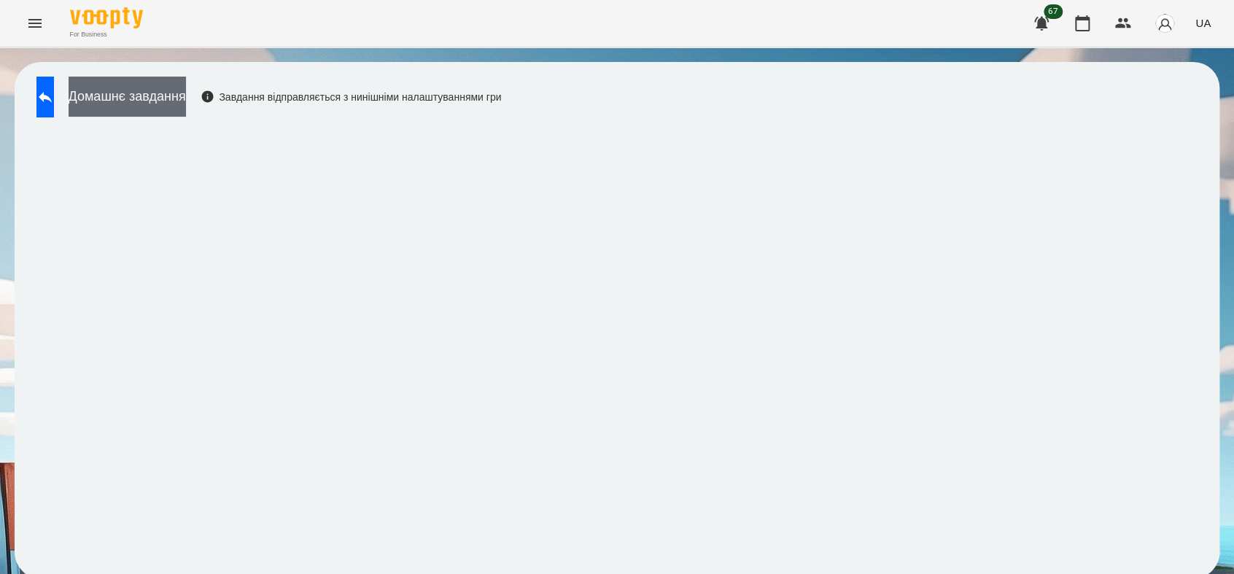
click at [186, 92] on button "Домашнє завдання" at bounding box center [127, 97] width 117 height 40
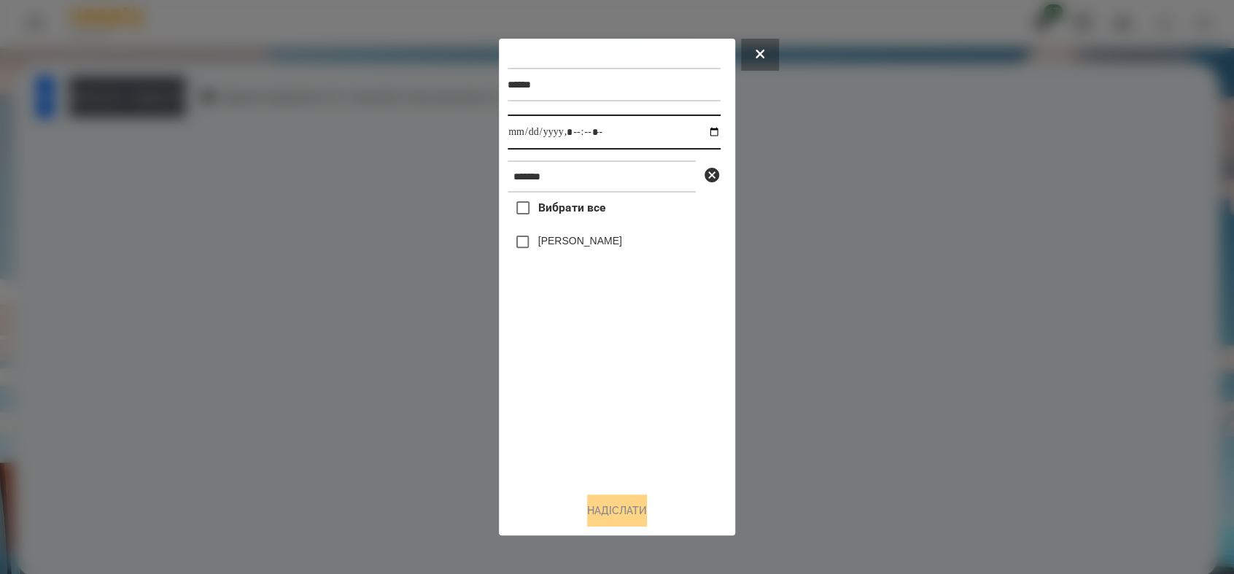
click at [702, 133] on input "datetime-local" at bounding box center [614, 132] width 213 height 35
type input "**********"
click at [566, 393] on div "Вибрати все [PERSON_NAME]" at bounding box center [614, 336] width 213 height 287
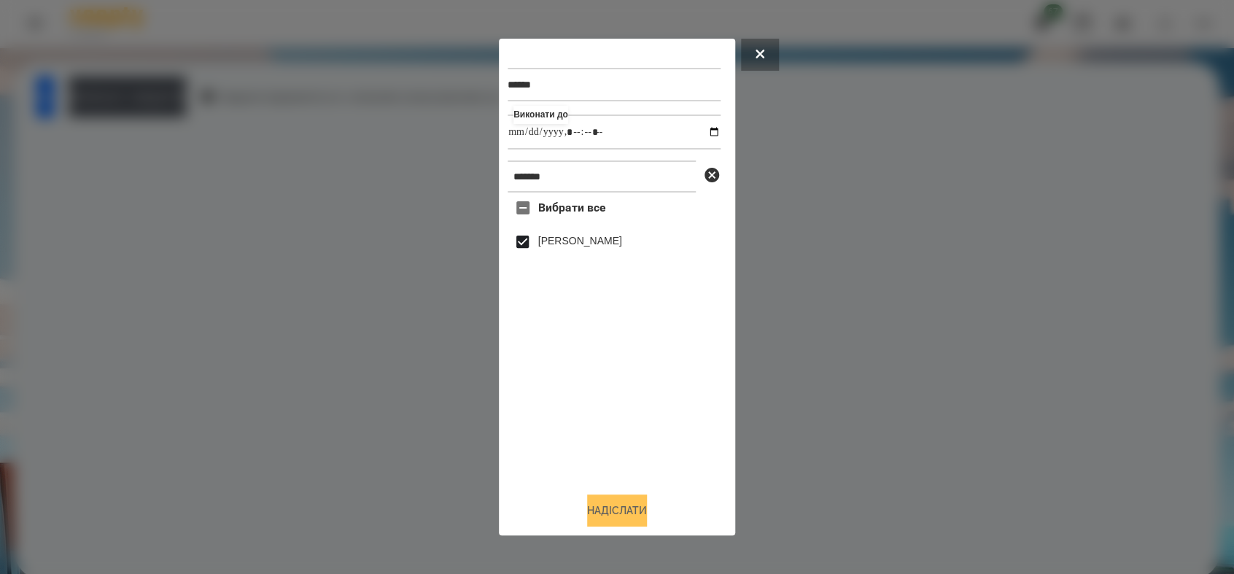
click at [600, 512] on button "Надіслати" at bounding box center [617, 511] width 60 height 32
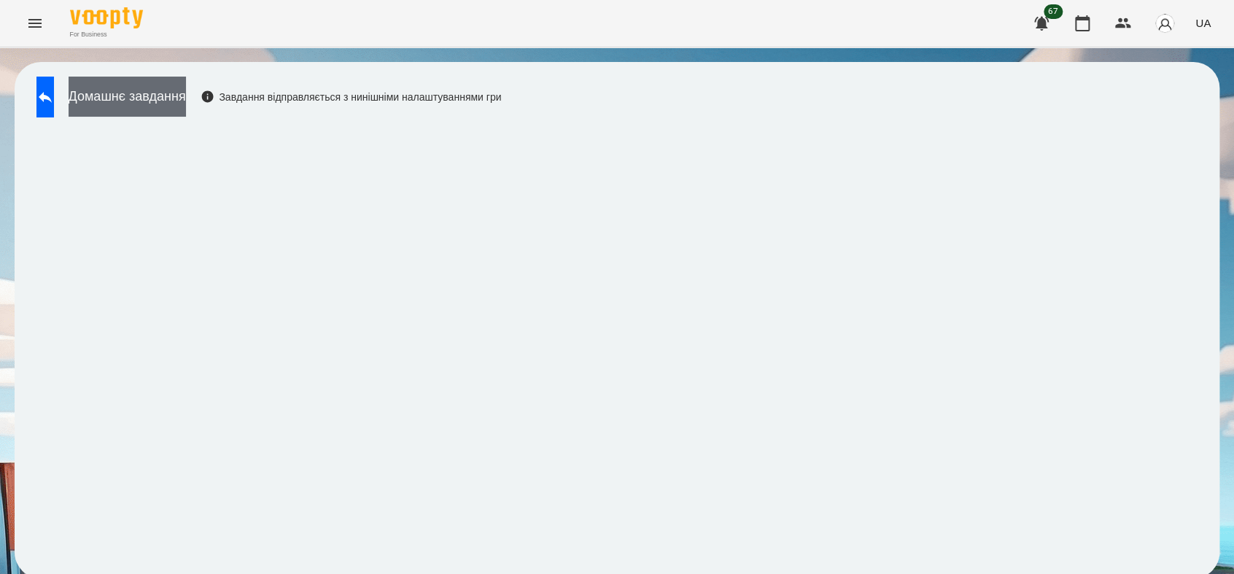
click at [186, 101] on button "Домашнє завдання" at bounding box center [127, 97] width 117 height 40
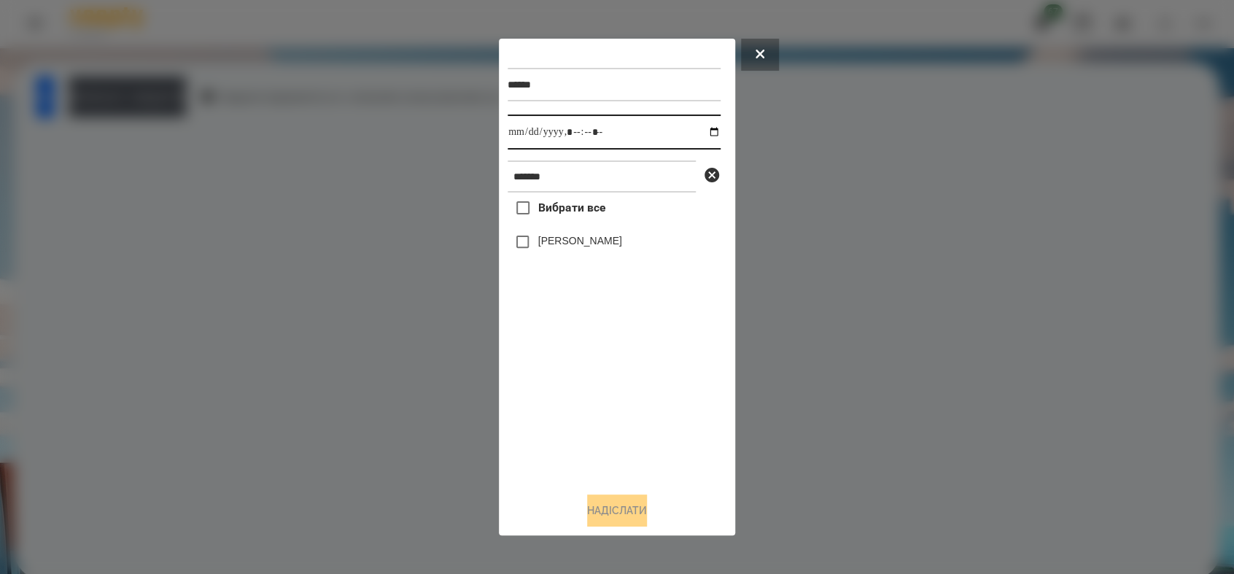
click at [702, 135] on input "datetime-local" at bounding box center [614, 132] width 213 height 35
type input "**********"
drag, startPoint x: 566, startPoint y: 390, endPoint x: 560, endPoint y: 357, distance: 34.1
click at [566, 384] on div "Вибрати все [PERSON_NAME]" at bounding box center [614, 336] width 213 height 287
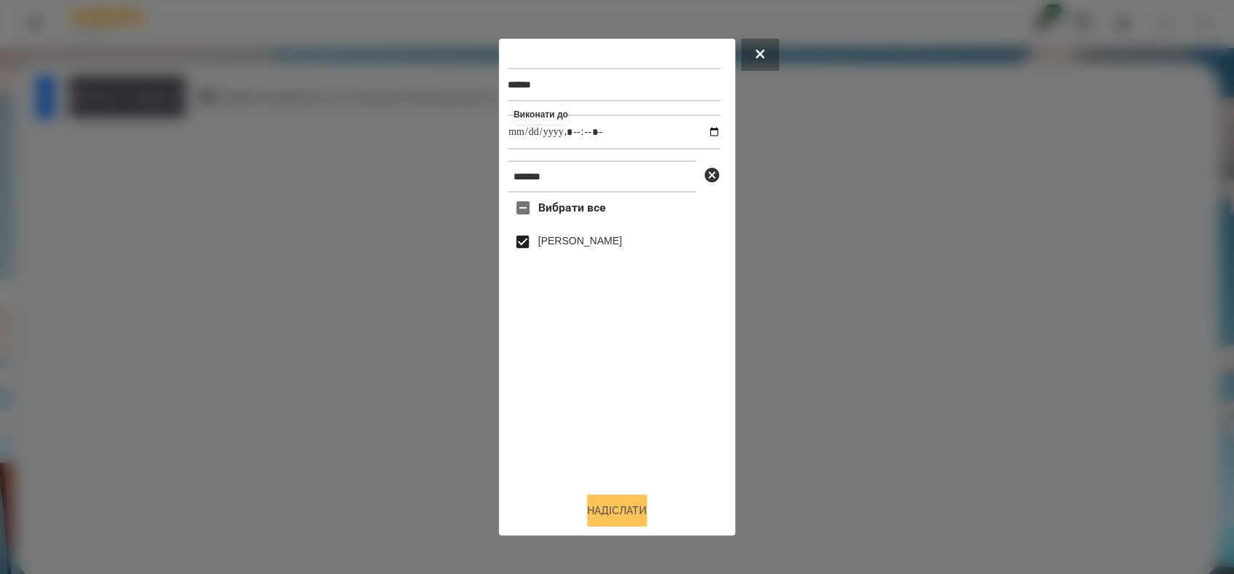
click at [614, 499] on button "Надіслати" at bounding box center [617, 511] width 60 height 32
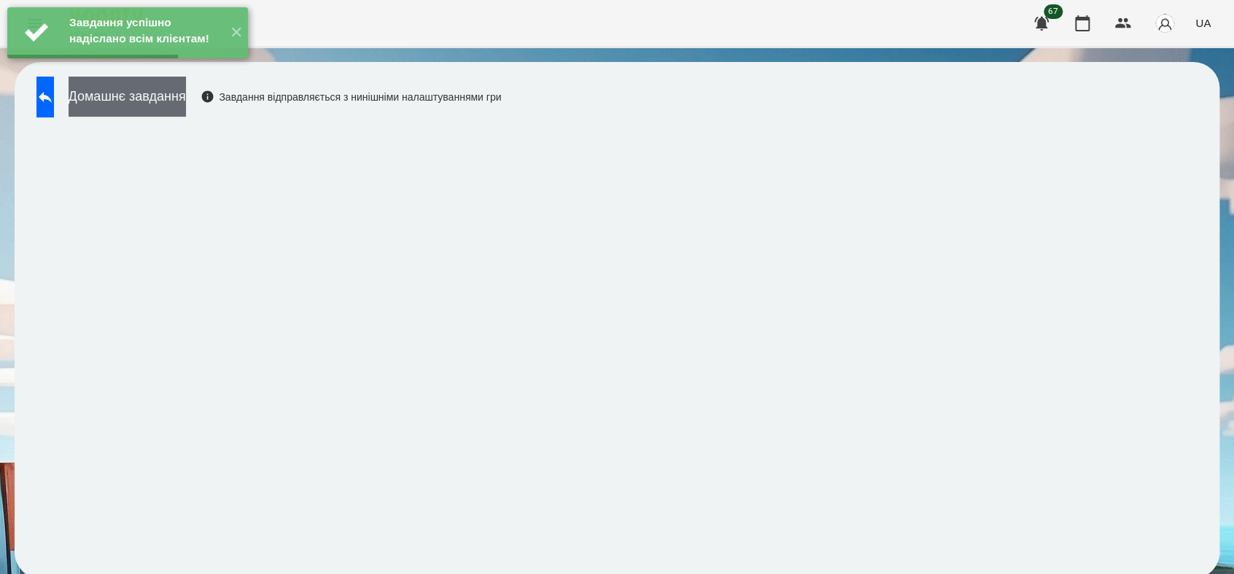
click at [163, 106] on button "Домашнє завдання" at bounding box center [127, 97] width 117 height 40
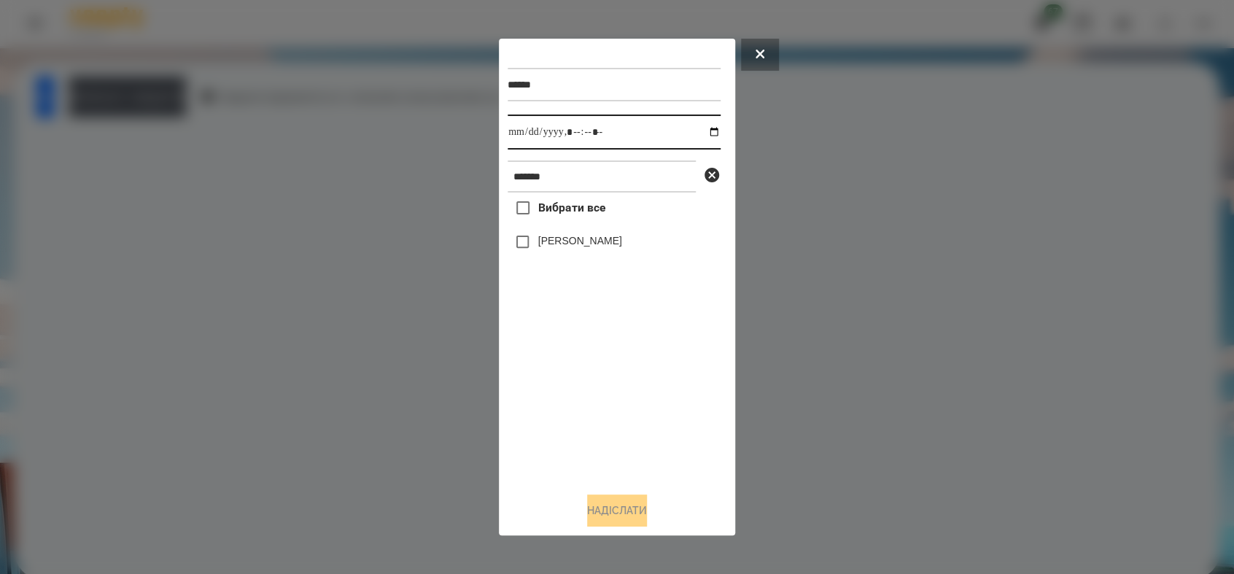
click at [703, 140] on input "datetime-local" at bounding box center [614, 132] width 213 height 35
click at [703, 133] on input "datetime-local" at bounding box center [614, 132] width 213 height 35
type input "**********"
drag, startPoint x: 597, startPoint y: 418, endPoint x: 569, endPoint y: 333, distance: 89.3
click at [595, 409] on div "Вибрати все [PERSON_NAME]" at bounding box center [614, 336] width 213 height 287
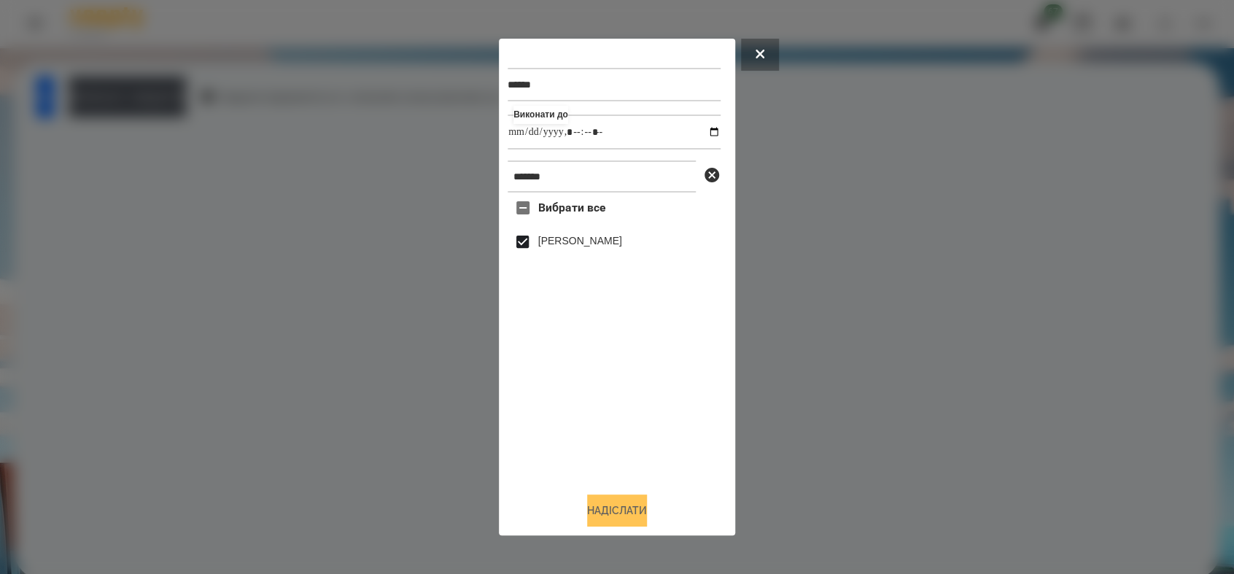
click at [597, 512] on button "Надіслати" at bounding box center [617, 511] width 60 height 32
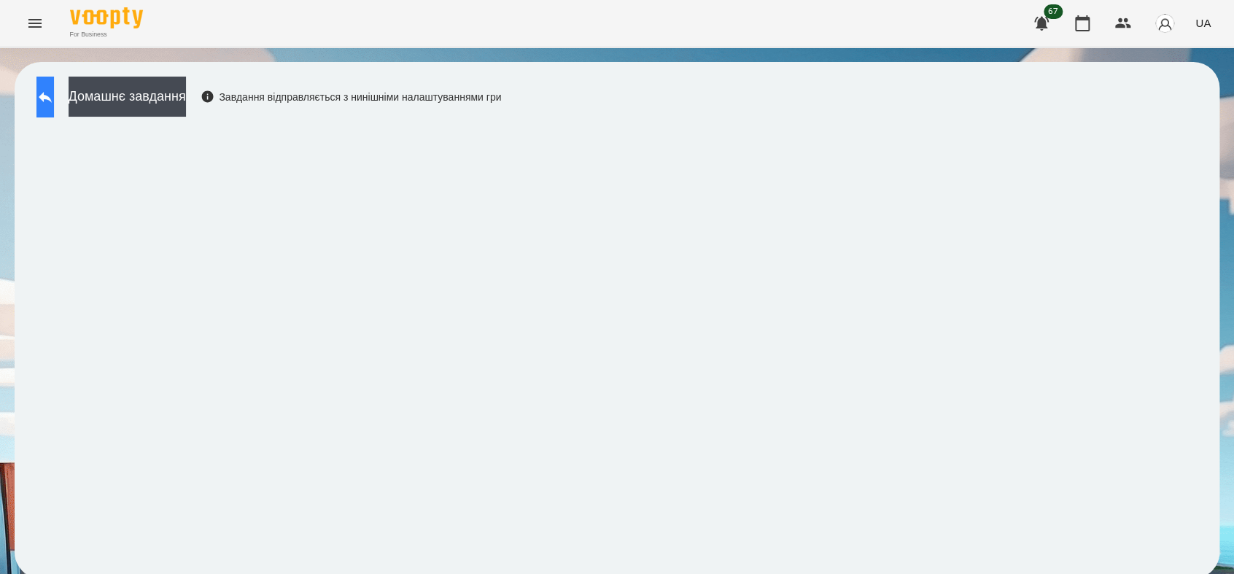
click at [54, 101] on icon at bounding box center [45, 97] width 18 height 18
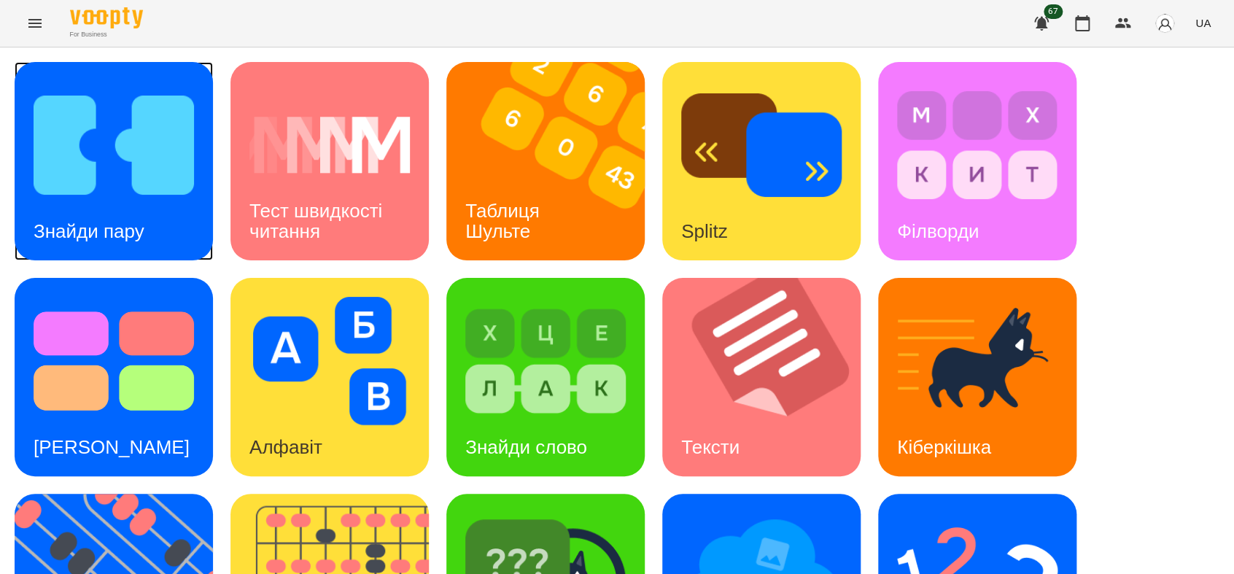
click at [142, 169] on img at bounding box center [114, 145] width 160 height 128
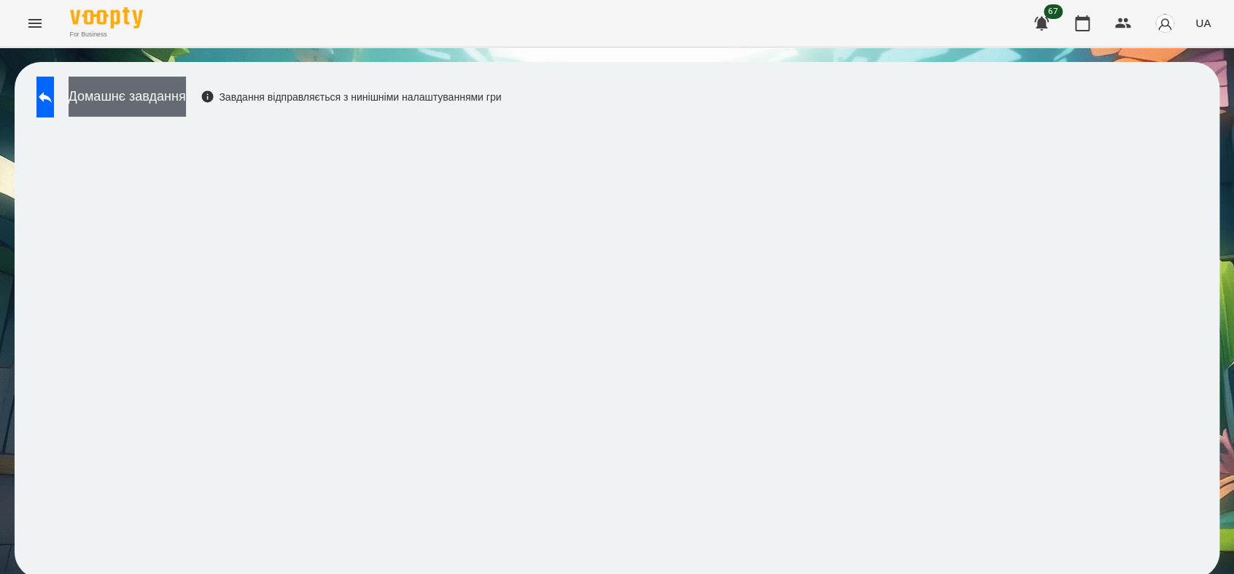
click at [186, 93] on button "Домашнє завдання" at bounding box center [127, 97] width 117 height 40
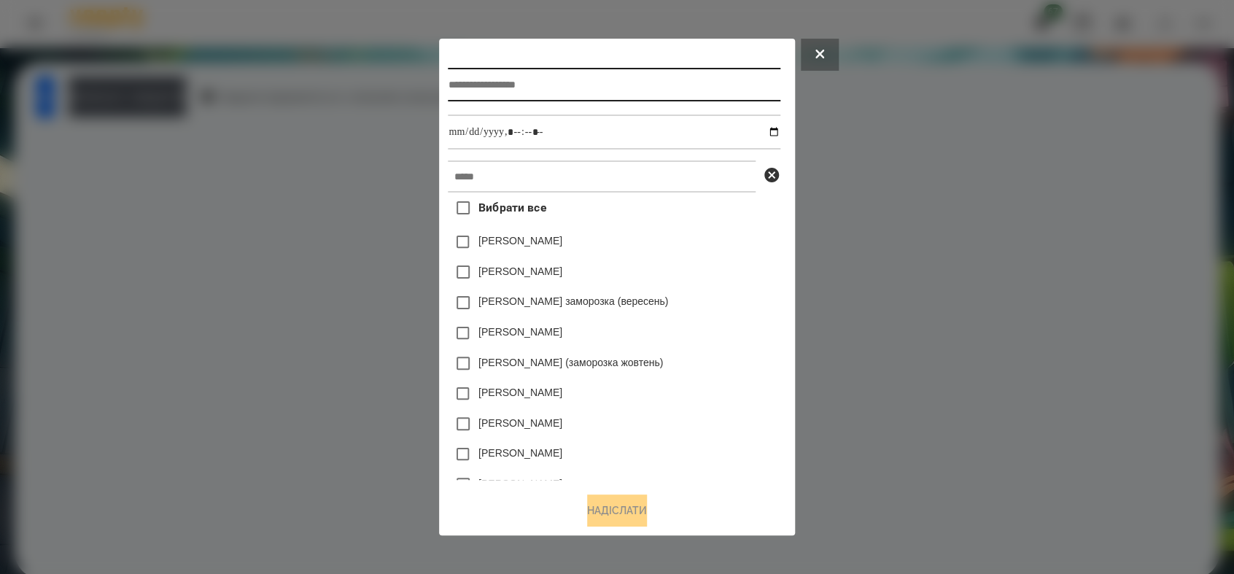
click at [506, 79] on input "text" at bounding box center [614, 85] width 332 height 34
type input "**********"
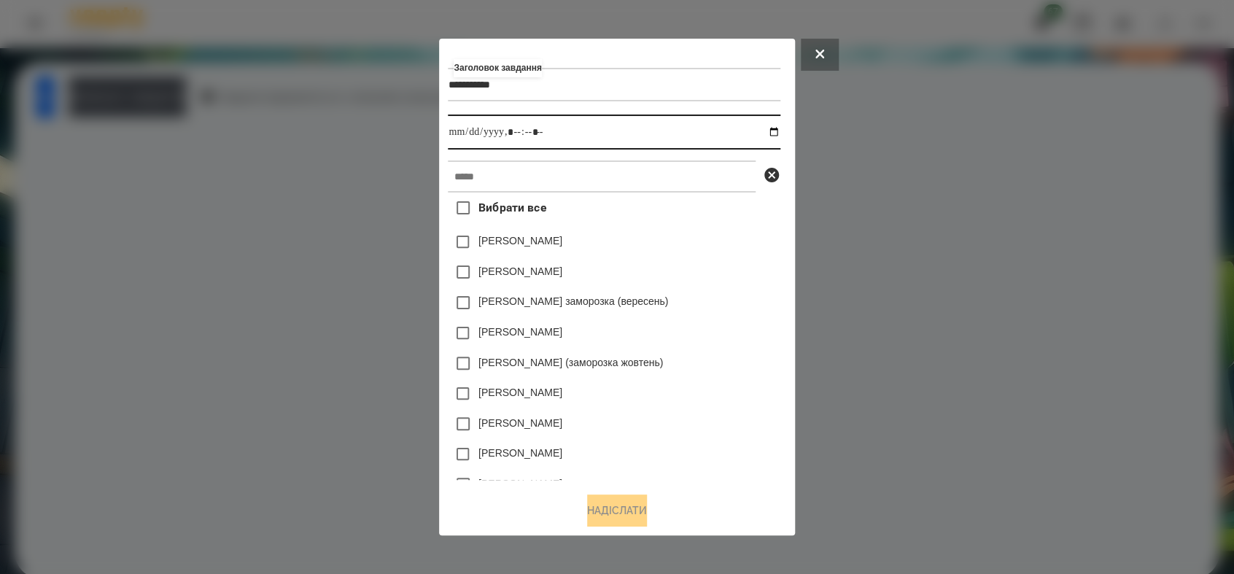
click at [778, 133] on input "datetime-local" at bounding box center [614, 132] width 332 height 35
click at [516, 127] on input "datetime-local" at bounding box center [614, 132] width 332 height 35
type input "**********"
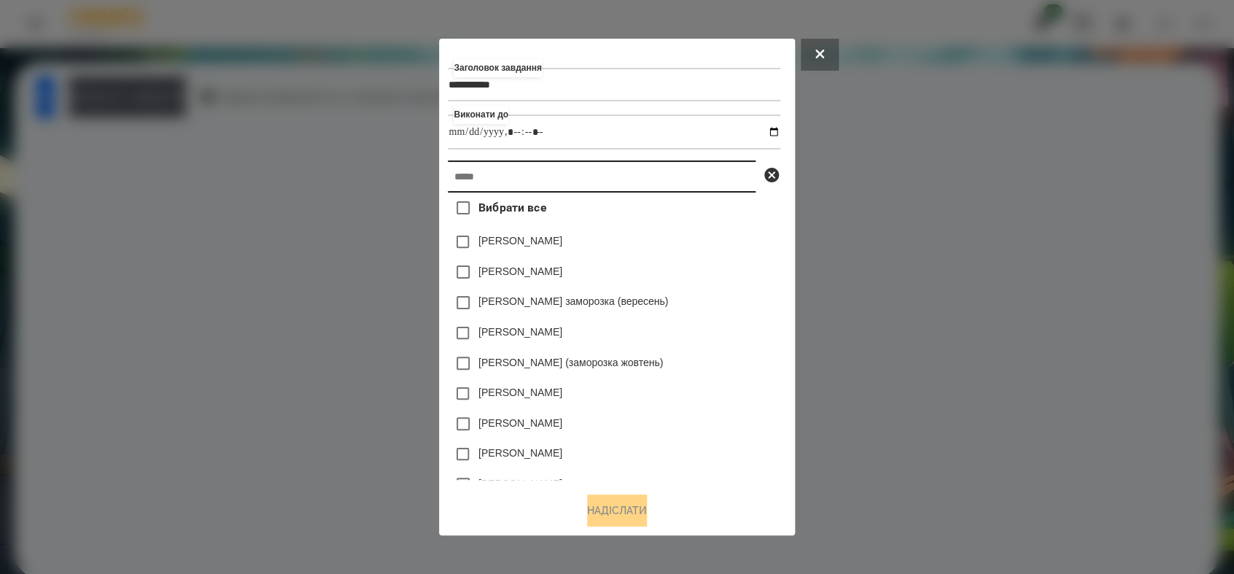
click at [503, 173] on input "text" at bounding box center [602, 176] width 308 height 32
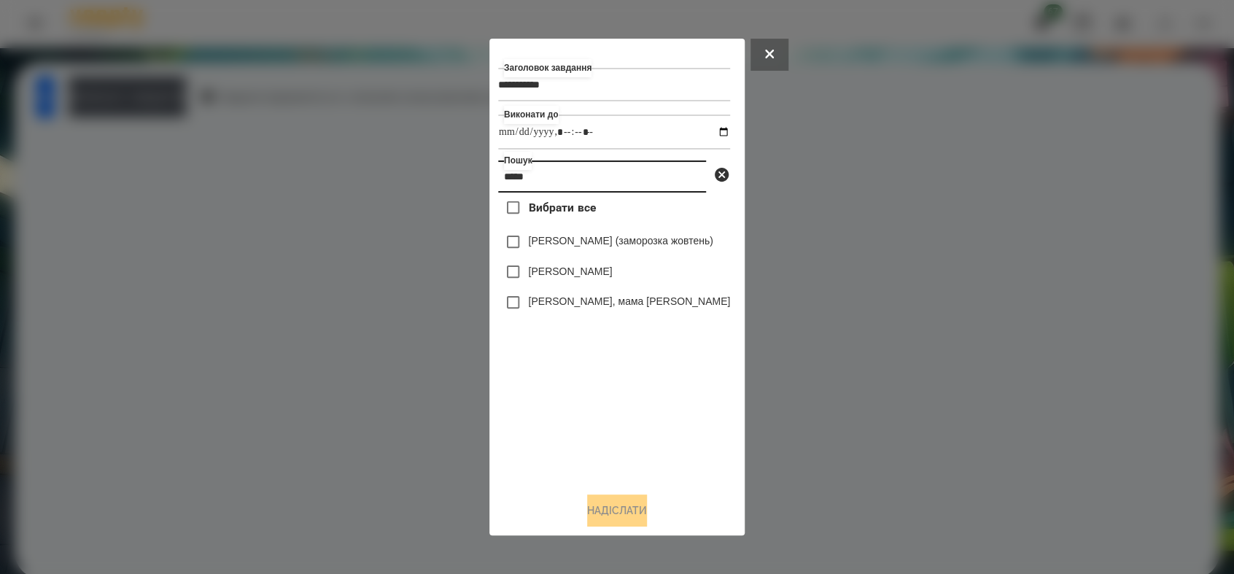
type input "*****"
click at [623, 523] on button "Надіслати" at bounding box center [617, 511] width 60 height 32
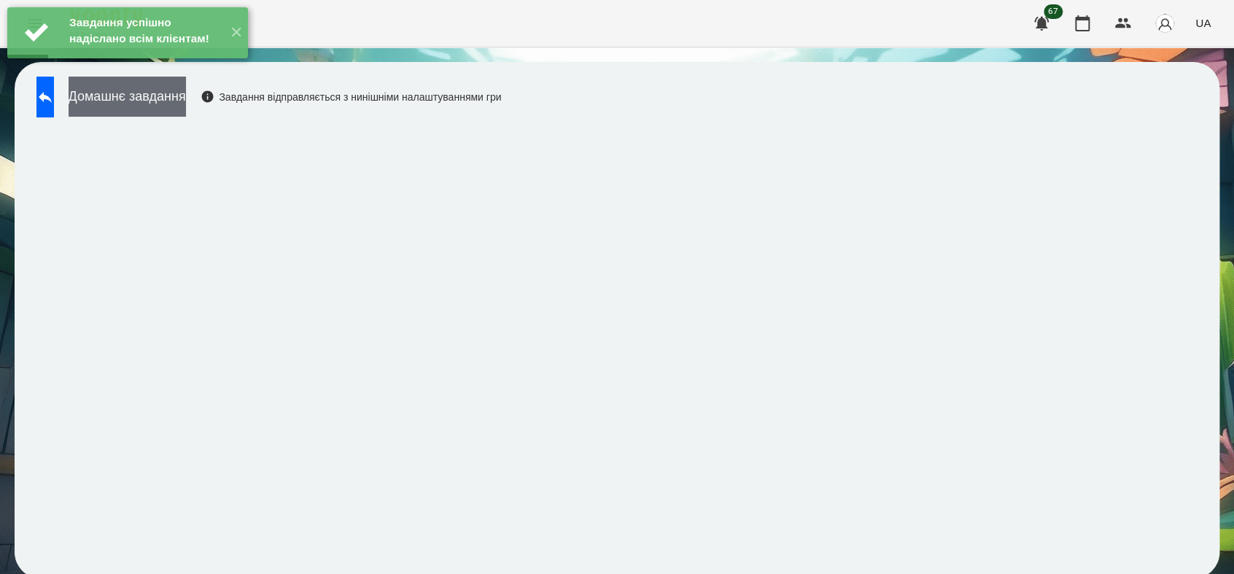
click at [186, 107] on button "Домашнє завдання" at bounding box center [127, 97] width 117 height 40
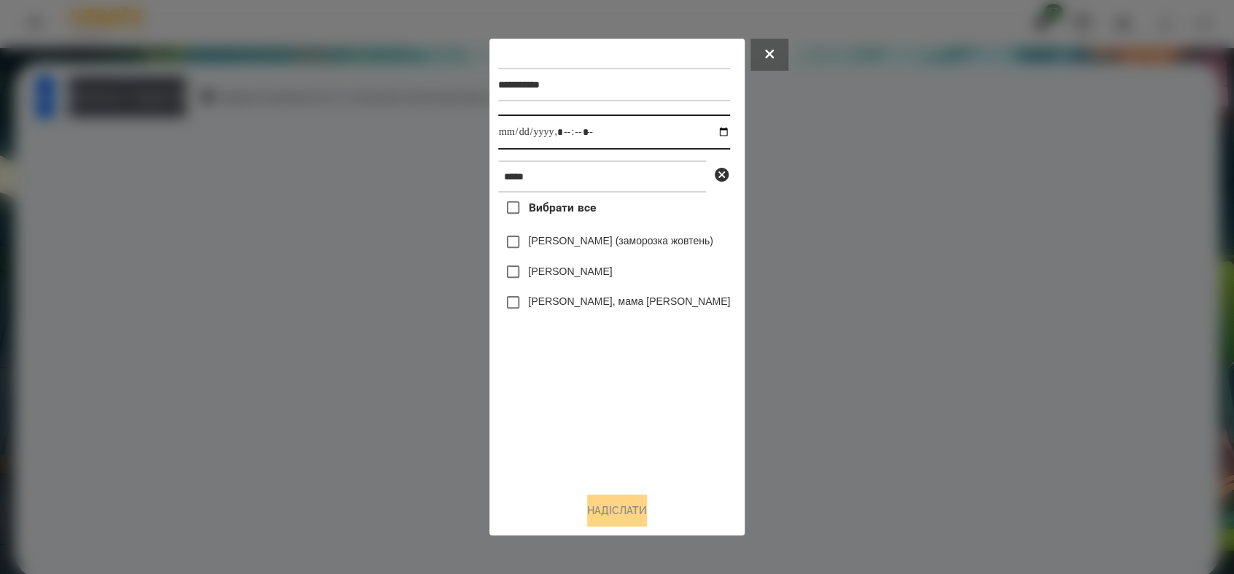
click at [706, 133] on input "datetime-local" at bounding box center [614, 132] width 232 height 35
type input "**********"
drag, startPoint x: 568, startPoint y: 425, endPoint x: 556, endPoint y: 398, distance: 29.4
click at [568, 425] on div "Вибрати все [PERSON_NAME] (заморозка жовтень) [PERSON_NAME] [PERSON_NAME] Уджі,…" at bounding box center [614, 336] width 232 height 287
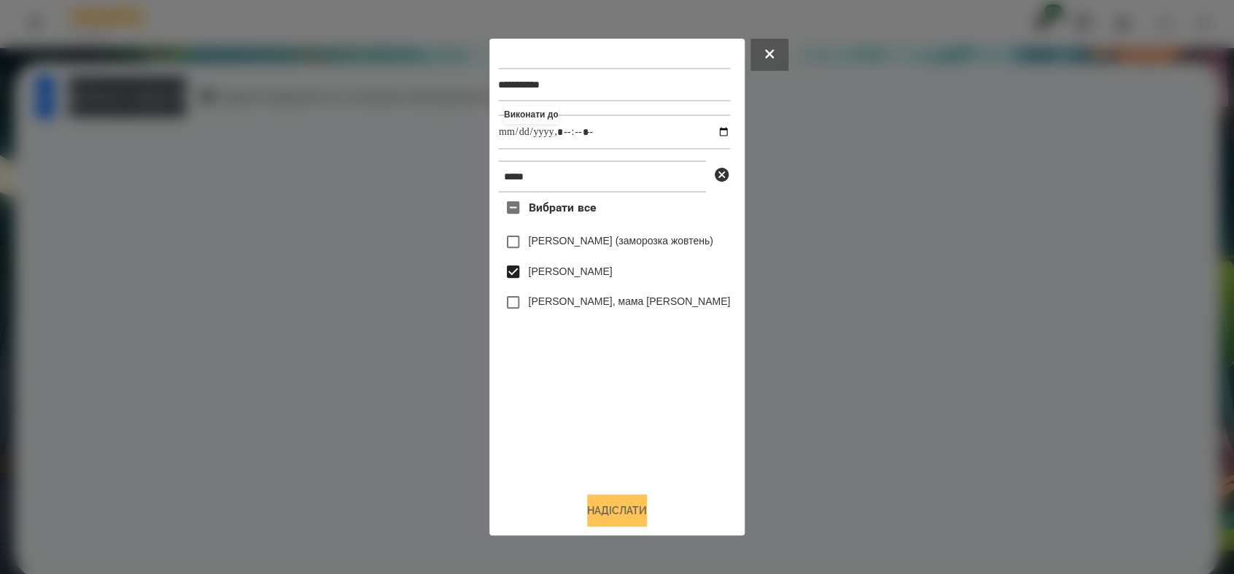
click at [610, 512] on button "Надіслати" at bounding box center [617, 511] width 60 height 32
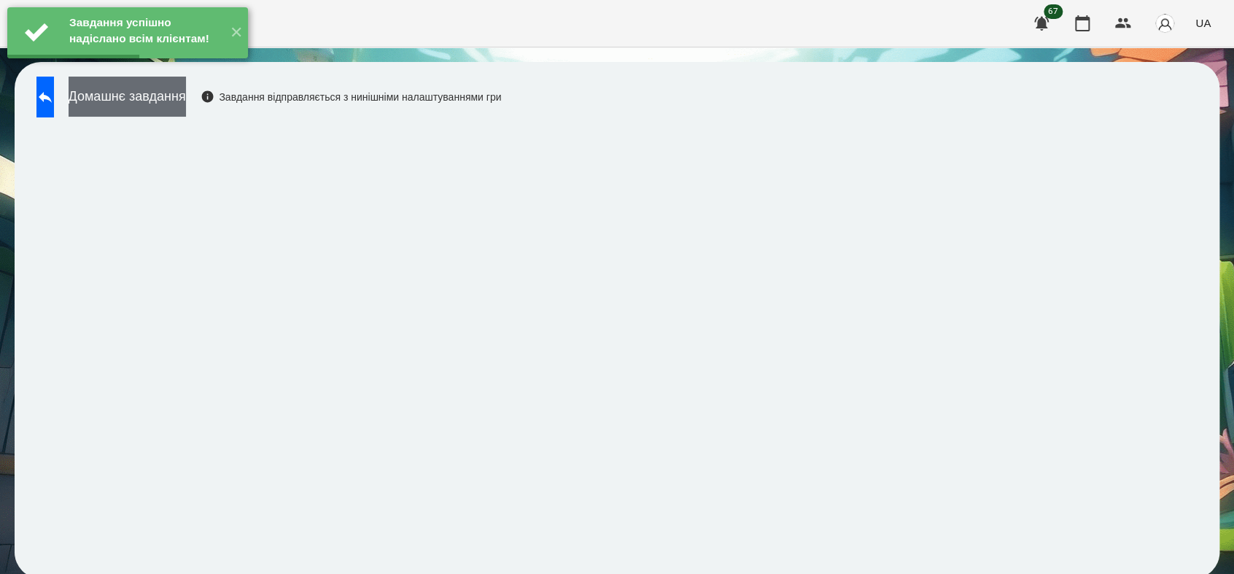
click at [185, 100] on button "Домашнє завдання" at bounding box center [127, 97] width 117 height 40
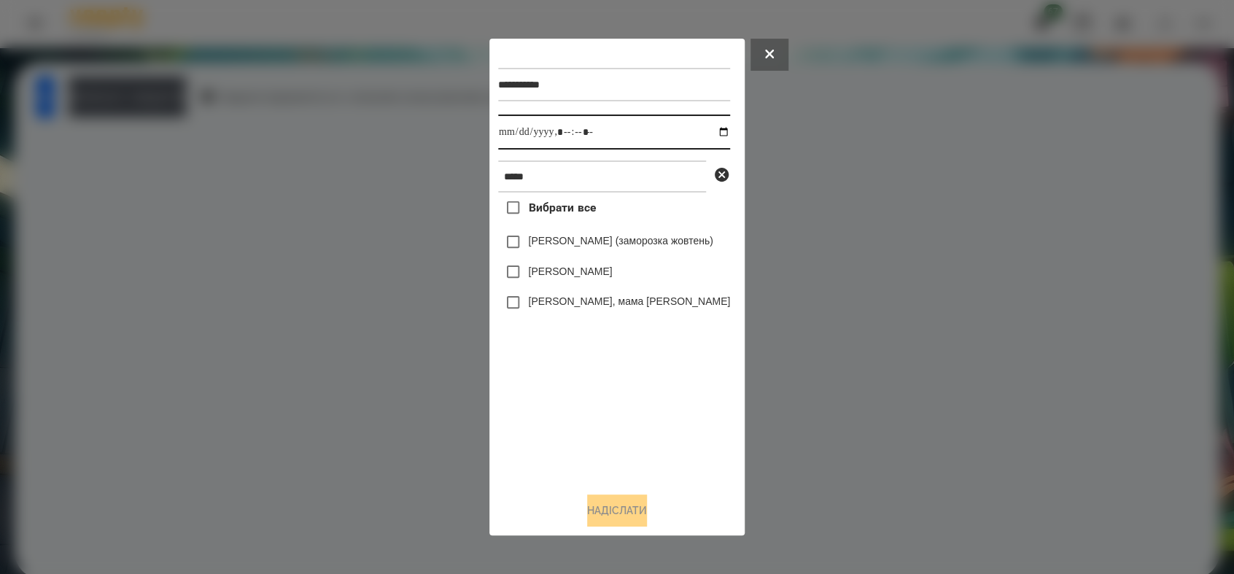
click at [705, 133] on input "datetime-local" at bounding box center [614, 132] width 232 height 35
type input "**********"
drag, startPoint x: 546, startPoint y: 441, endPoint x: 547, endPoint y: 401, distance: 39.4
click at [547, 434] on div "Вибрати все [PERSON_NAME] (заморозка жовтень) [PERSON_NAME] [PERSON_NAME] Уджі,…" at bounding box center [614, 336] width 232 height 287
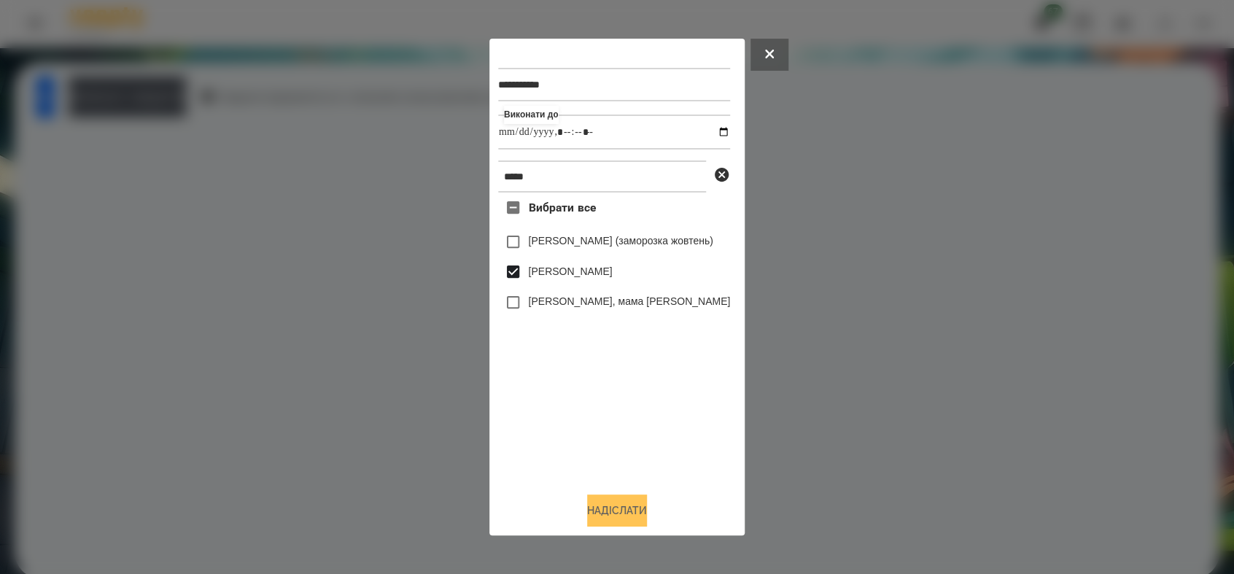
click at [639, 516] on button "Надіслати" at bounding box center [617, 511] width 60 height 32
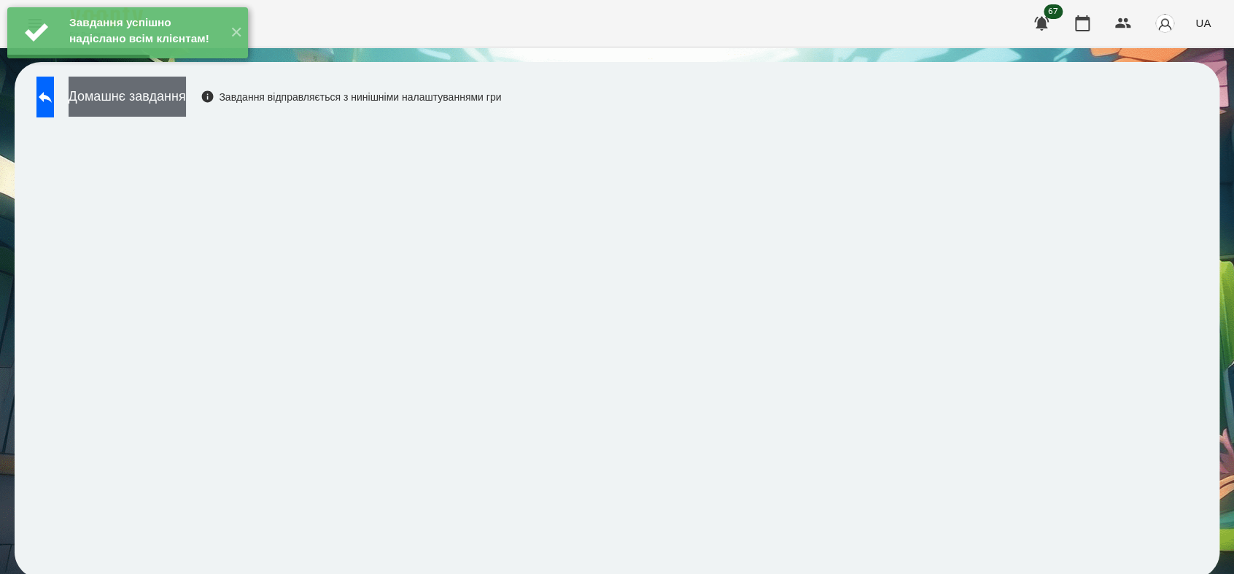
click at [156, 97] on button "Домашнє завдання" at bounding box center [127, 97] width 117 height 40
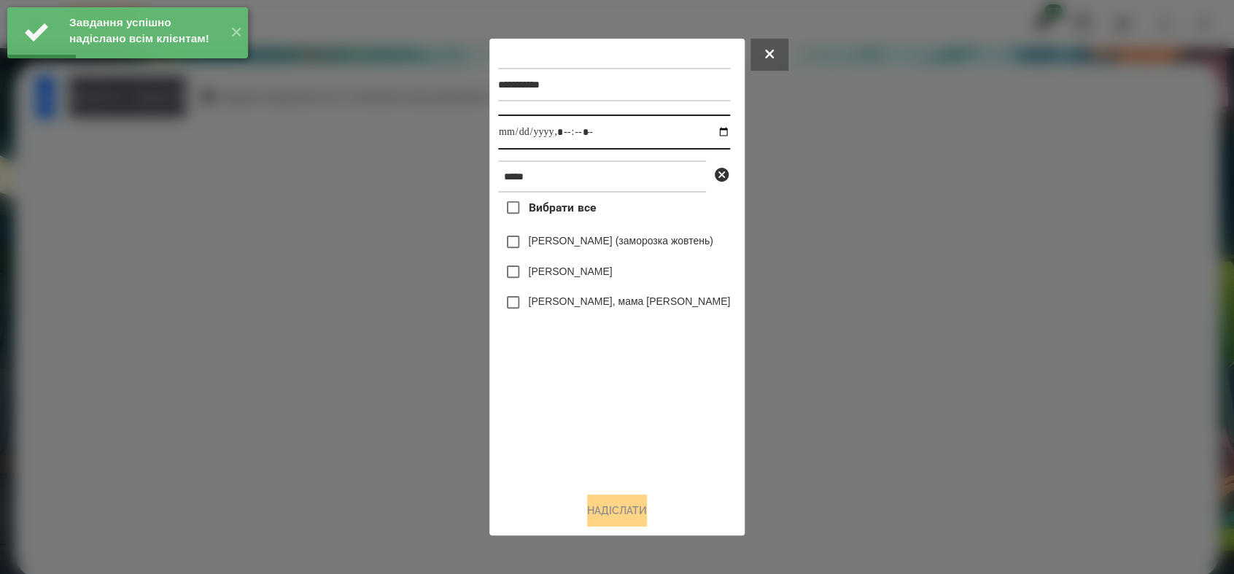
click at [711, 133] on input "datetime-local" at bounding box center [614, 132] width 232 height 35
type input "**********"
click at [578, 448] on div "Вибрати все [PERSON_NAME] (заморозка жовтень) [PERSON_NAME] [PERSON_NAME] Уджі,…" at bounding box center [614, 336] width 232 height 287
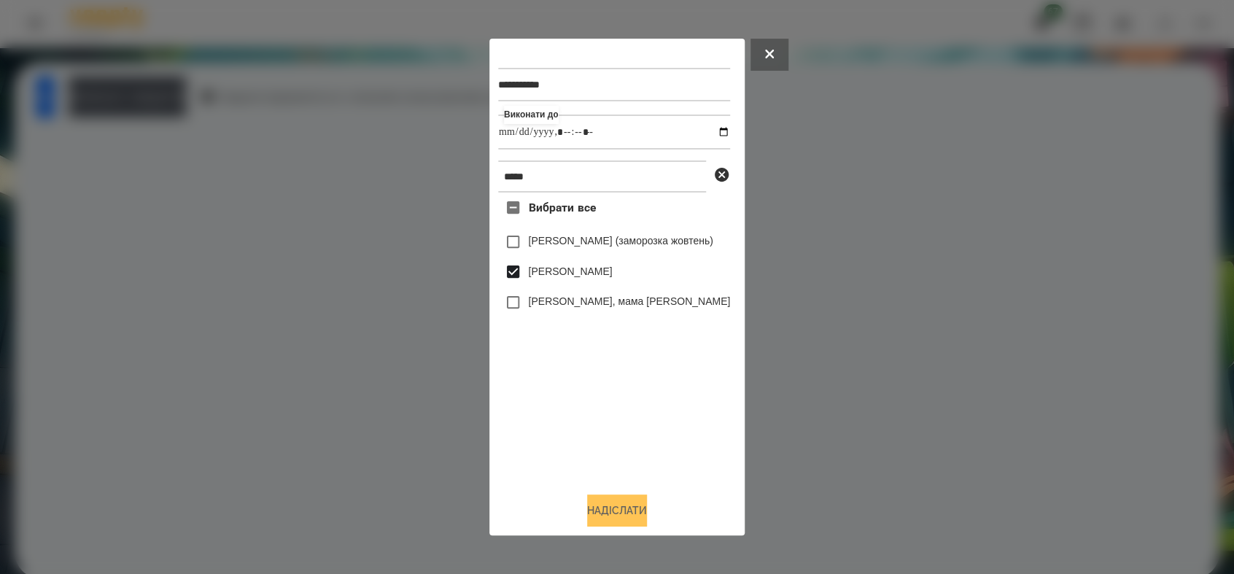
click at [635, 517] on button "Надіслати" at bounding box center [617, 511] width 60 height 32
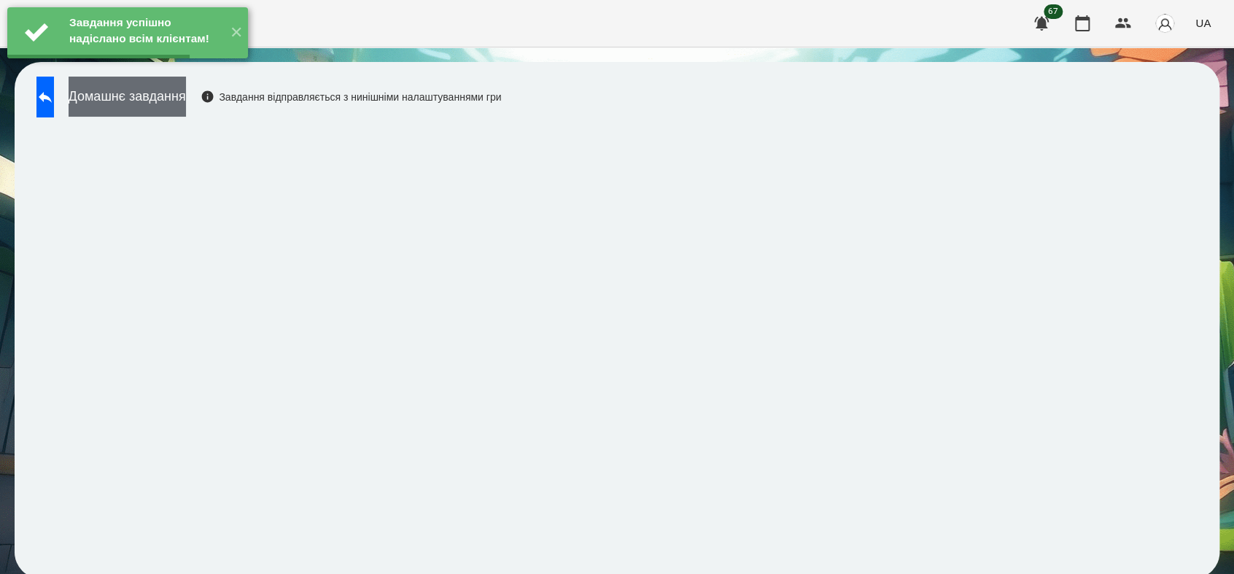
click at [186, 92] on button "Домашнє завдання" at bounding box center [127, 97] width 117 height 40
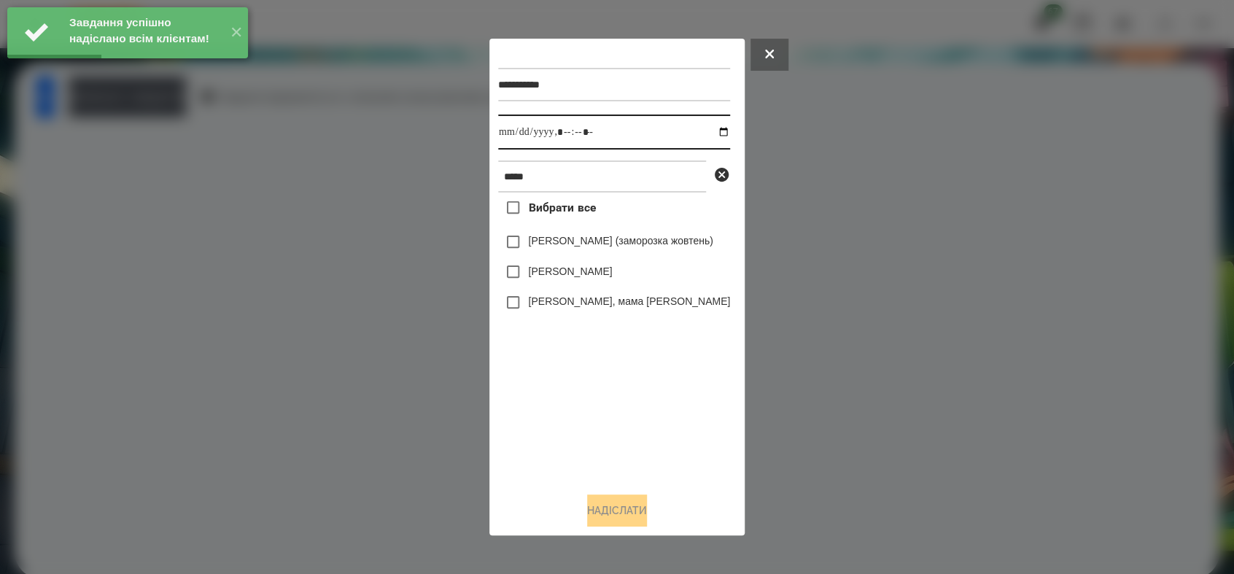
click at [709, 132] on input "datetime-local" at bounding box center [614, 132] width 232 height 35
type input "**********"
drag, startPoint x: 584, startPoint y: 423, endPoint x: 559, endPoint y: 366, distance: 62.4
click at [584, 422] on div "Вибрати все [PERSON_NAME] (заморозка жовтень) [PERSON_NAME] [PERSON_NAME] Уджі,…" at bounding box center [614, 336] width 232 height 287
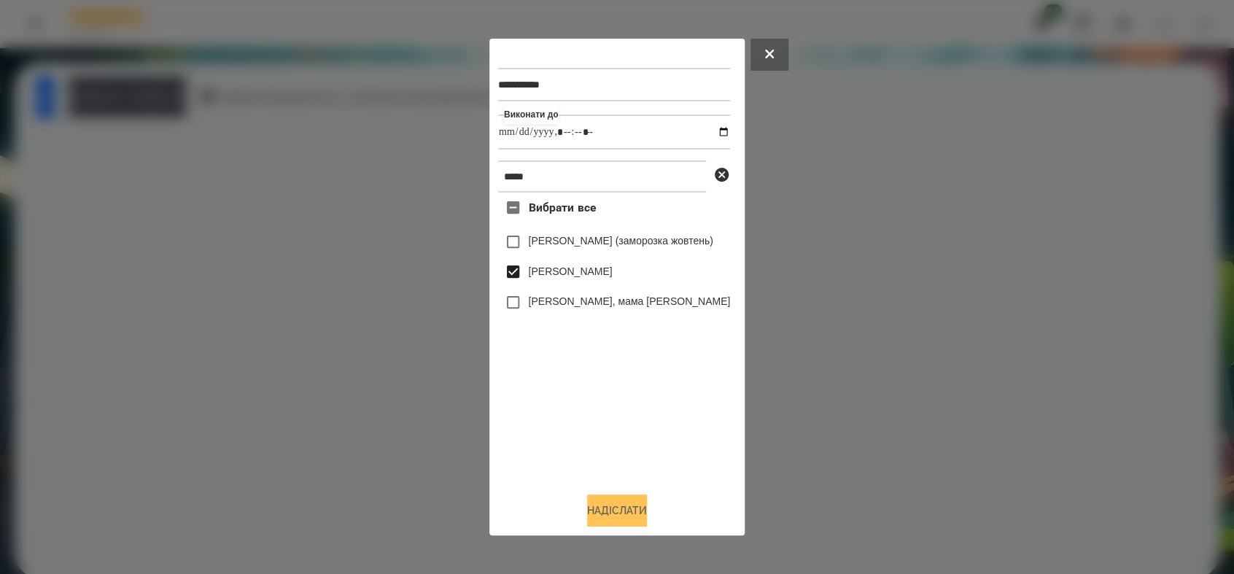
click at [636, 516] on button "Надіслати" at bounding box center [617, 511] width 60 height 32
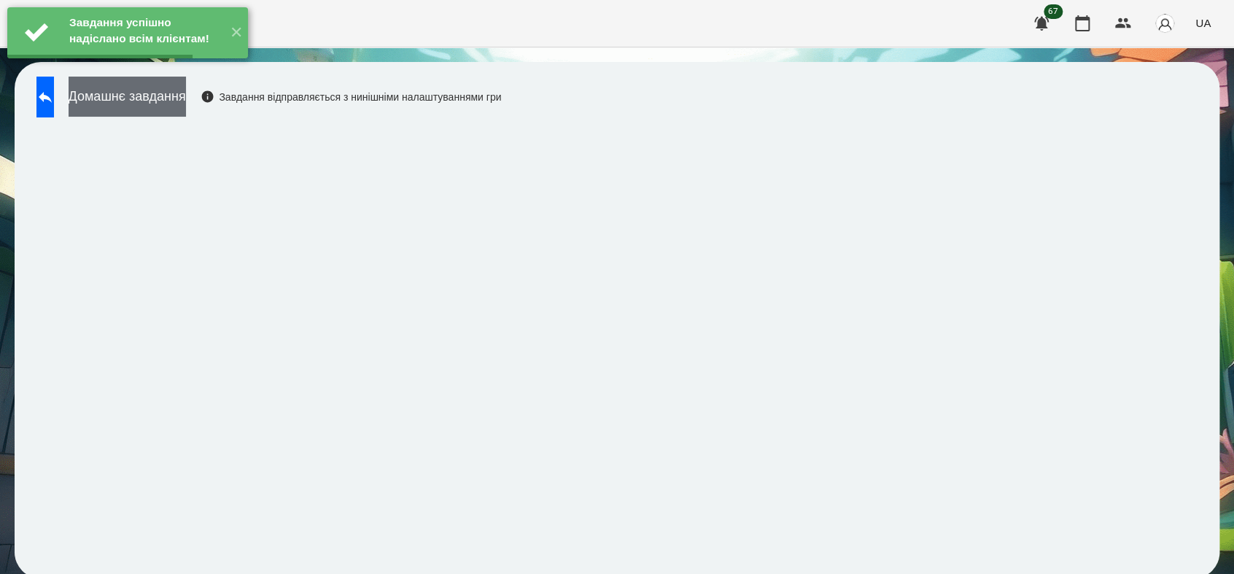
click at [186, 104] on button "Домашнє завдання" at bounding box center [127, 97] width 117 height 40
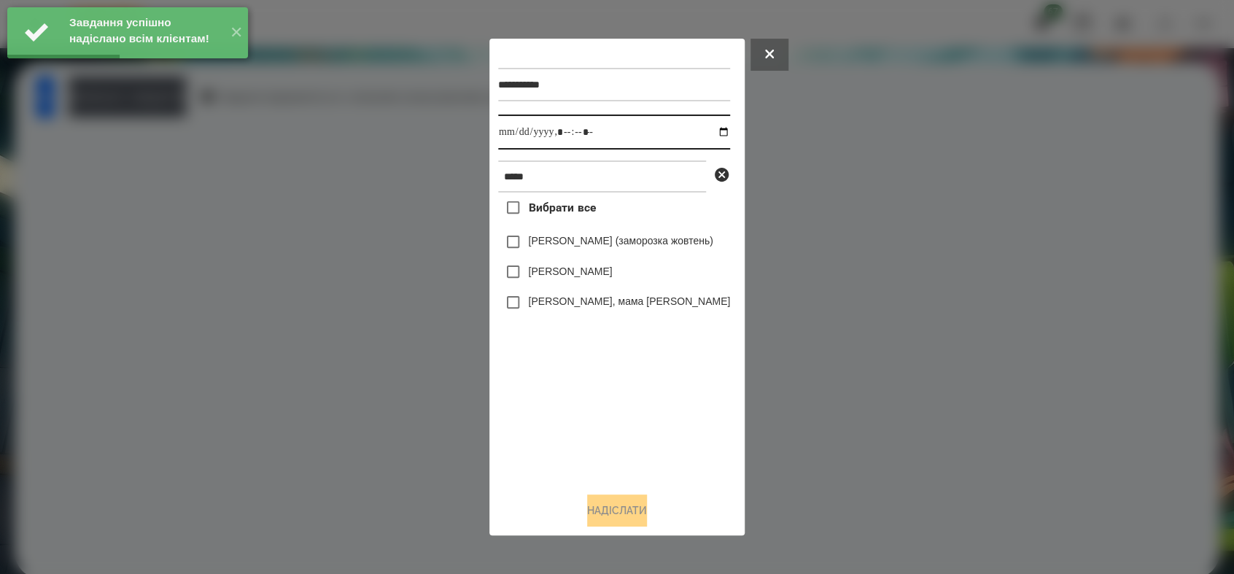
click at [703, 127] on input "datetime-local" at bounding box center [614, 132] width 232 height 35
type input "**********"
drag, startPoint x: 630, startPoint y: 410, endPoint x: 605, endPoint y: 367, distance: 49.7
click at [630, 410] on div "Вибрати все [PERSON_NAME] (заморозка жовтень) [PERSON_NAME] [PERSON_NAME] Уджі,…" at bounding box center [614, 336] width 232 height 287
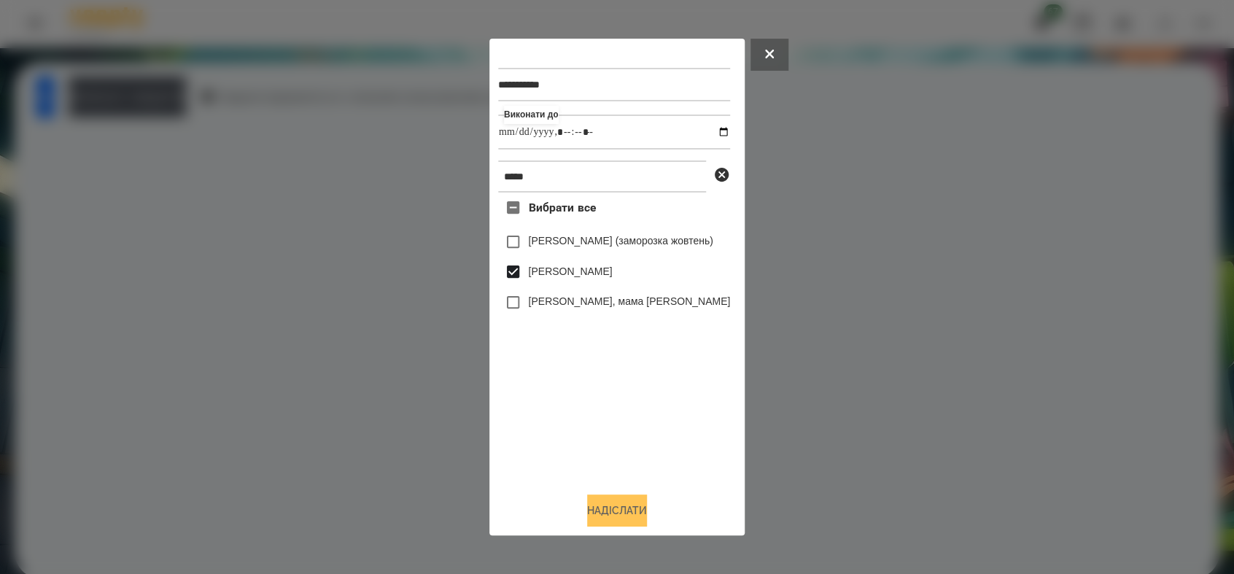
click at [642, 518] on button "Надіслати" at bounding box center [617, 511] width 60 height 32
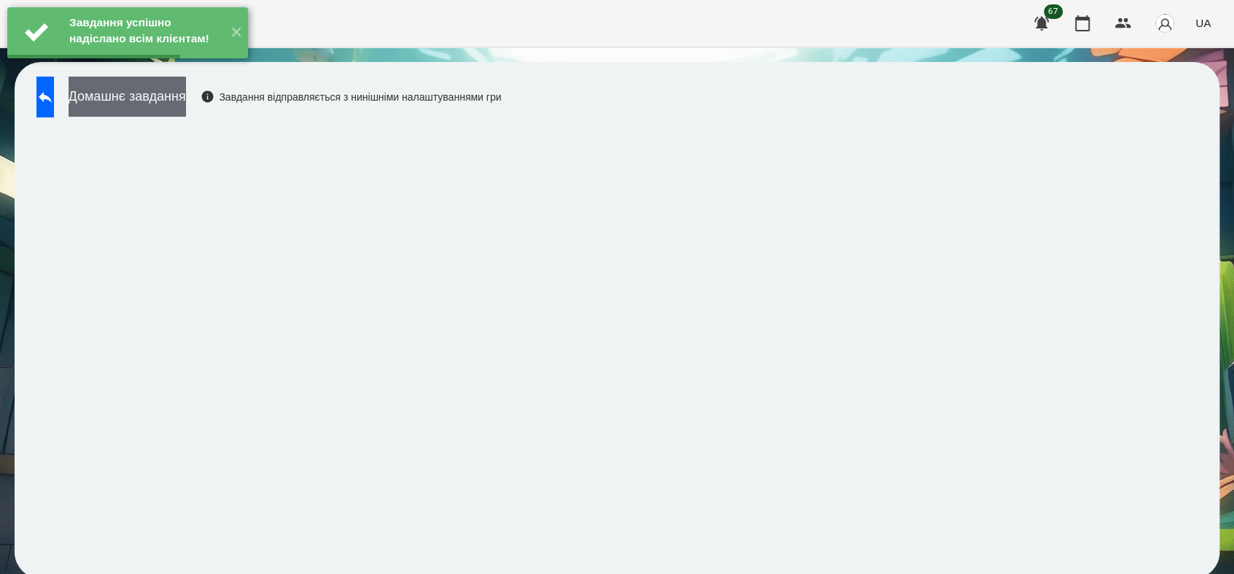
click at [186, 107] on button "Домашнє завдання" at bounding box center [127, 97] width 117 height 40
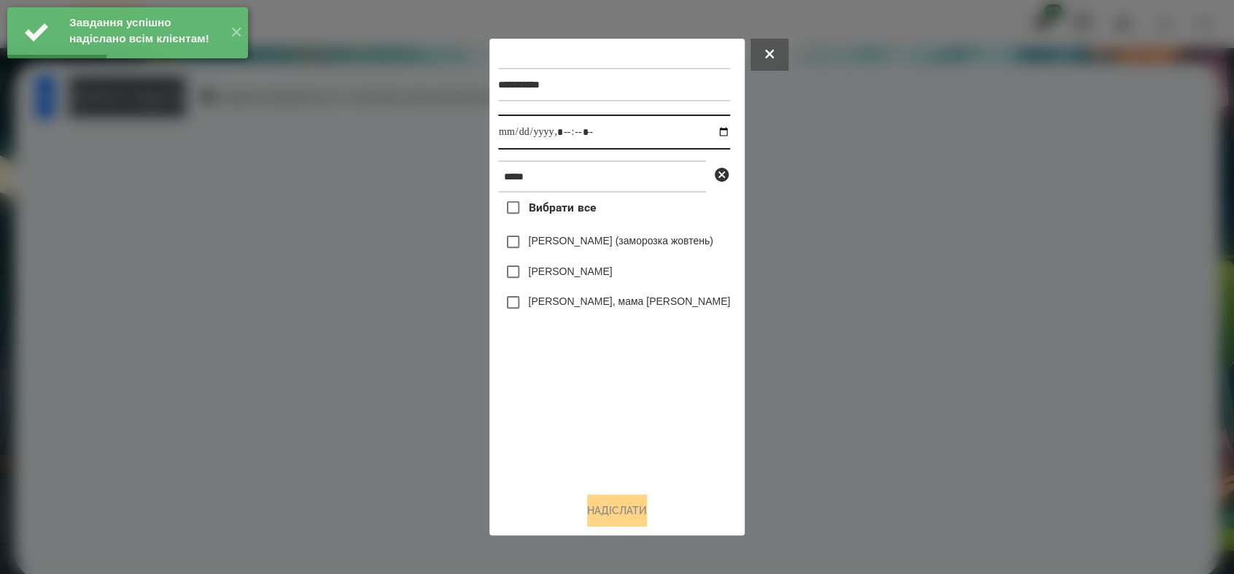
click at [711, 132] on input "datetime-local" at bounding box center [614, 132] width 232 height 35
type input "**********"
drag, startPoint x: 592, startPoint y: 430, endPoint x: 560, endPoint y: 353, distance: 83.7
click at [592, 426] on div "Вибрати все [PERSON_NAME] (заморозка жовтень) [PERSON_NAME] [PERSON_NAME] Уджі,…" at bounding box center [614, 336] width 232 height 287
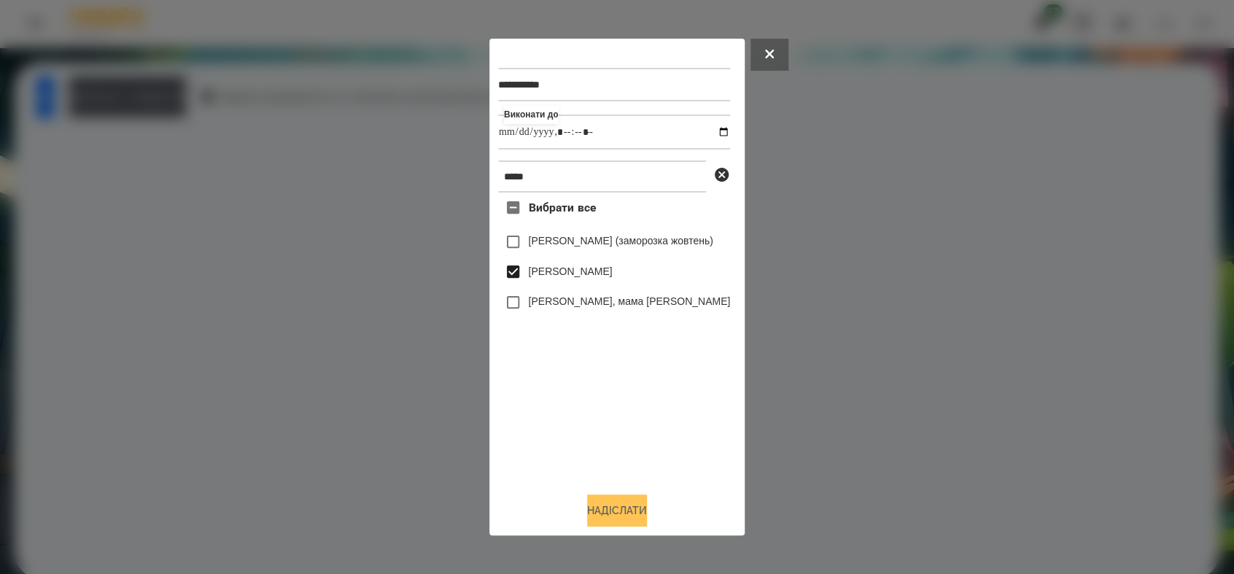
click at [602, 511] on button "Надіслати" at bounding box center [617, 511] width 60 height 32
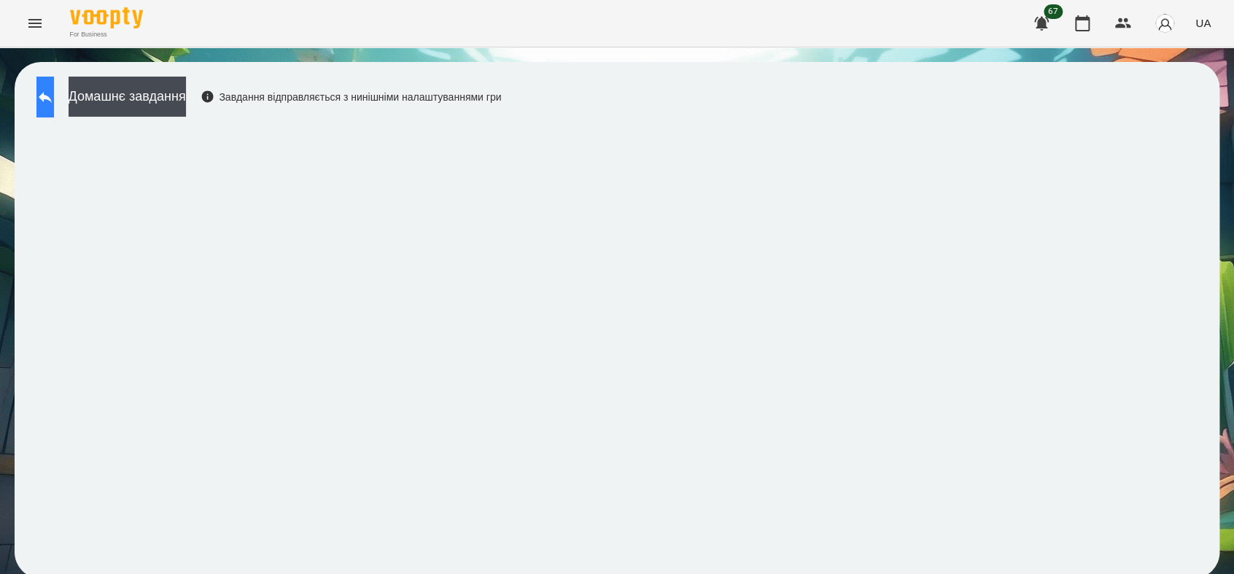
click at [54, 101] on icon at bounding box center [45, 97] width 18 height 18
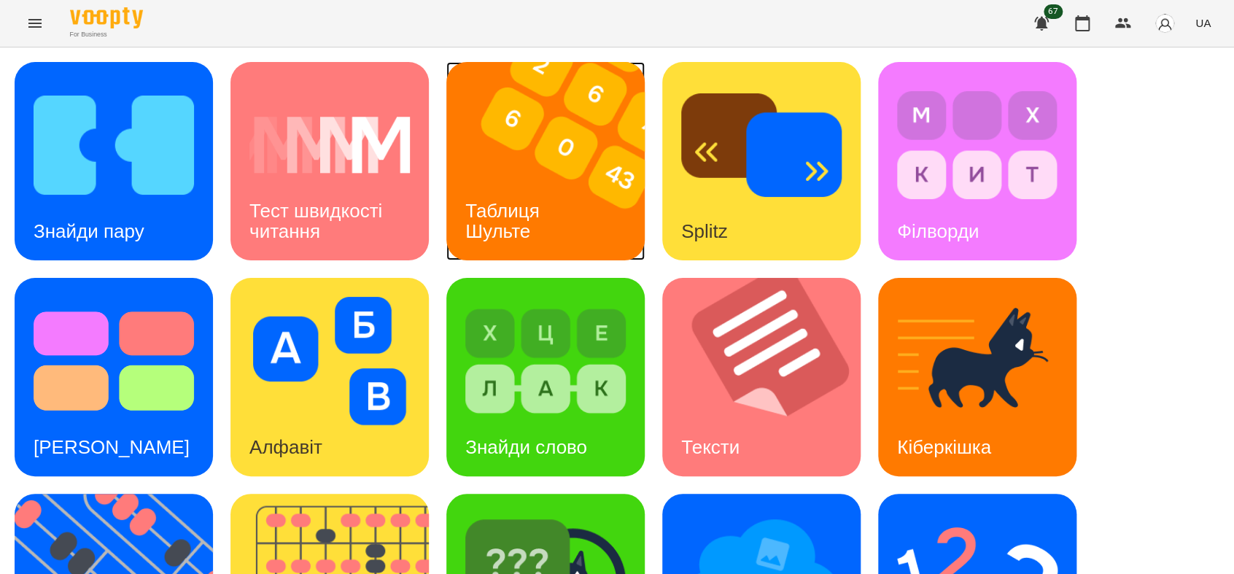
click at [540, 200] on h3 "Таблиця Шульте" at bounding box center [505, 221] width 80 height 42
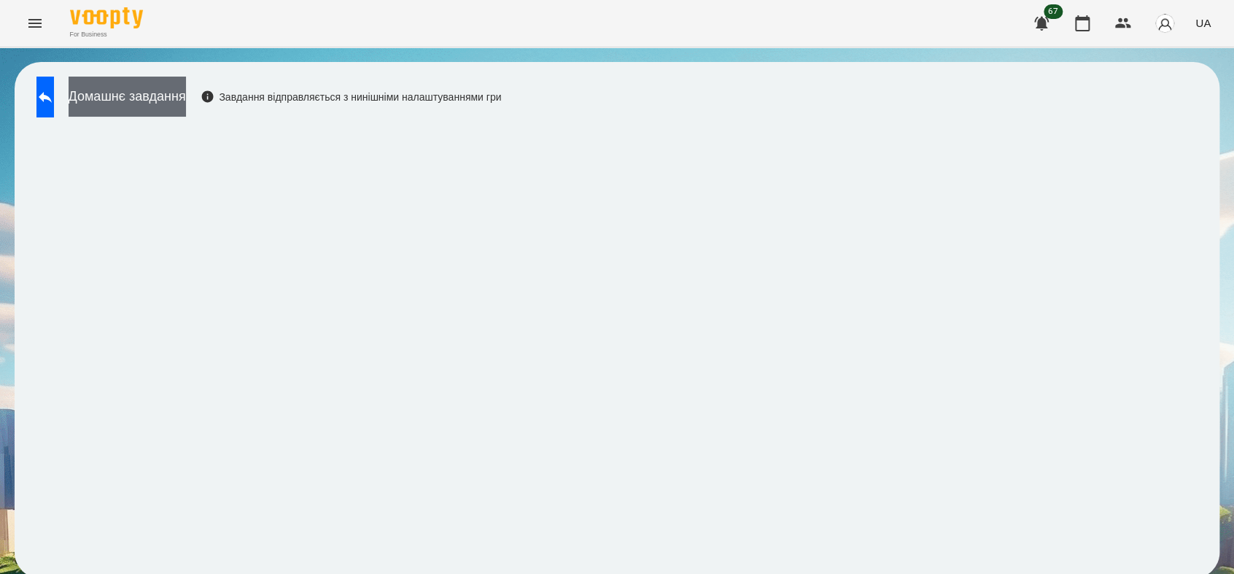
click at [186, 107] on button "Домашнє завдання" at bounding box center [127, 97] width 117 height 40
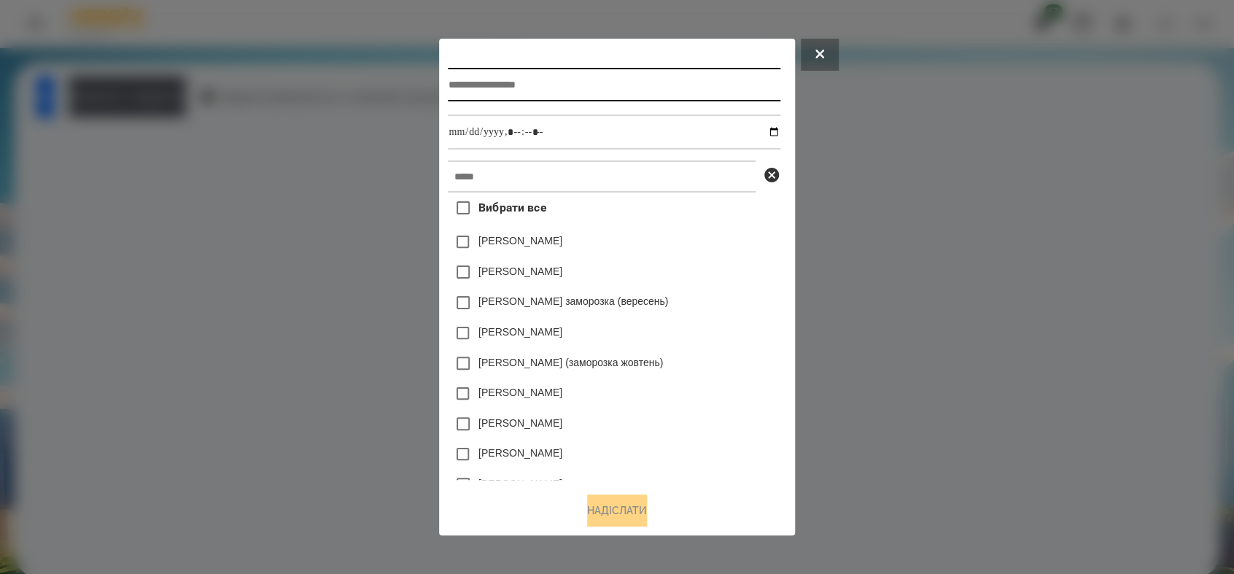
click at [491, 78] on input "text" at bounding box center [614, 85] width 332 height 34
type input "**********"
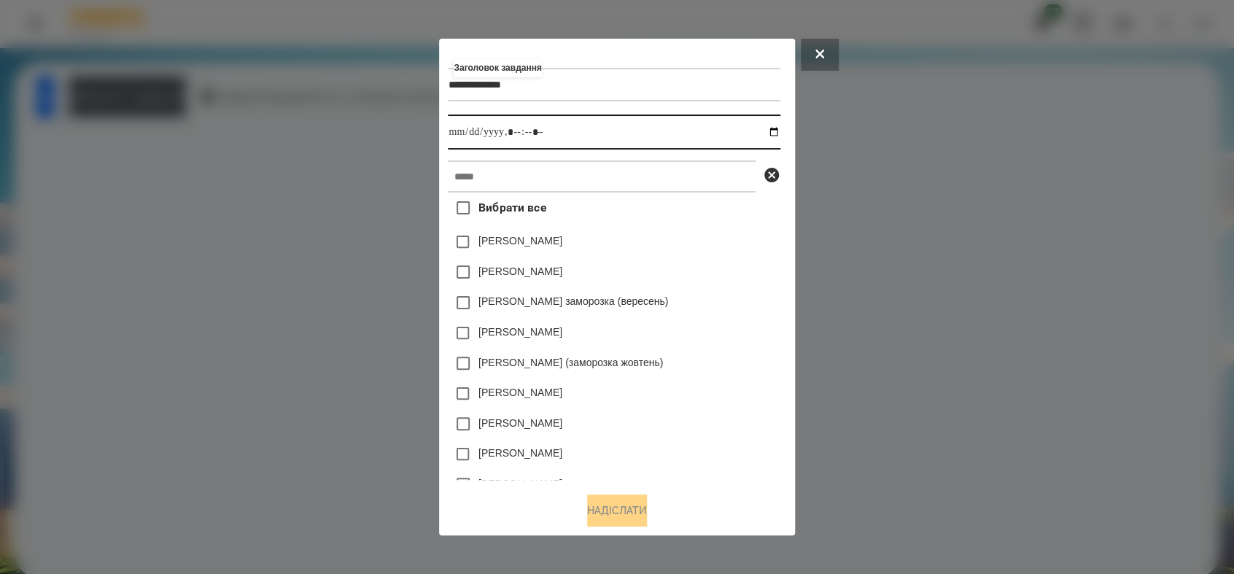
click at [777, 128] on input "datetime-local" at bounding box center [614, 132] width 332 height 35
click at [516, 139] on input "datetime-local" at bounding box center [614, 132] width 332 height 35
type input "**********"
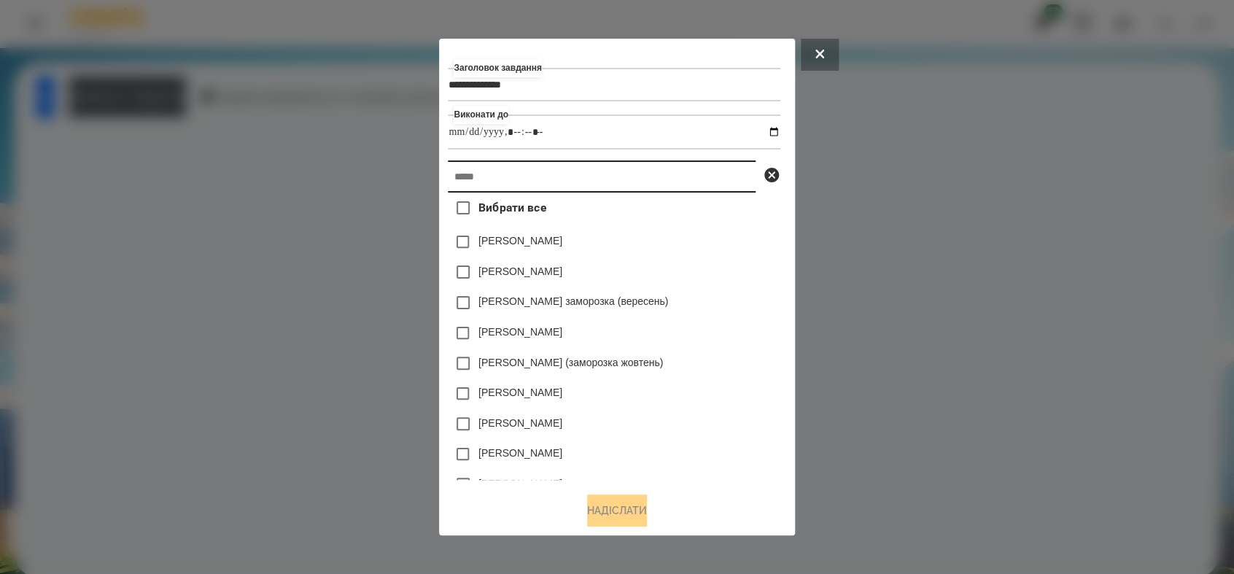
click at [481, 180] on input "text" at bounding box center [602, 176] width 308 height 32
type input "*"
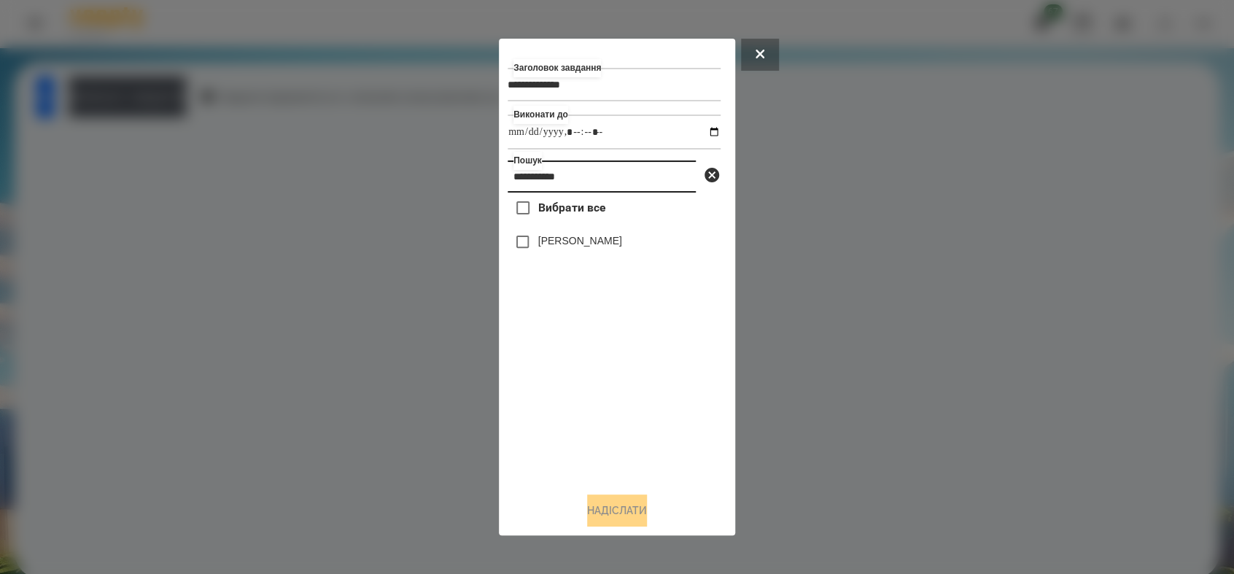
type input "**********"
click at [639, 516] on button "Надіслати" at bounding box center [617, 511] width 60 height 32
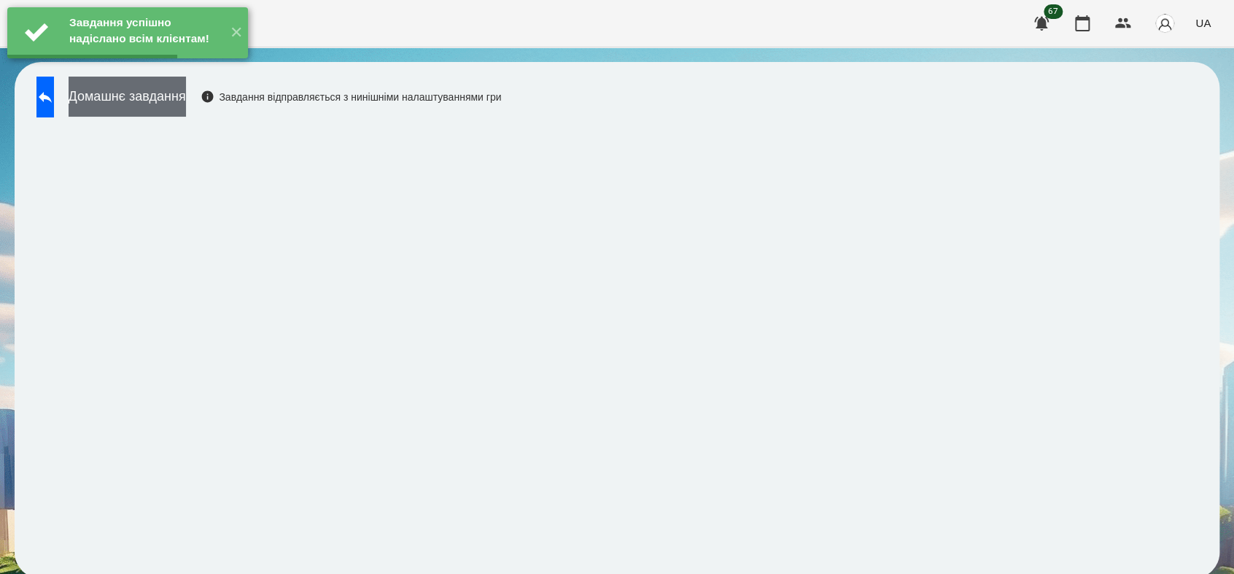
click at [186, 99] on button "Домашнє завдання" at bounding box center [127, 97] width 117 height 40
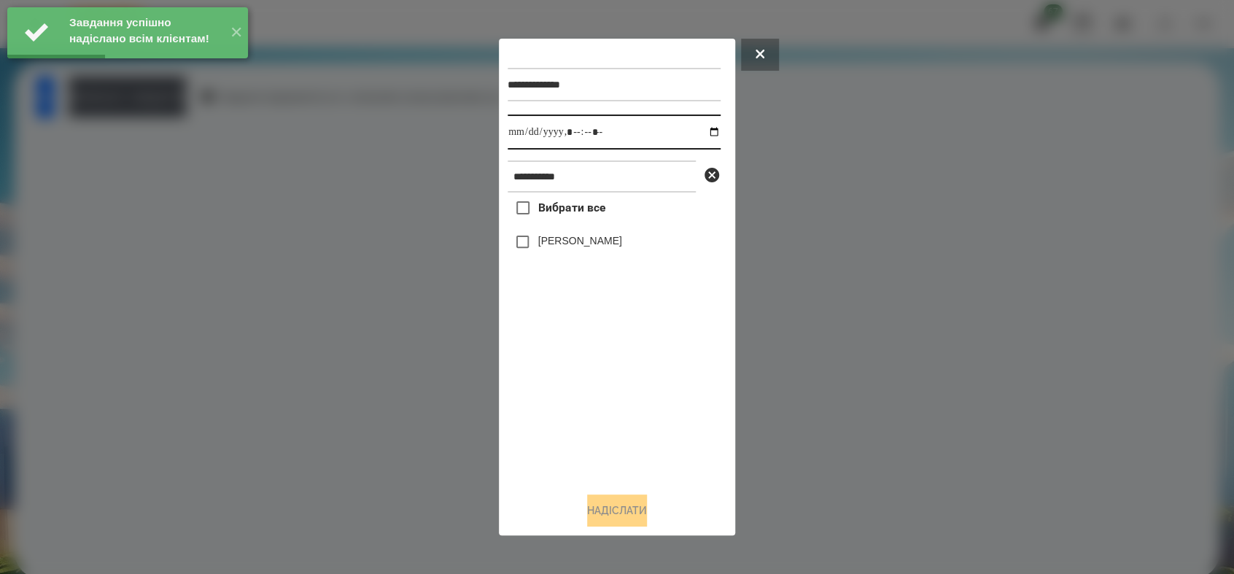
click at [704, 133] on input "datetime-local" at bounding box center [614, 132] width 213 height 35
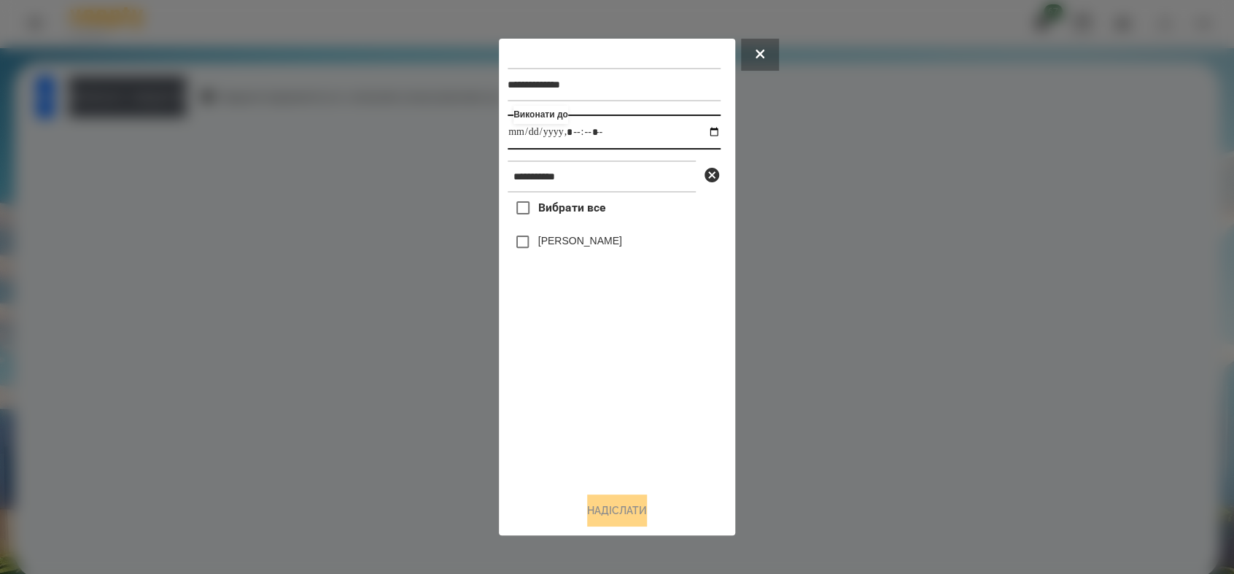
click at [585, 132] on input "datetime-local" at bounding box center [614, 132] width 213 height 35
type input "**********"
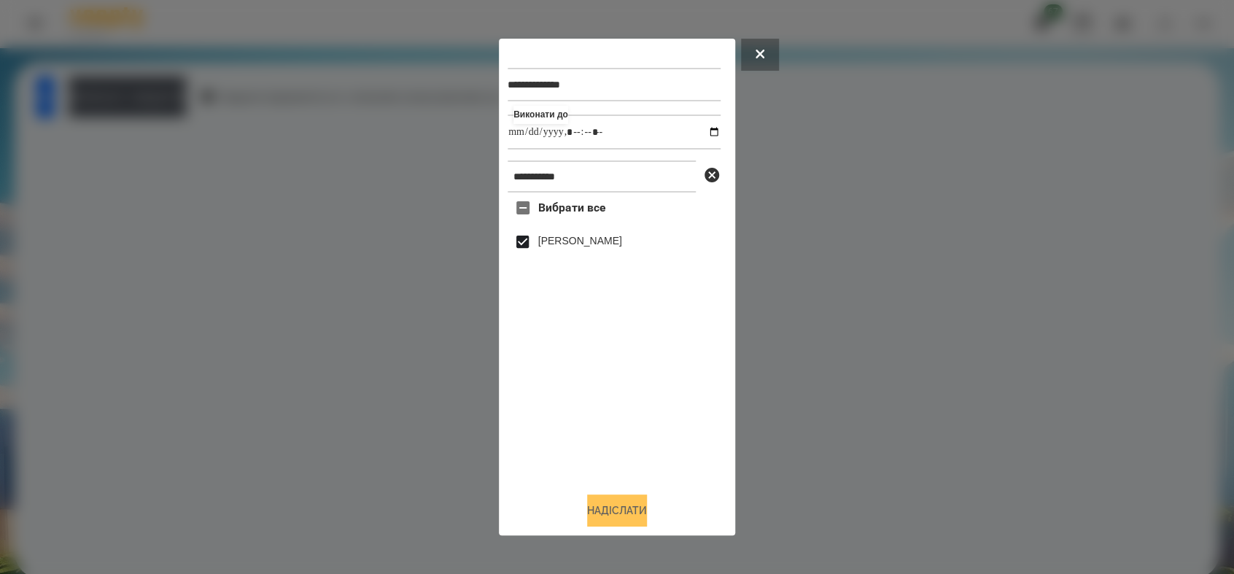
click at [624, 514] on button "Надіслати" at bounding box center [617, 511] width 60 height 32
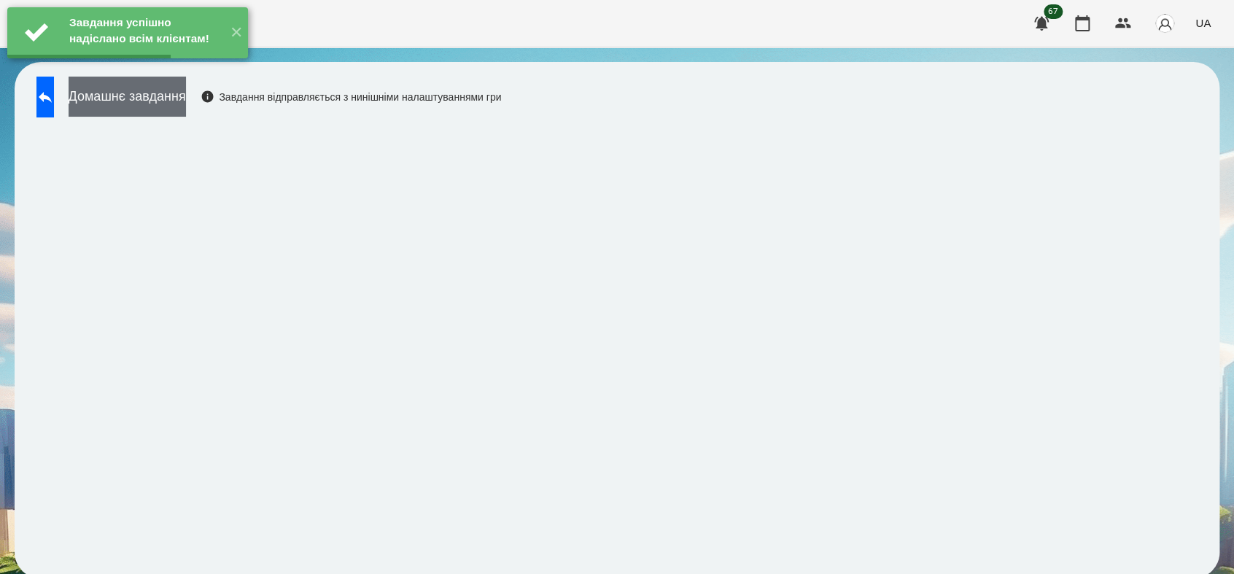
click at [186, 97] on button "Домашнє завдання" at bounding box center [127, 97] width 117 height 40
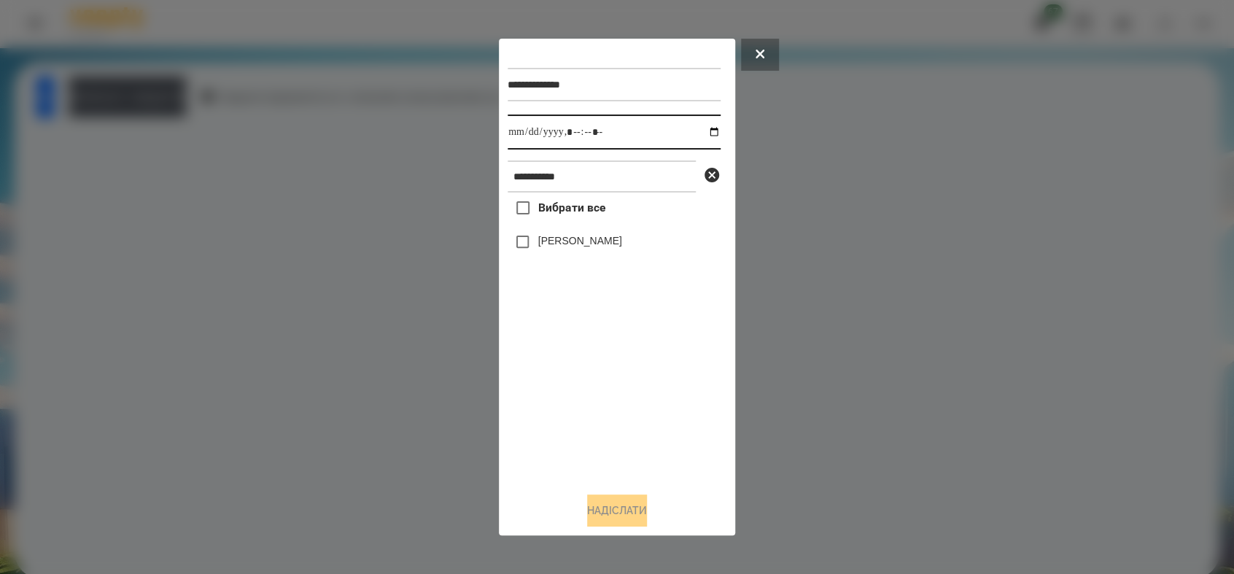
click at [700, 132] on input "datetime-local" at bounding box center [614, 132] width 213 height 35
type input "**********"
drag, startPoint x: 535, startPoint y: 413, endPoint x: 533, endPoint y: 325, distance: 88.3
click at [535, 411] on div "Вибрати все [PERSON_NAME]" at bounding box center [614, 336] width 213 height 287
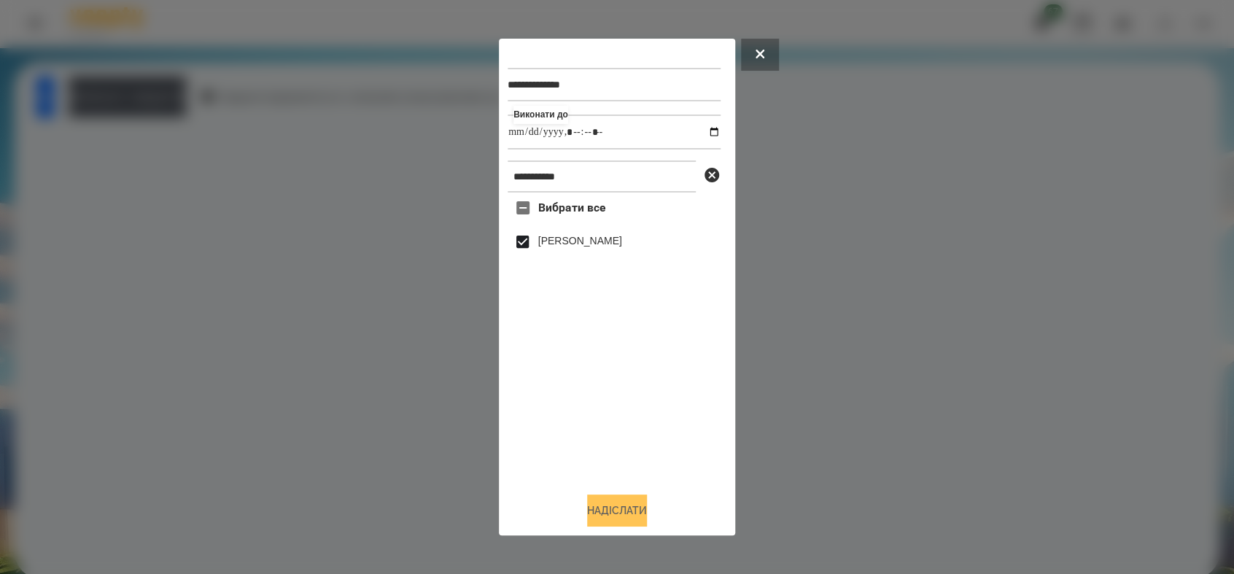
click at [619, 513] on button "Надіслати" at bounding box center [617, 511] width 60 height 32
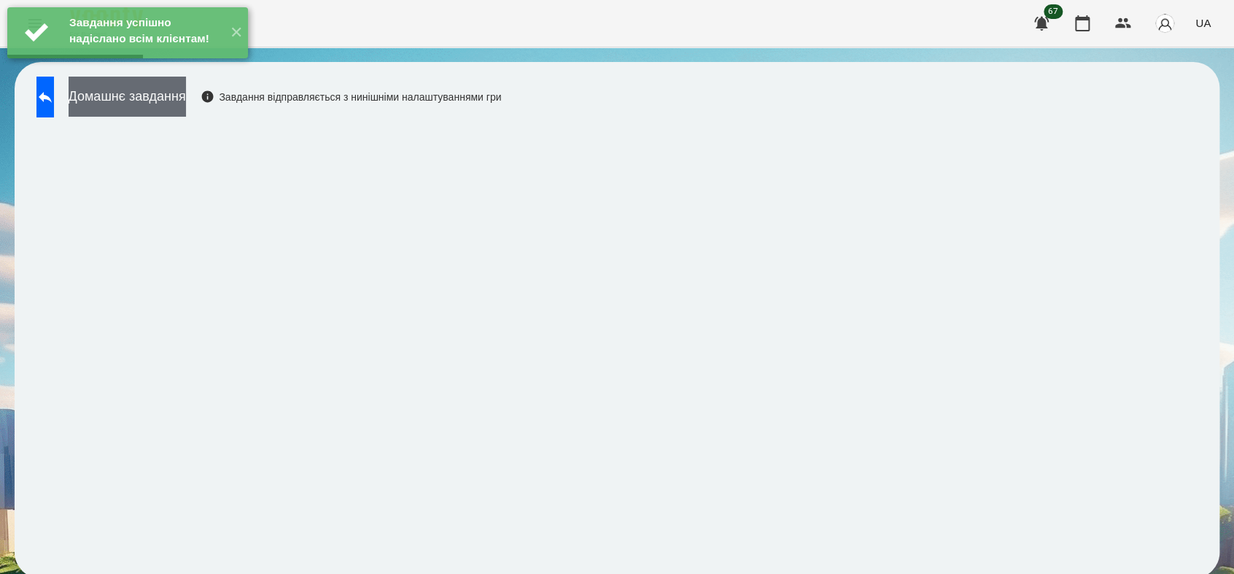
click at [186, 98] on button "Домашнє завдання" at bounding box center [127, 97] width 117 height 40
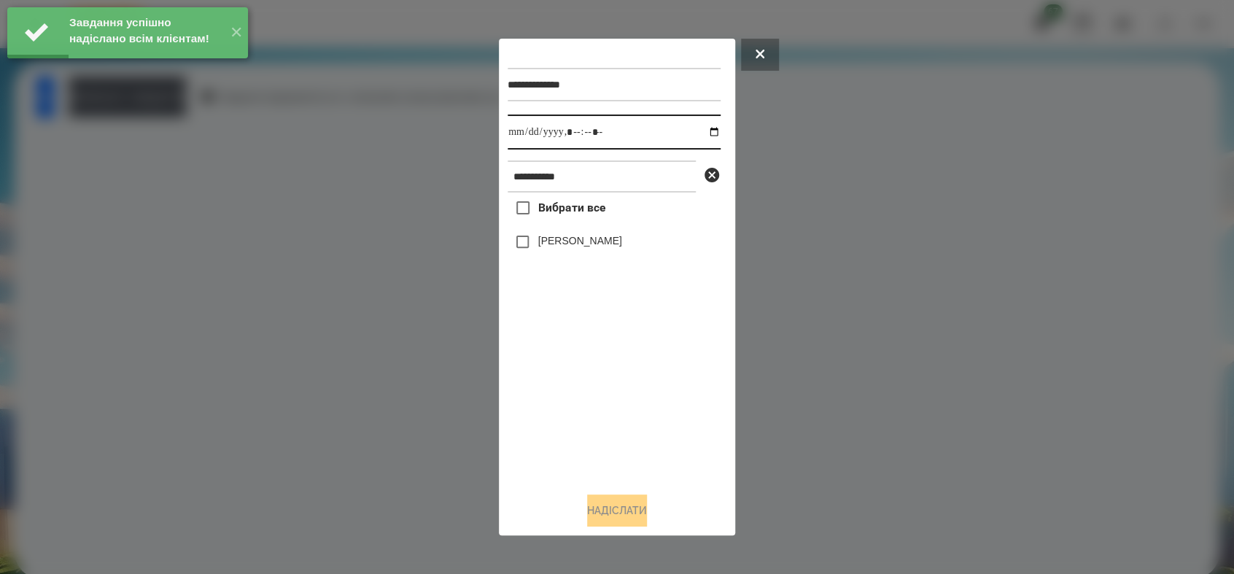
click at [701, 128] on input "datetime-local" at bounding box center [614, 132] width 213 height 35
type input "**********"
click at [557, 419] on div "Вибрати все [PERSON_NAME]" at bounding box center [614, 336] width 213 height 287
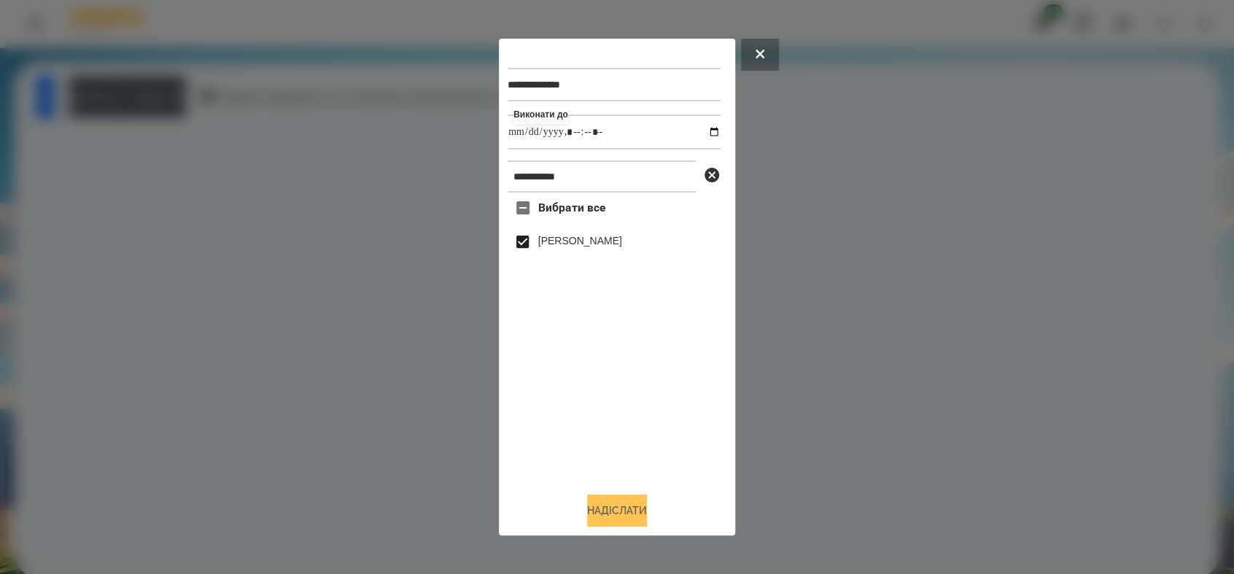
click at [613, 505] on button "Надіслати" at bounding box center [617, 511] width 60 height 32
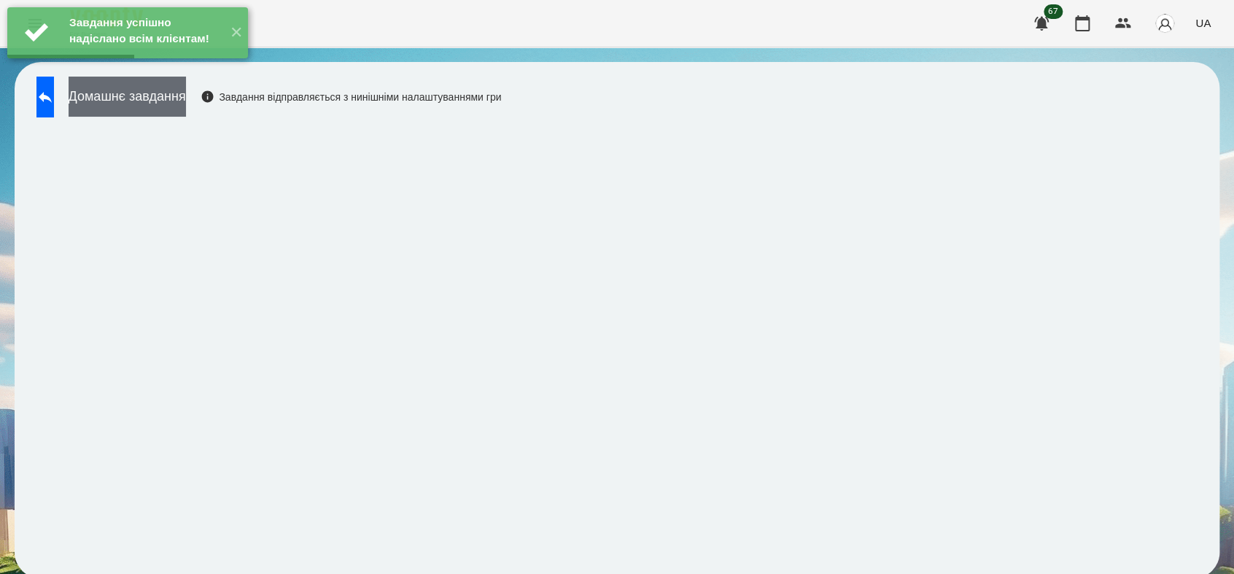
click at [186, 90] on button "Домашнє завдання" at bounding box center [127, 97] width 117 height 40
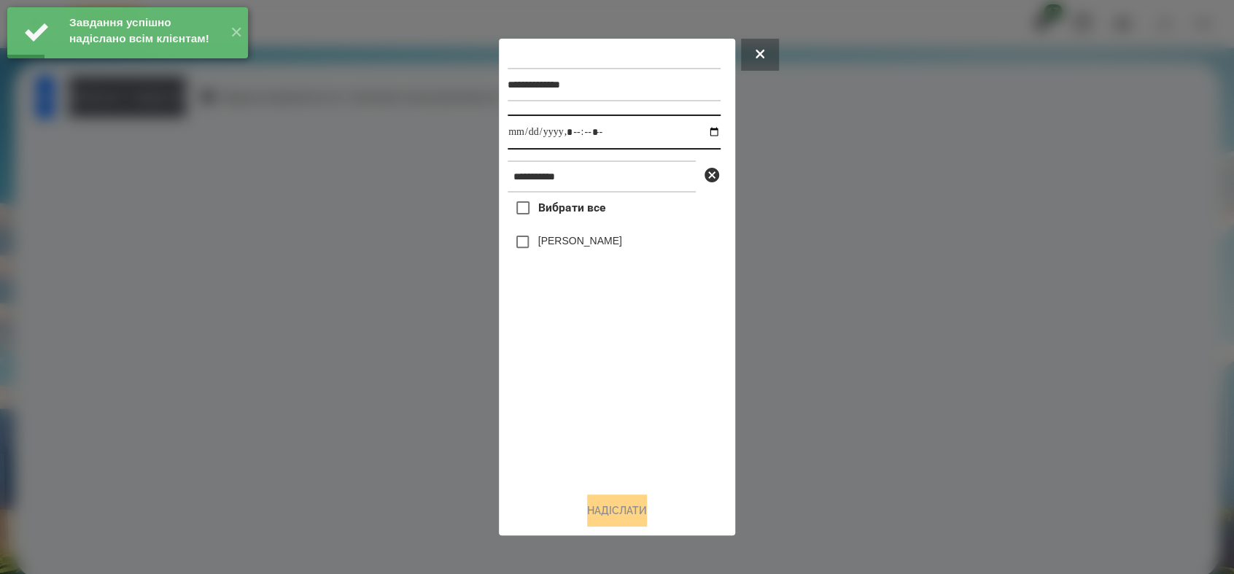
click at [702, 129] on input "datetime-local" at bounding box center [614, 132] width 213 height 35
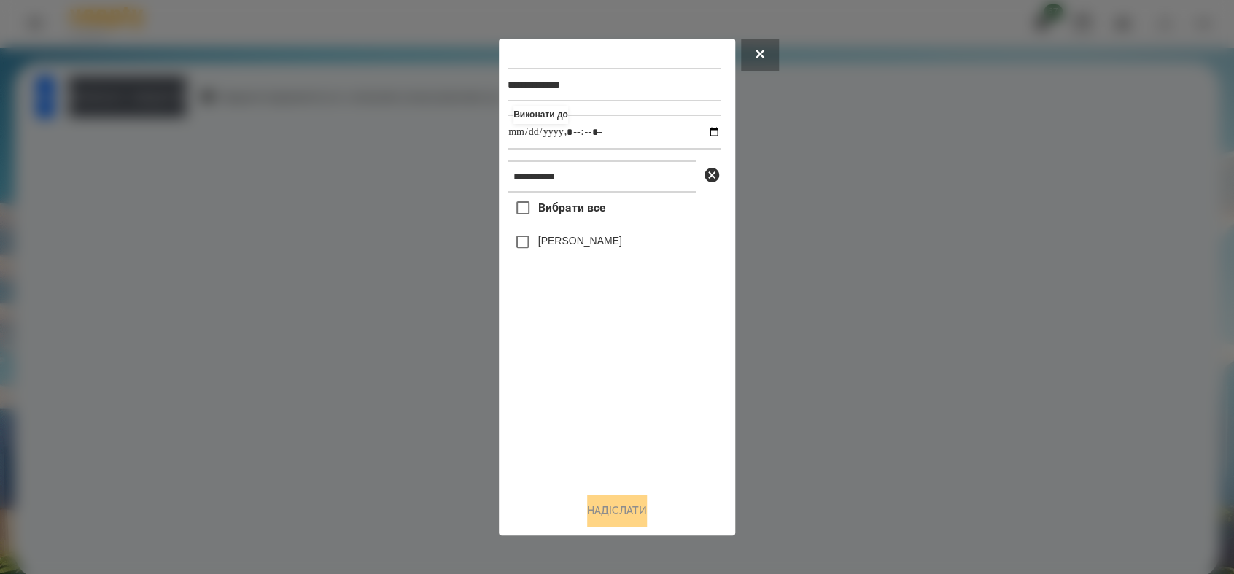
type input "**********"
drag, startPoint x: 603, startPoint y: 429, endPoint x: 584, endPoint y: 400, distance: 34.2
click at [603, 427] on div "Вибрати все [PERSON_NAME]" at bounding box center [614, 336] width 213 height 287
click at [637, 506] on button "Надіслати" at bounding box center [617, 511] width 60 height 32
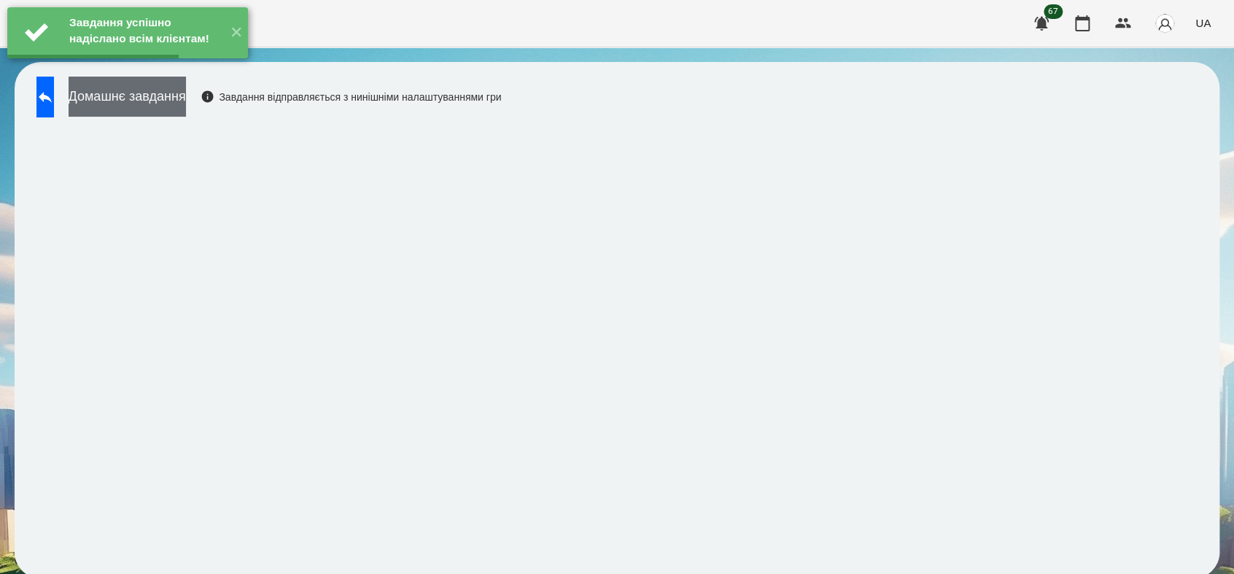
click at [186, 98] on button "Домашнє завдання" at bounding box center [127, 97] width 117 height 40
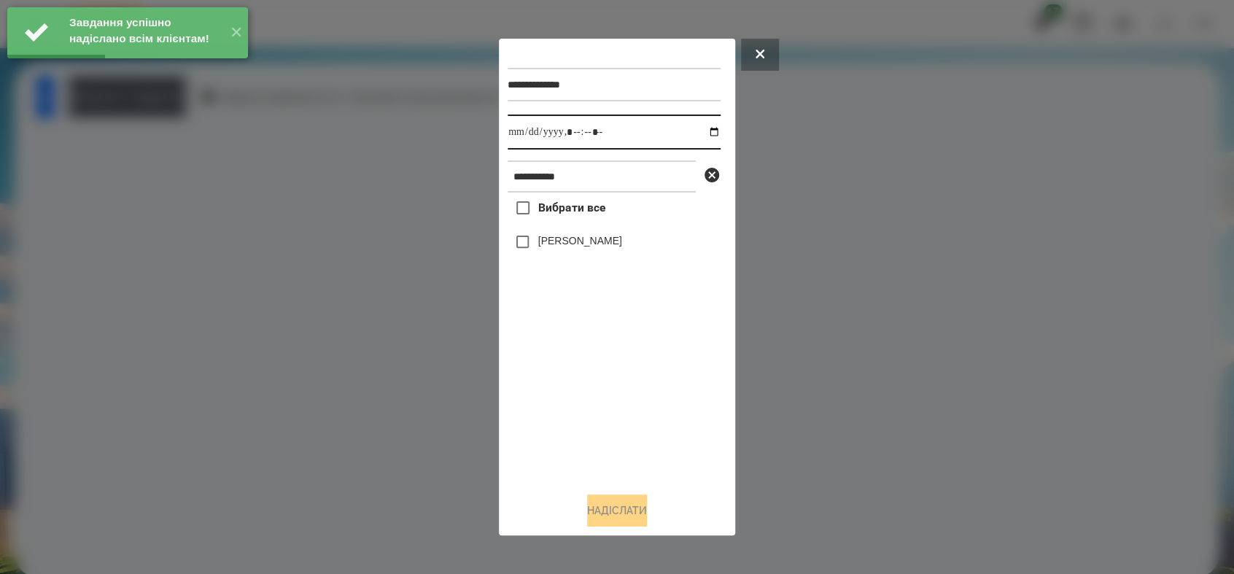
click at [702, 135] on input "datetime-local" at bounding box center [614, 132] width 213 height 35
type input "**********"
click at [603, 390] on div "Вибрати все [PERSON_NAME]" at bounding box center [614, 336] width 213 height 287
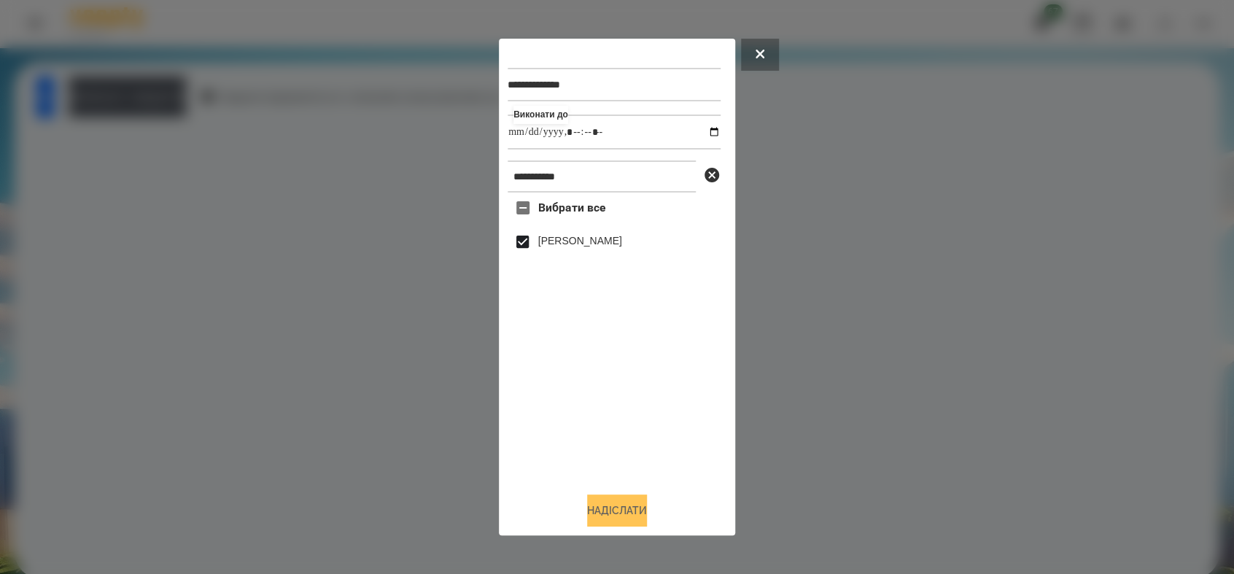
drag, startPoint x: 628, startPoint y: 515, endPoint x: 543, endPoint y: 399, distance: 143.6
click at [628, 514] on button "Надіслати" at bounding box center [617, 511] width 60 height 32
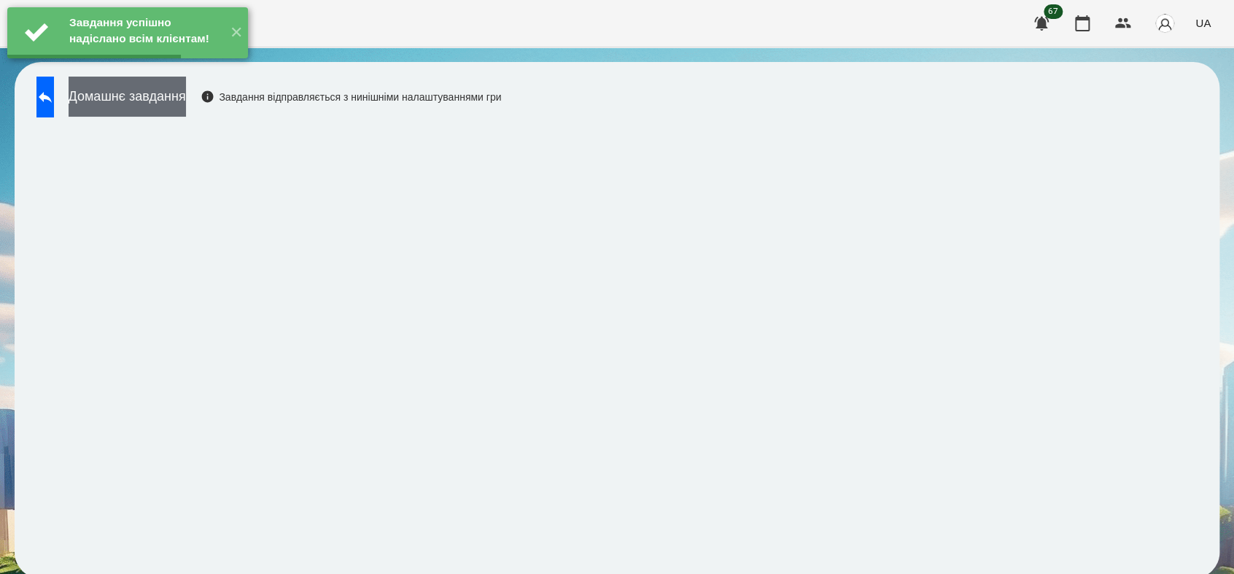
click at [186, 103] on button "Домашнє завдання" at bounding box center [127, 97] width 117 height 40
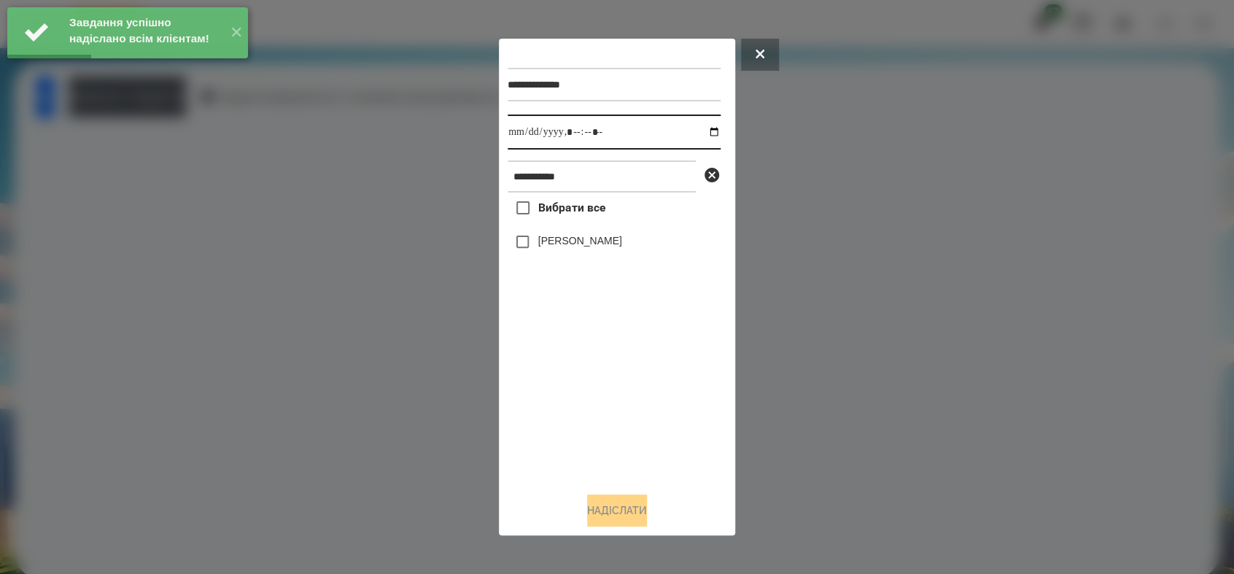
click at [699, 128] on input "datetime-local" at bounding box center [614, 132] width 213 height 35
type input "**********"
click at [569, 409] on div "Вибрати все [PERSON_NAME]" at bounding box center [614, 336] width 213 height 287
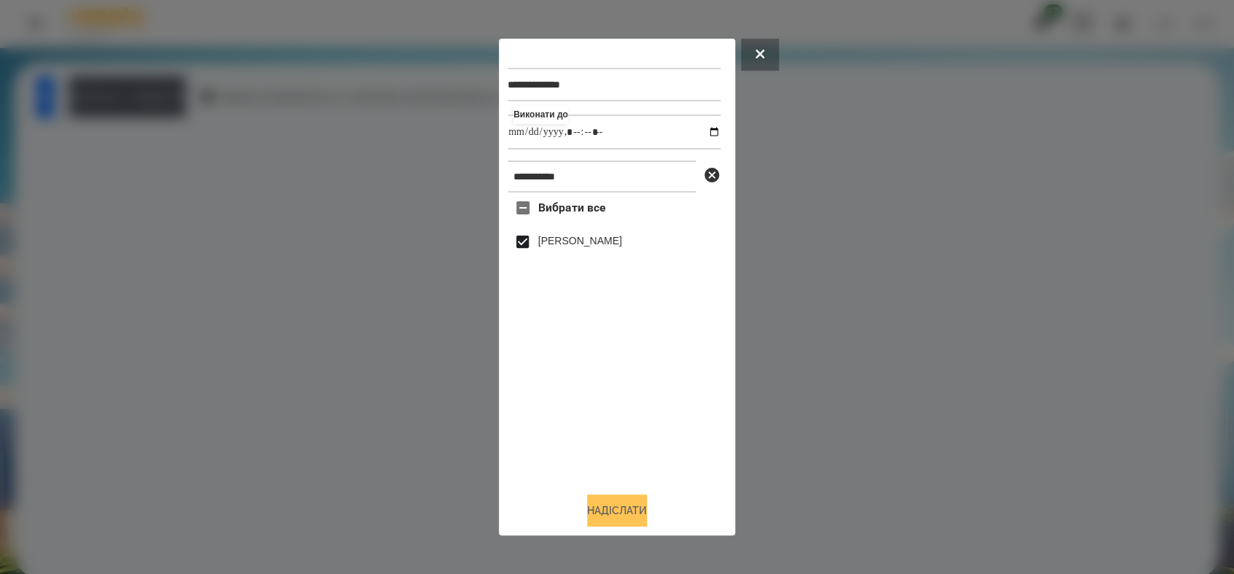
click at [638, 508] on button "Надіслати" at bounding box center [617, 511] width 60 height 32
